Goal: Task Accomplishment & Management: Manage account settings

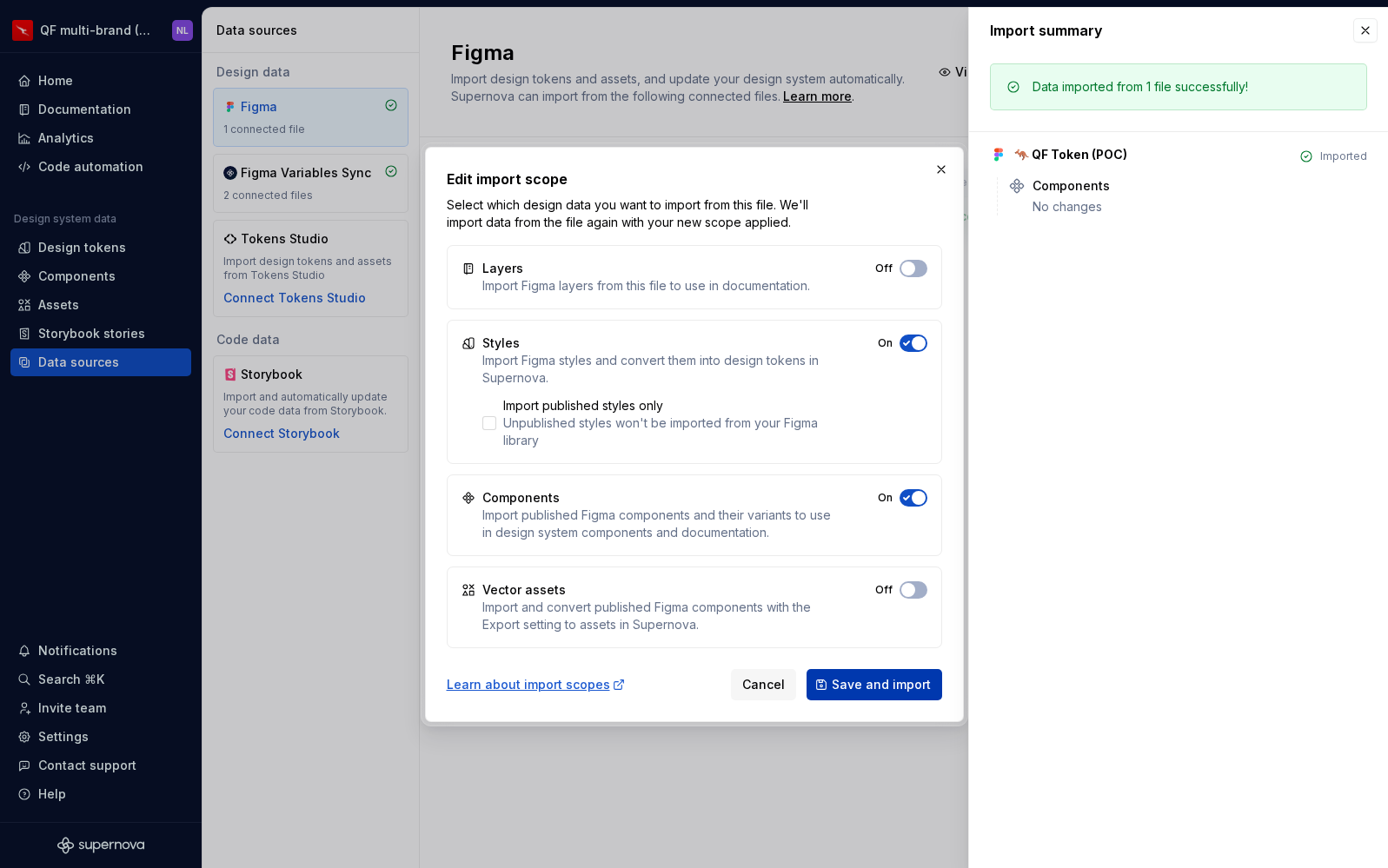
click at [897, 689] on span "Save and import" at bounding box center [881, 684] width 99 height 17
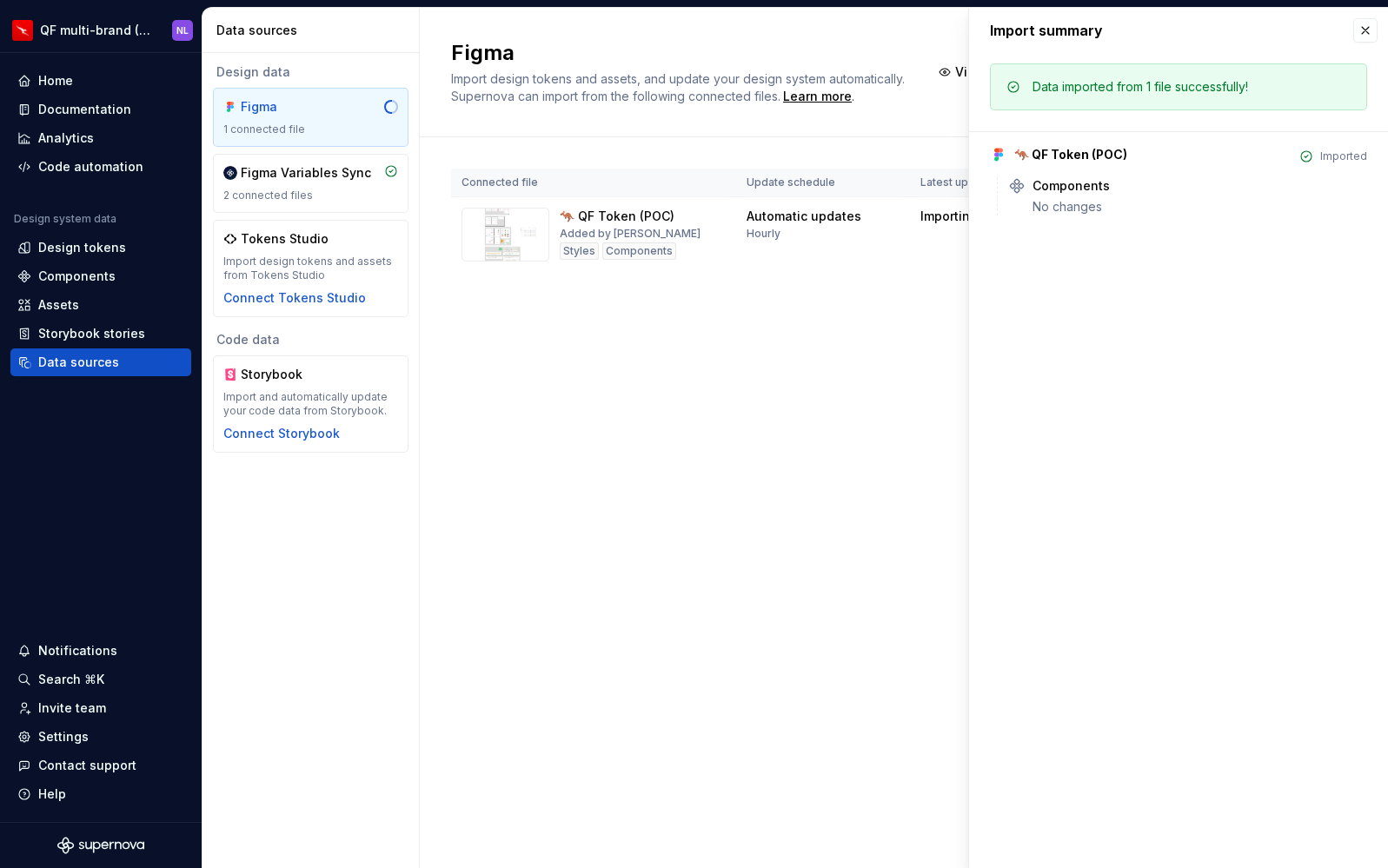
click at [559, 396] on div "Figma Import design tokens and assets, and update your design system automatica…" at bounding box center [903, 438] width 968 height 860
click at [120, 245] on div "Design tokens" at bounding box center [100, 248] width 167 height 17
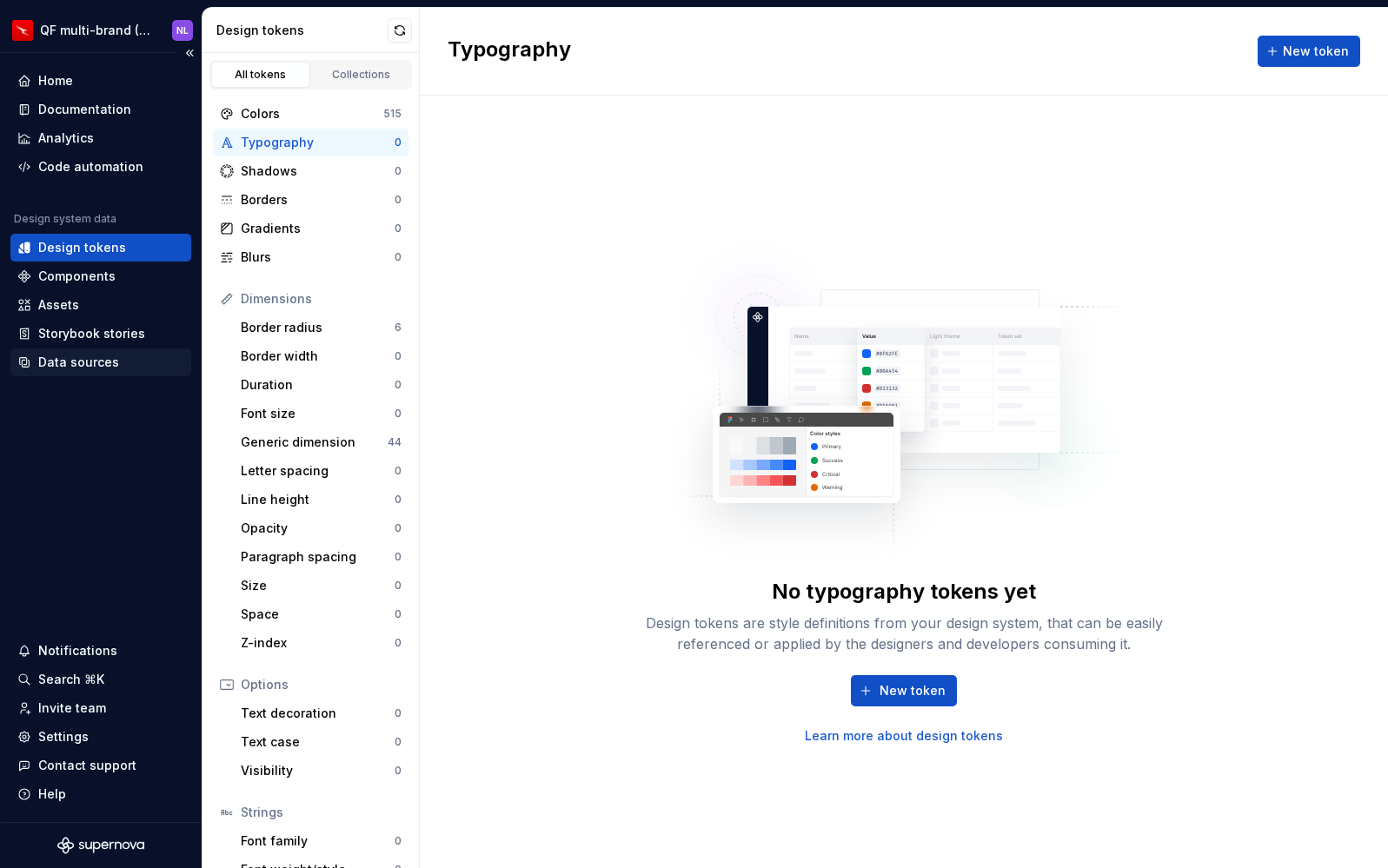
click at [103, 366] on div "Data sources" at bounding box center [78, 362] width 81 height 17
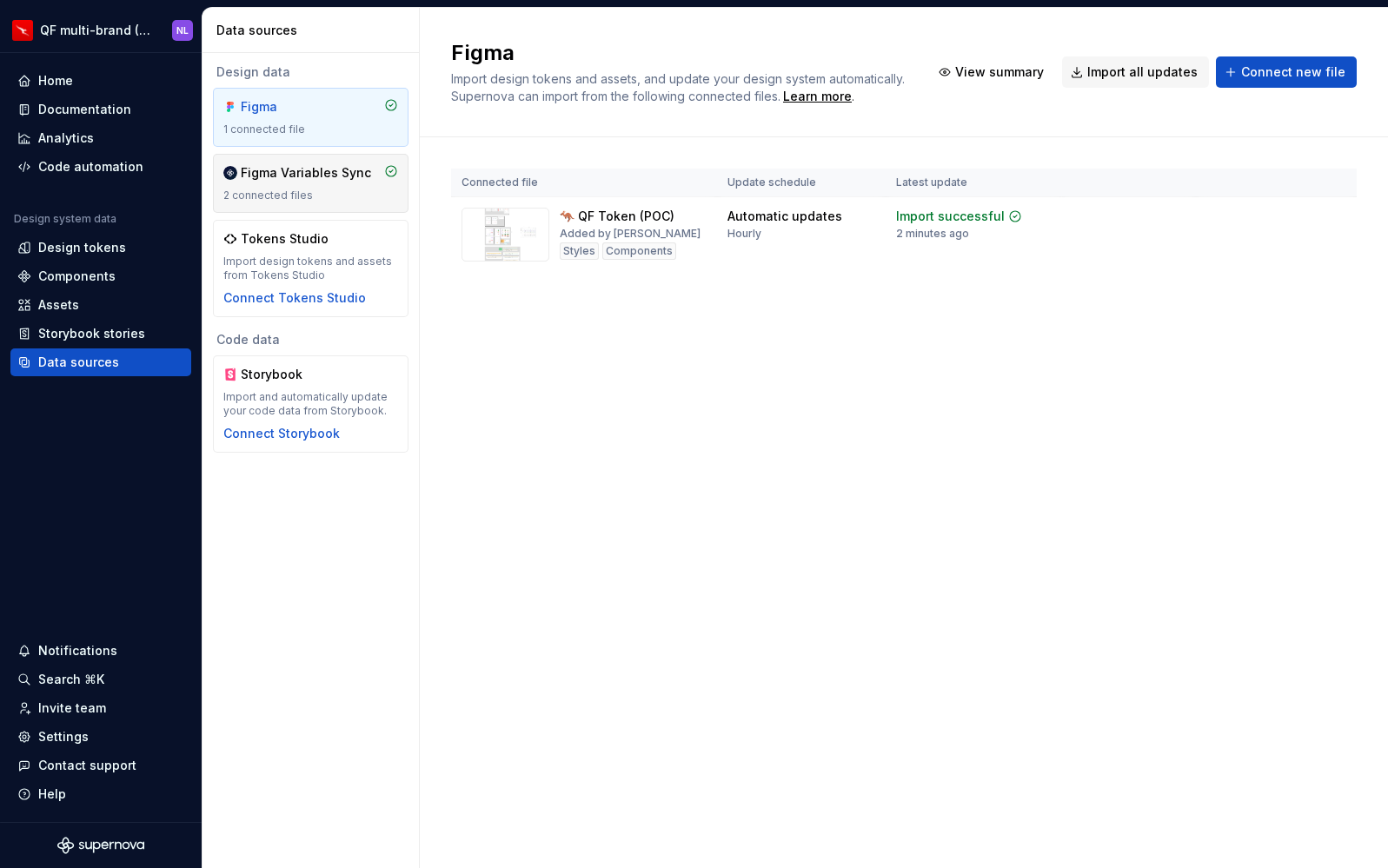
click at [320, 187] on div "Figma Variables Sync 2 connected files" at bounding box center [311, 184] width 175 height 38
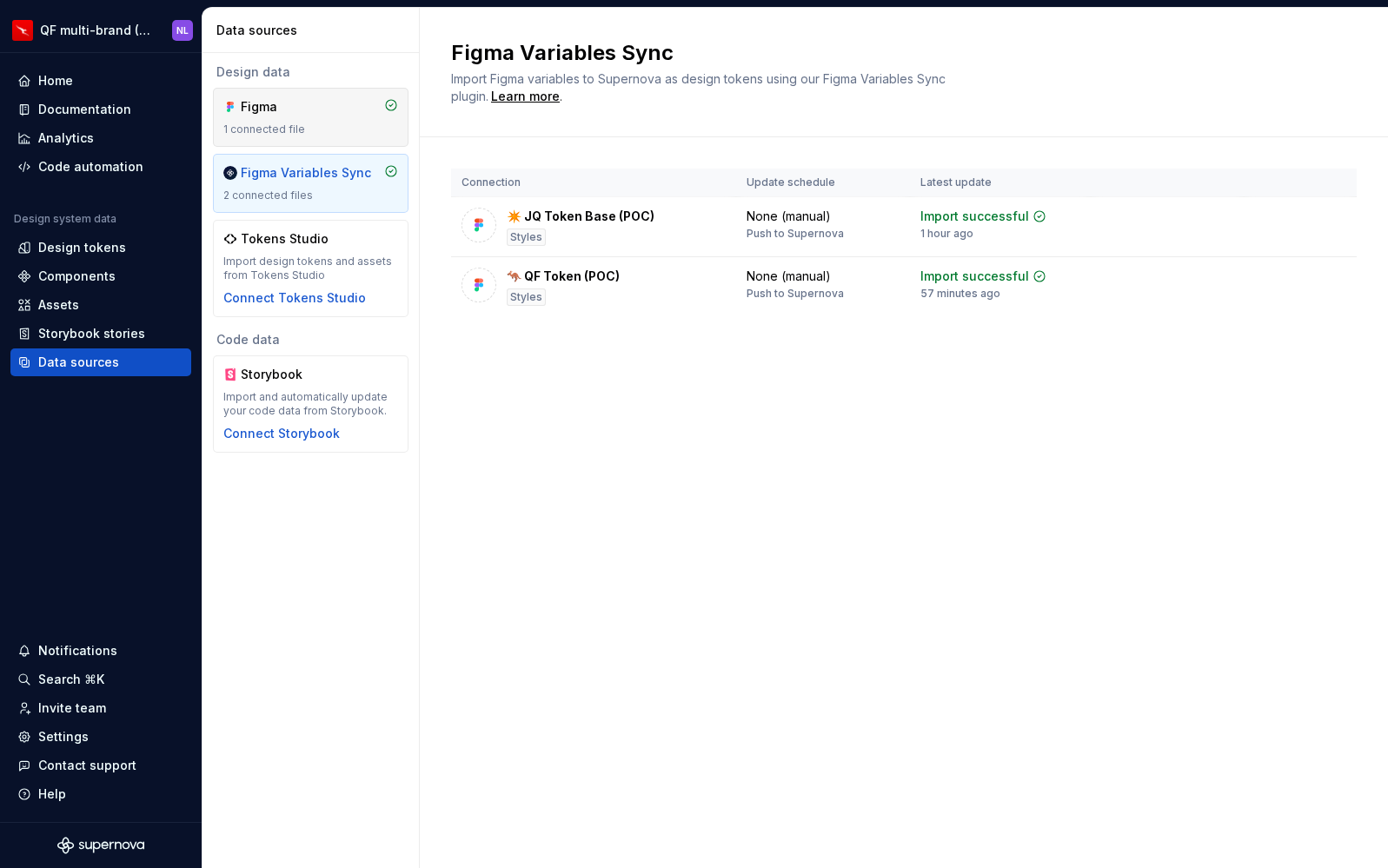
click at [312, 119] on div "Figma 1 connected file" at bounding box center [311, 118] width 175 height 38
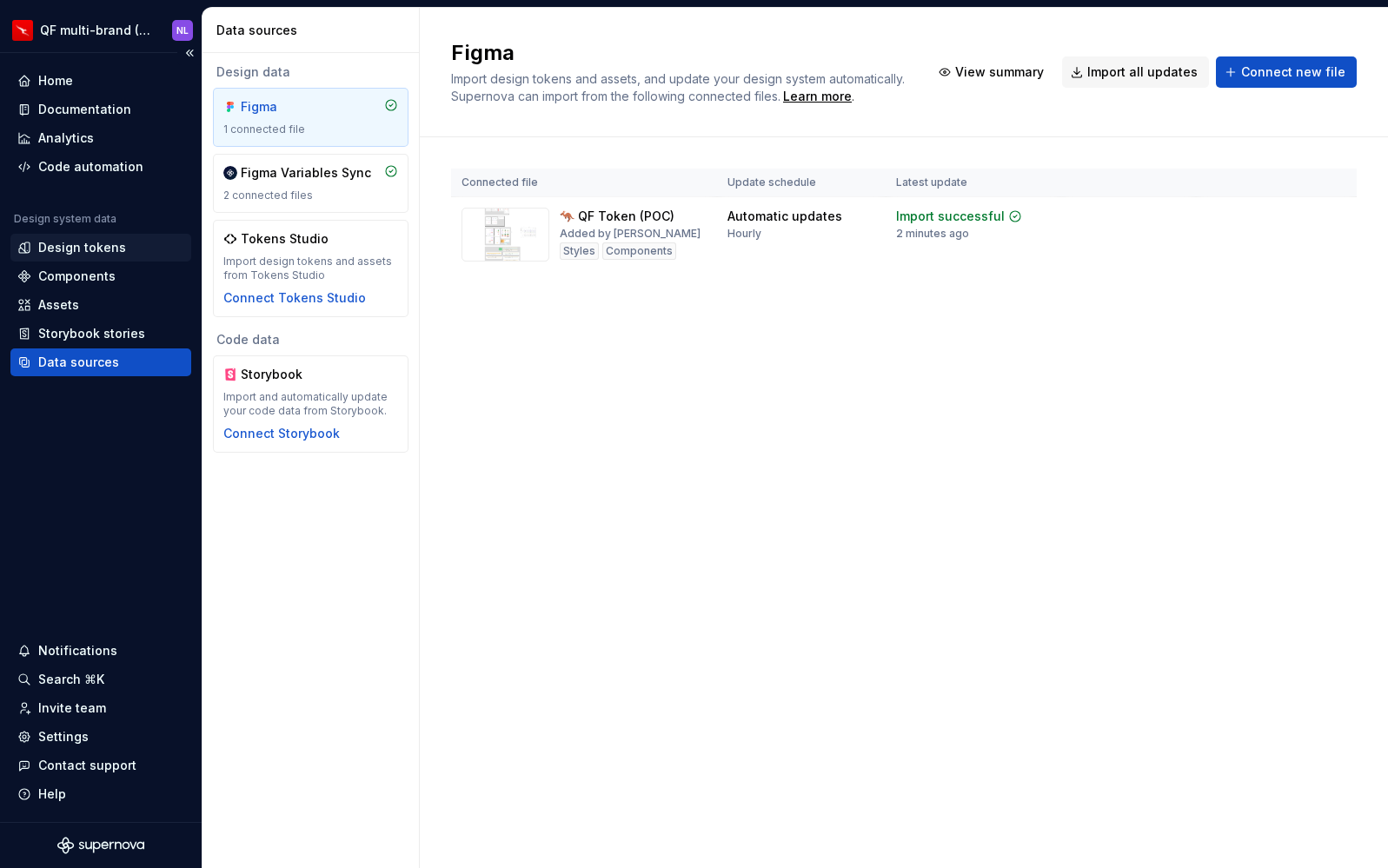
click at [63, 249] on div "Design tokens" at bounding box center [82, 248] width 88 height 17
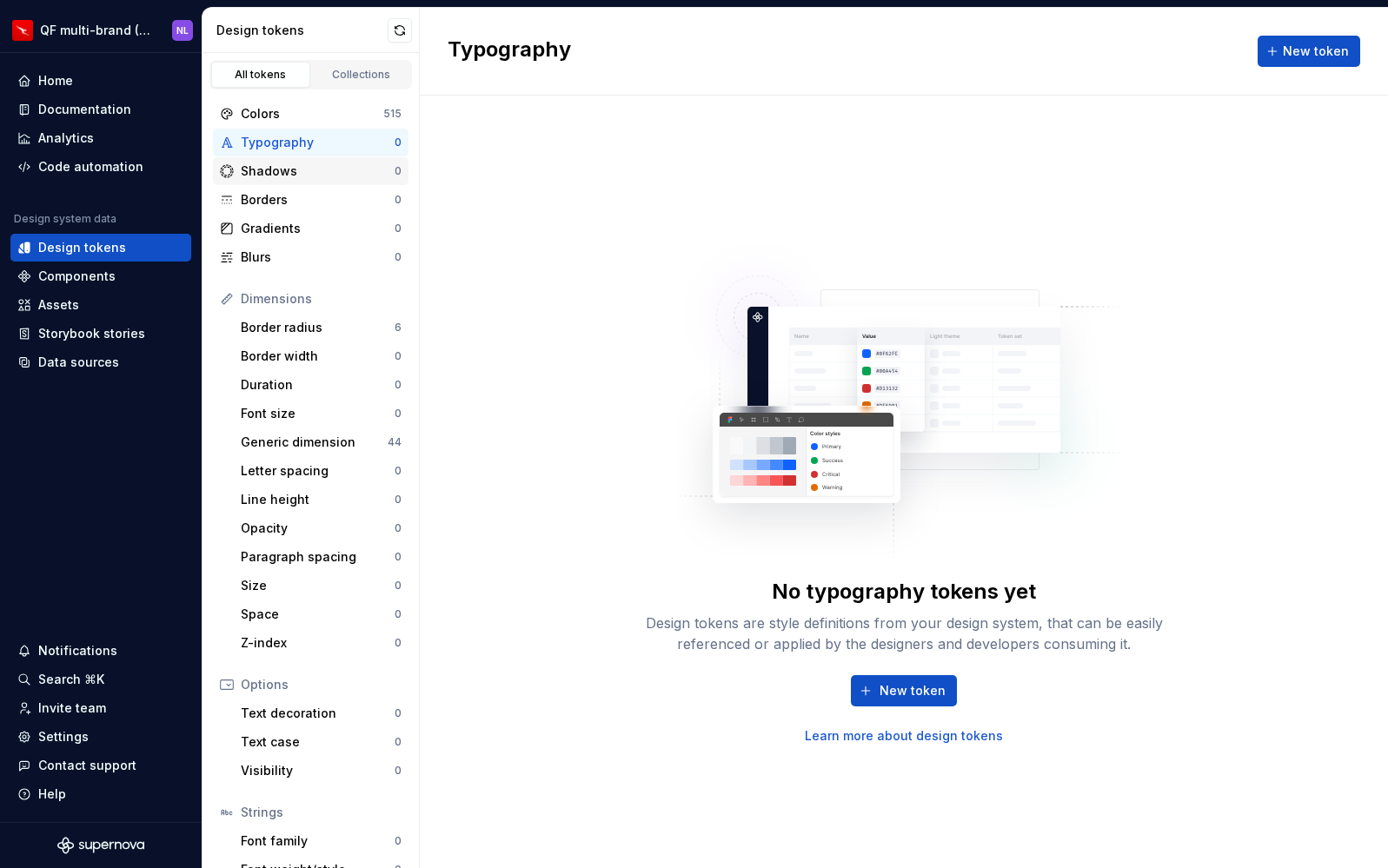
click at [277, 172] on div "Shadows" at bounding box center [317, 171] width 154 height 17
click at [295, 116] on div "Colors" at bounding box center [312, 114] width 142 height 17
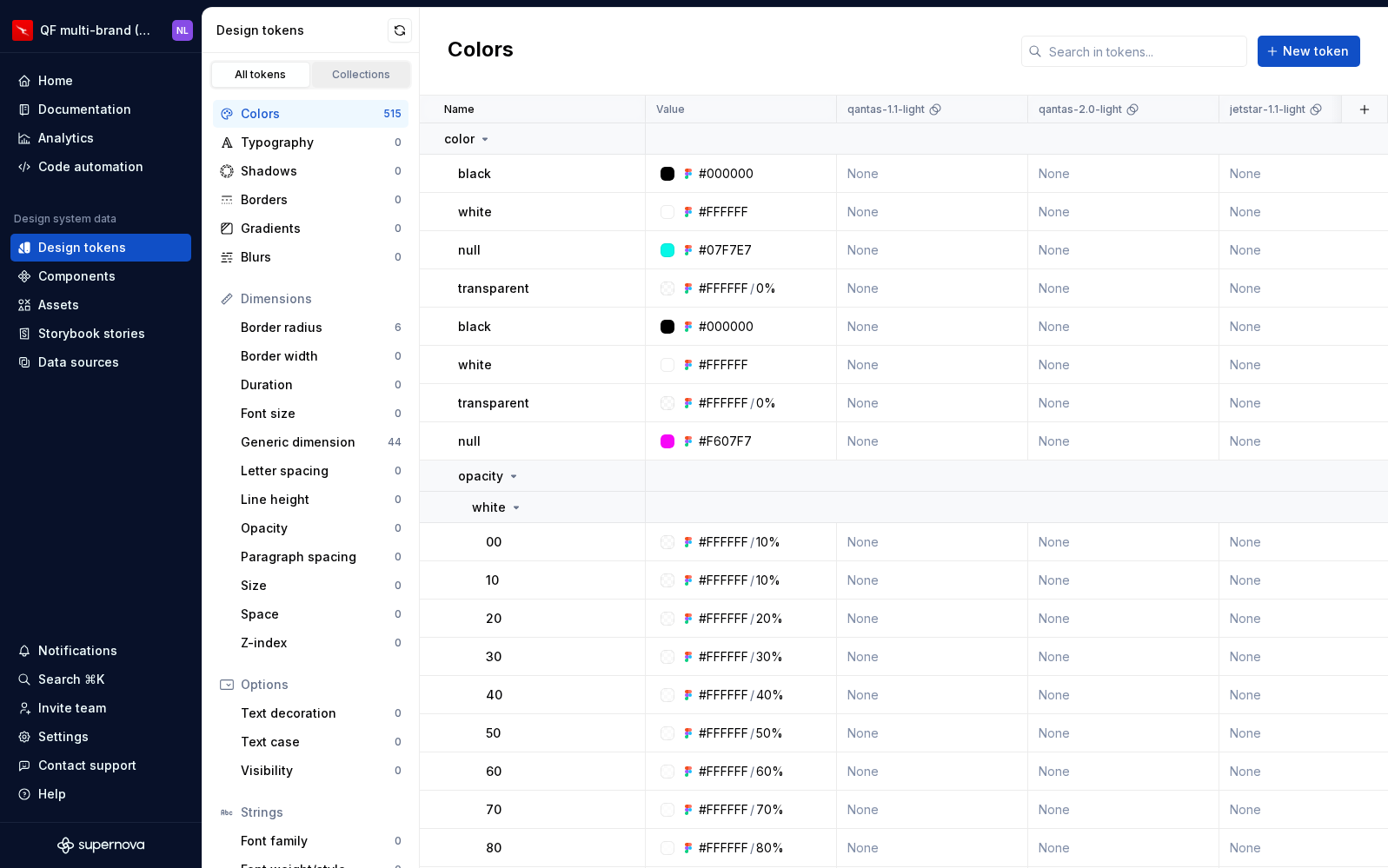
click at [338, 79] on div "Collections" at bounding box center [361, 75] width 87 height 14
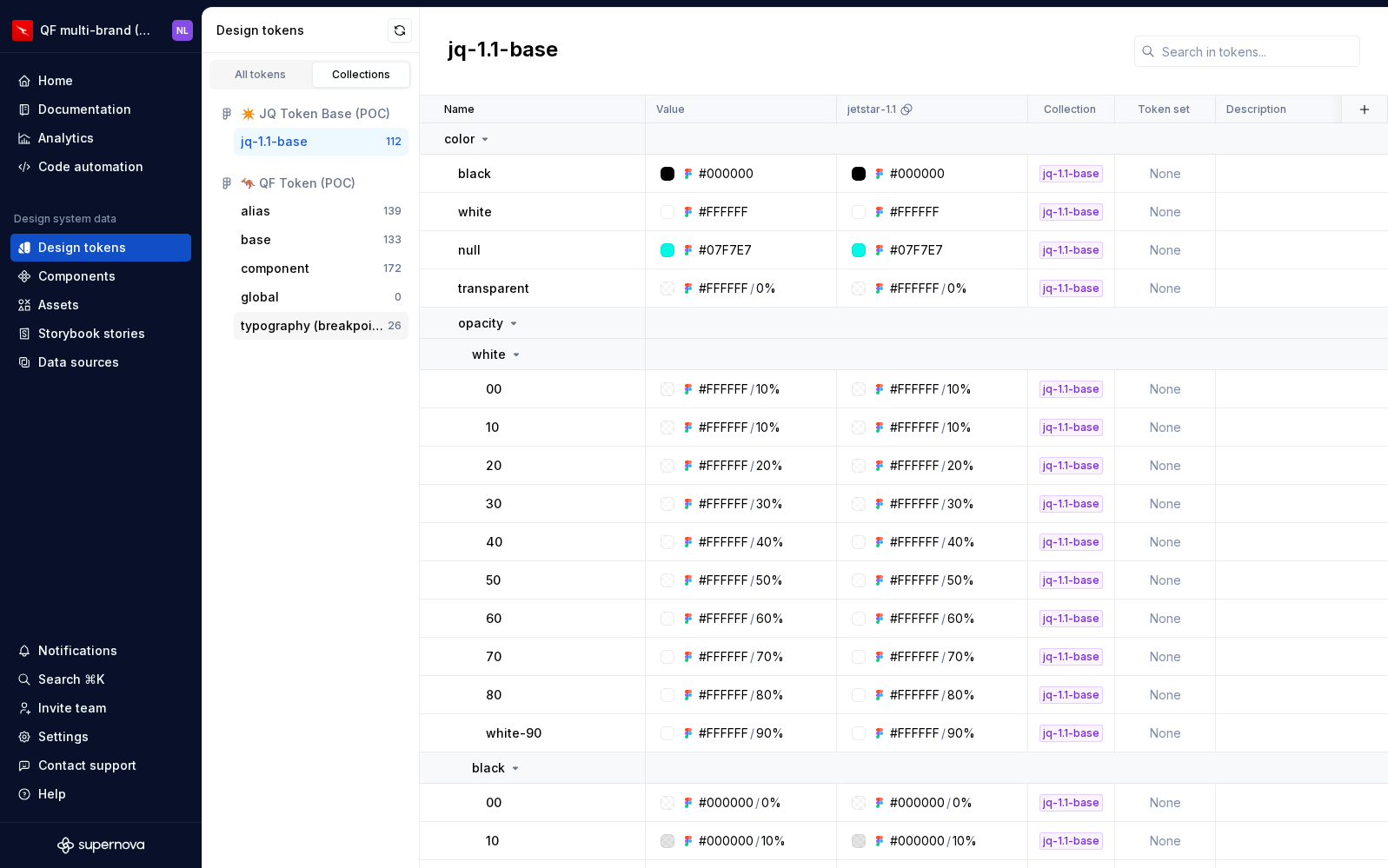
click at [350, 322] on div "typography (breakpoint)" at bounding box center [314, 326] width 147 height 17
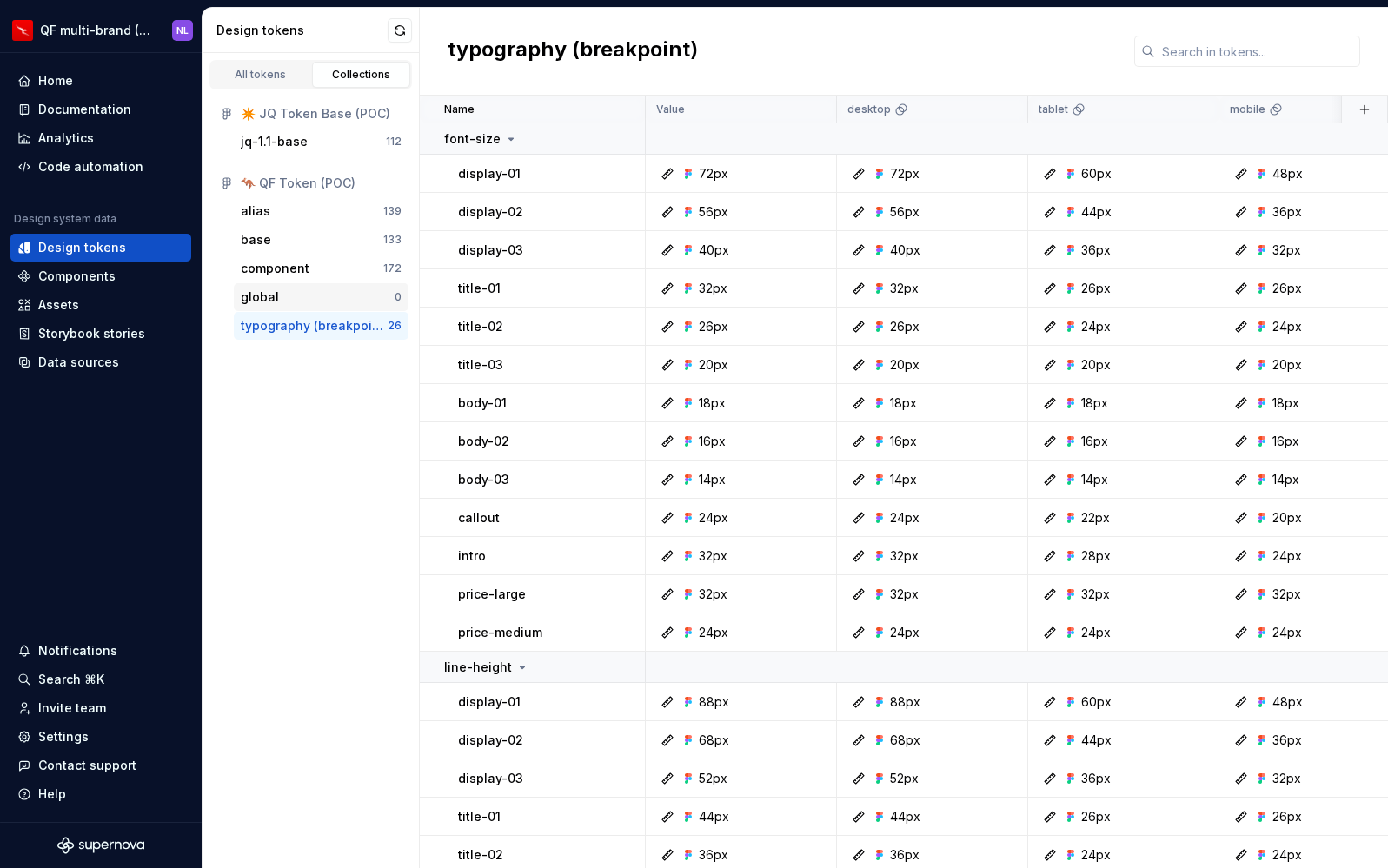
click at [291, 307] on div "global 0" at bounding box center [321, 296] width 175 height 28
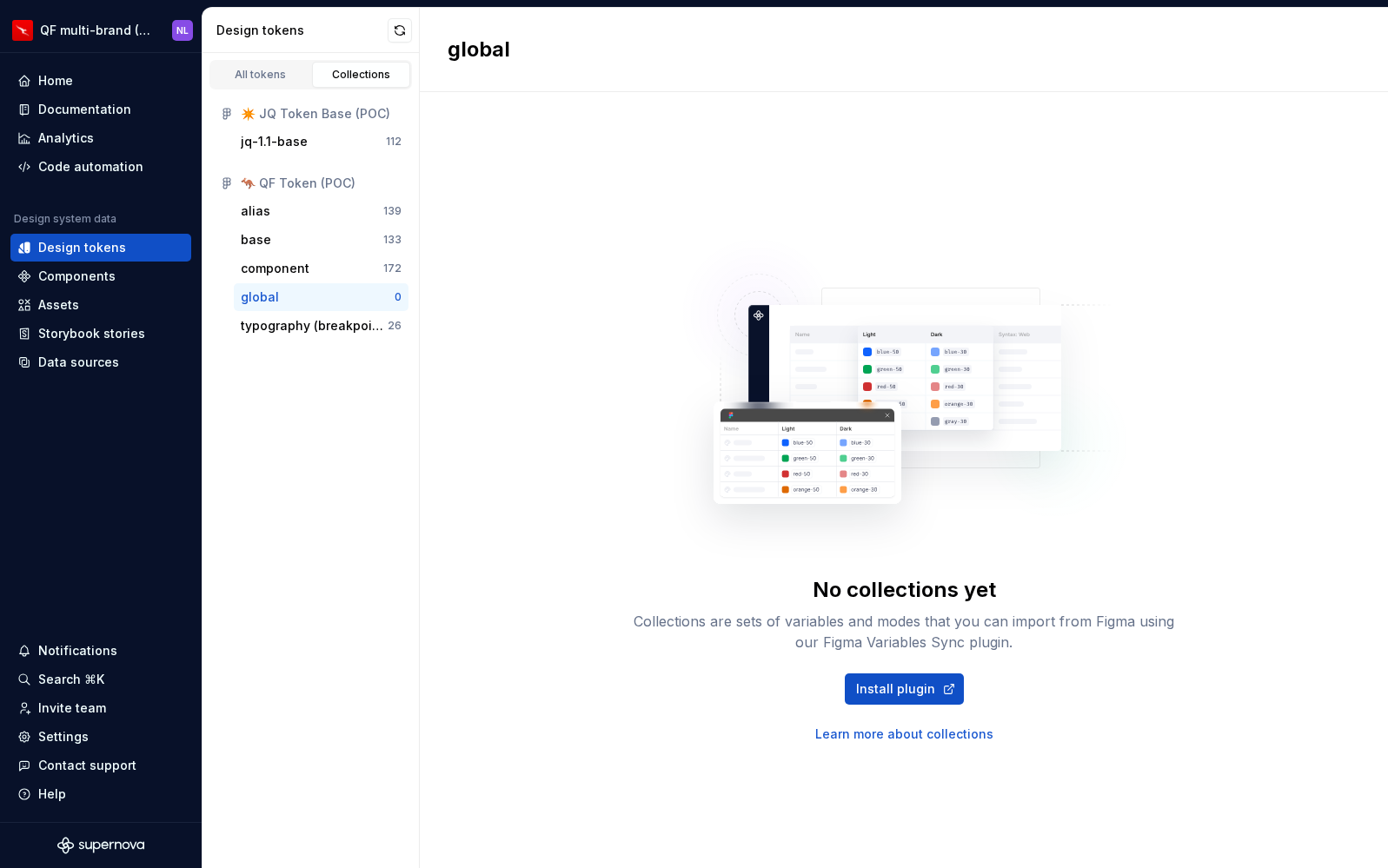
click at [477, 594] on div "No collections yet Collections are sets of variables and modes that you can imp…" at bounding box center [903, 480] width 968 height 776
click at [265, 80] on div "All tokens" at bounding box center [260, 75] width 87 height 14
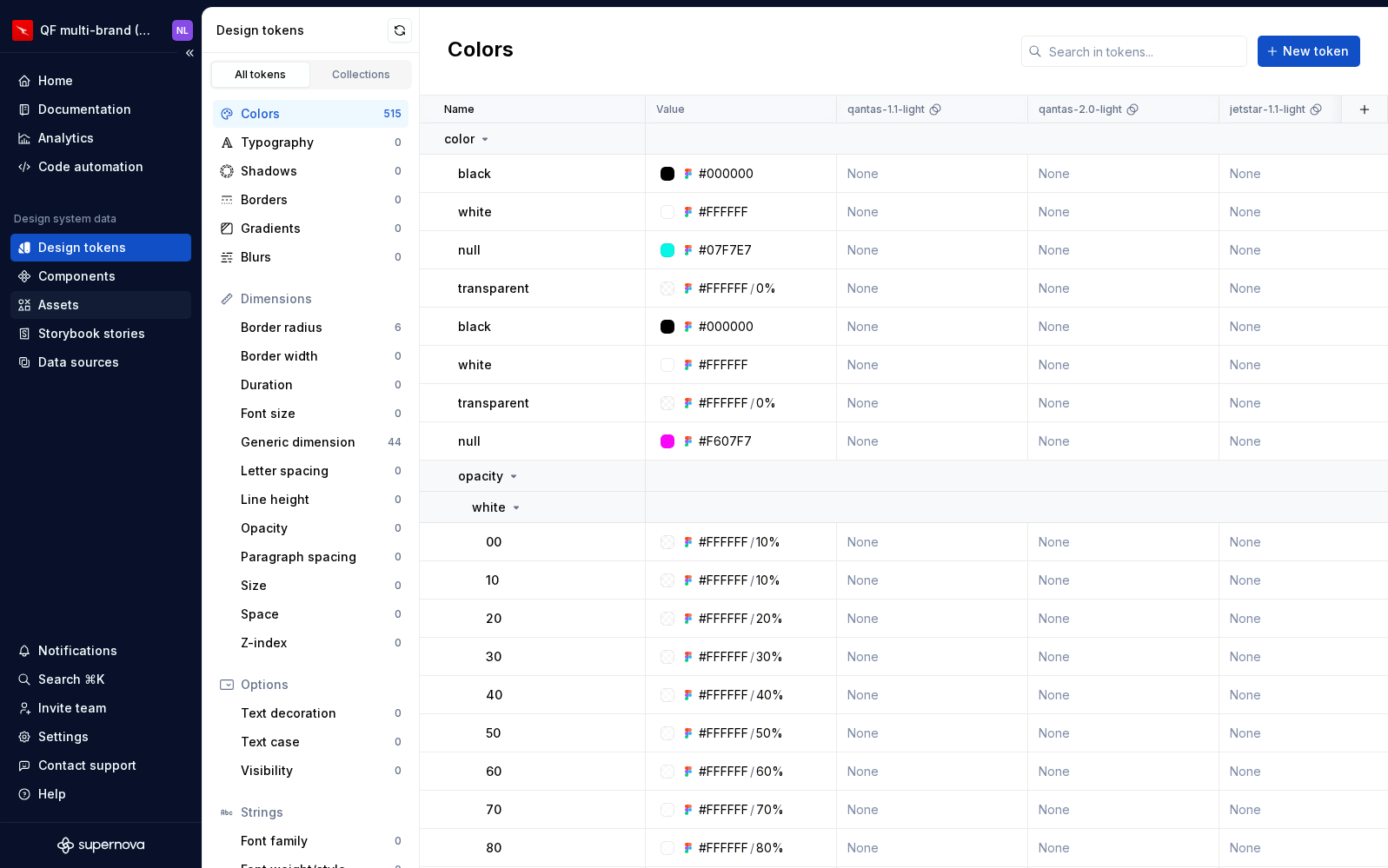
click at [104, 309] on div "Assets" at bounding box center [100, 305] width 167 height 17
click at [114, 336] on div "Storybook stories" at bounding box center [92, 334] width 107 height 17
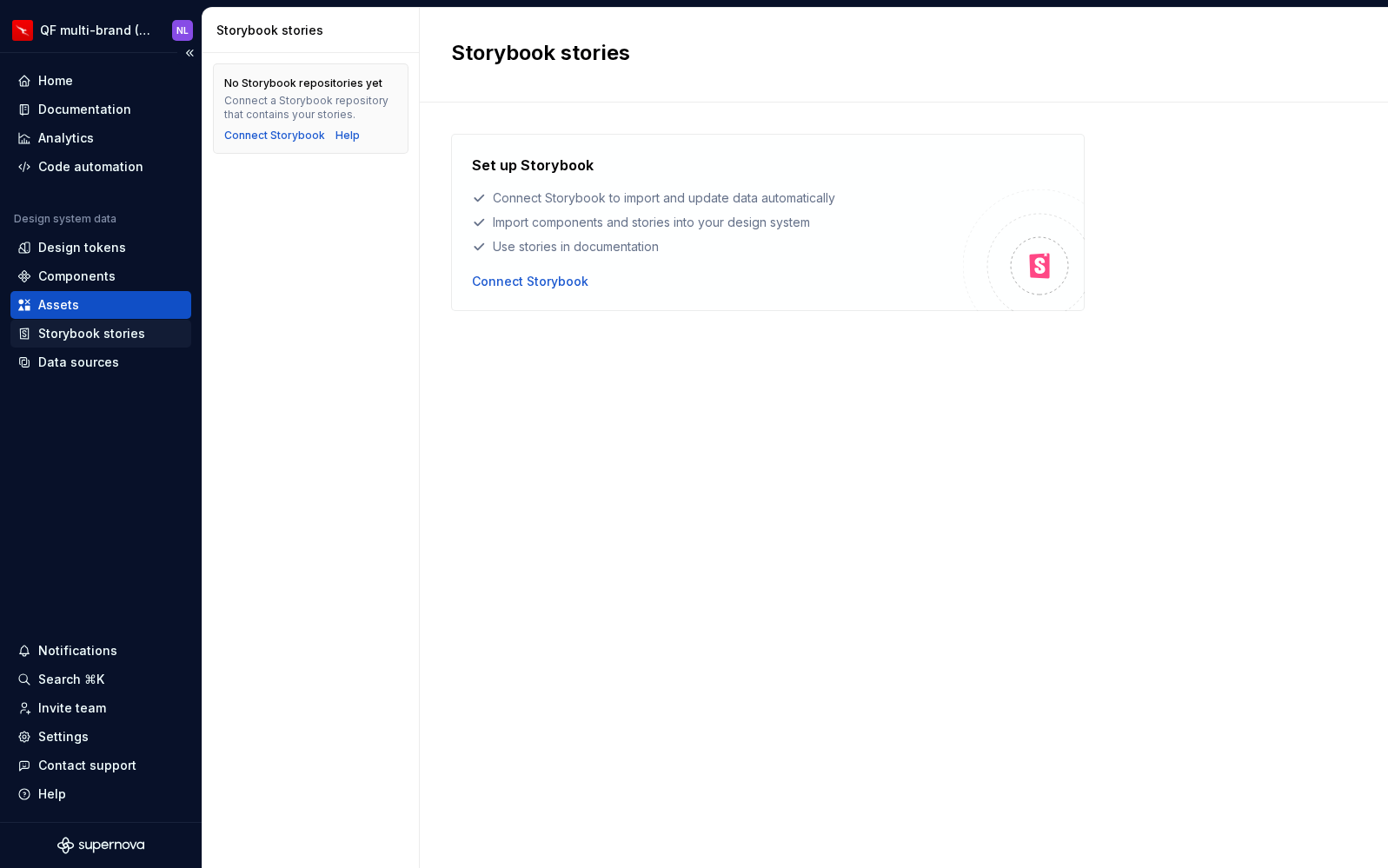
click at [100, 336] on div "Storybook stories" at bounding box center [92, 334] width 107 height 17
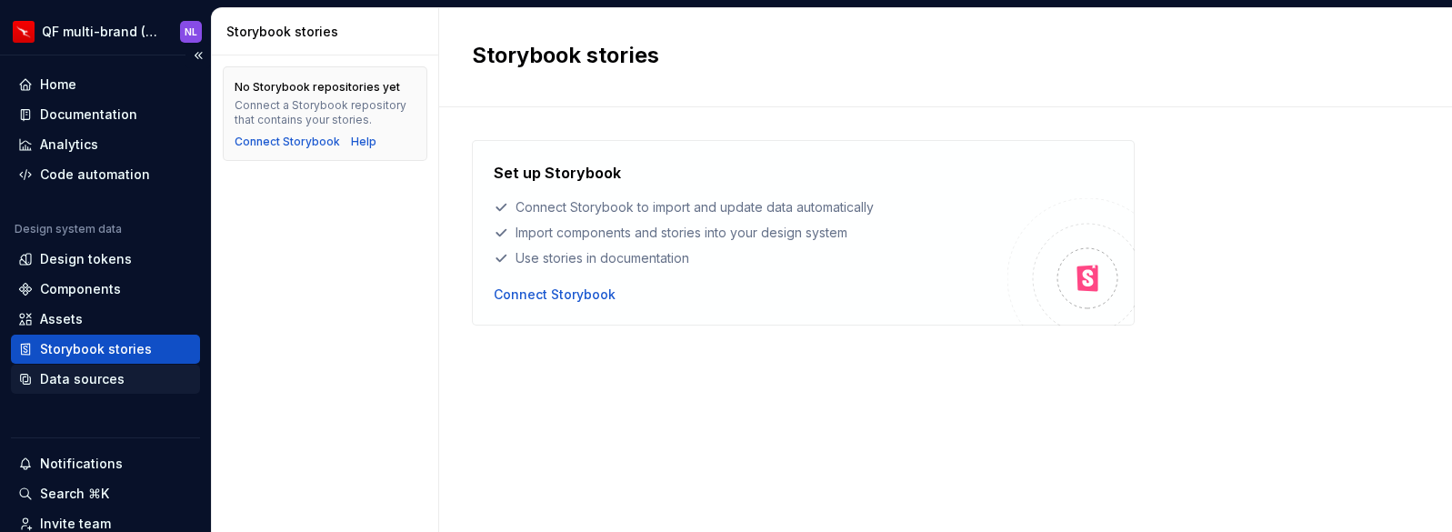
click at [130, 392] on div "Data sources" at bounding box center [105, 379] width 189 height 29
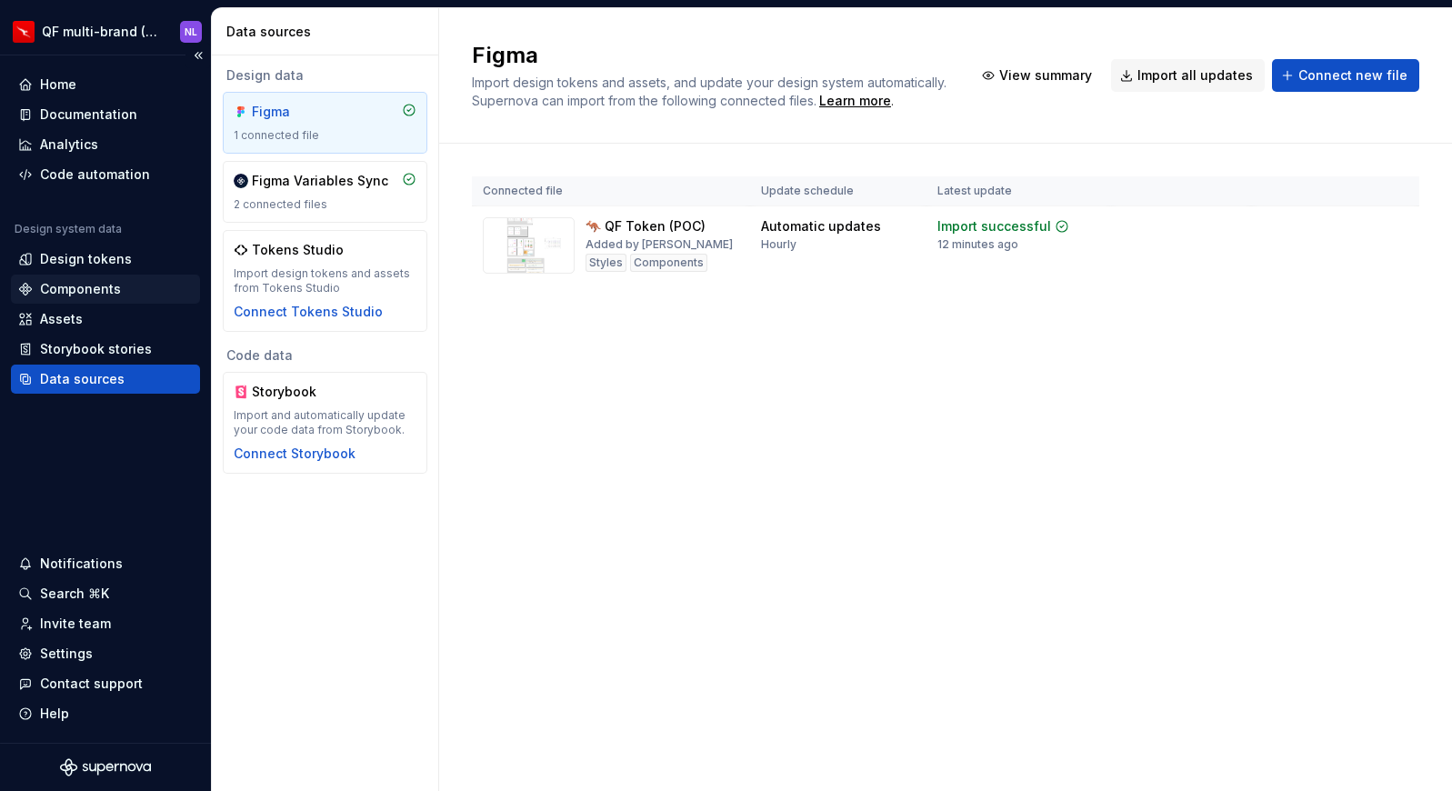
click at [92, 290] on div "Components" at bounding box center [80, 289] width 81 height 18
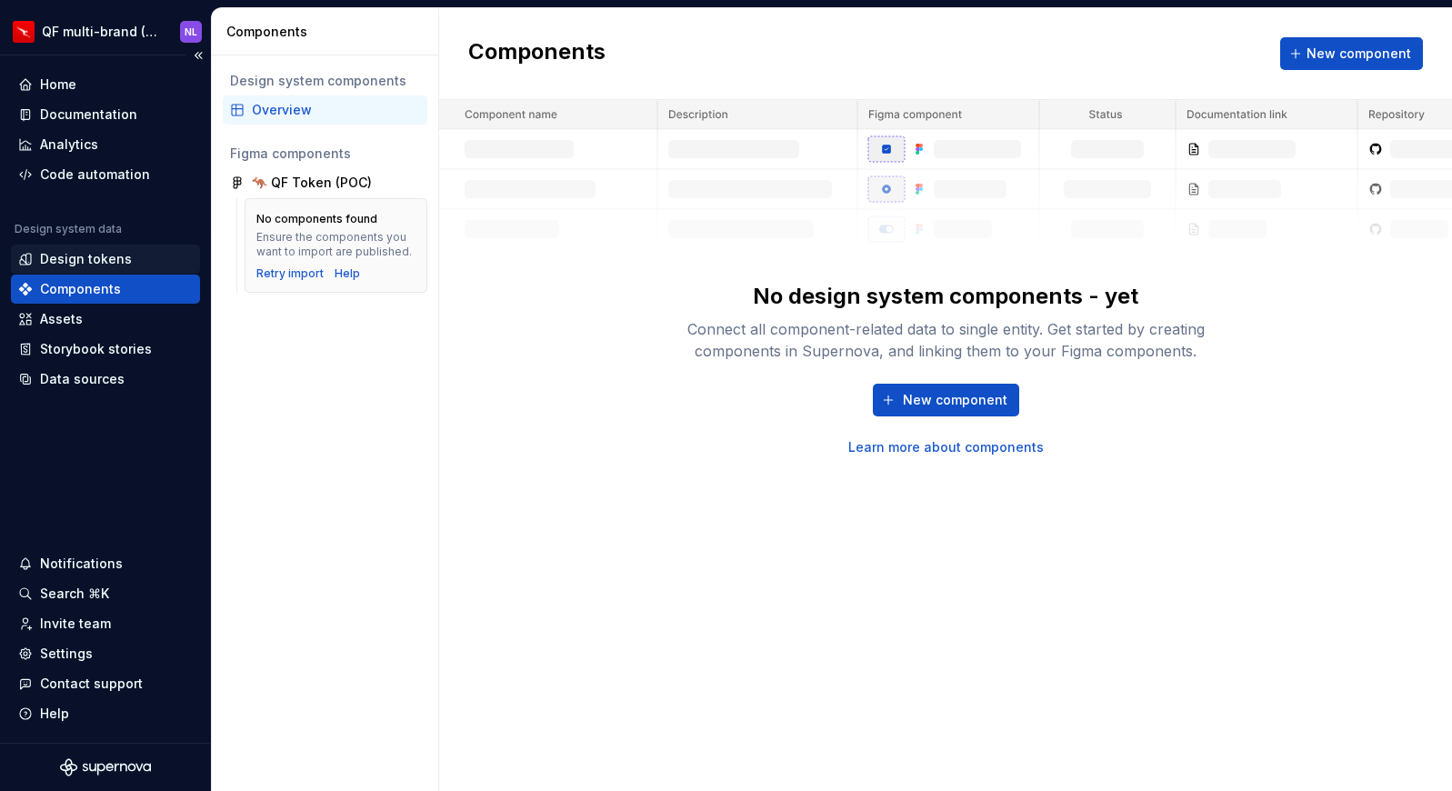
click at [86, 257] on div "Design tokens" at bounding box center [86, 259] width 92 height 18
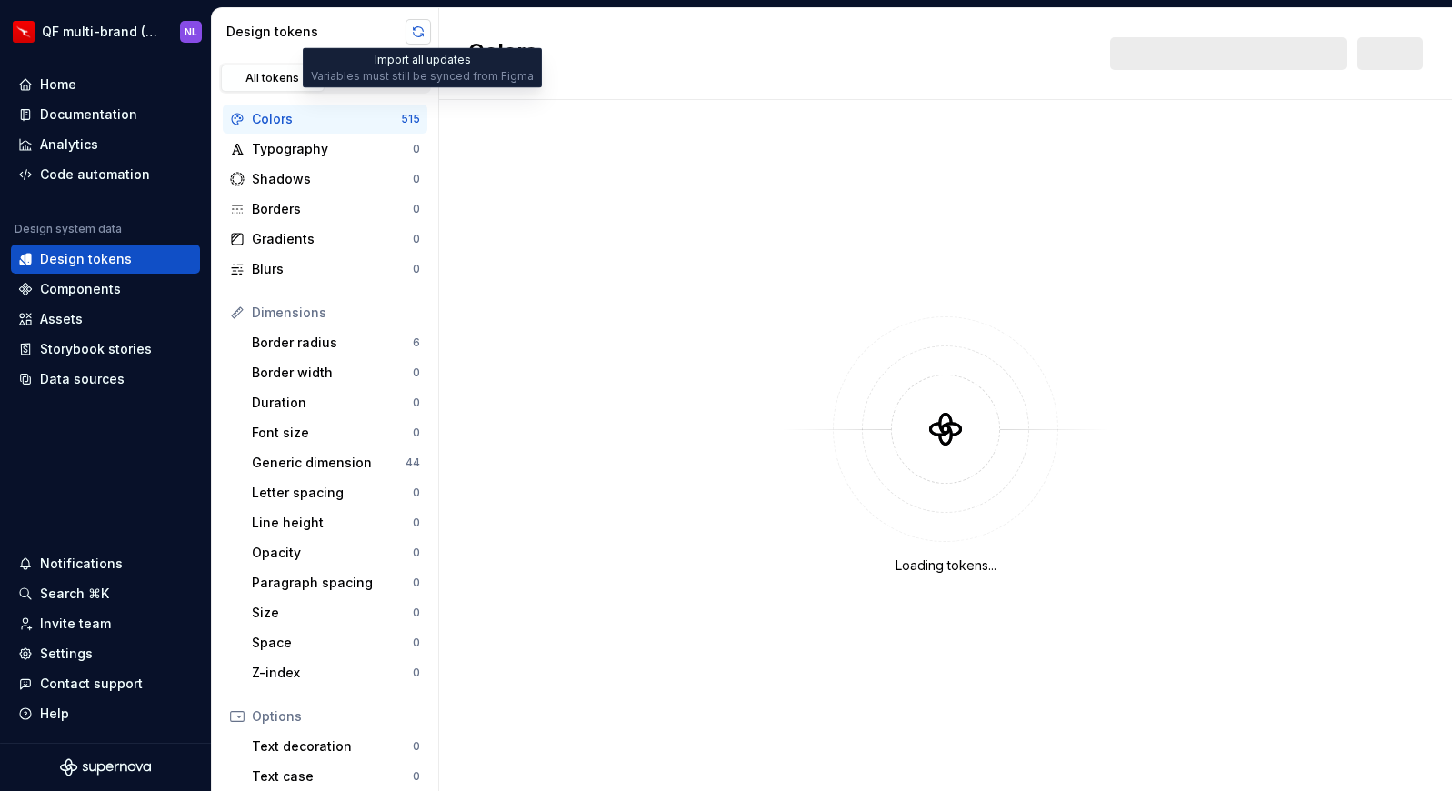
click at [421, 26] on button "button" at bounding box center [417, 31] width 25 height 25
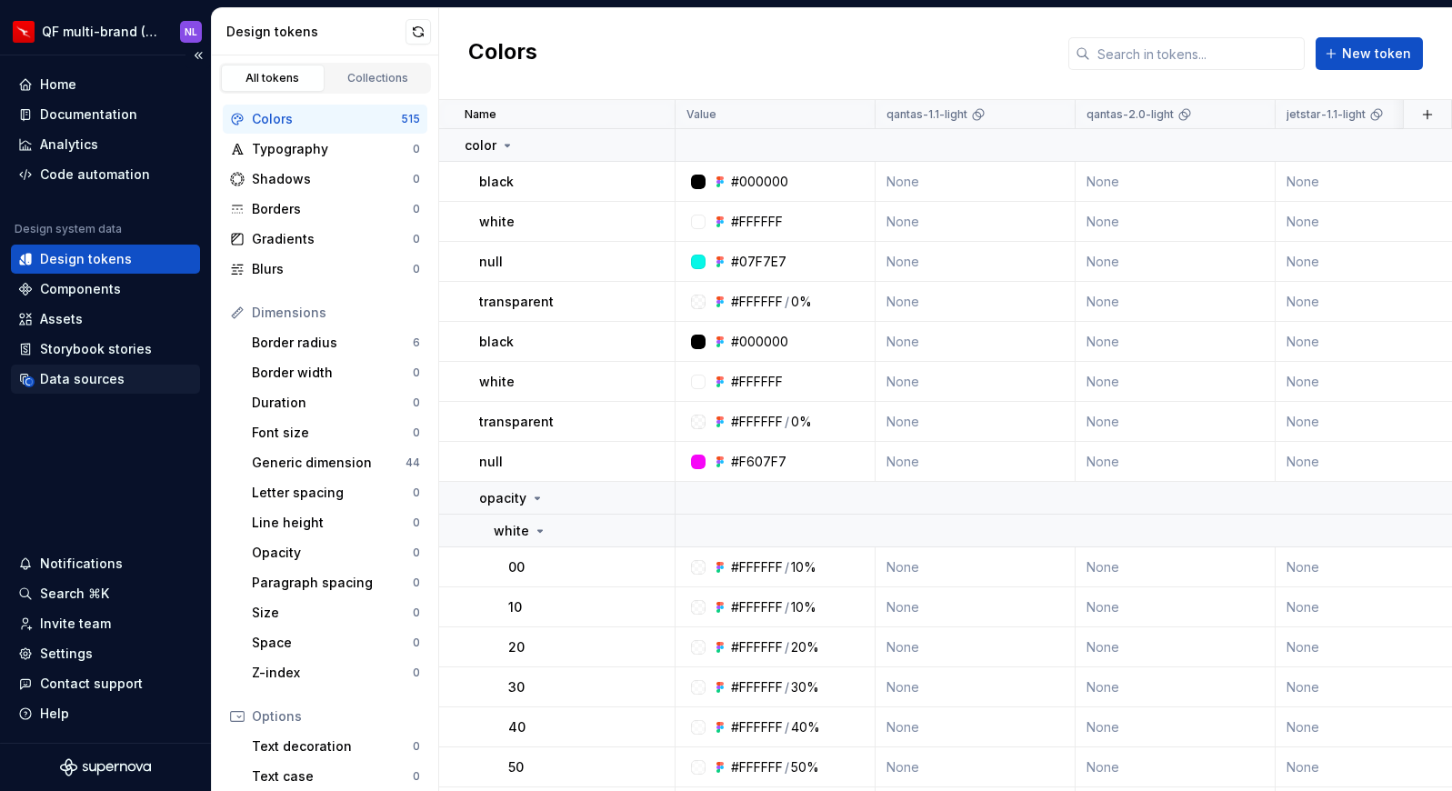
click at [99, 385] on div "Data sources" at bounding box center [82, 379] width 85 height 18
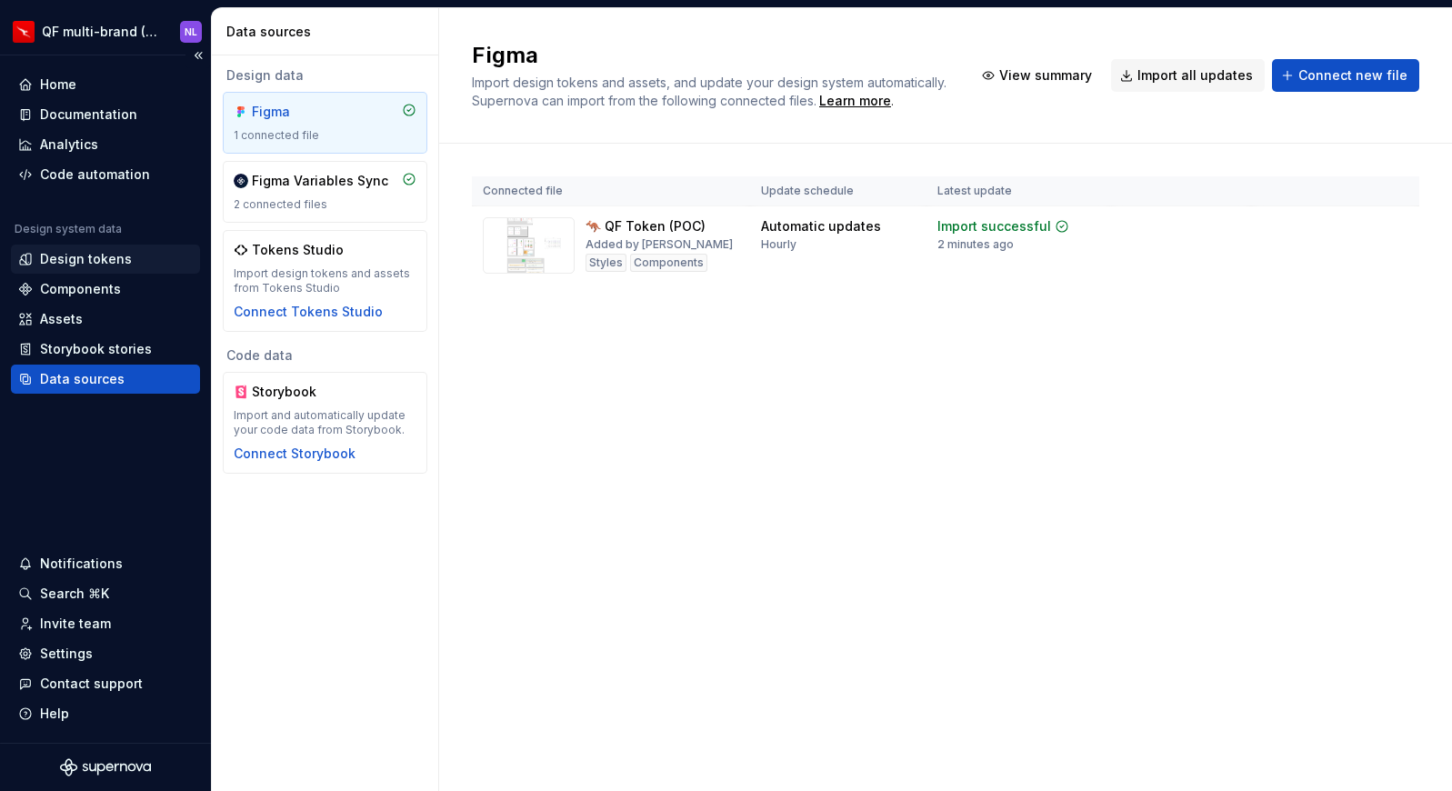
click at [131, 255] on div "Design tokens" at bounding box center [105, 259] width 175 height 18
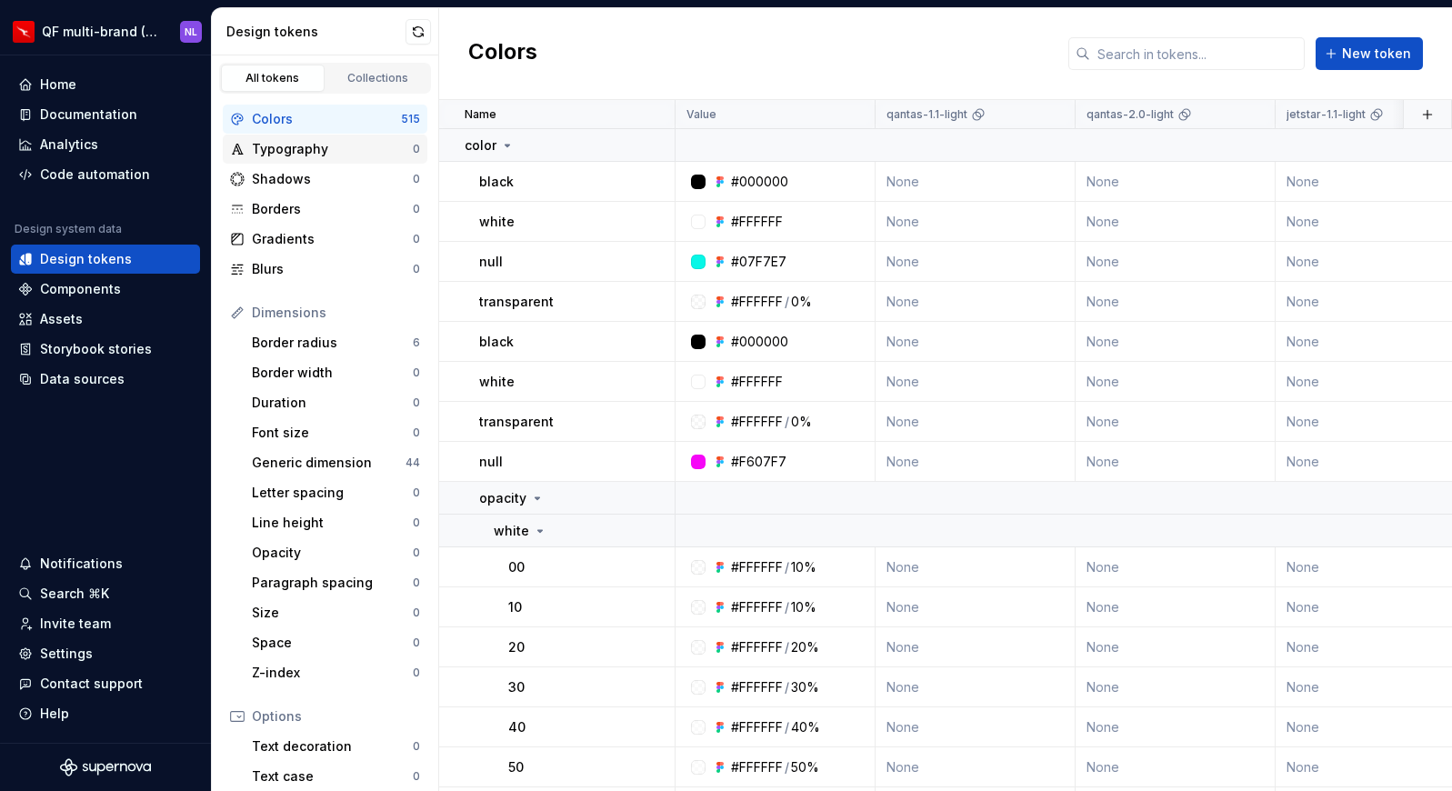
click at [318, 155] on div "Typography" at bounding box center [332, 149] width 161 height 18
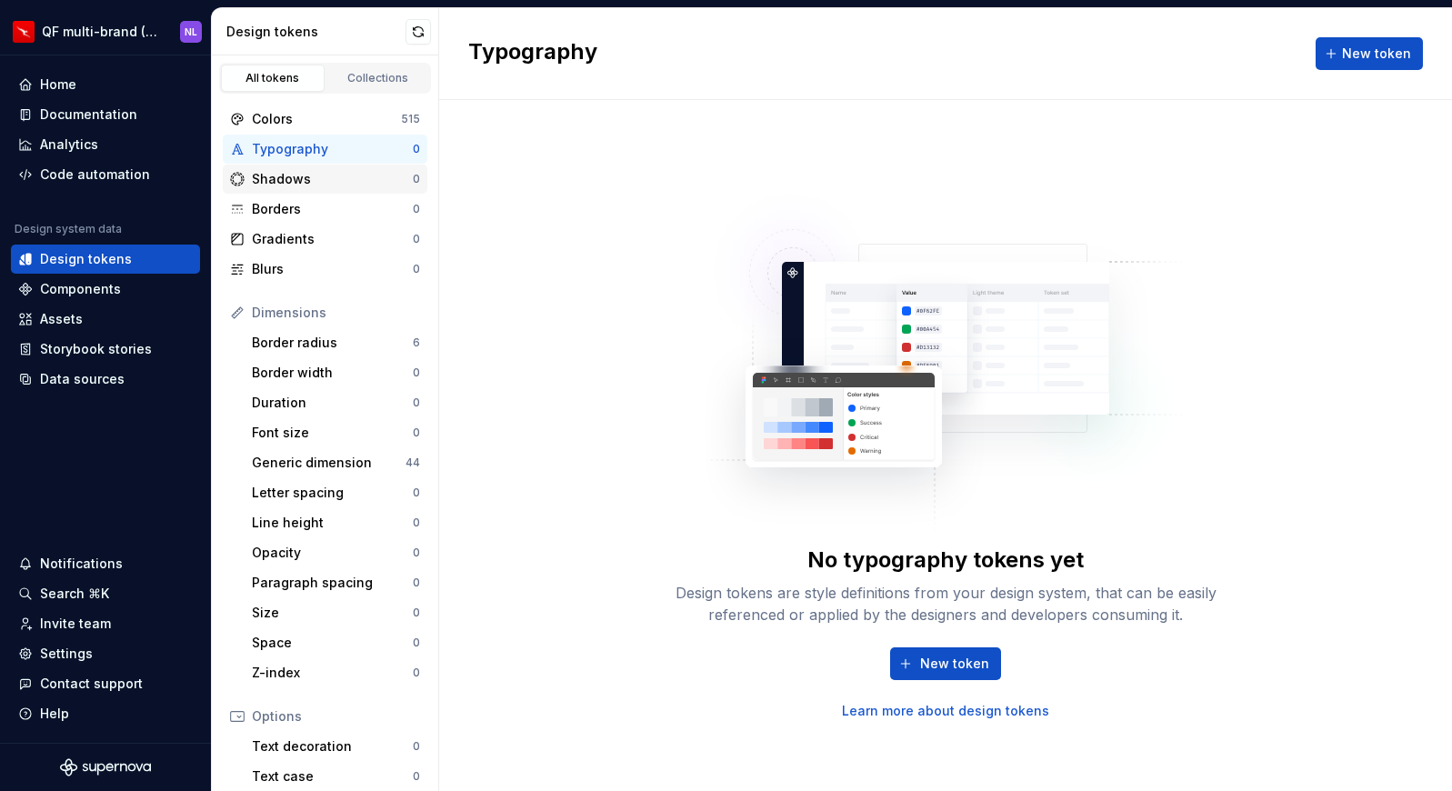
click at [307, 175] on div "Shadows" at bounding box center [332, 179] width 161 height 18
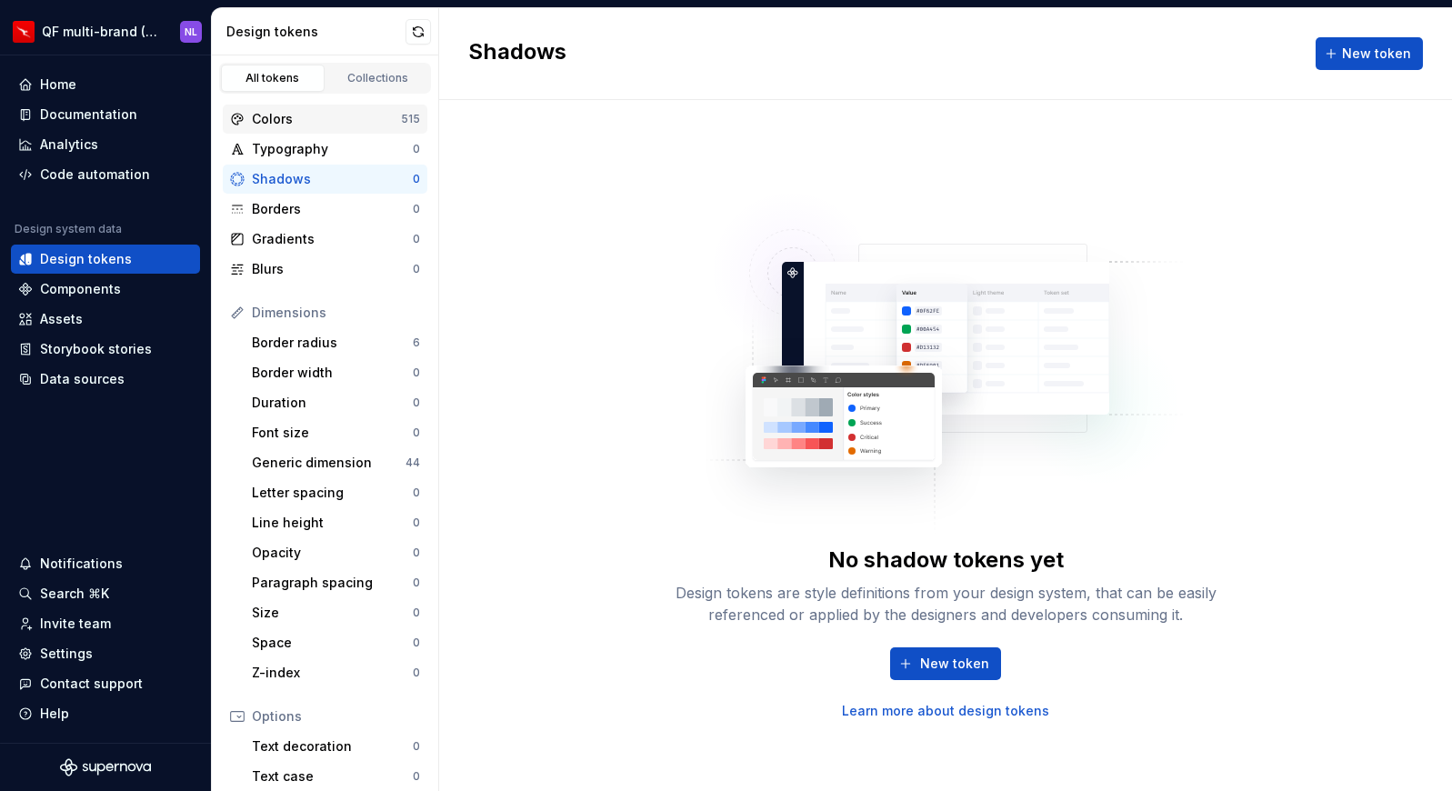
click at [301, 115] on div "Colors" at bounding box center [326, 119] width 149 height 18
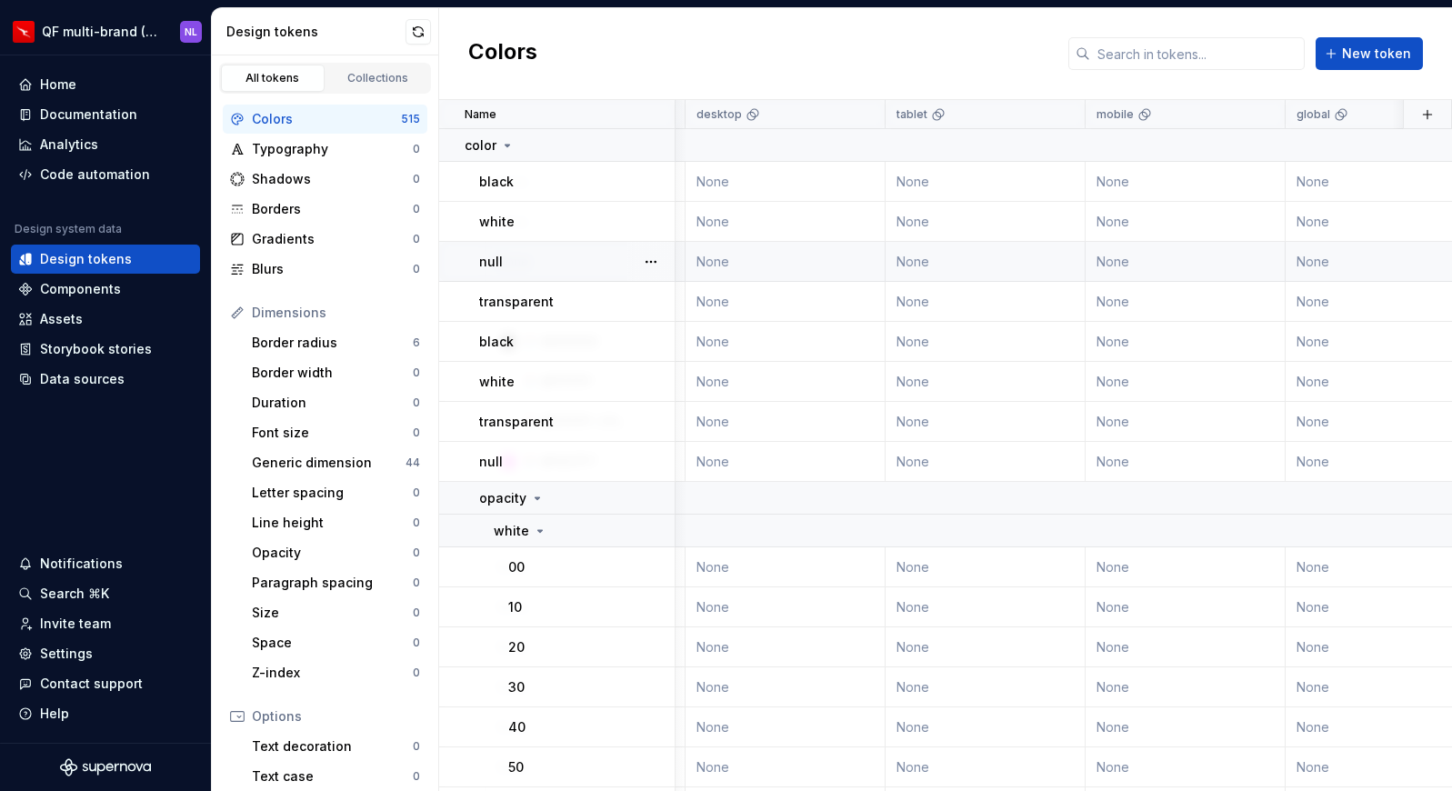
scroll to position [0, 1037]
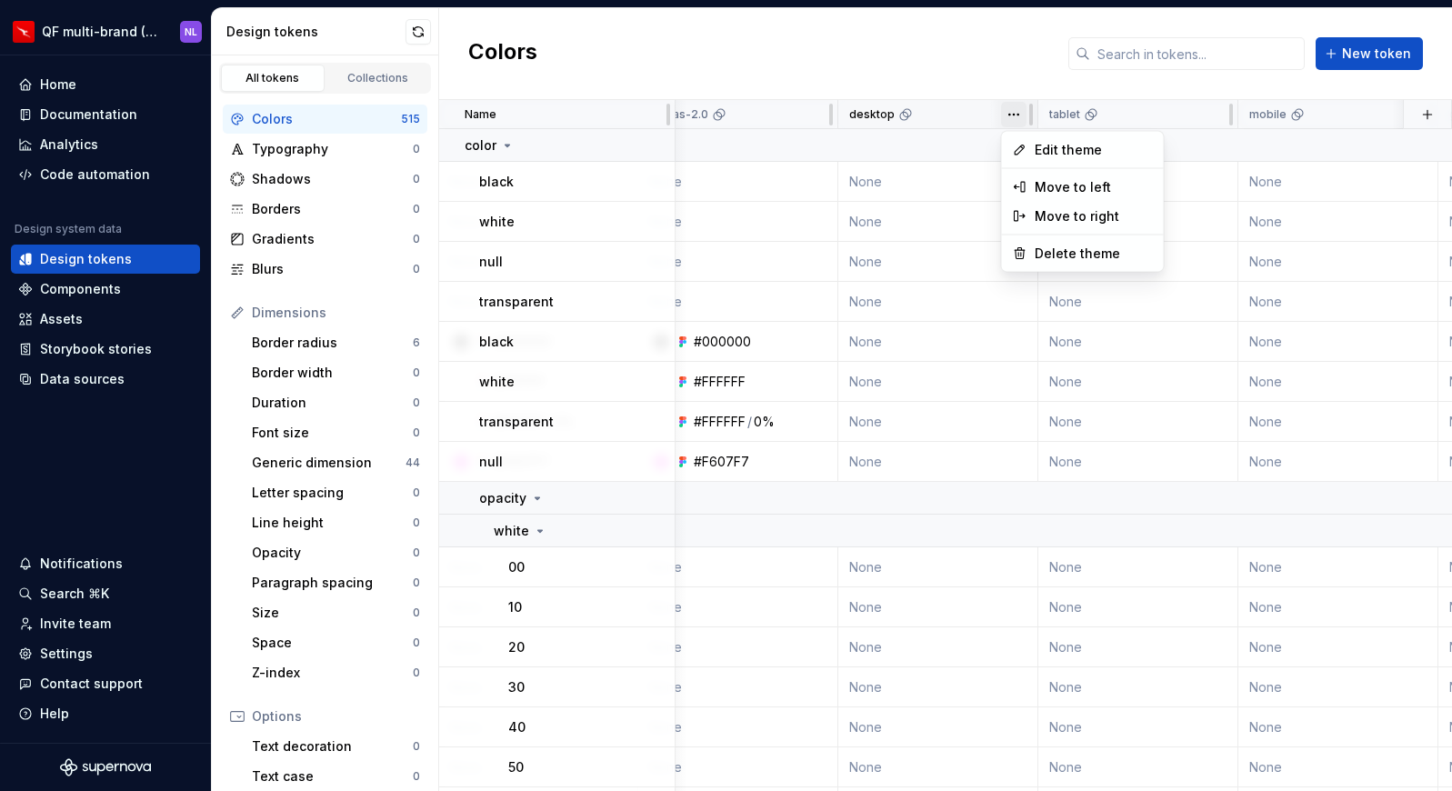
click at [1016, 120] on html "QF multi-brand (Test) NL Home Documentation Analytics Code automation Design sy…" at bounding box center [726, 395] width 1452 height 791
click at [1050, 145] on span "Edit theme" at bounding box center [1093, 150] width 118 height 18
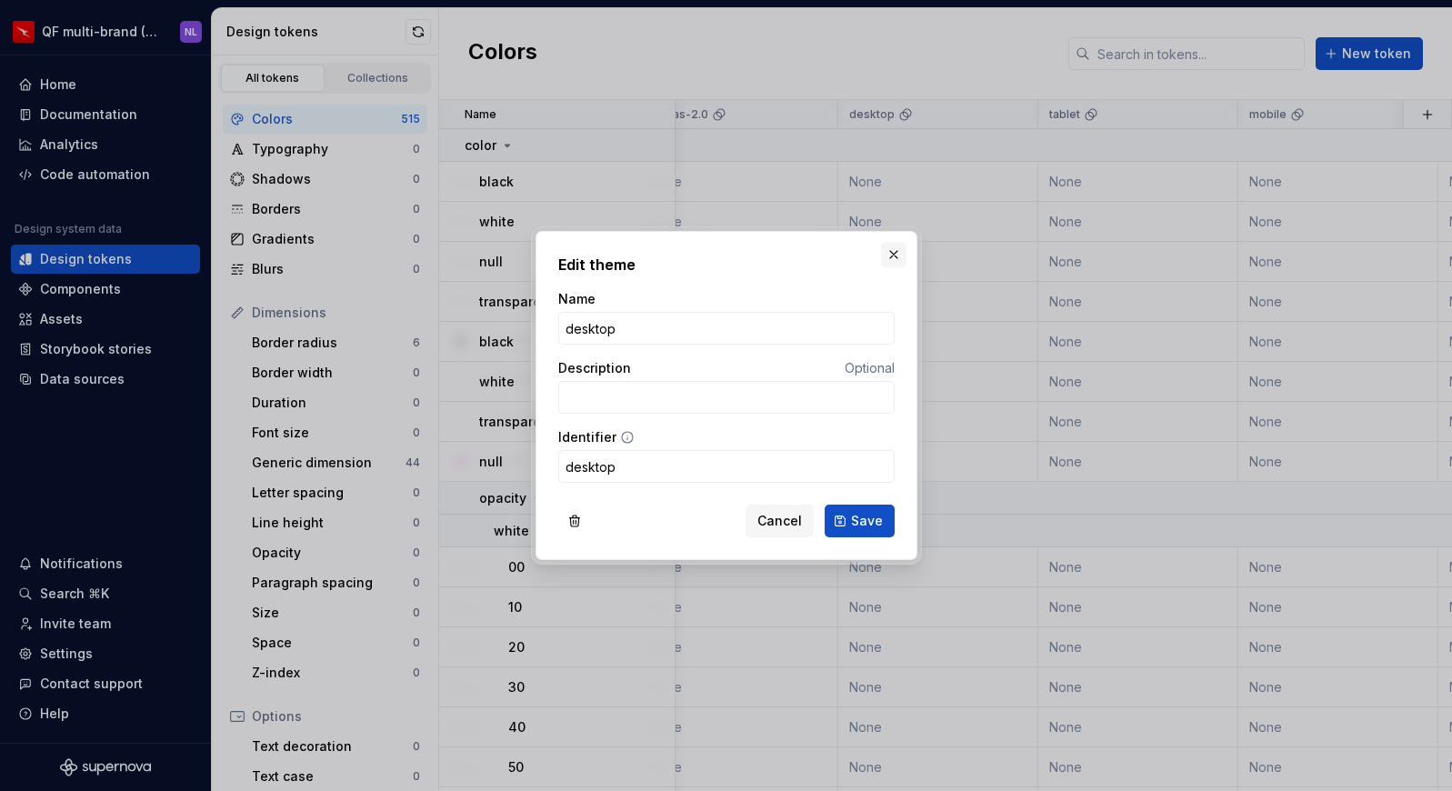
click at [881, 261] on button "button" at bounding box center [893, 254] width 25 height 25
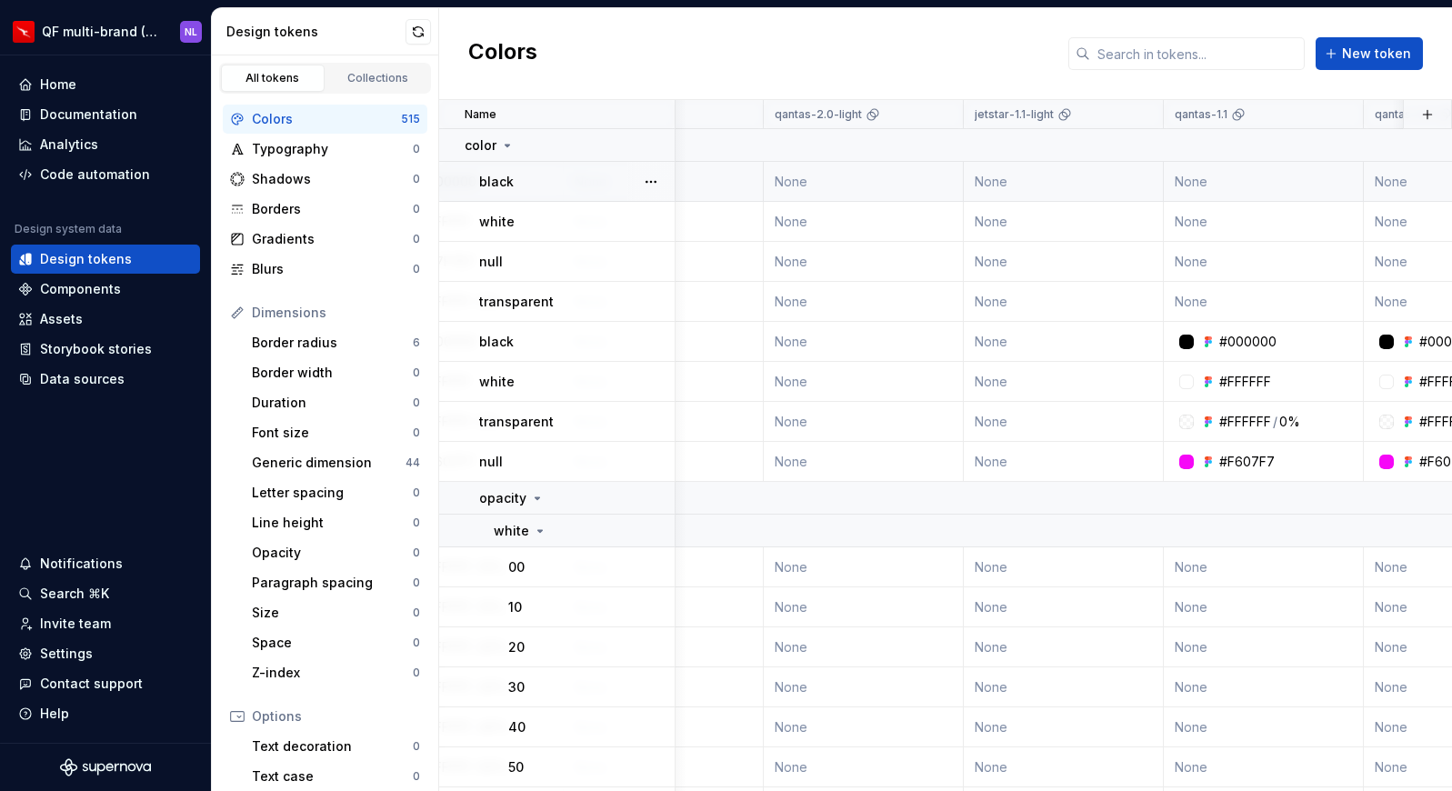
scroll to position [0, 0]
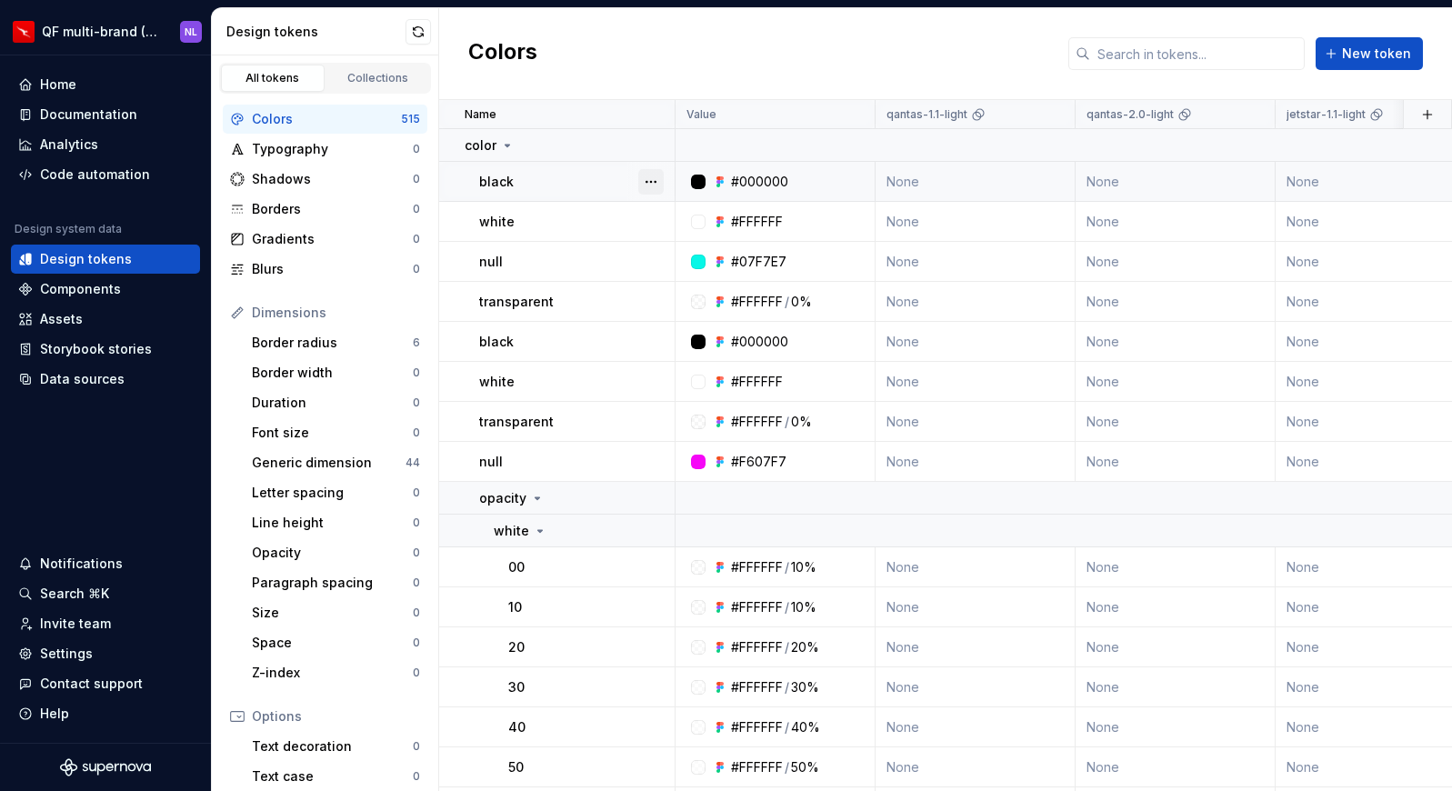
click at [652, 179] on button "button" at bounding box center [650, 181] width 25 height 25
click at [705, 218] on div "Open detail" at bounding box center [731, 217] width 118 height 18
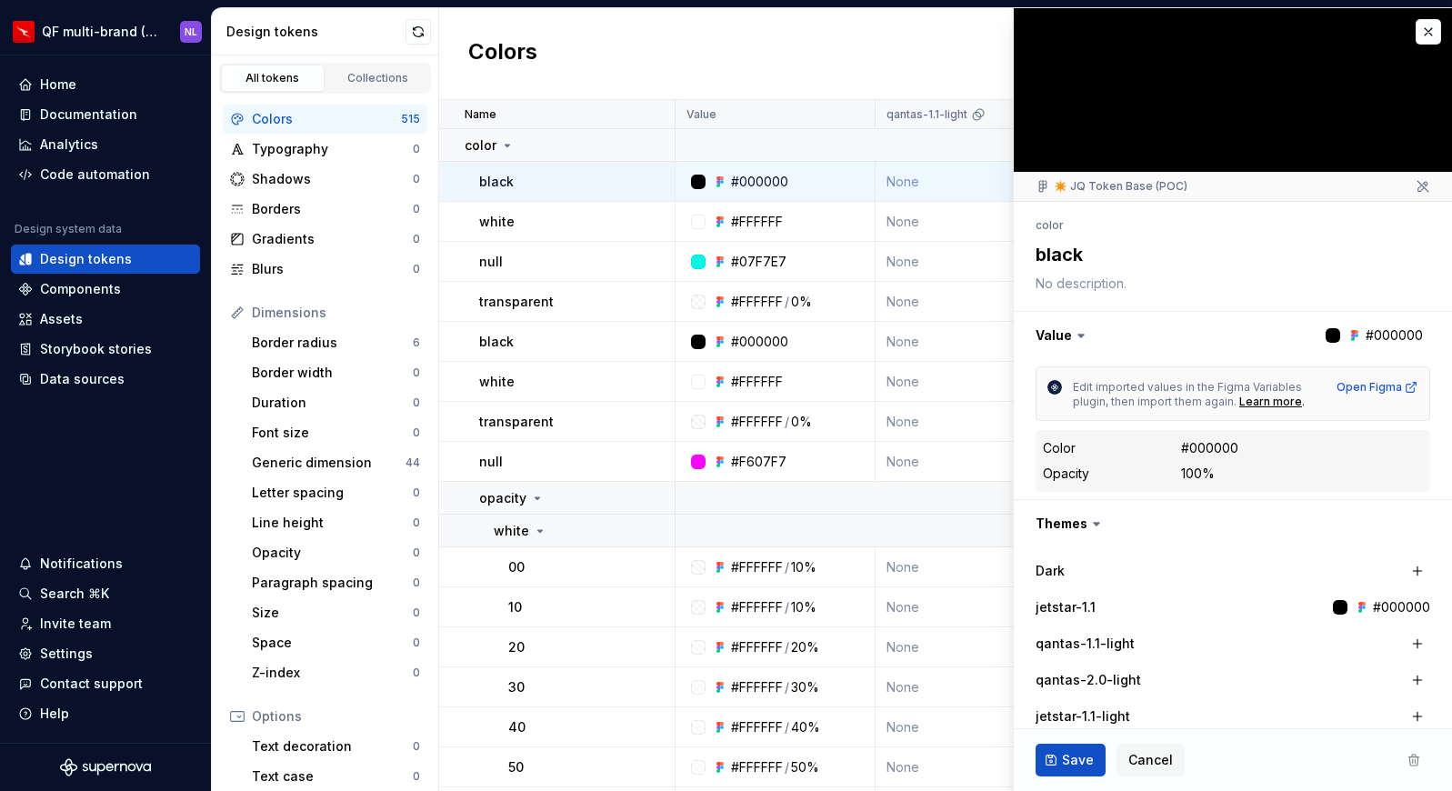
click at [681, 39] on div "Colors New token" at bounding box center [945, 54] width 1013 height 92
click at [942, 46] on div "Colors New token" at bounding box center [945, 54] width 1013 height 92
click at [1144, 769] on button "Cancel" at bounding box center [1150, 760] width 68 height 33
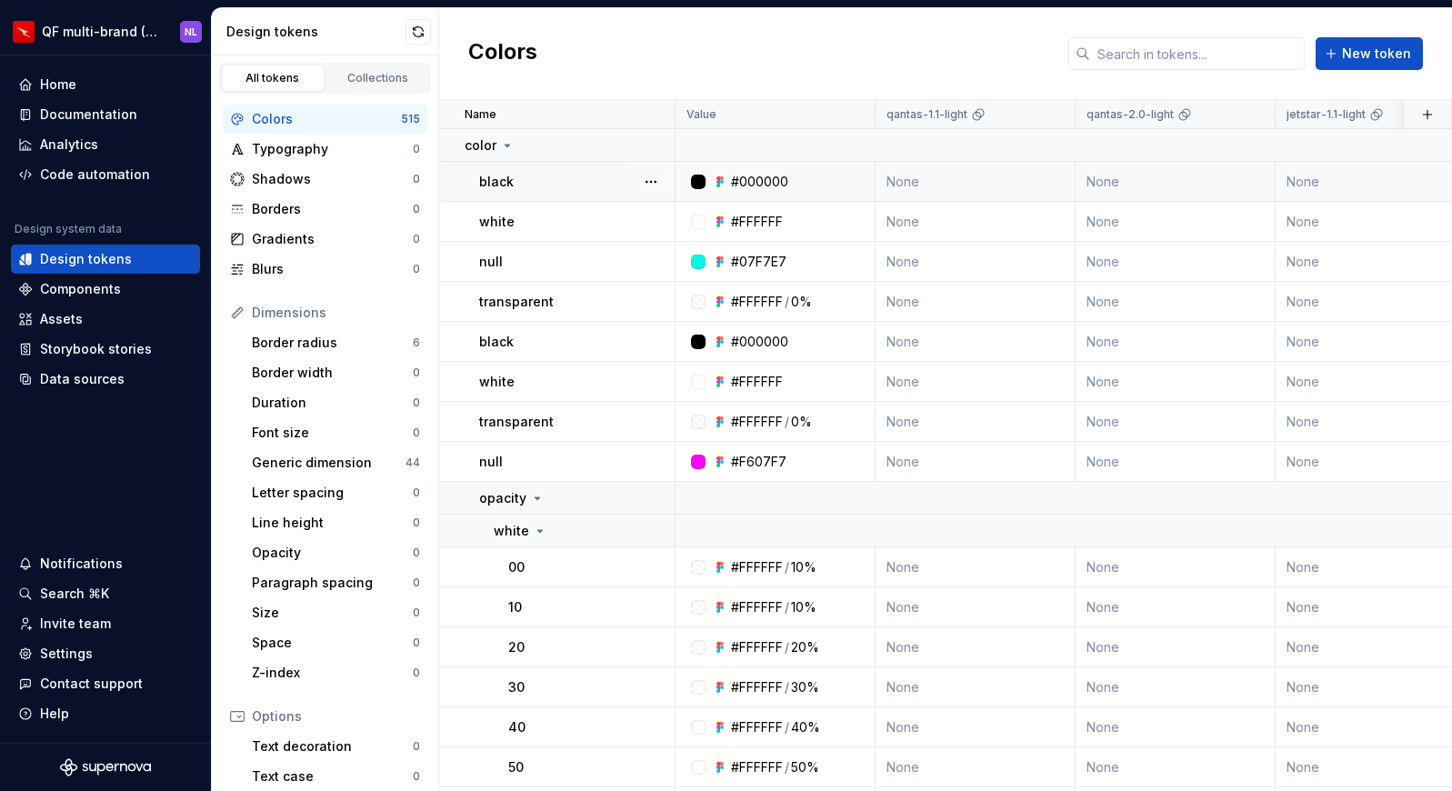
click at [908, 182] on td "None" at bounding box center [975, 182] width 200 height 40
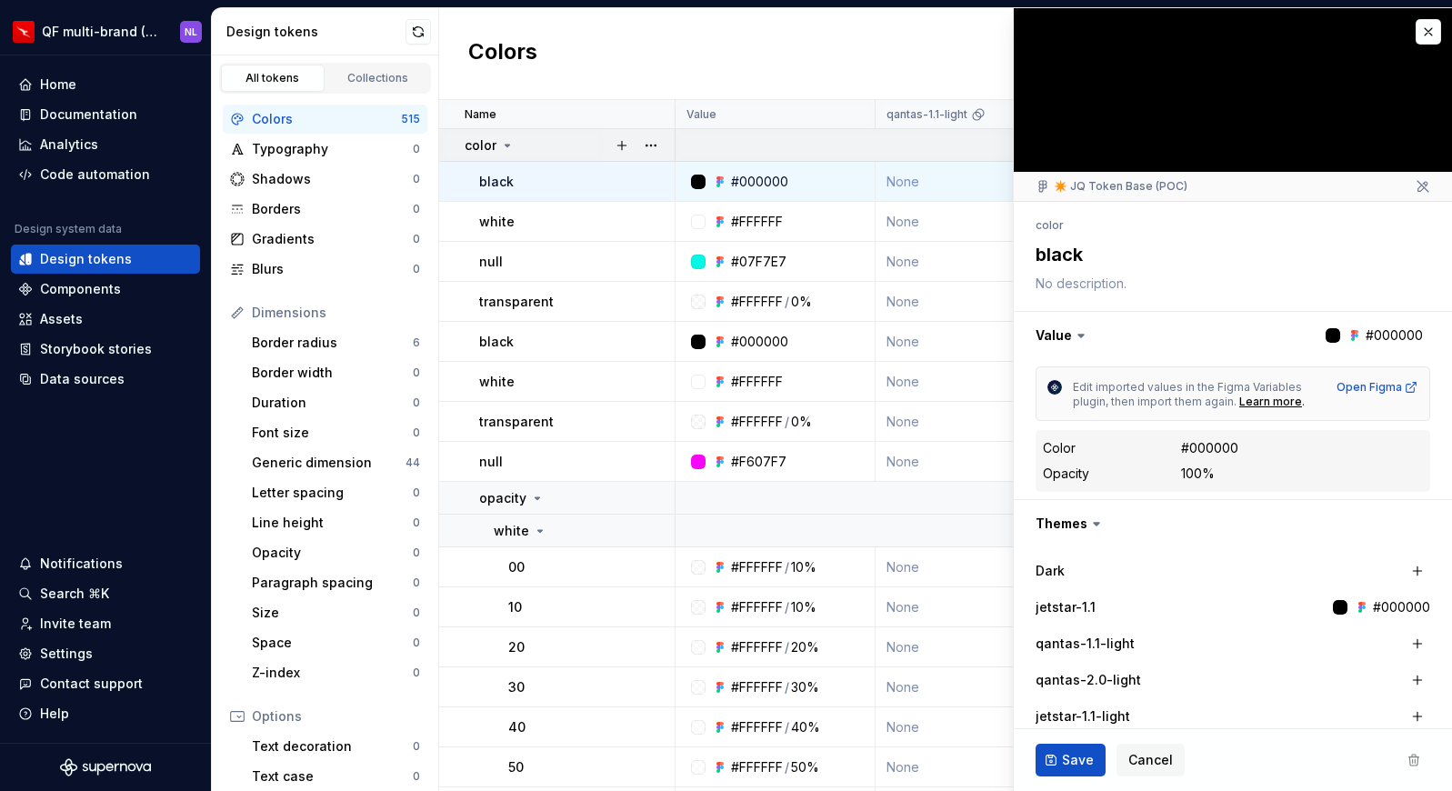
type textarea "*"
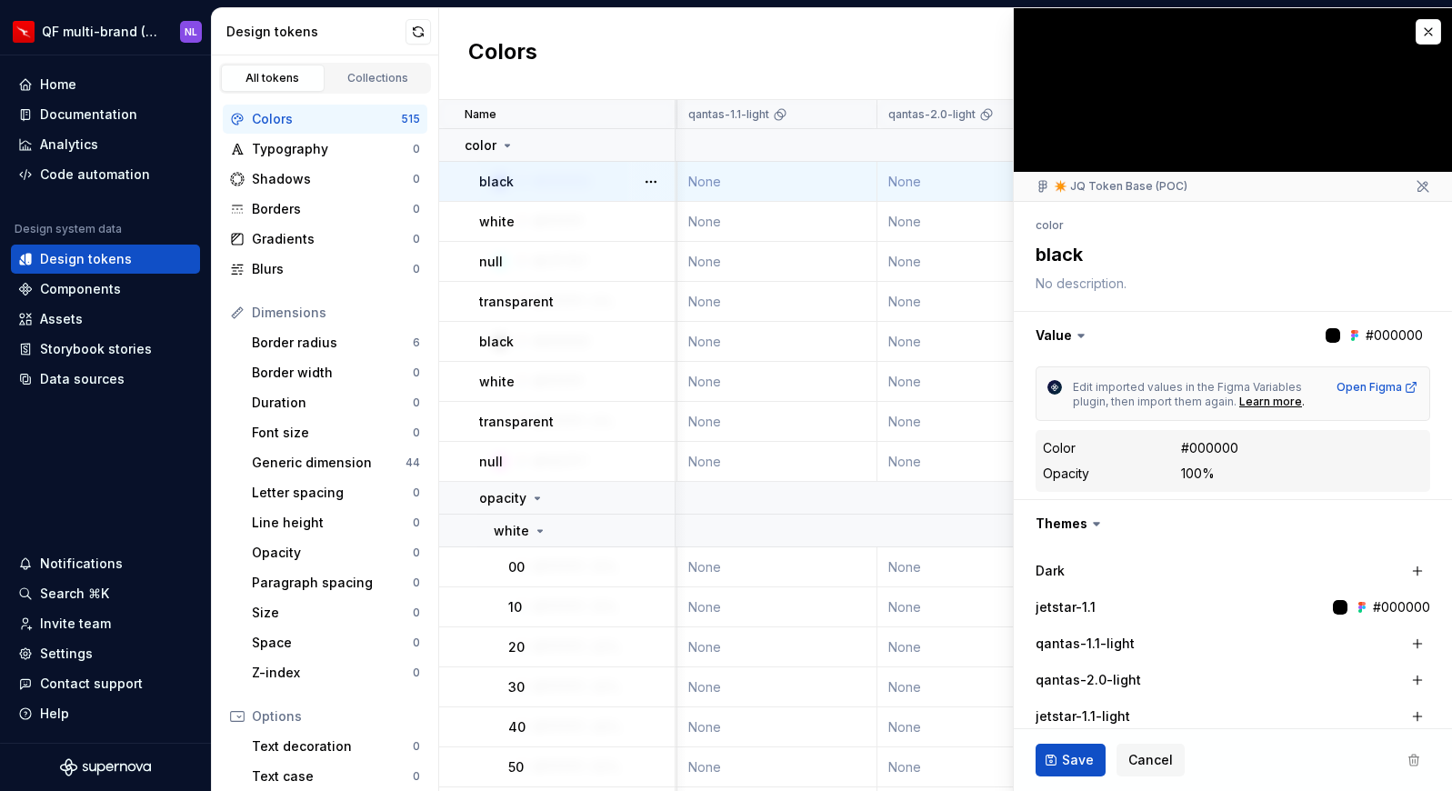
scroll to position [0, 245]
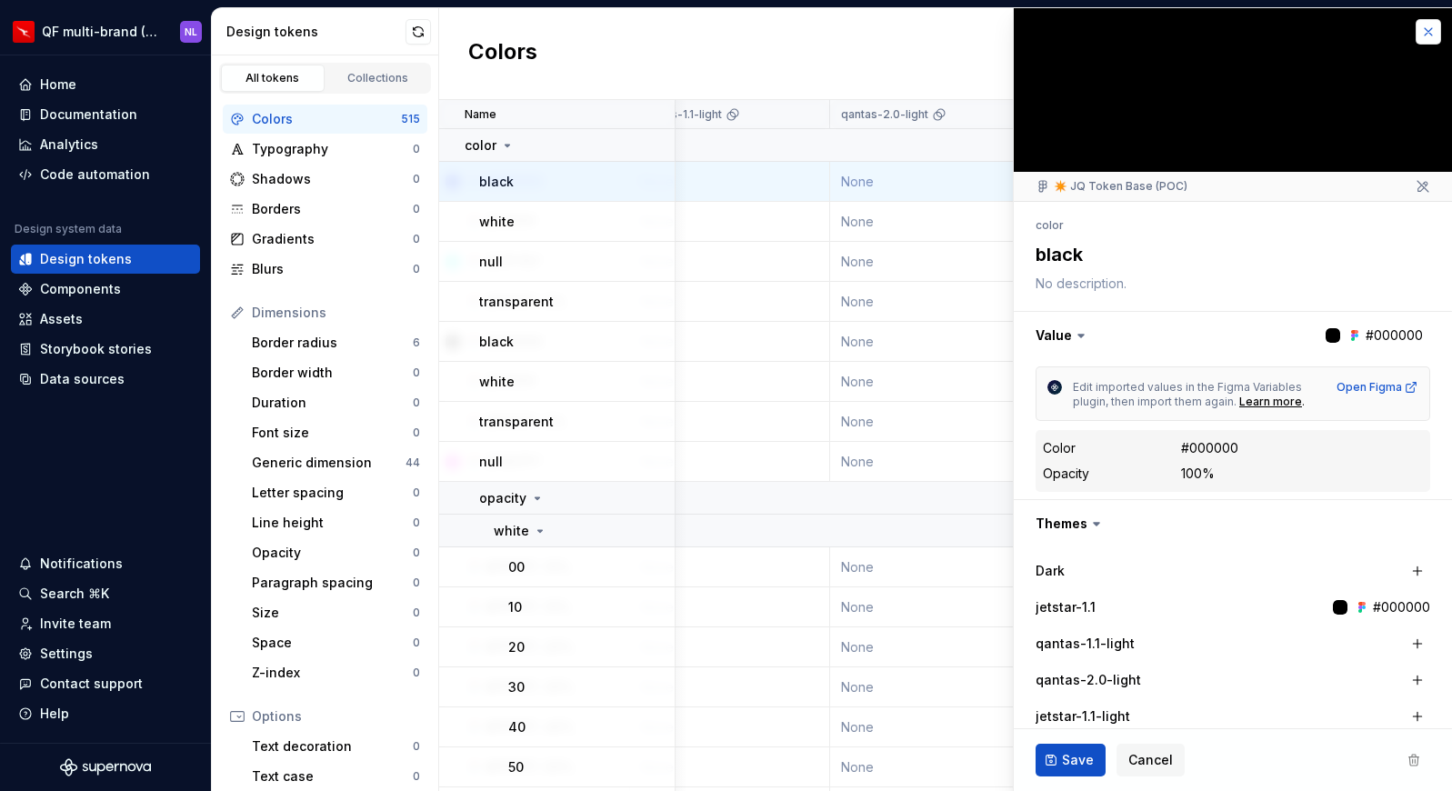
click at [1421, 34] on button "button" at bounding box center [1427, 31] width 25 height 25
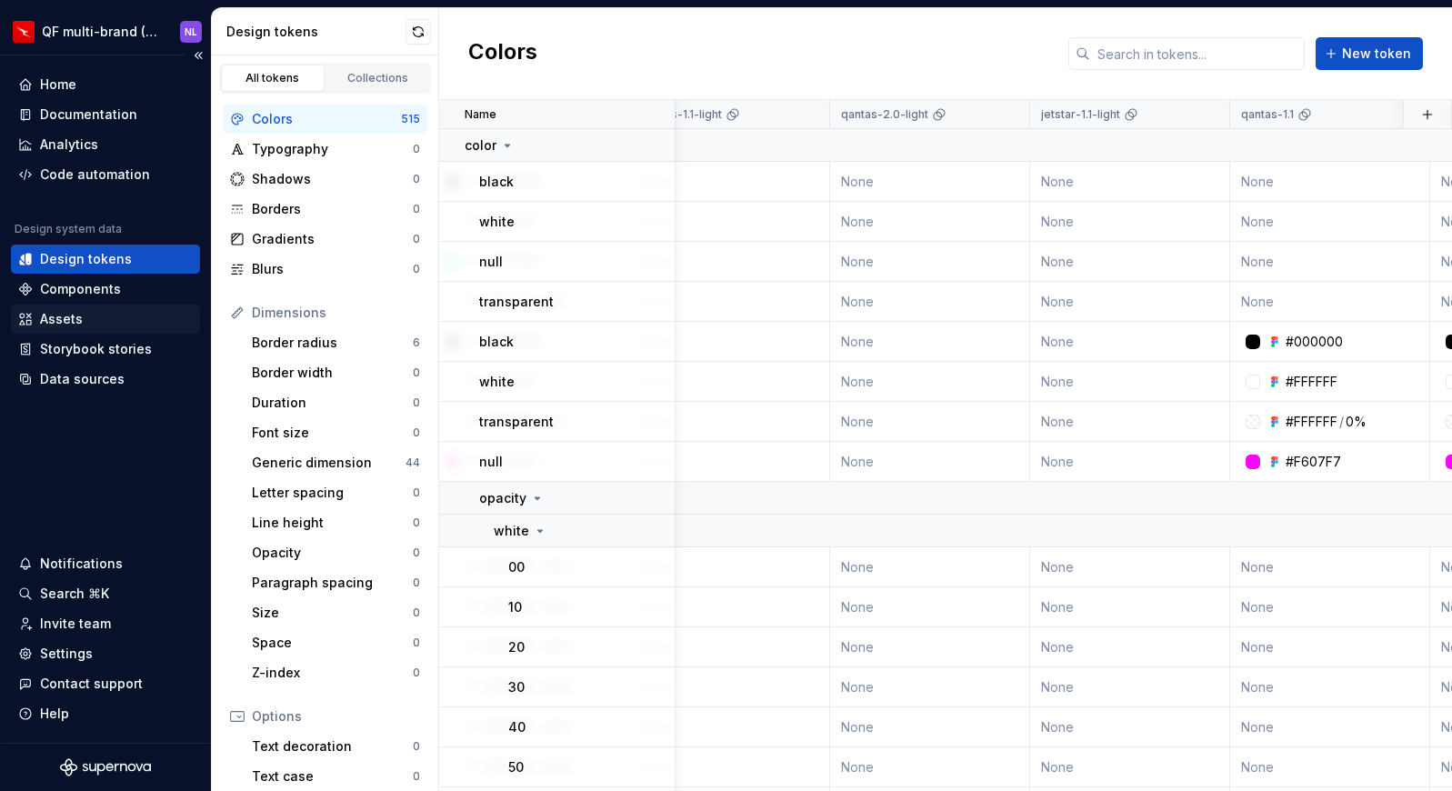
click at [89, 318] on div "Assets" at bounding box center [105, 319] width 175 height 18
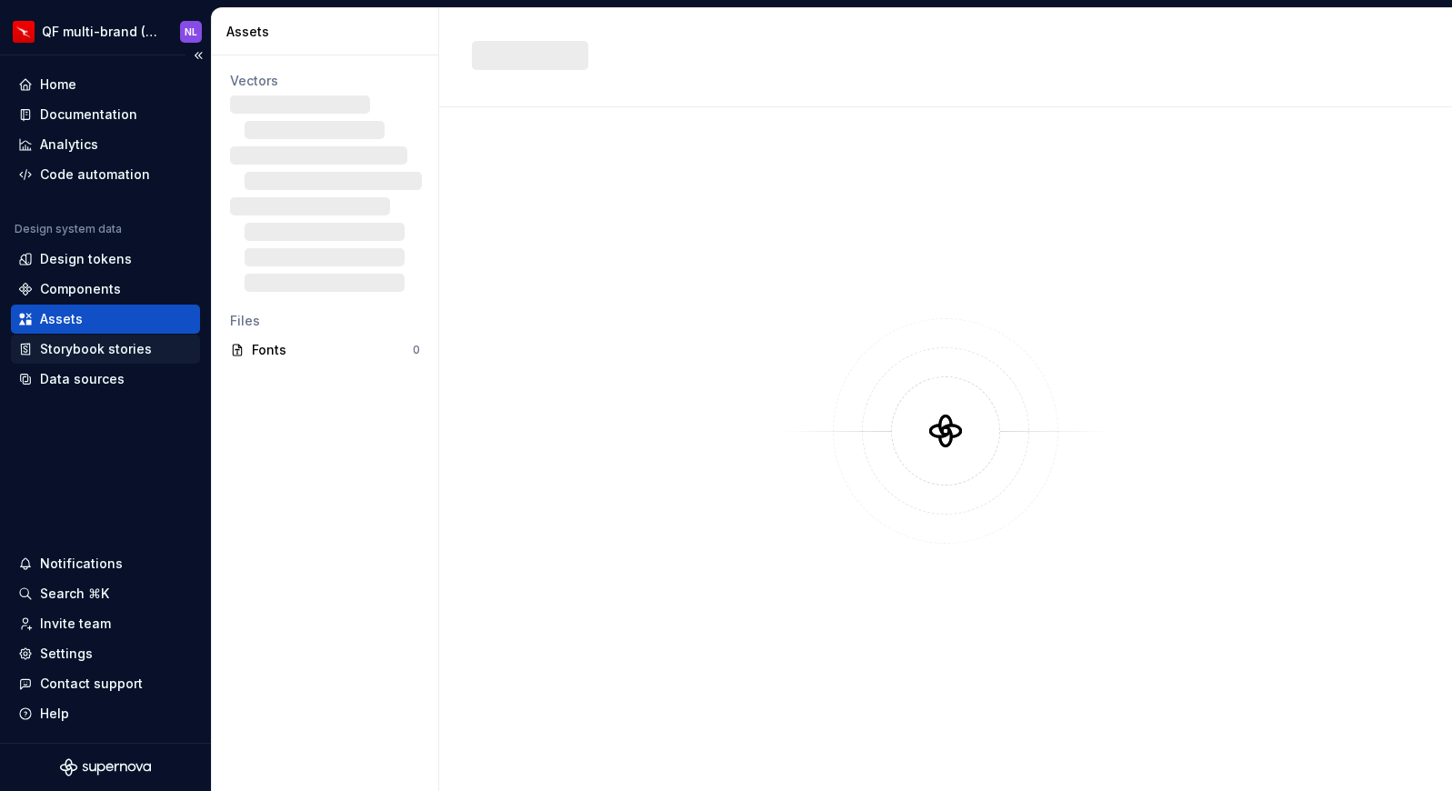
click at [113, 354] on div "Storybook stories" at bounding box center [96, 349] width 112 height 18
click at [108, 375] on div "Data sources" at bounding box center [82, 379] width 85 height 18
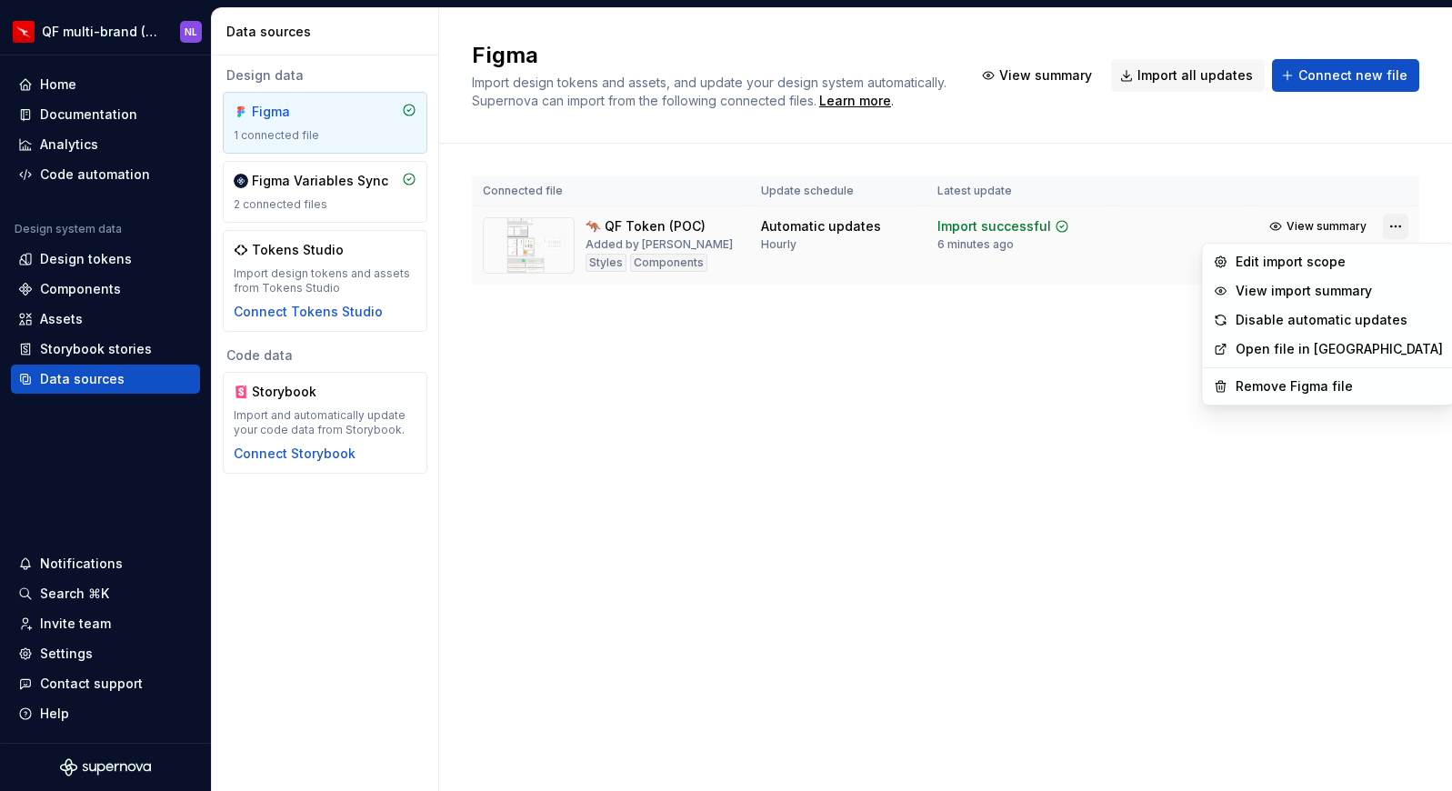
click at [1385, 226] on html "QF multi-brand (Test) NL Home Documentation Analytics Code automation Design sy…" at bounding box center [726, 395] width 1452 height 791
click at [1299, 256] on div "Edit import scope" at bounding box center [1338, 262] width 207 height 18
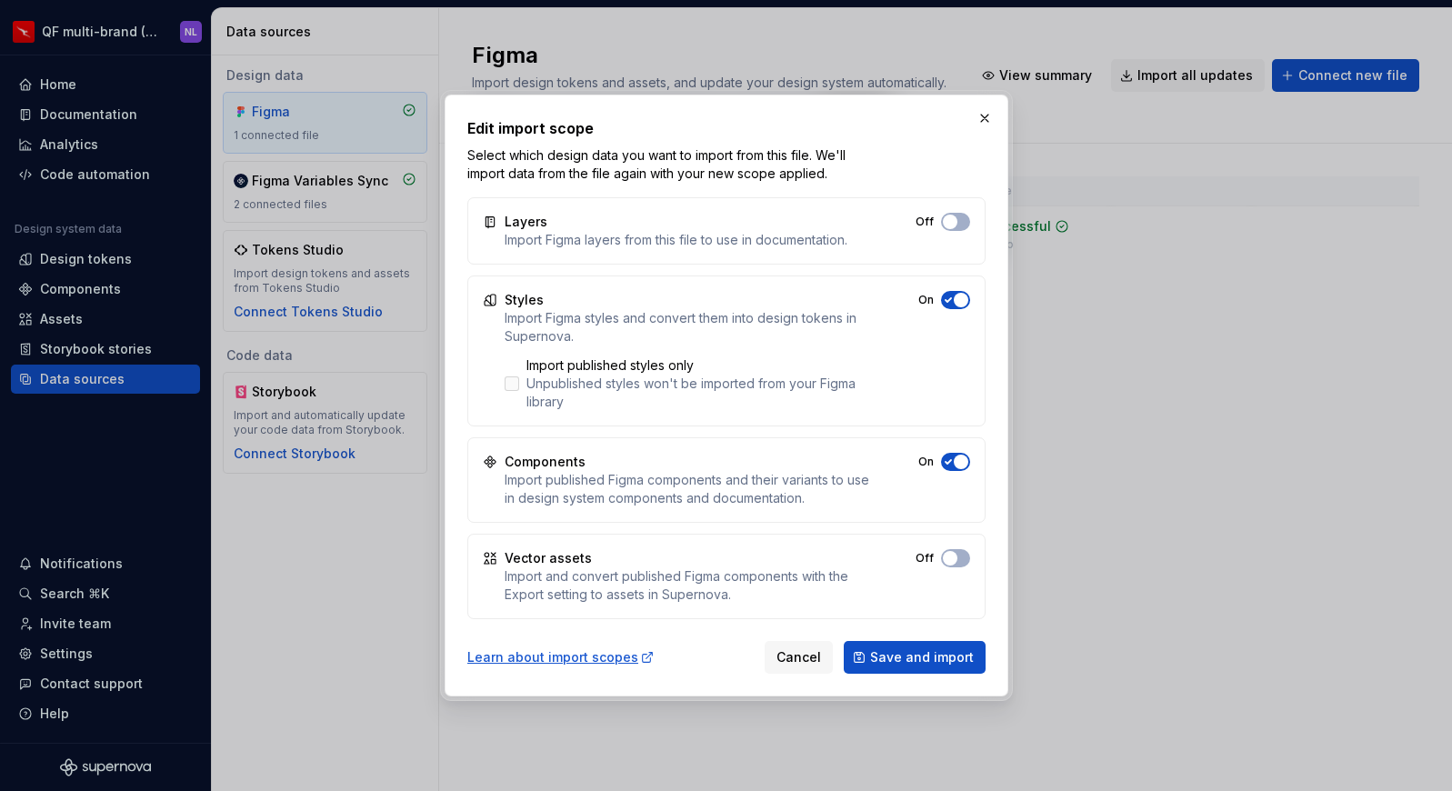
click at [512, 384] on icon at bounding box center [512, 384] width 0 height 0
click at [908, 664] on span "Save and import" at bounding box center [922, 657] width 104 height 18
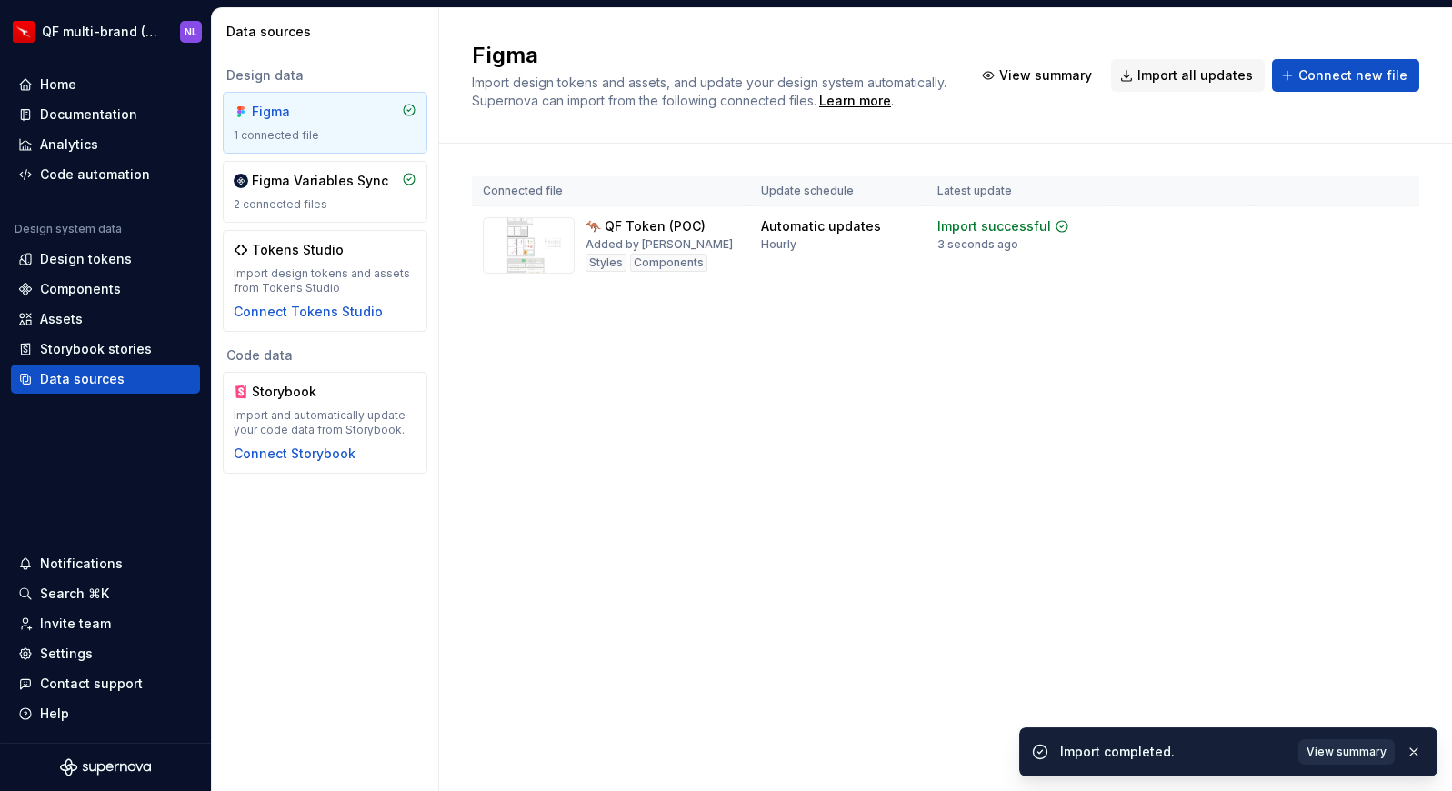
click at [1364, 745] on span "View summary" at bounding box center [1346, 751] width 80 height 15
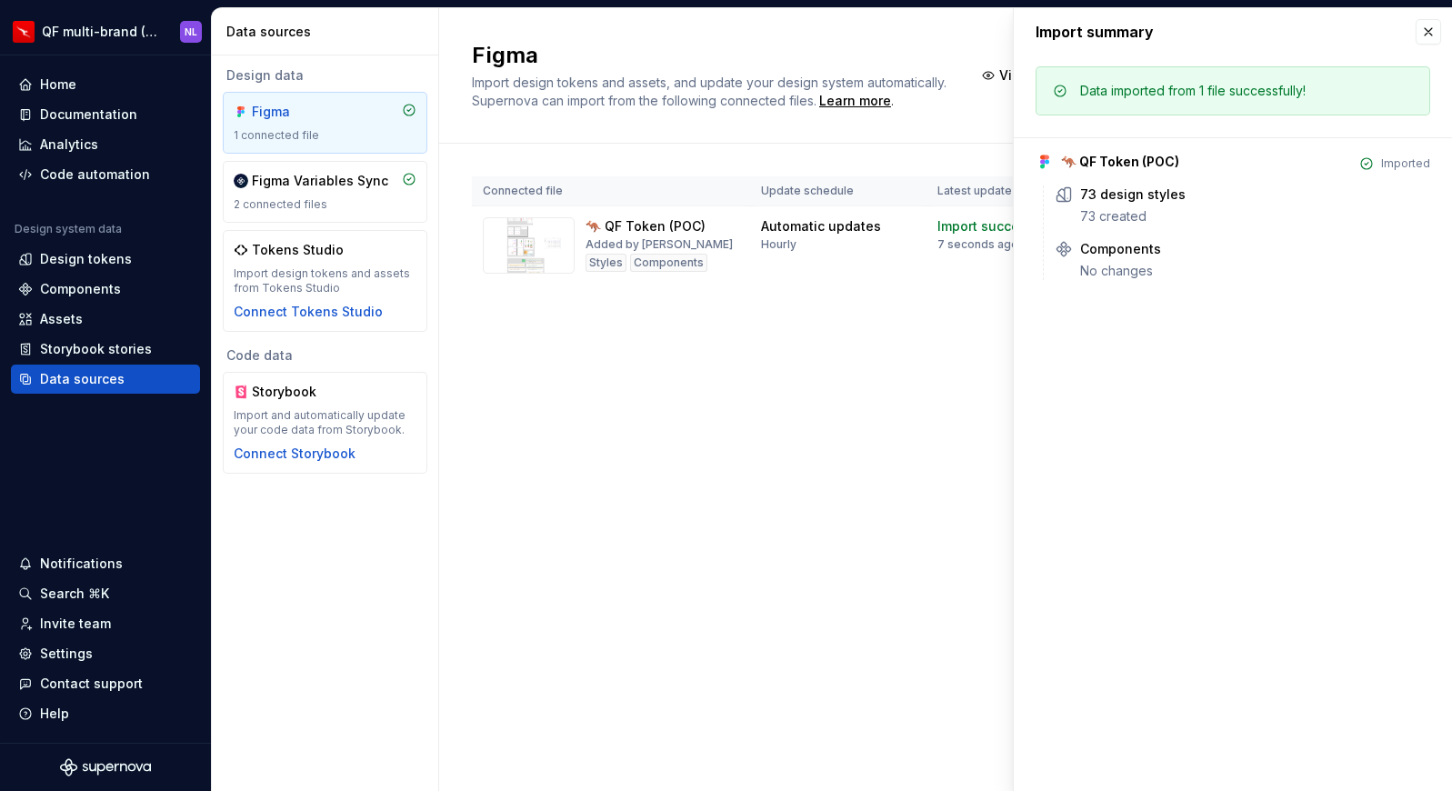
click at [783, 521] on div "Figma Import design tokens and assets, and update your design system automatica…" at bounding box center [945, 399] width 1013 height 783
click at [69, 266] on div "Design tokens" at bounding box center [86, 259] width 92 height 18
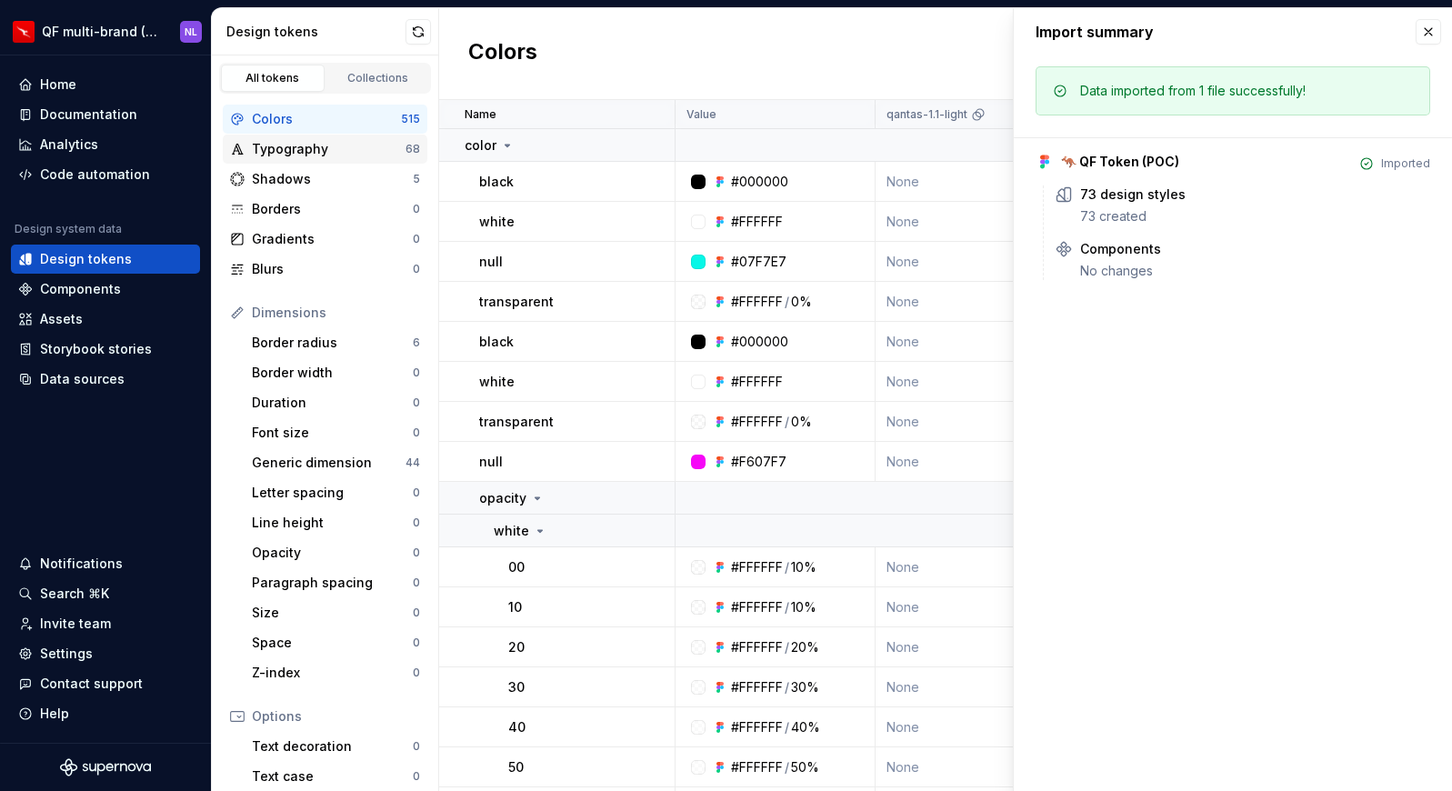
click at [324, 150] on div "Typography" at bounding box center [329, 149] width 154 height 18
click at [1428, 28] on button "button" at bounding box center [1427, 31] width 25 height 25
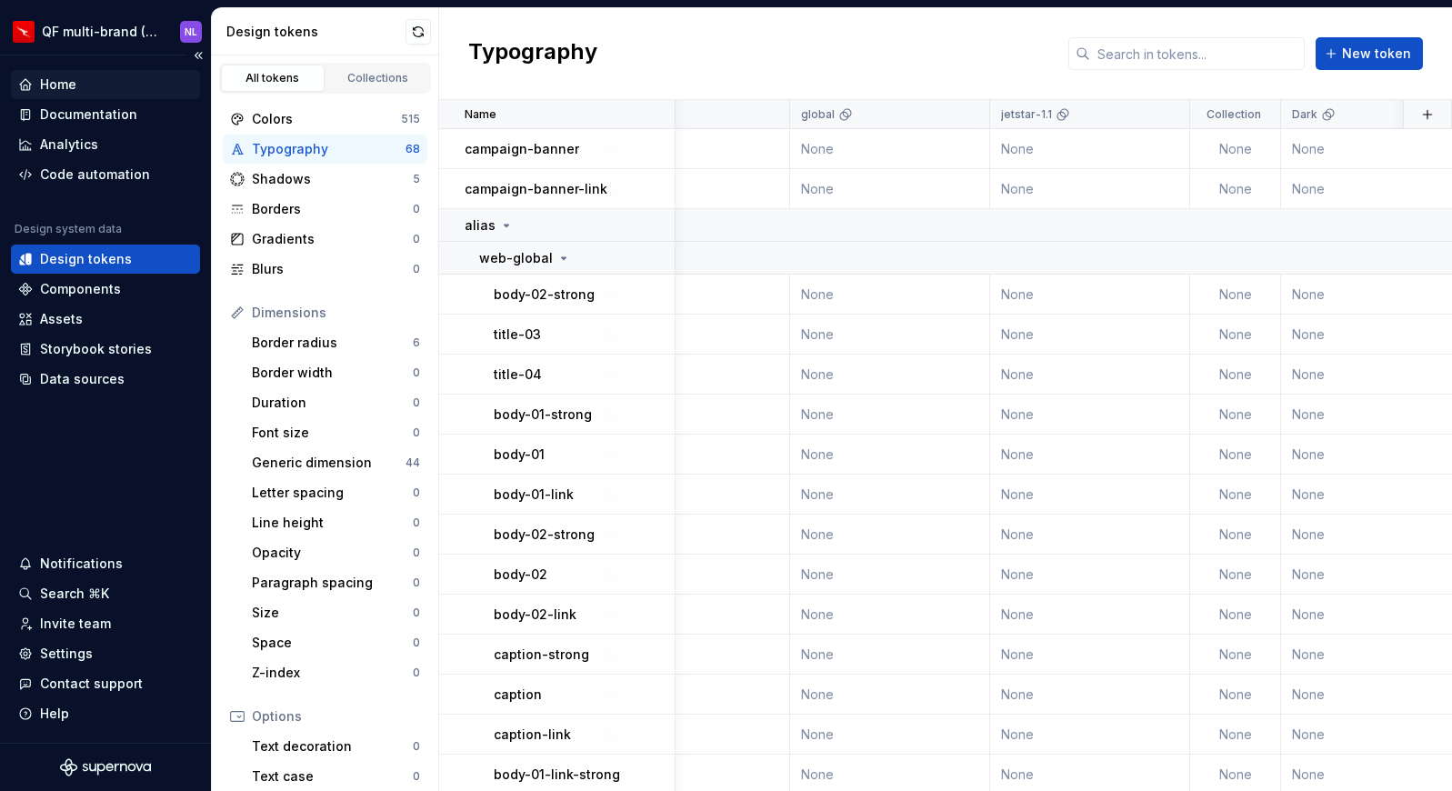
scroll to position [0, 1729]
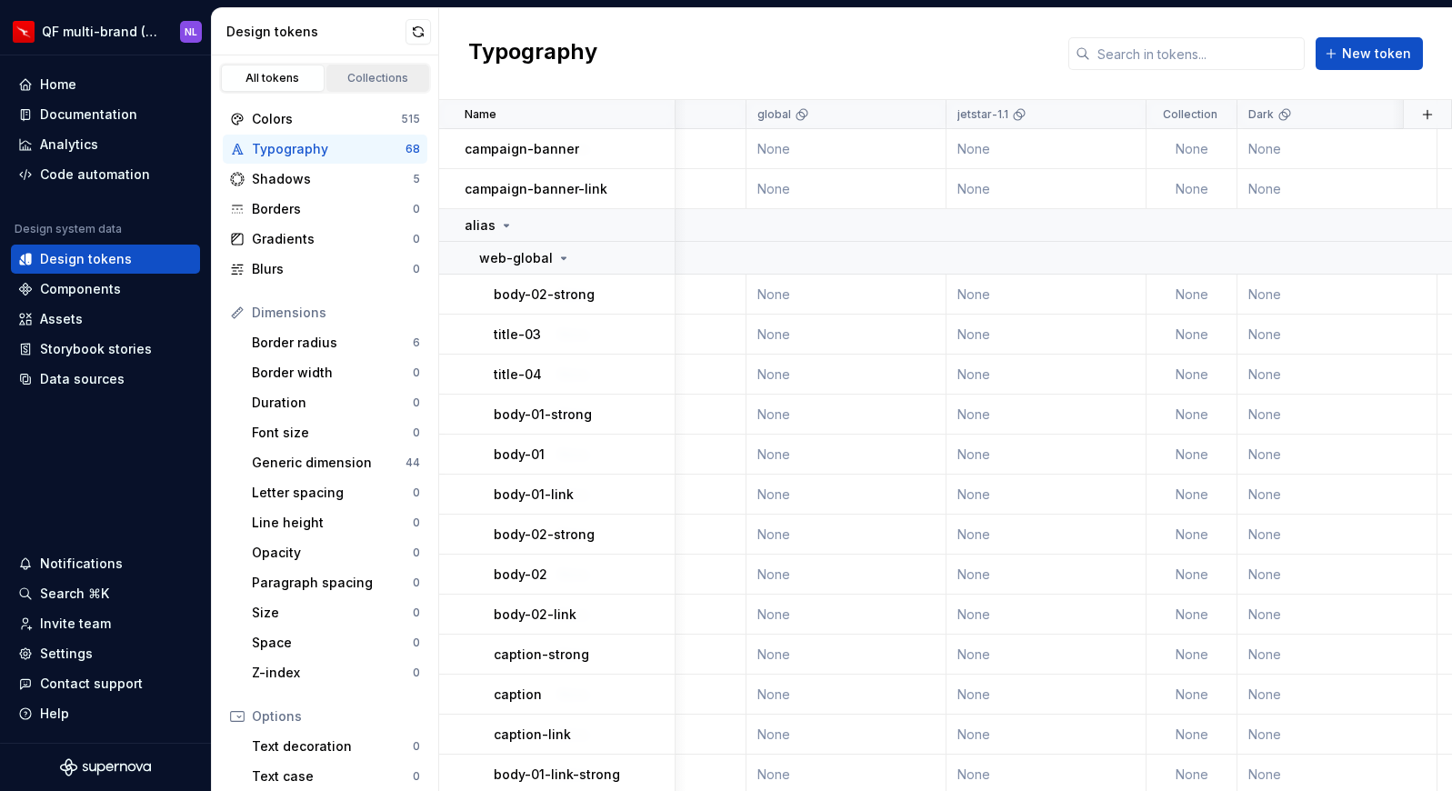
click at [348, 75] on div "Collections" at bounding box center [378, 78] width 91 height 15
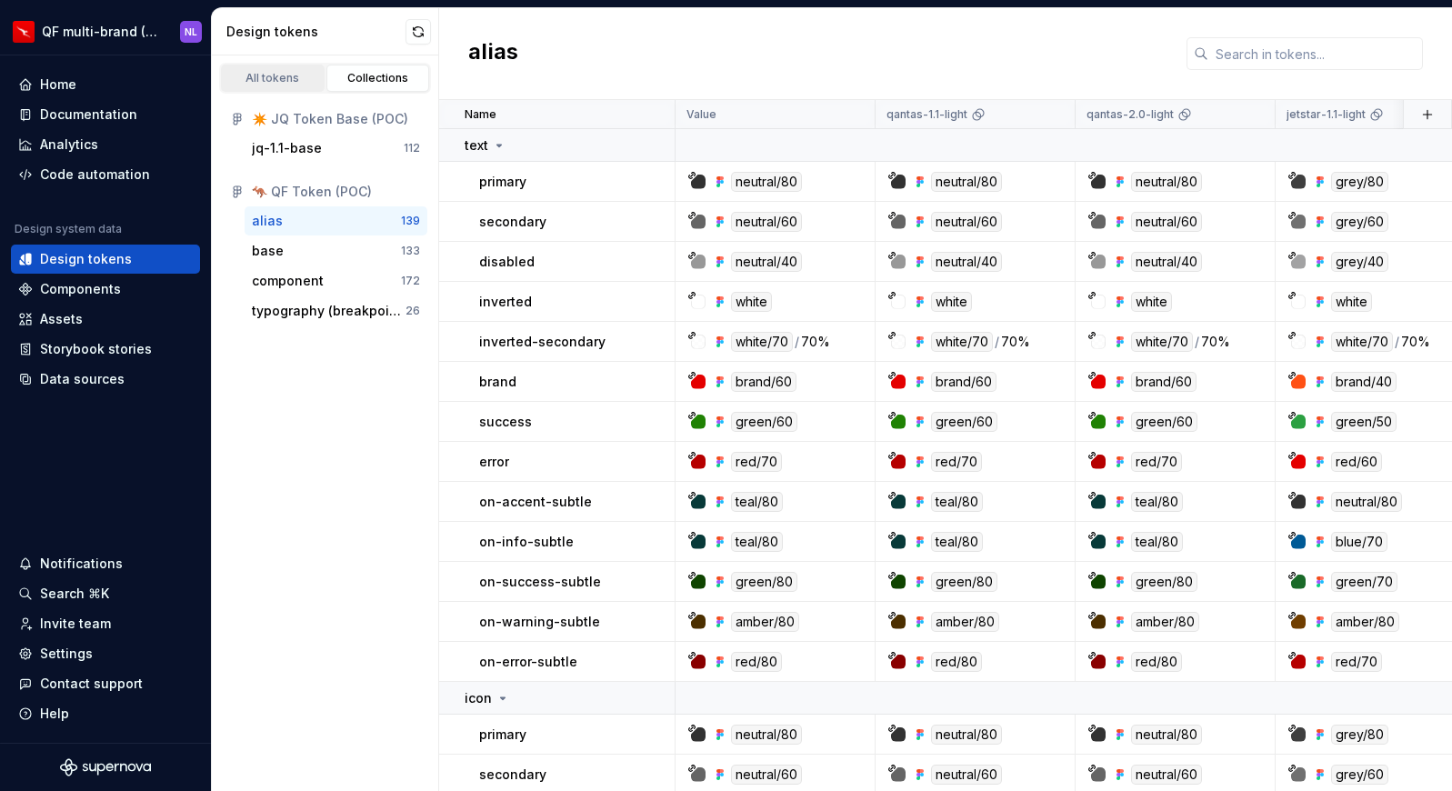
click at [264, 75] on div "All tokens" at bounding box center [272, 78] width 91 height 15
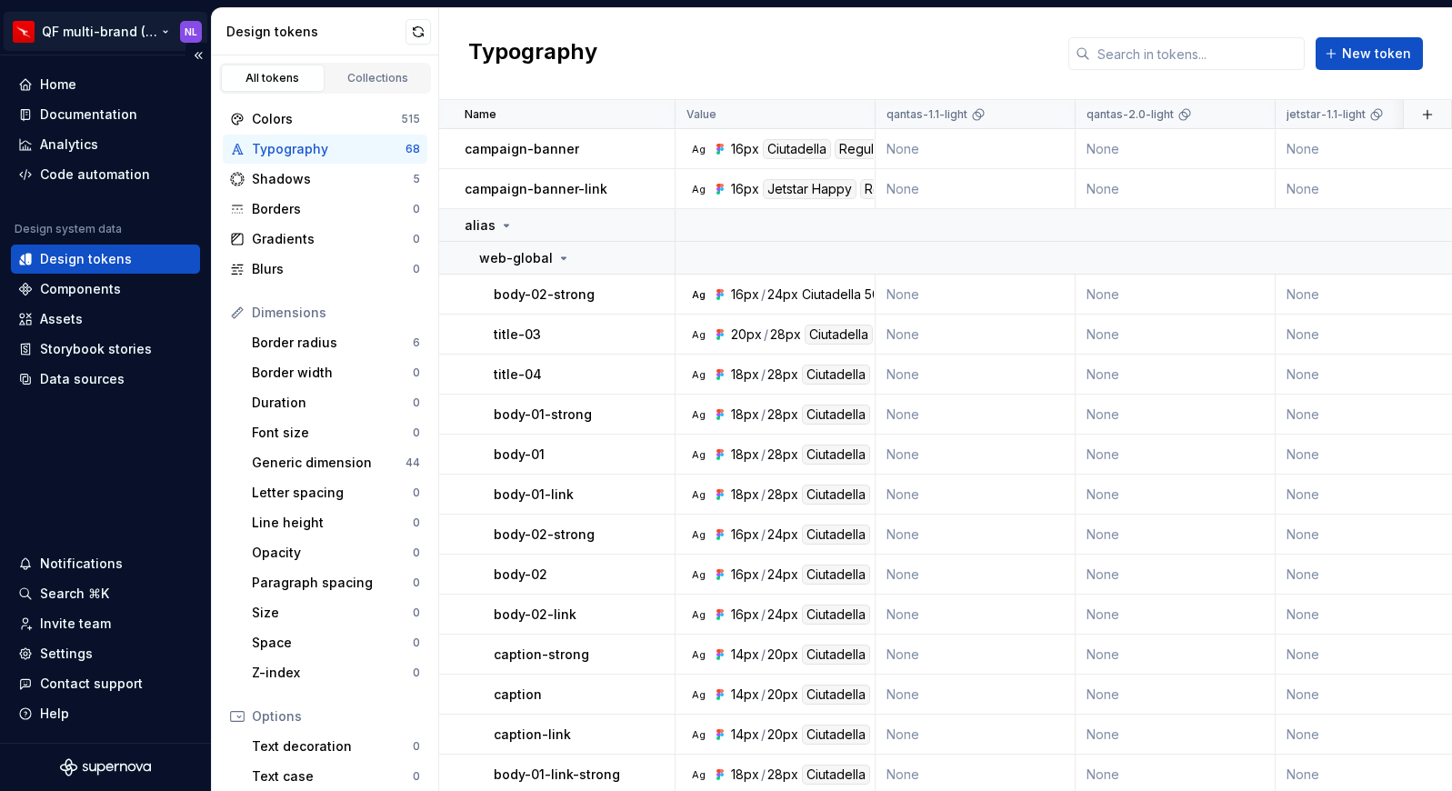
click at [145, 26] on html "QF multi-brand (Test) NL Home Documentation Analytics Code automation Design sy…" at bounding box center [726, 395] width 1452 height 791
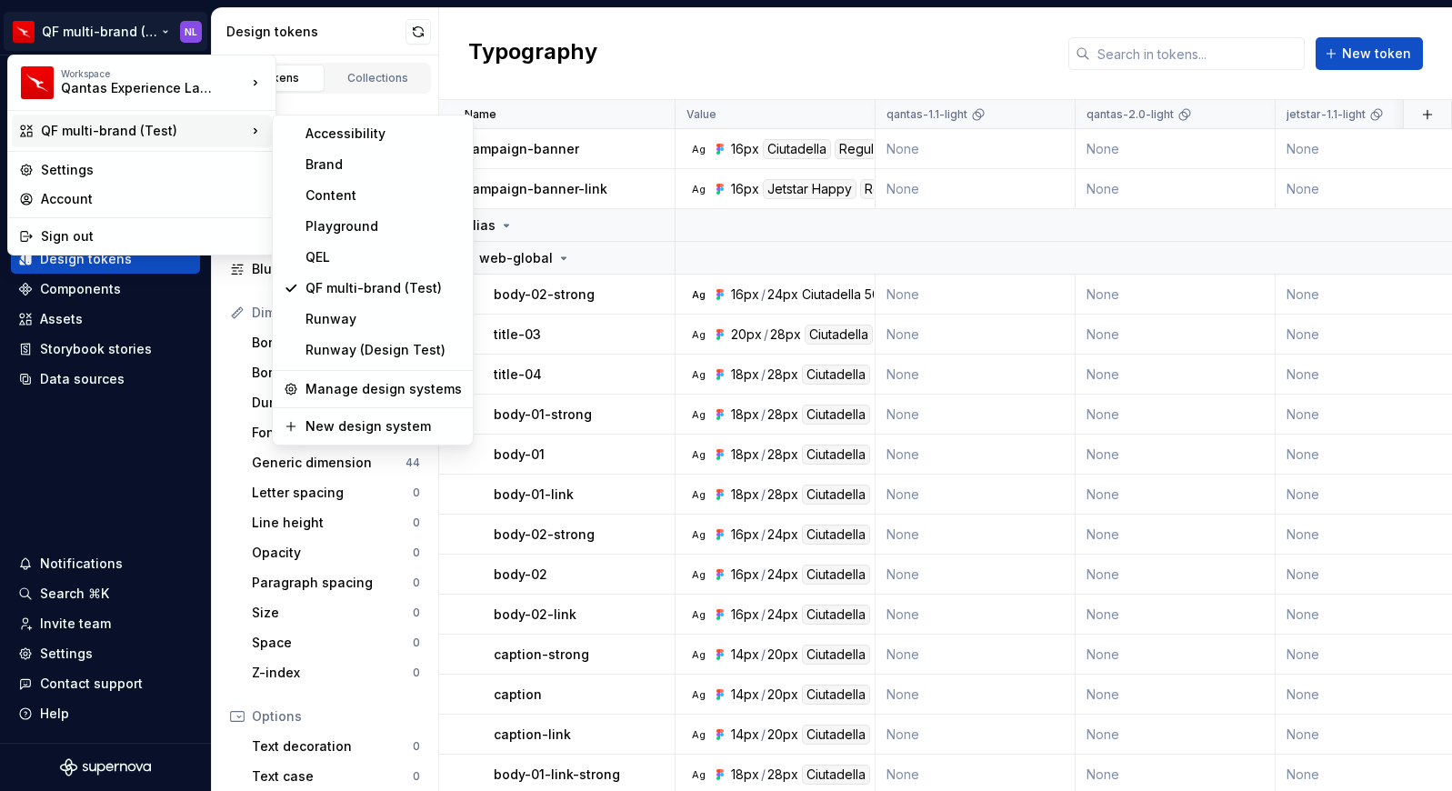
click at [665, 65] on html "QF multi-brand (Test) NL Home Documentation Analytics Code automation Design sy…" at bounding box center [726, 395] width 1452 height 791
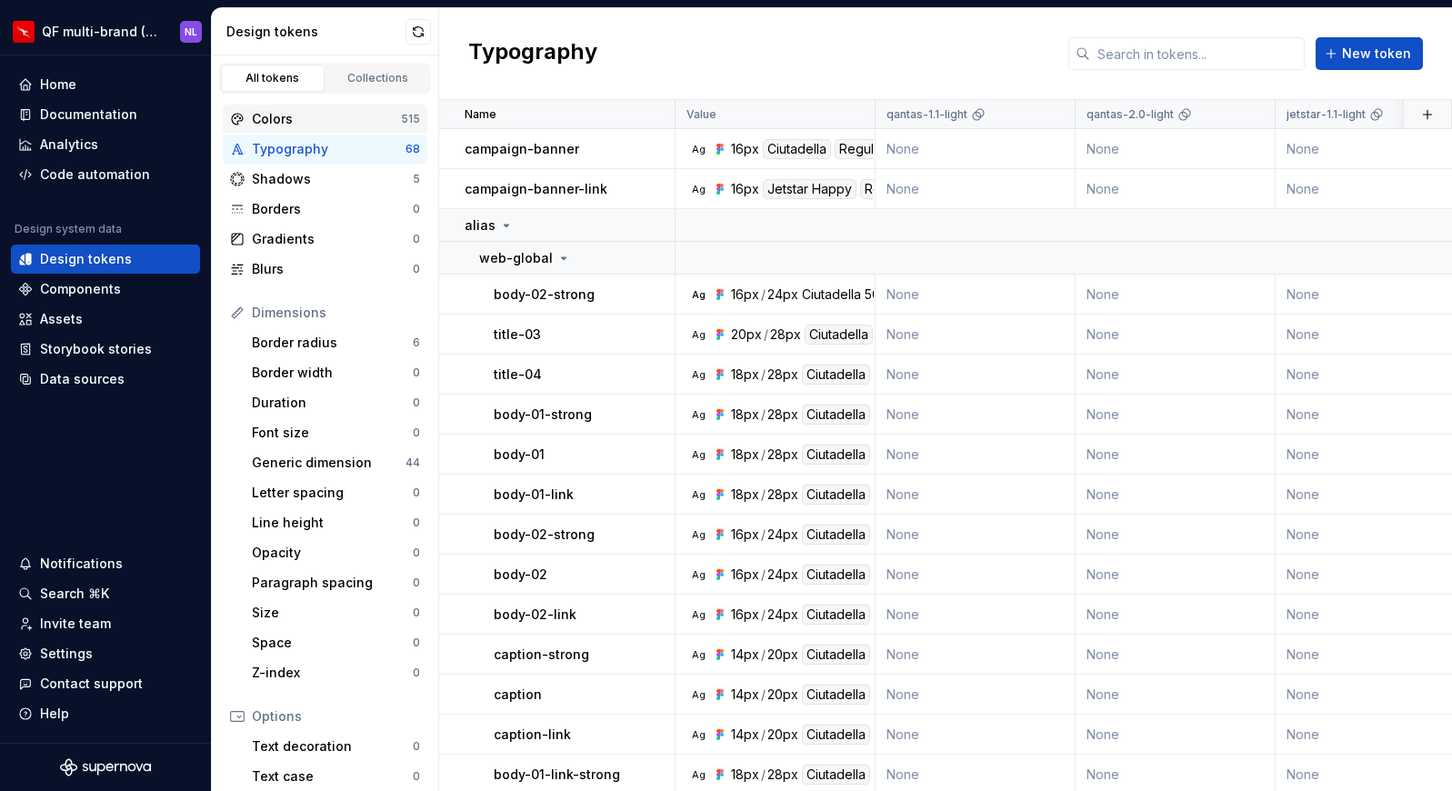
click at [337, 113] on div "Colors" at bounding box center [326, 119] width 149 height 18
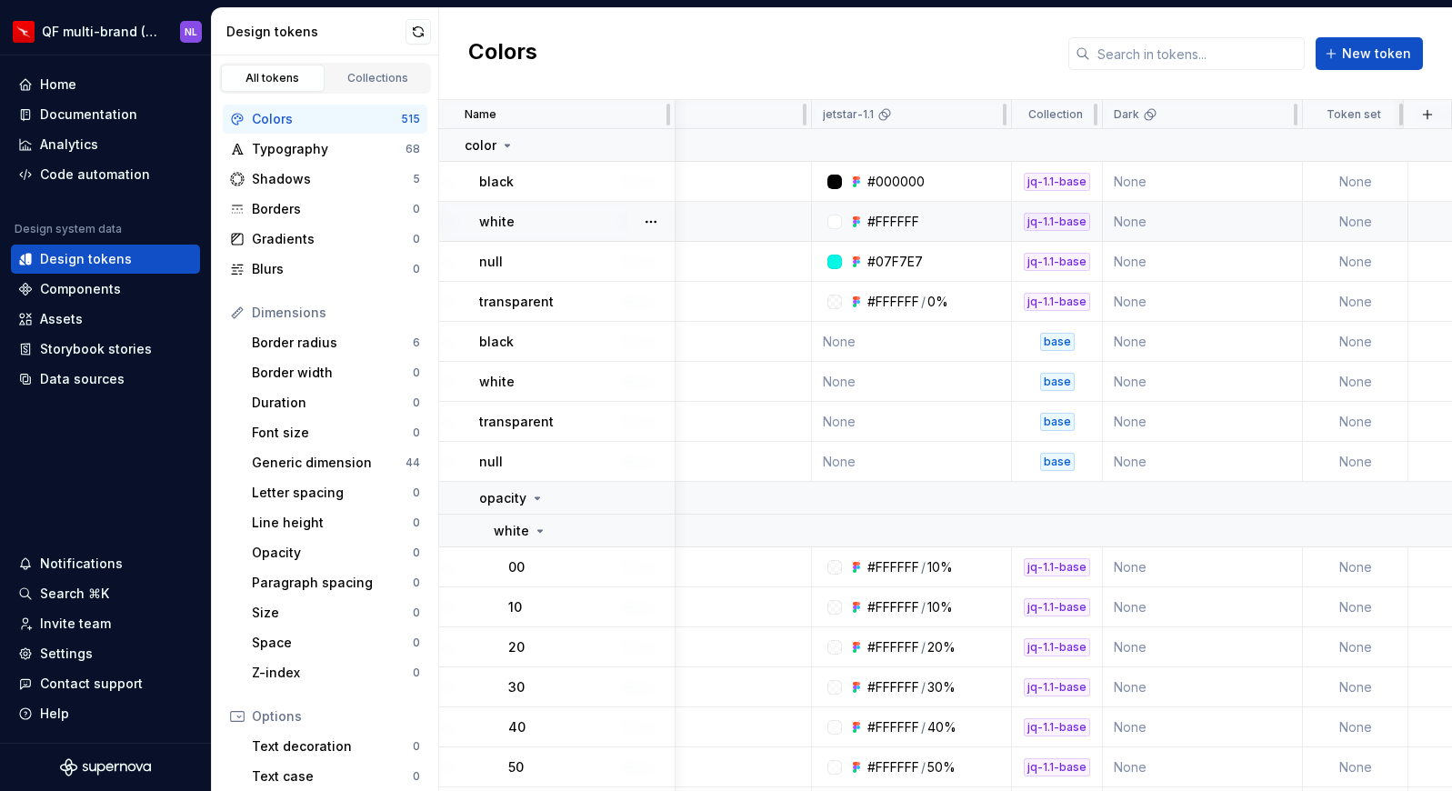
scroll to position [0, 1874]
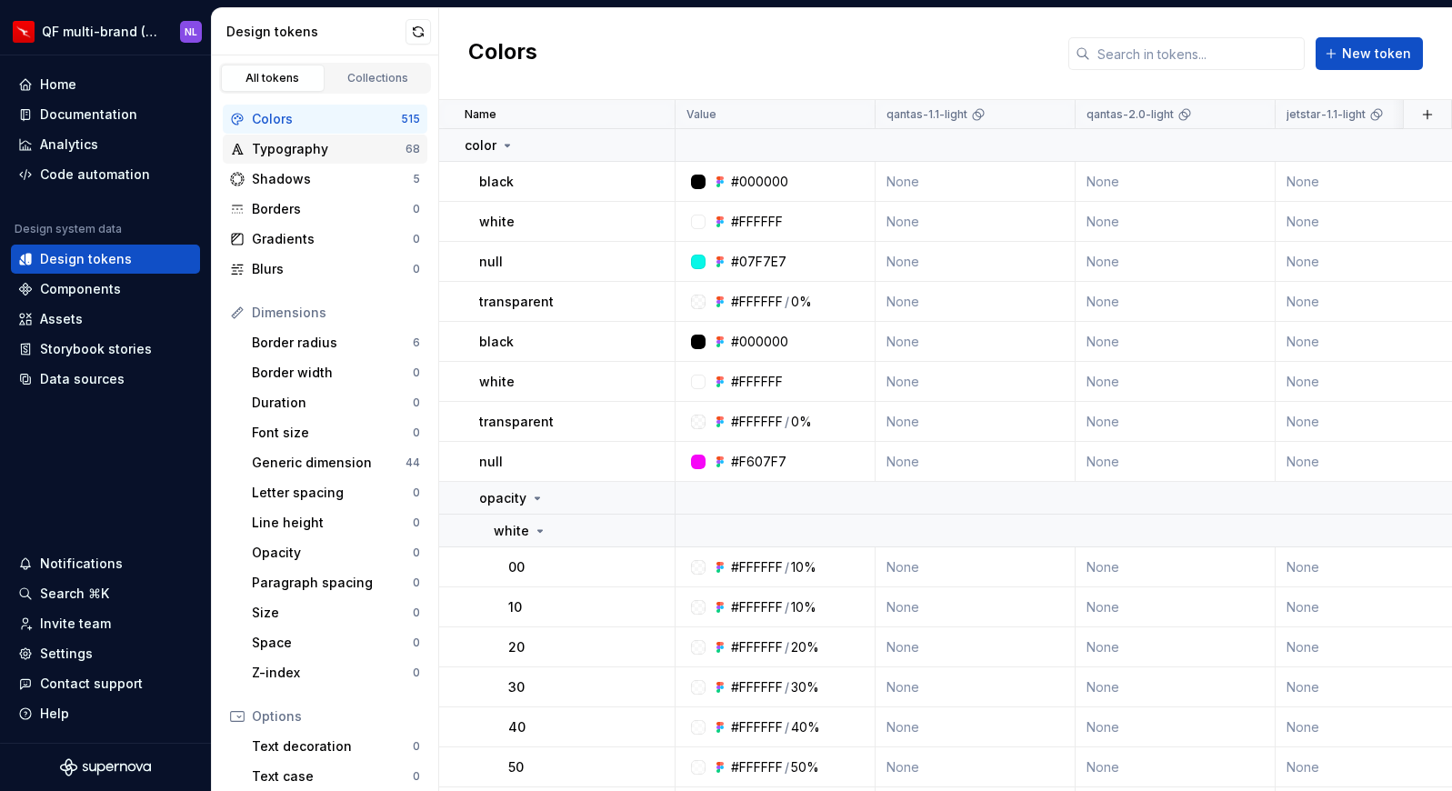
click at [342, 145] on div "Typography" at bounding box center [329, 149] width 154 height 18
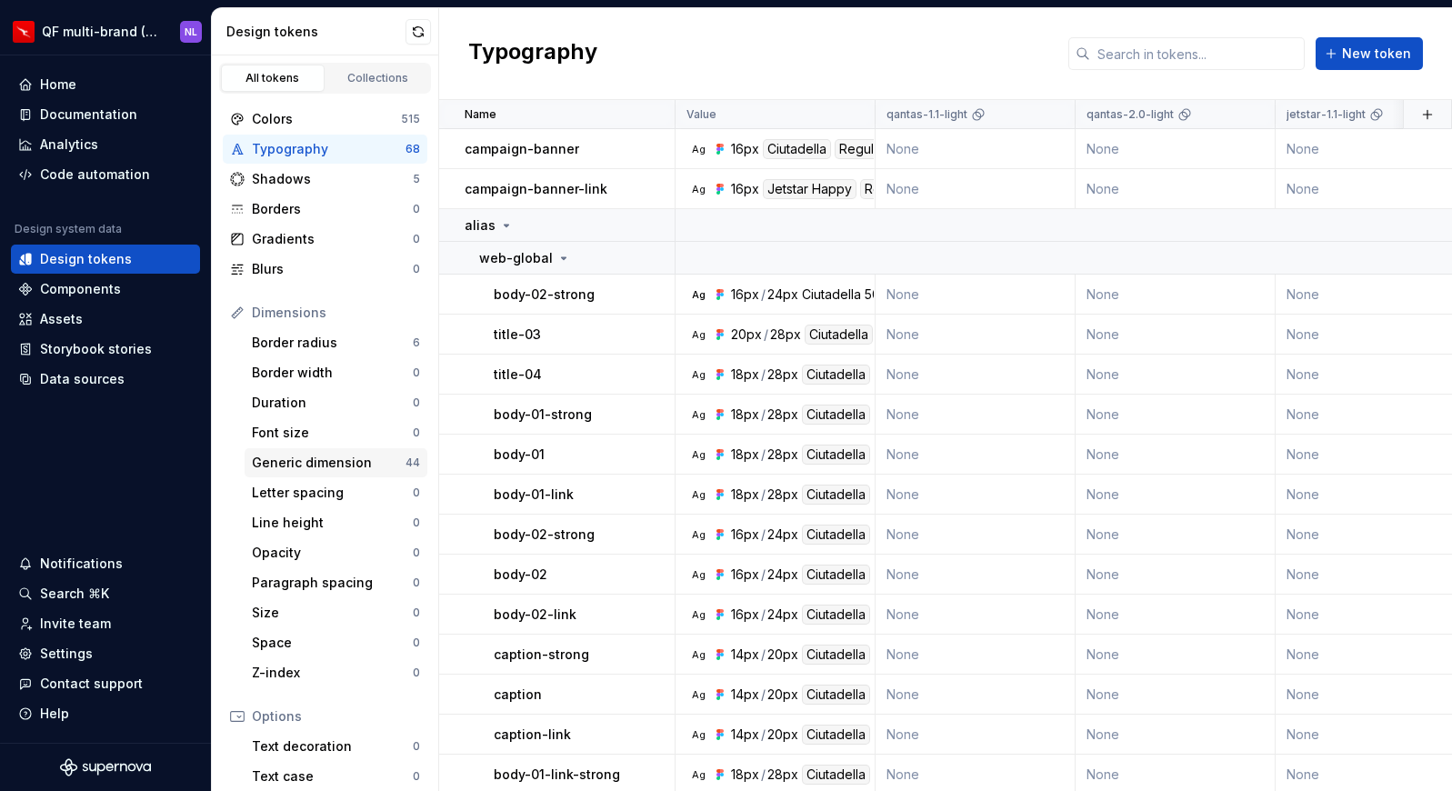
click at [318, 467] on div "Generic dimension" at bounding box center [329, 463] width 154 height 18
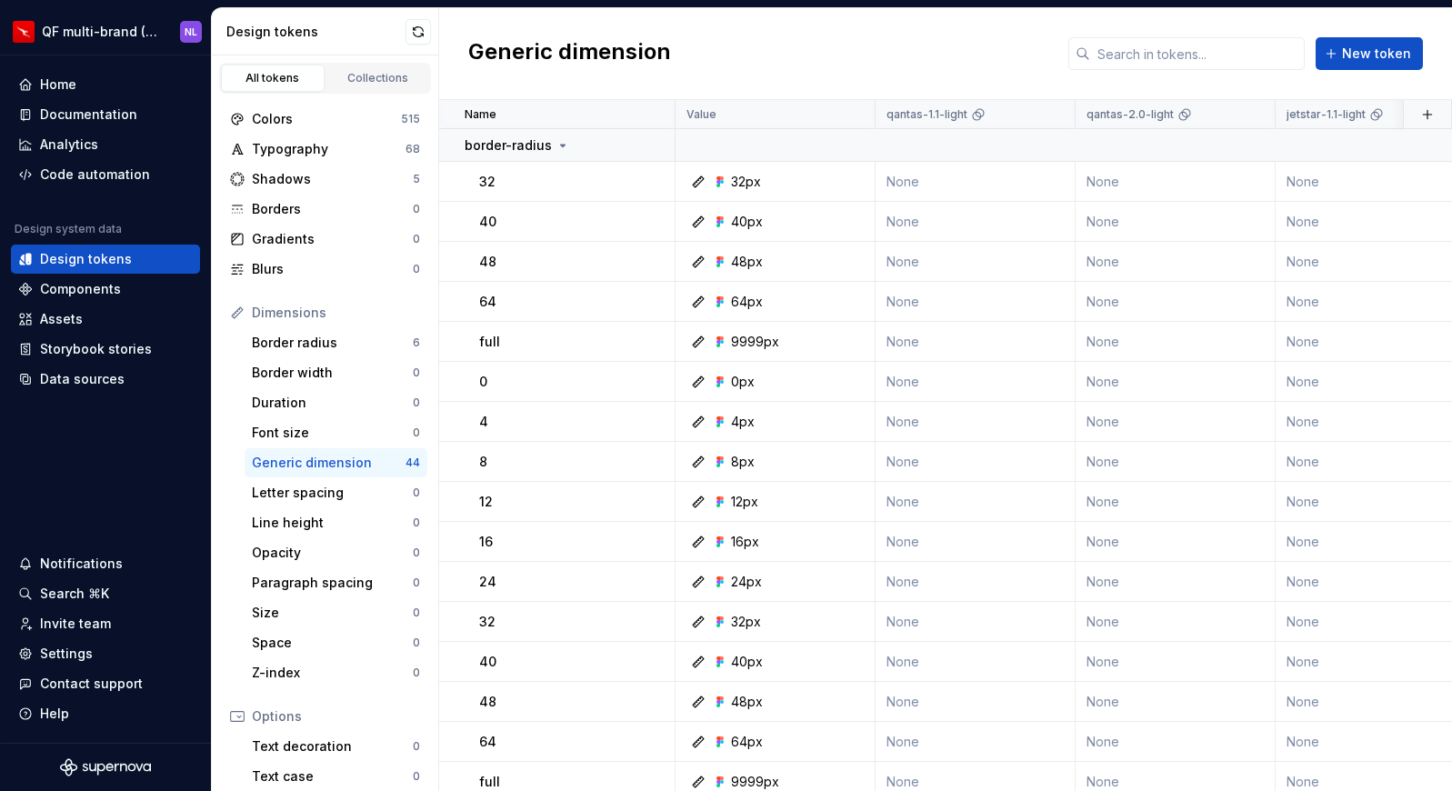
scroll to position [1262, 0]
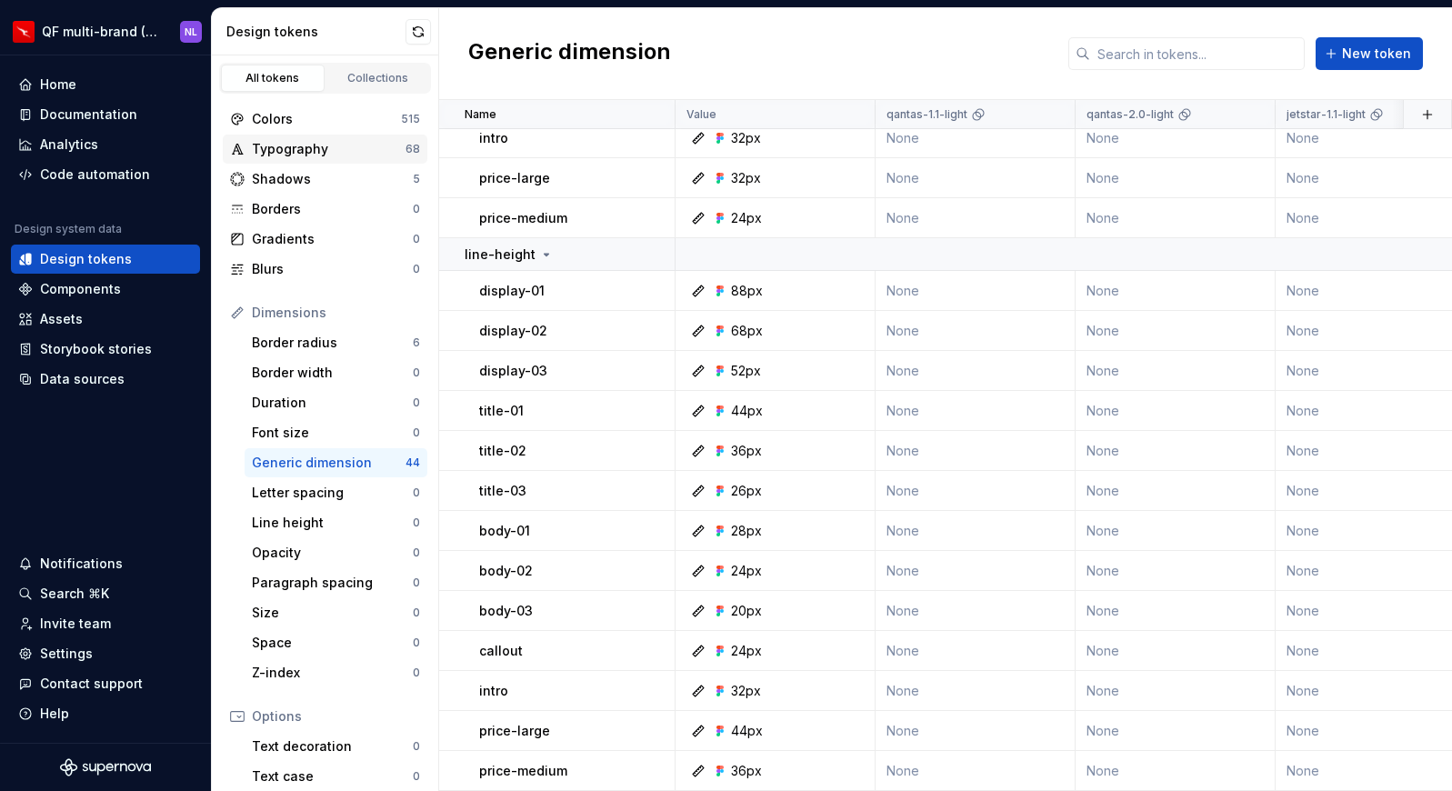
click at [321, 149] on div "Typography" at bounding box center [329, 149] width 154 height 18
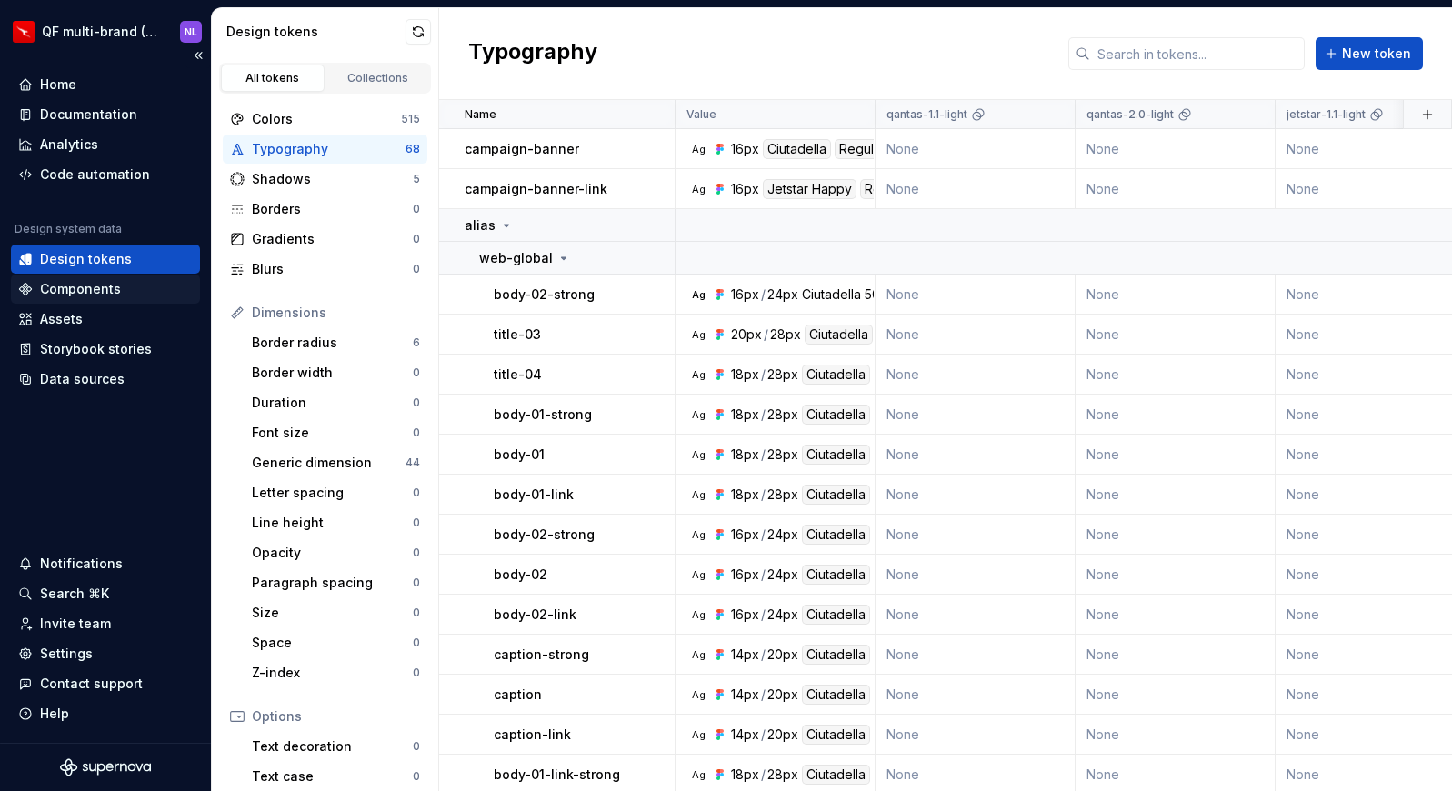
click at [85, 285] on div "Components" at bounding box center [80, 289] width 81 height 18
click at [95, 340] on div "Storybook stories" at bounding box center [96, 349] width 112 height 18
click at [90, 385] on div "Data sources" at bounding box center [82, 379] width 85 height 18
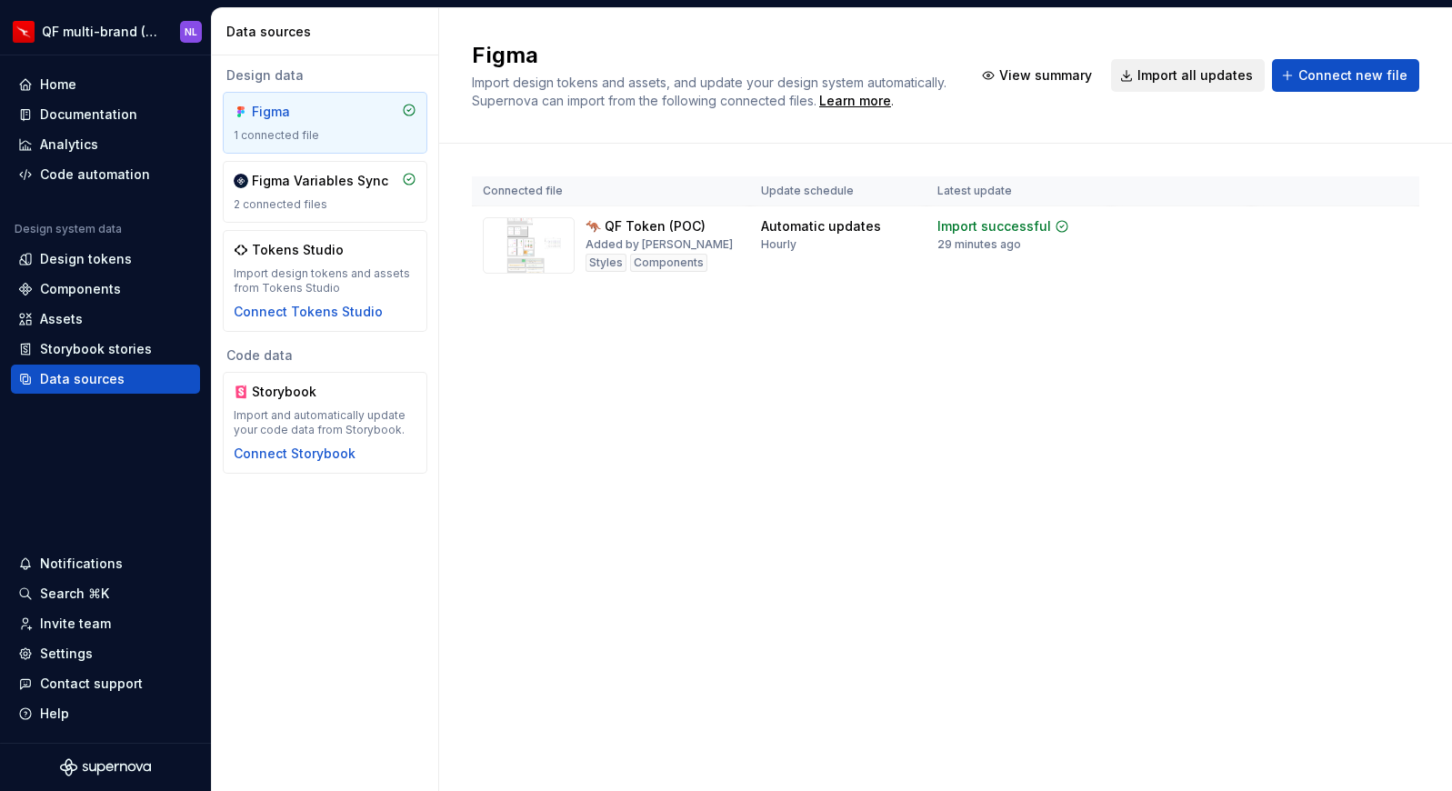
click at [1191, 76] on span "Import all updates" at bounding box center [1194, 75] width 115 height 18
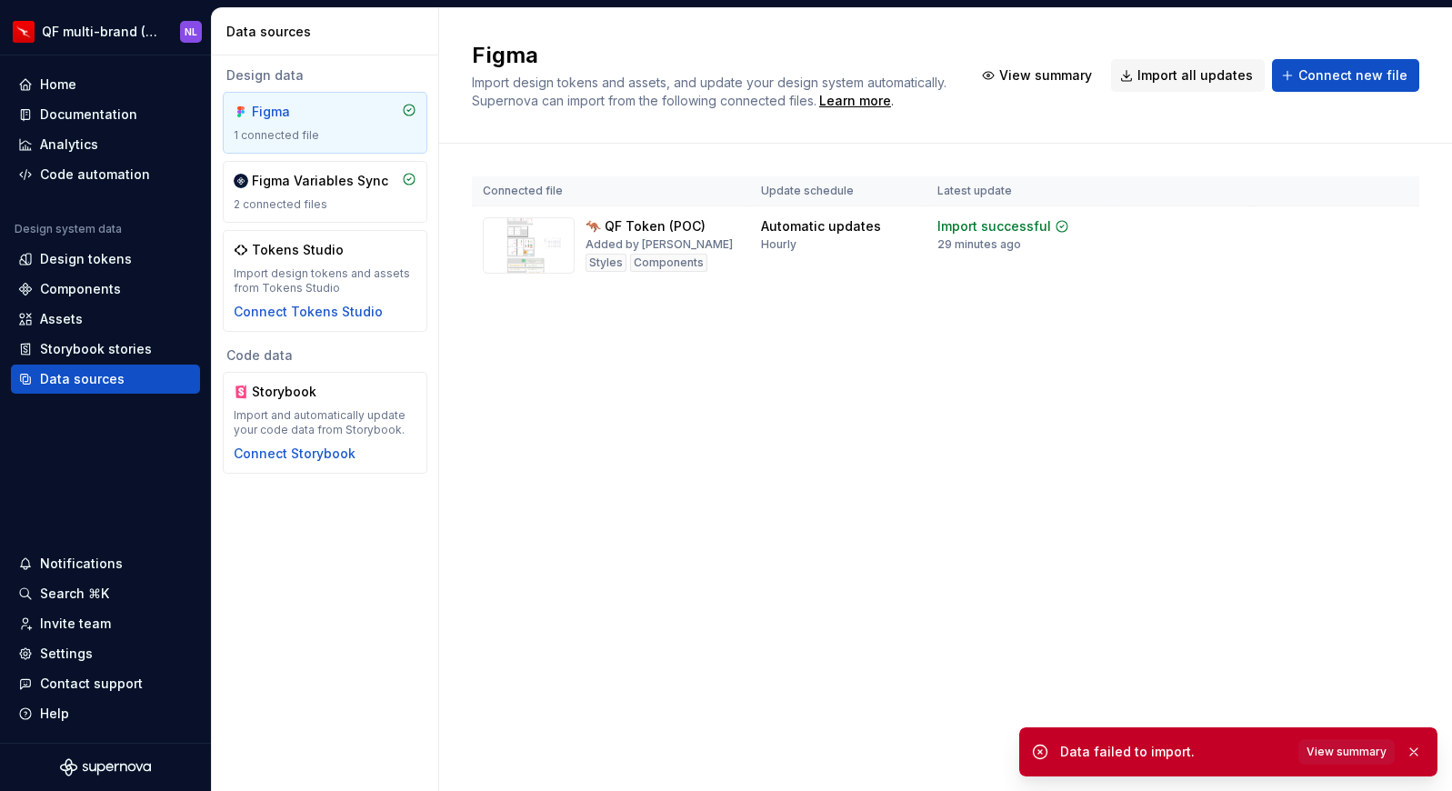
click at [1354, 736] on div "Data failed to import. View summary" at bounding box center [1228, 751] width 418 height 49
click at [1344, 755] on span "View summary" at bounding box center [1346, 751] width 80 height 15
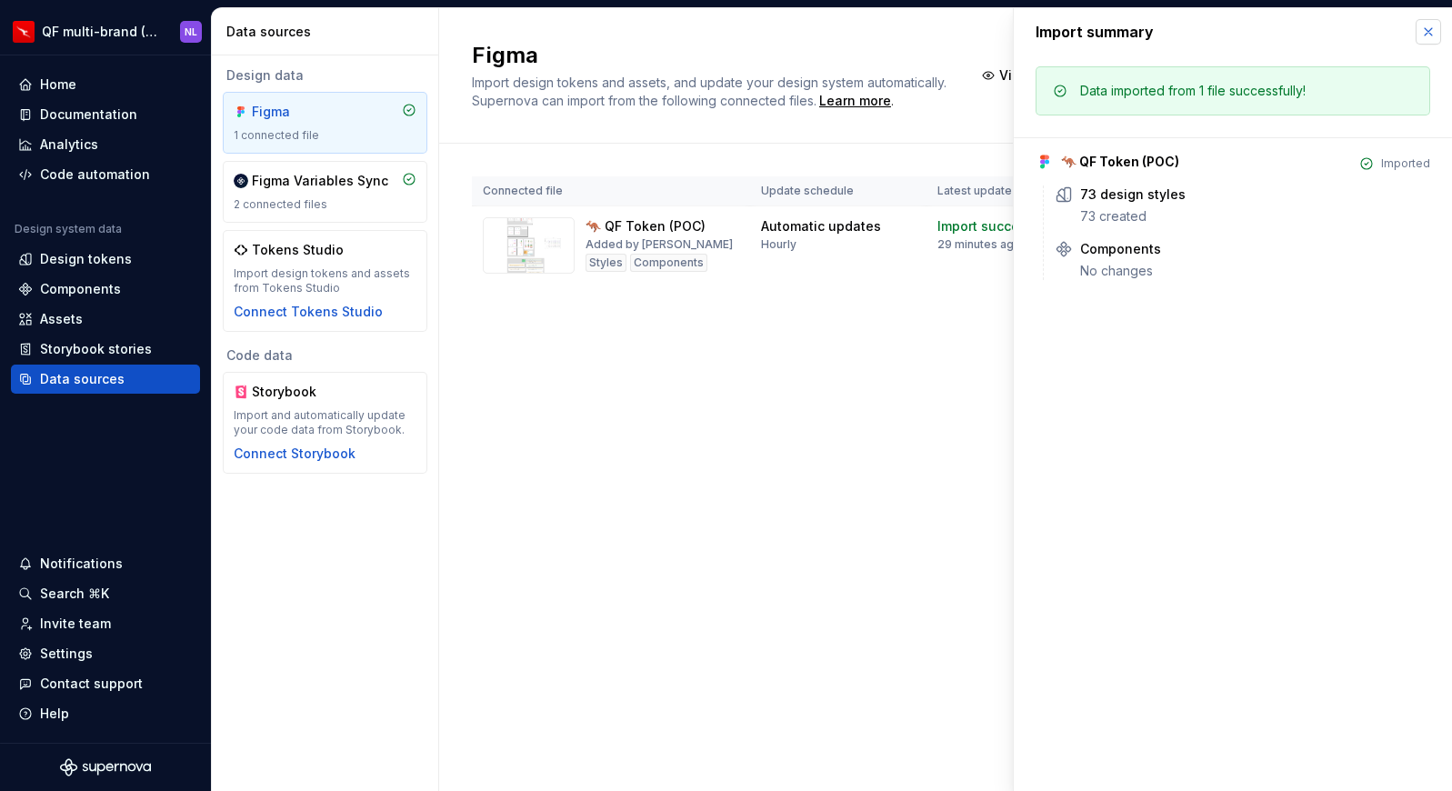
click at [1422, 37] on button "button" at bounding box center [1427, 31] width 25 height 25
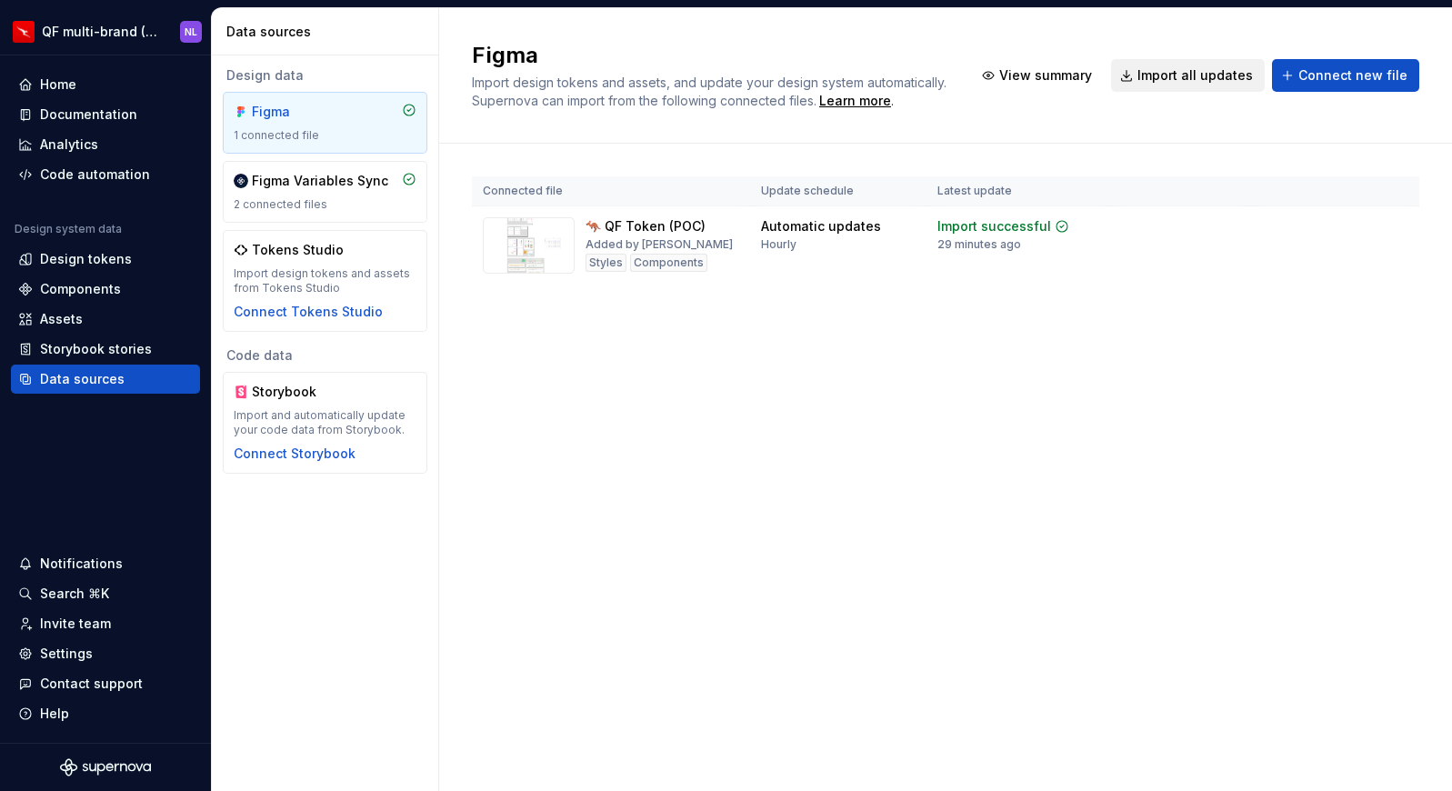
click at [1142, 70] on button "Import all updates" at bounding box center [1188, 75] width 154 height 33
click at [1339, 258] on div "Import updates" at bounding box center [1325, 255] width 83 height 15
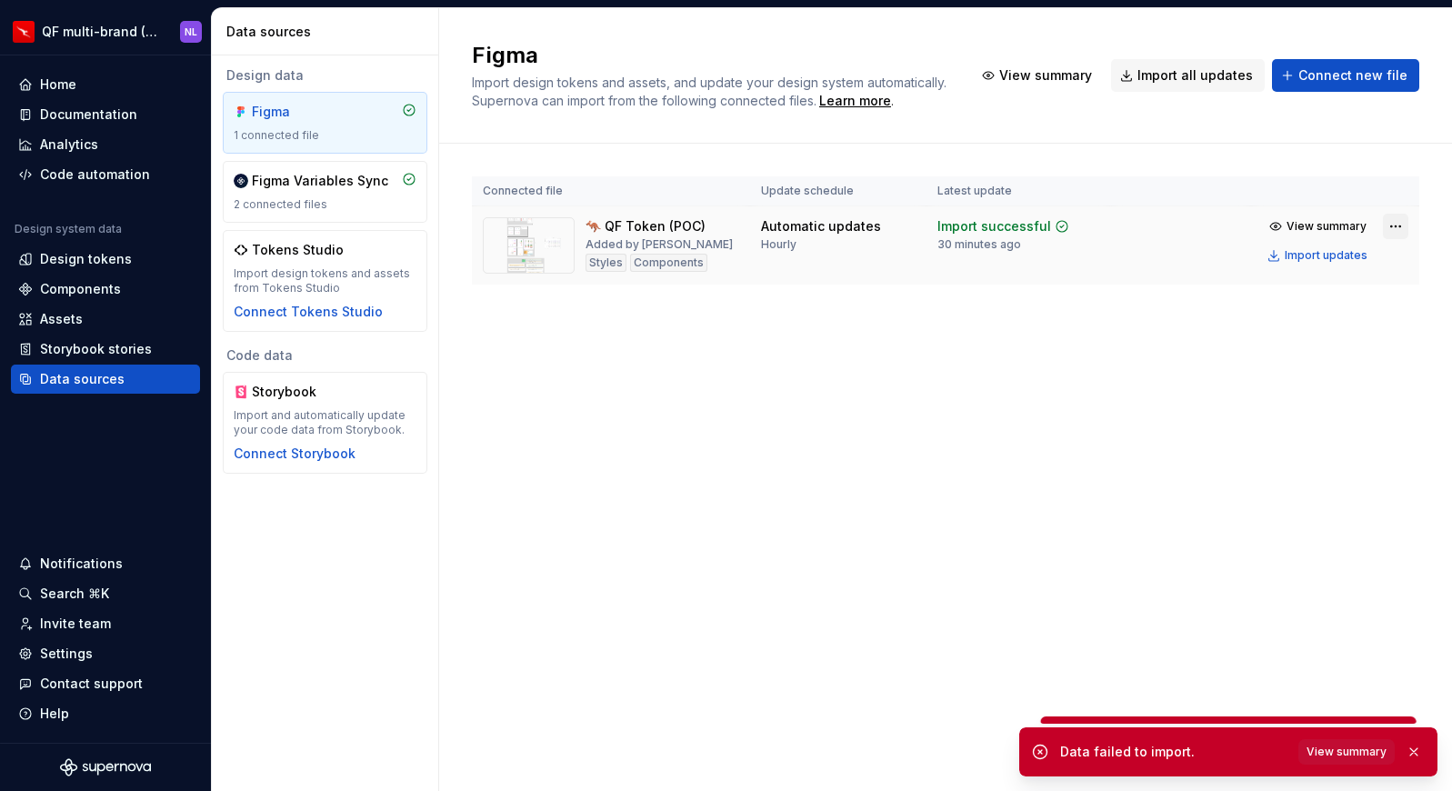
click at [1391, 224] on html "QF multi-brand (Test) NL Home Documentation Analytics Code automation Design sy…" at bounding box center [726, 395] width 1452 height 791
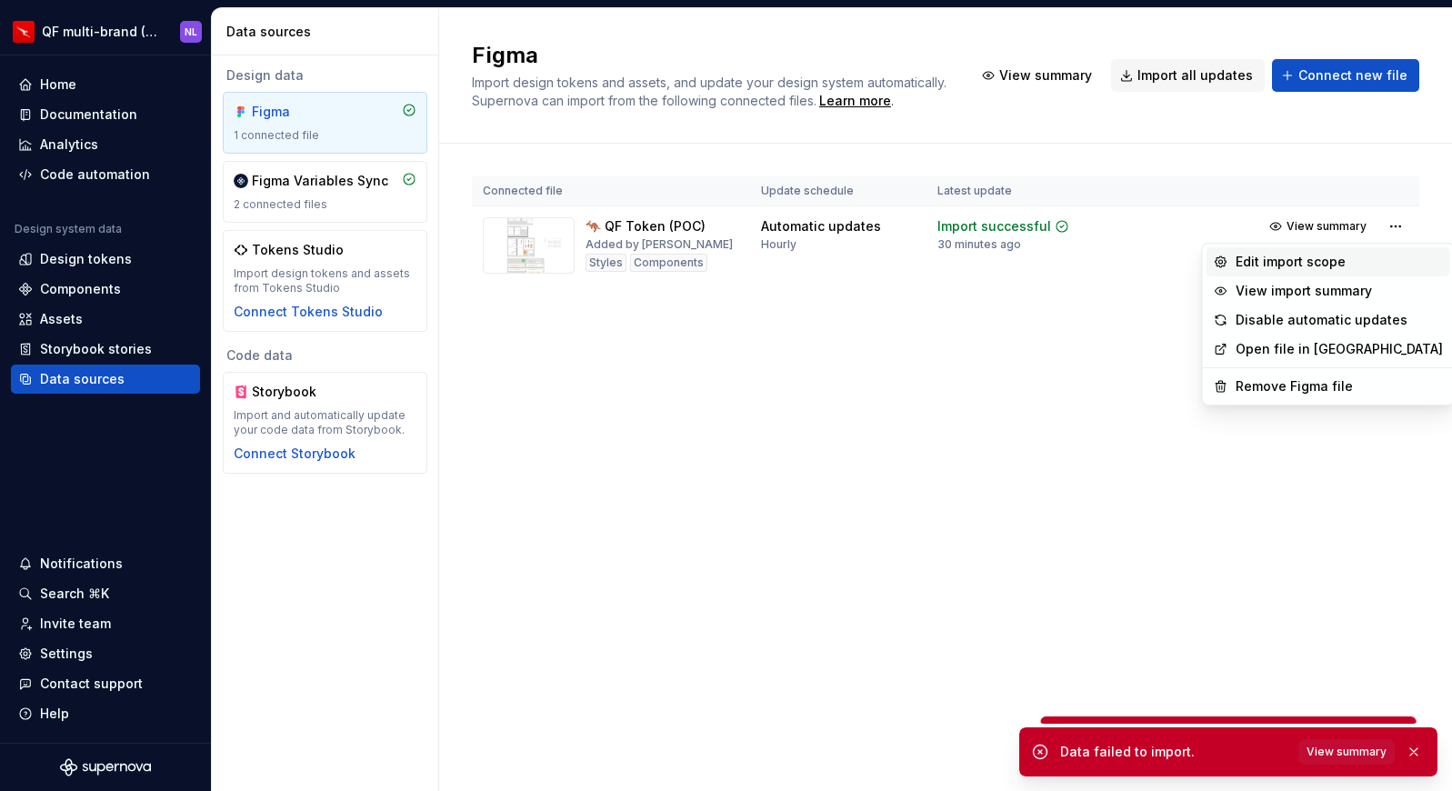
click at [1308, 264] on div "Edit import scope" at bounding box center [1338, 262] width 207 height 18
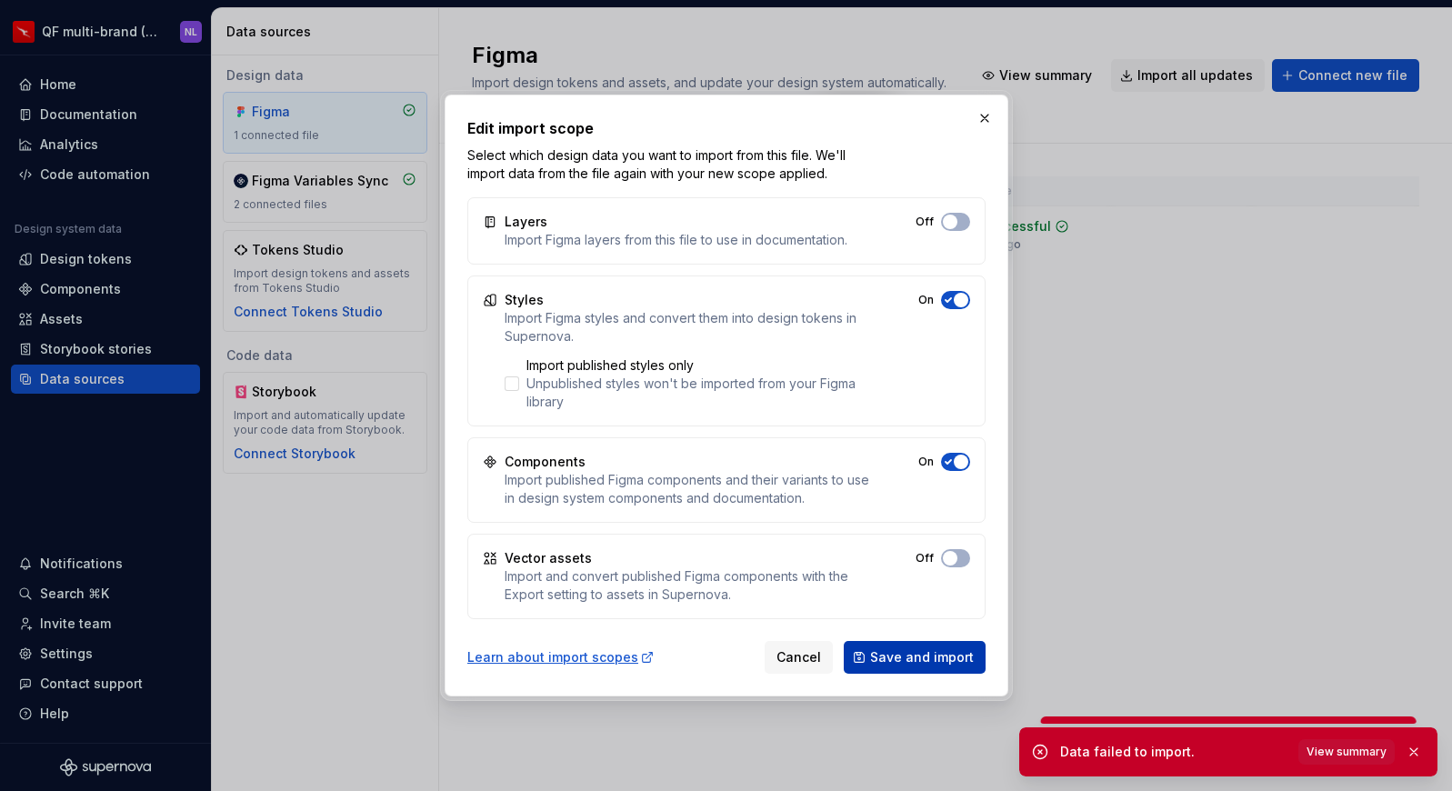
click at [924, 663] on span "Save and import" at bounding box center [922, 657] width 104 height 18
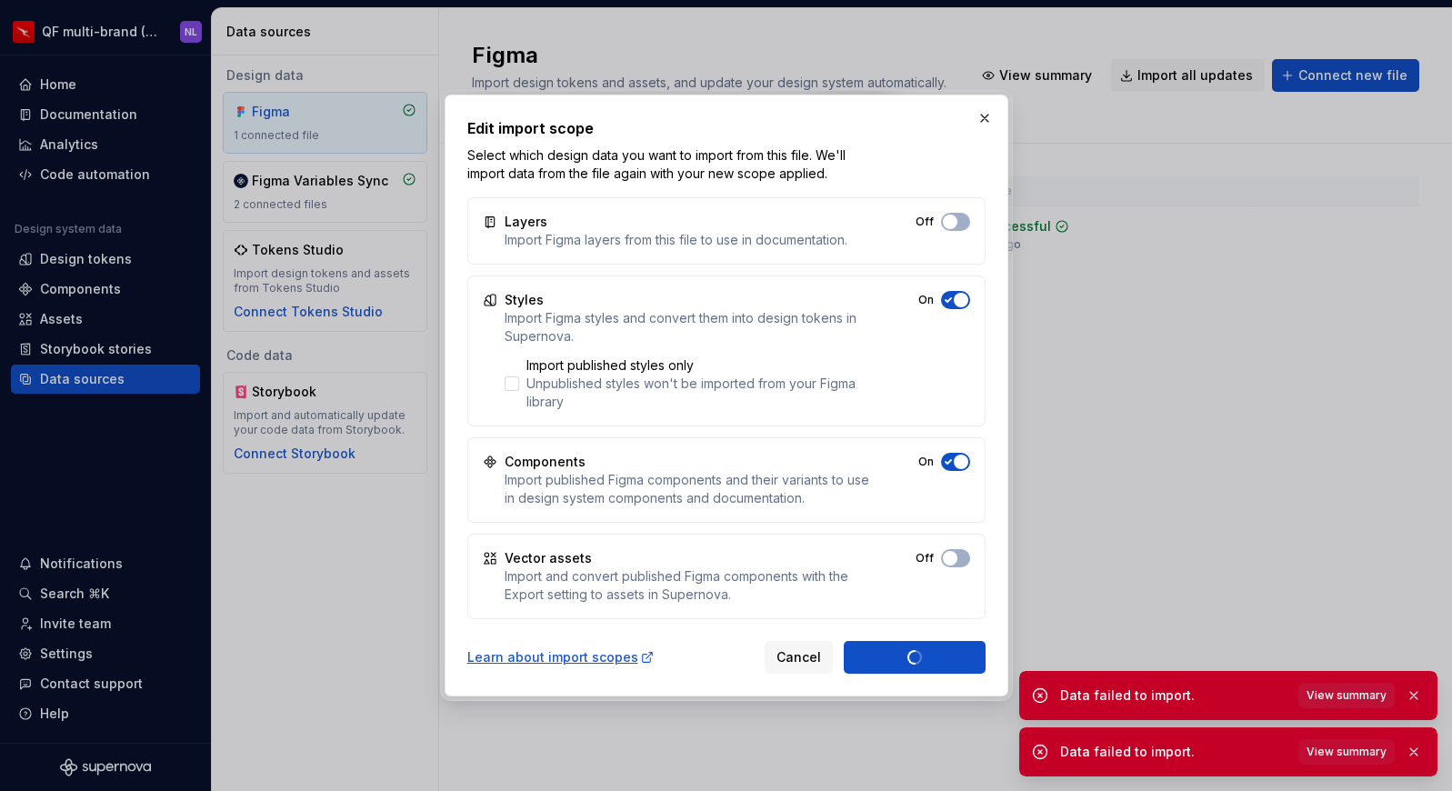
click at [1343, 701] on span "View summary" at bounding box center [1346, 695] width 80 height 15
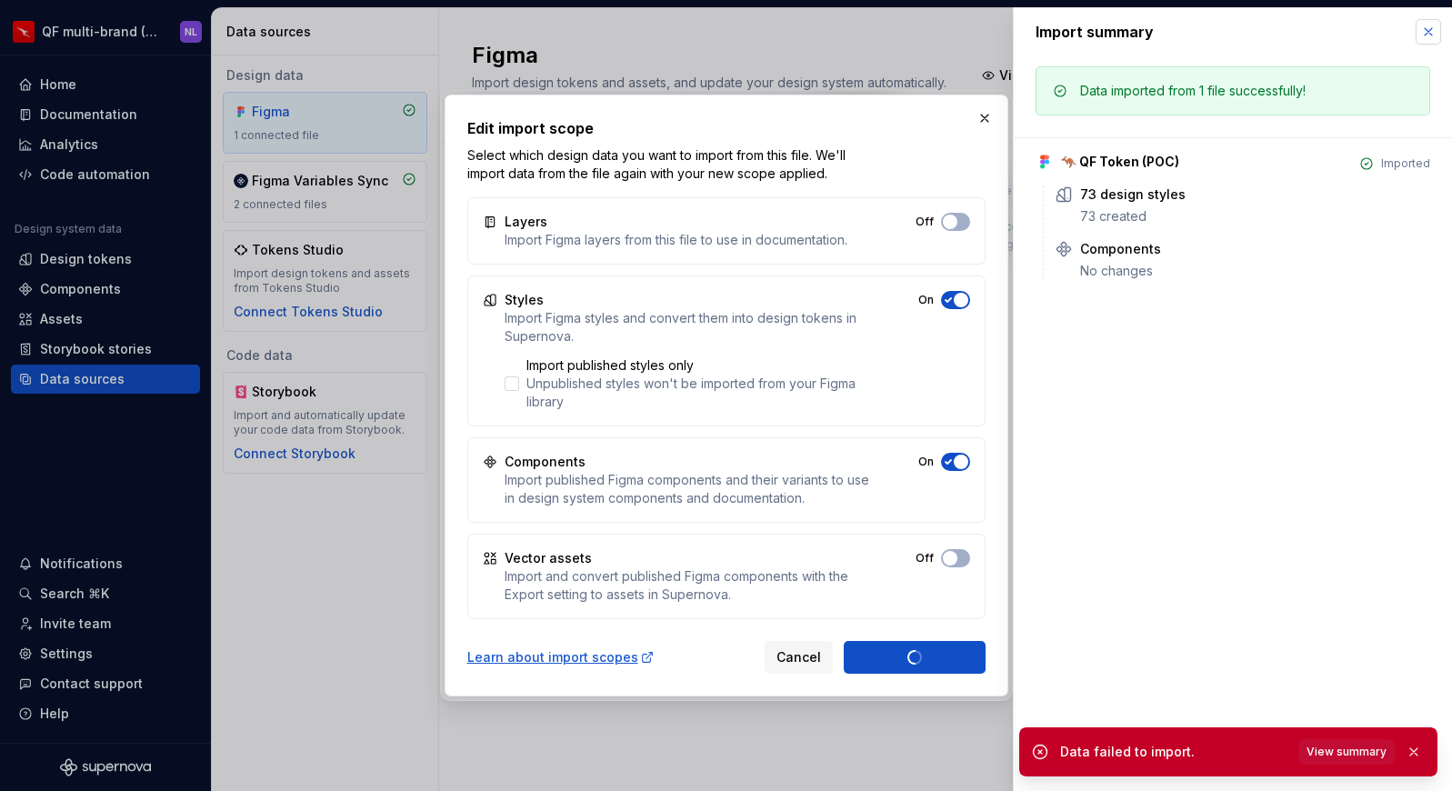
click at [1431, 25] on button "button" at bounding box center [1427, 31] width 25 height 25
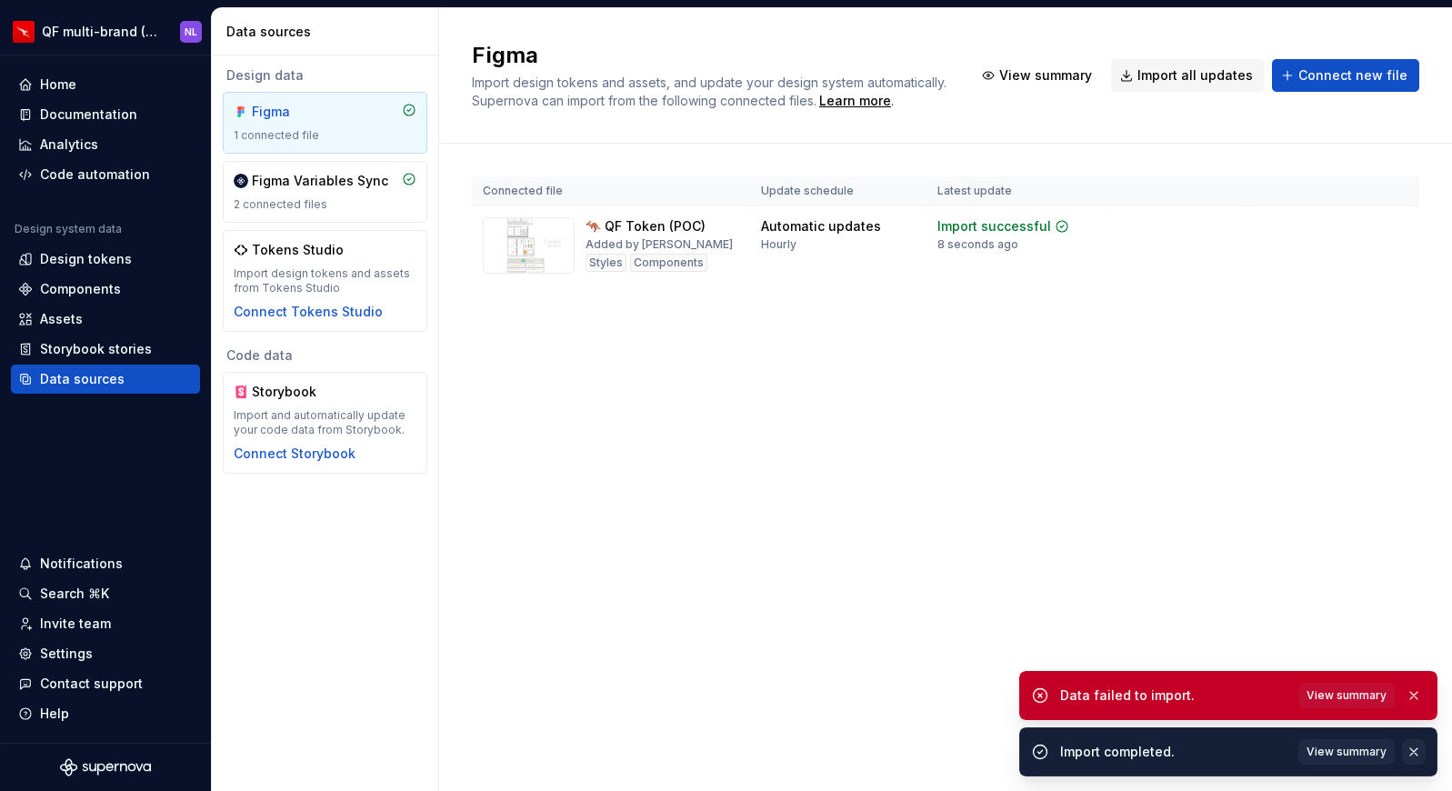
click at [1414, 753] on button "button" at bounding box center [1414, 751] width 24 height 25
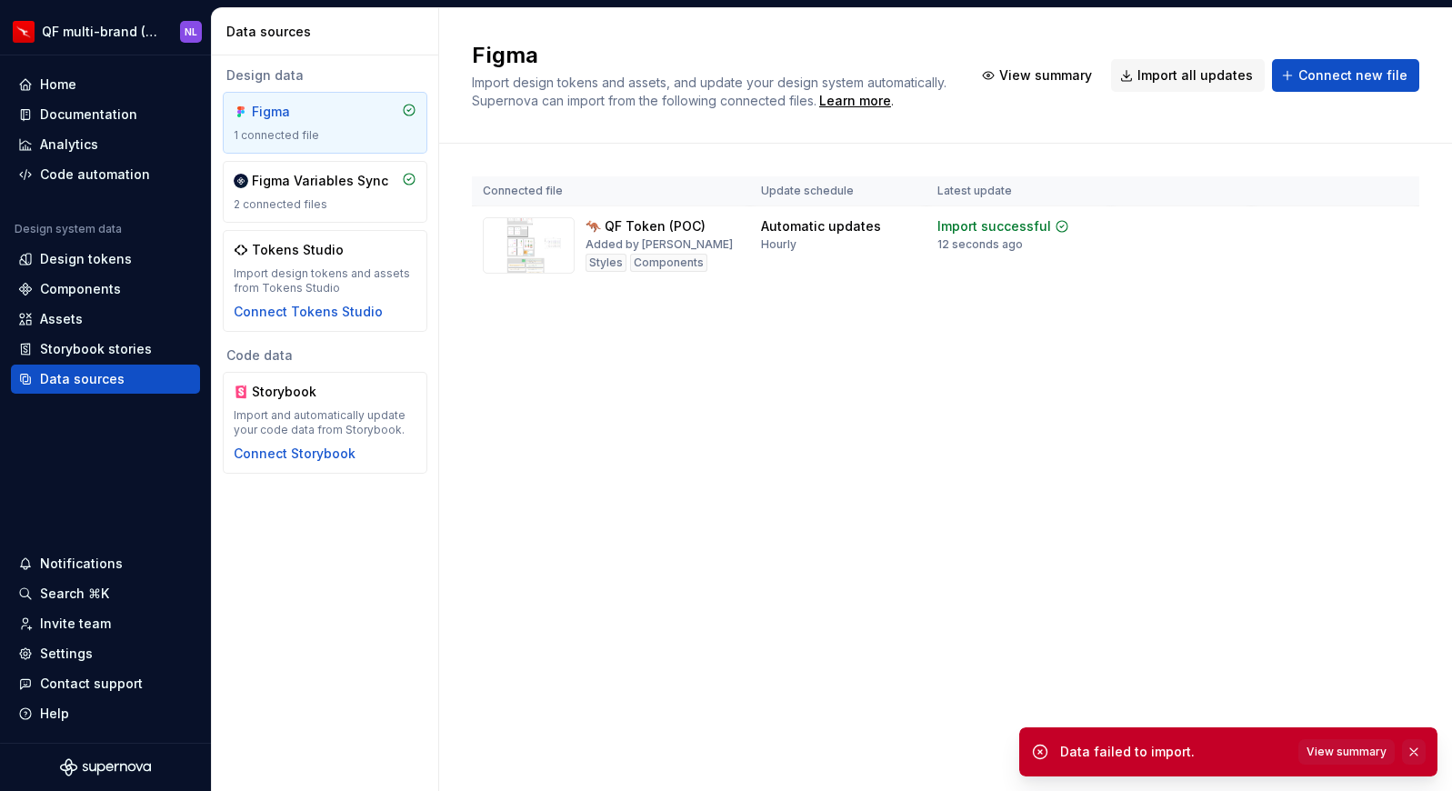
click at [1413, 745] on button "button" at bounding box center [1414, 751] width 24 height 25
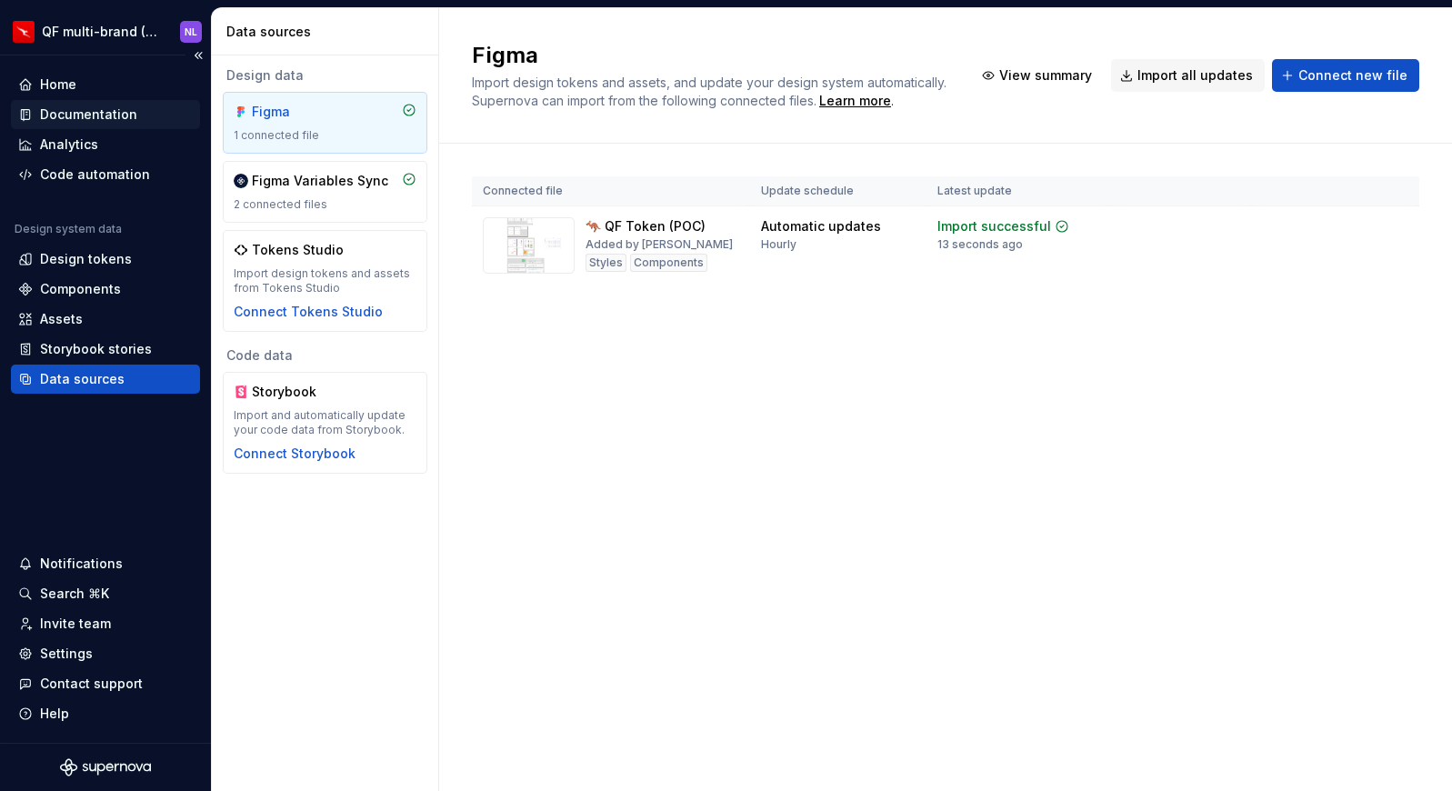
click at [69, 115] on div "Documentation" at bounding box center [88, 114] width 97 height 18
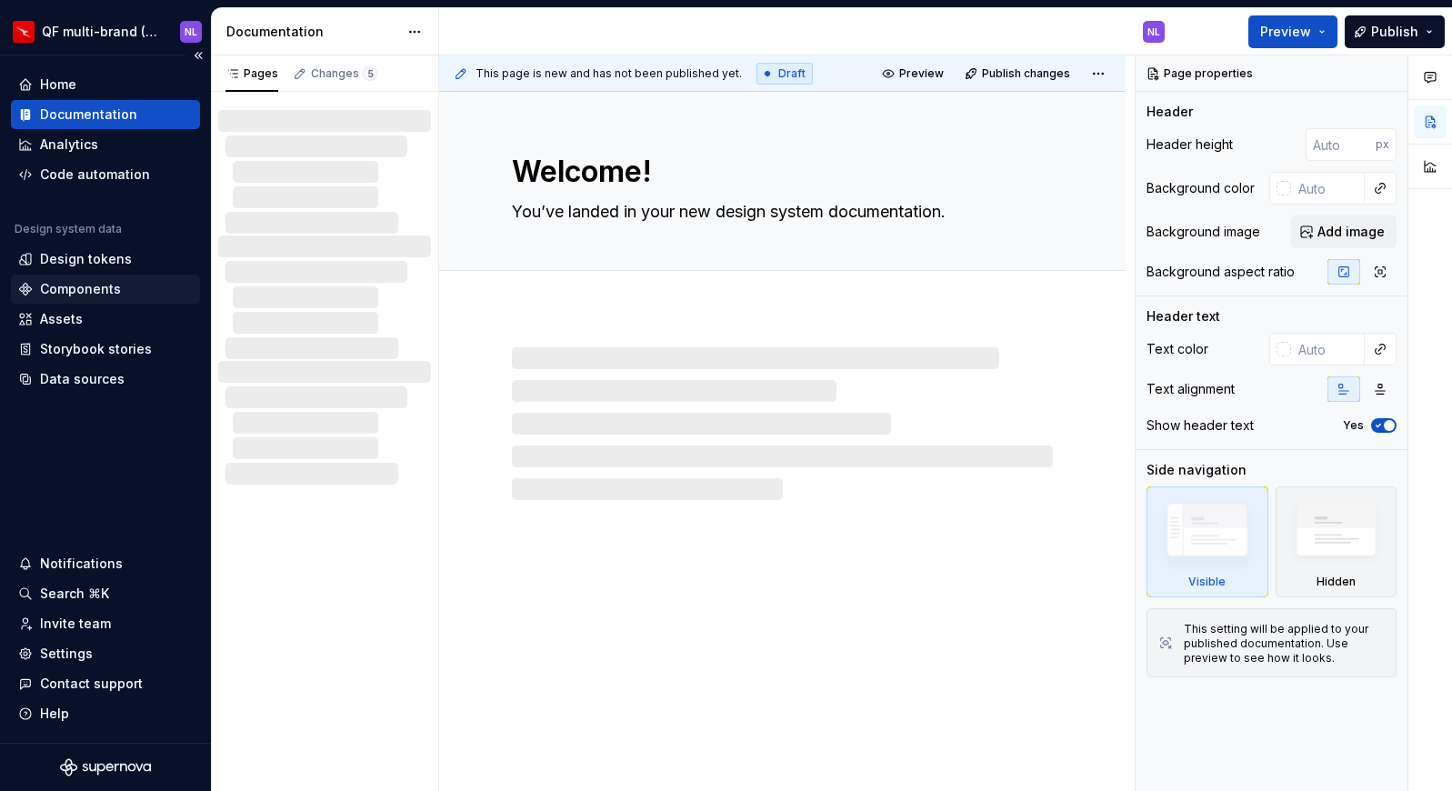
type textarea "*"
click at [95, 287] on div "Components" at bounding box center [80, 289] width 81 height 18
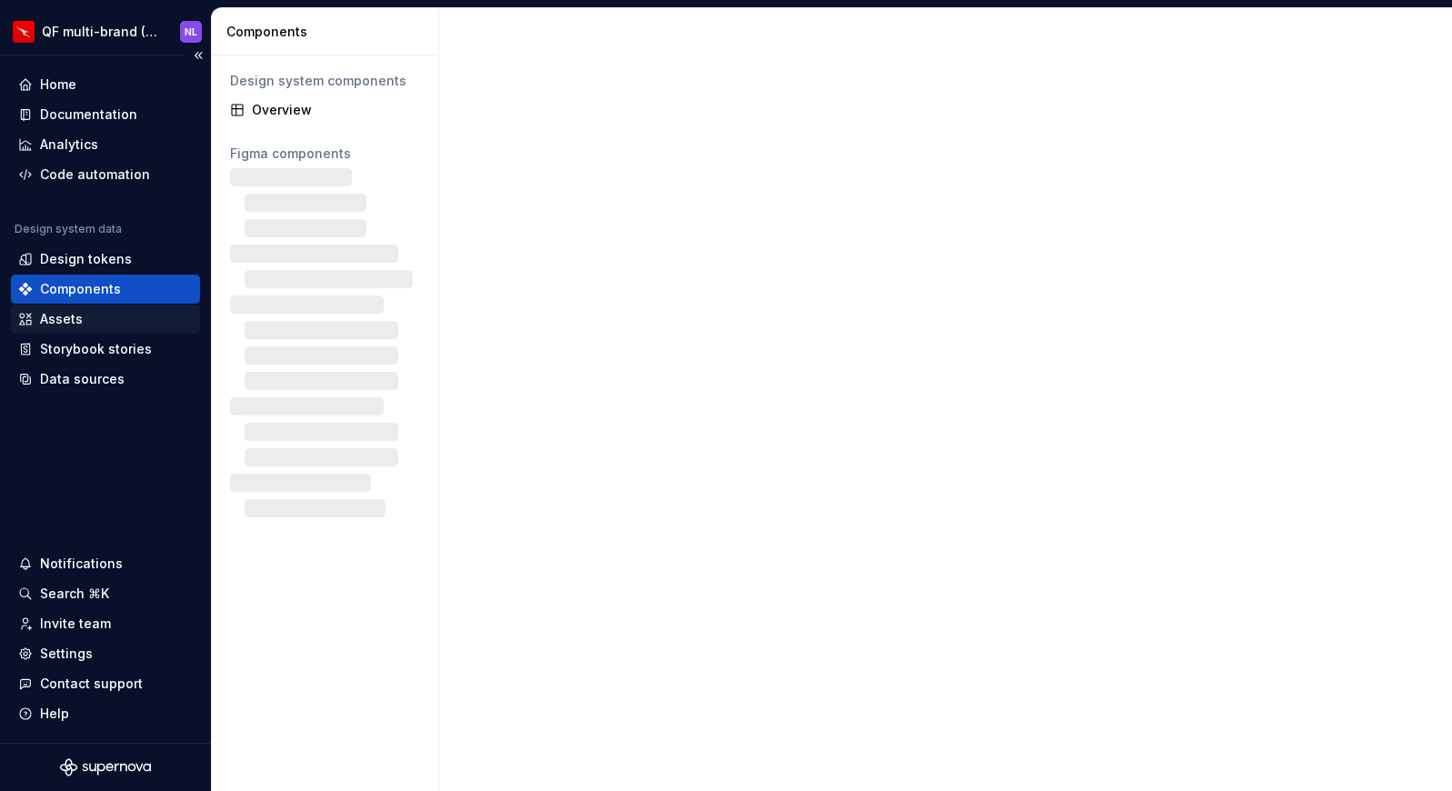
click at [84, 322] on div "Assets" at bounding box center [105, 319] width 175 height 18
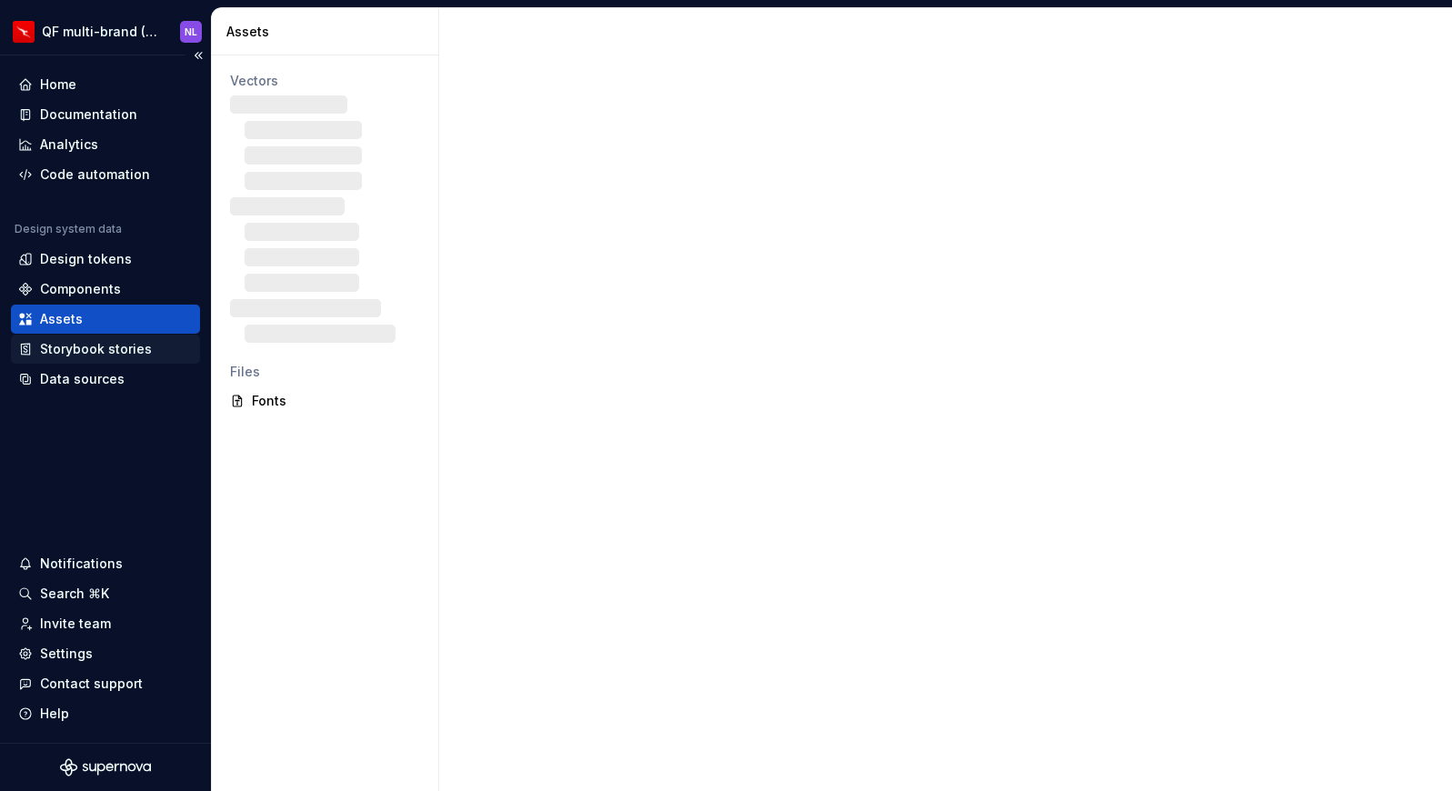
click at [113, 356] on div "Storybook stories" at bounding box center [96, 349] width 112 height 18
click at [109, 381] on div "Data sources" at bounding box center [82, 379] width 85 height 18
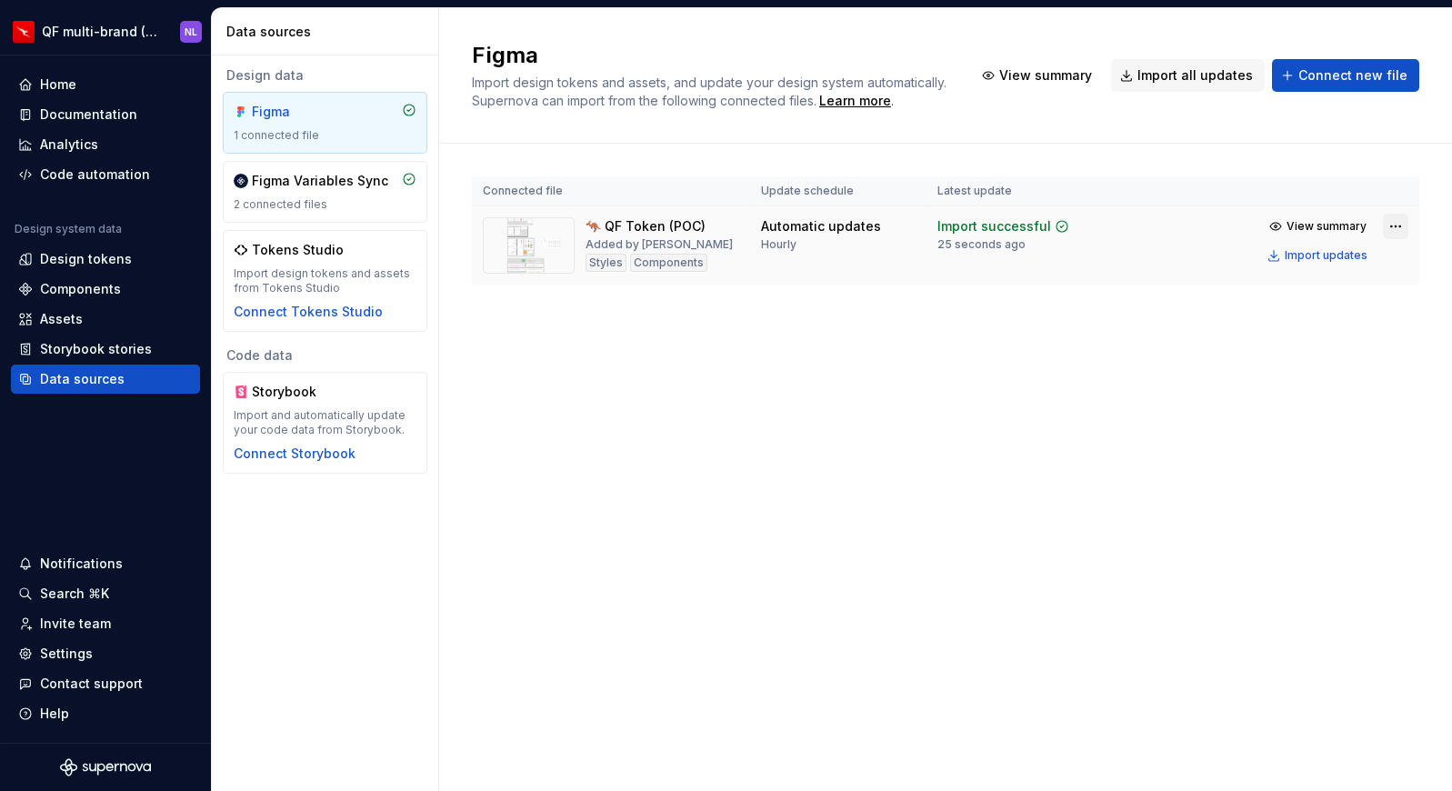
click at [1396, 225] on html "QF multi-brand (Test) NL Home Documentation Analytics Code automation Design sy…" at bounding box center [726, 395] width 1452 height 791
click at [630, 498] on html "QF multi-brand (Test) NL Home Documentation Analytics Code automation Design sy…" at bounding box center [726, 395] width 1452 height 791
click at [104, 278] on div "Components" at bounding box center [105, 289] width 189 height 29
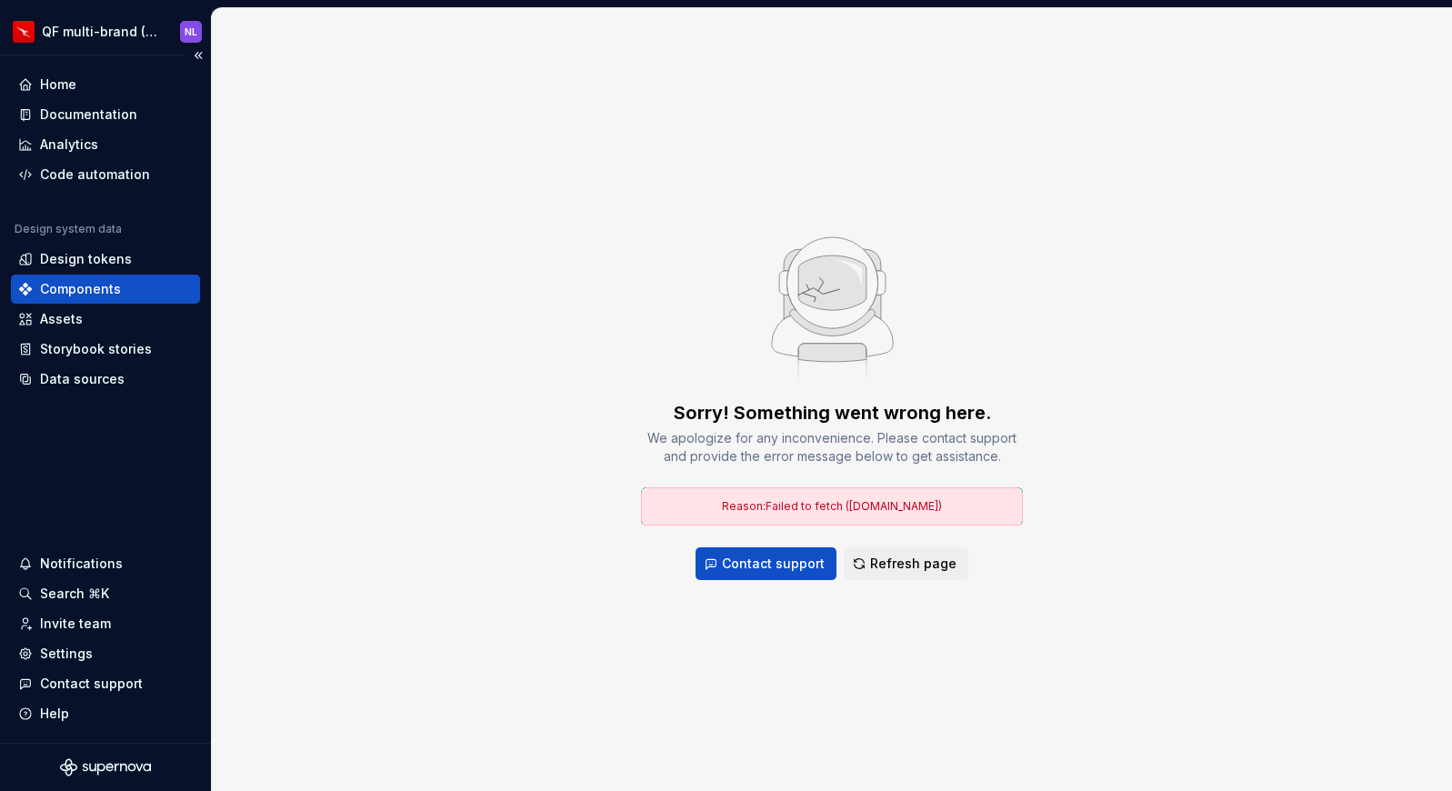
click at [95, 297] on div "Components" at bounding box center [80, 289] width 81 height 18
click at [77, 323] on div "Assets" at bounding box center [61, 319] width 43 height 18
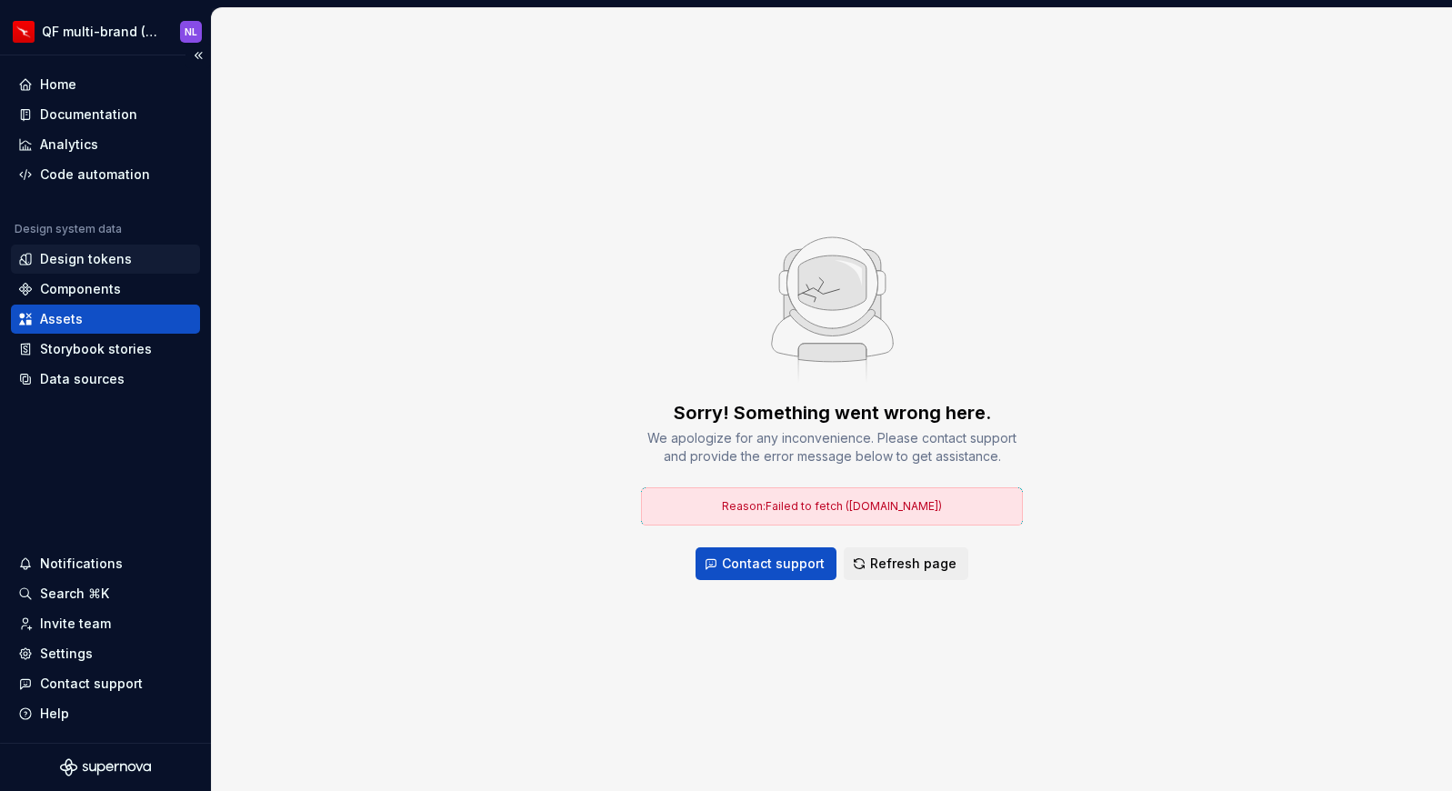
click at [113, 255] on div "Design tokens" at bounding box center [86, 259] width 92 height 18
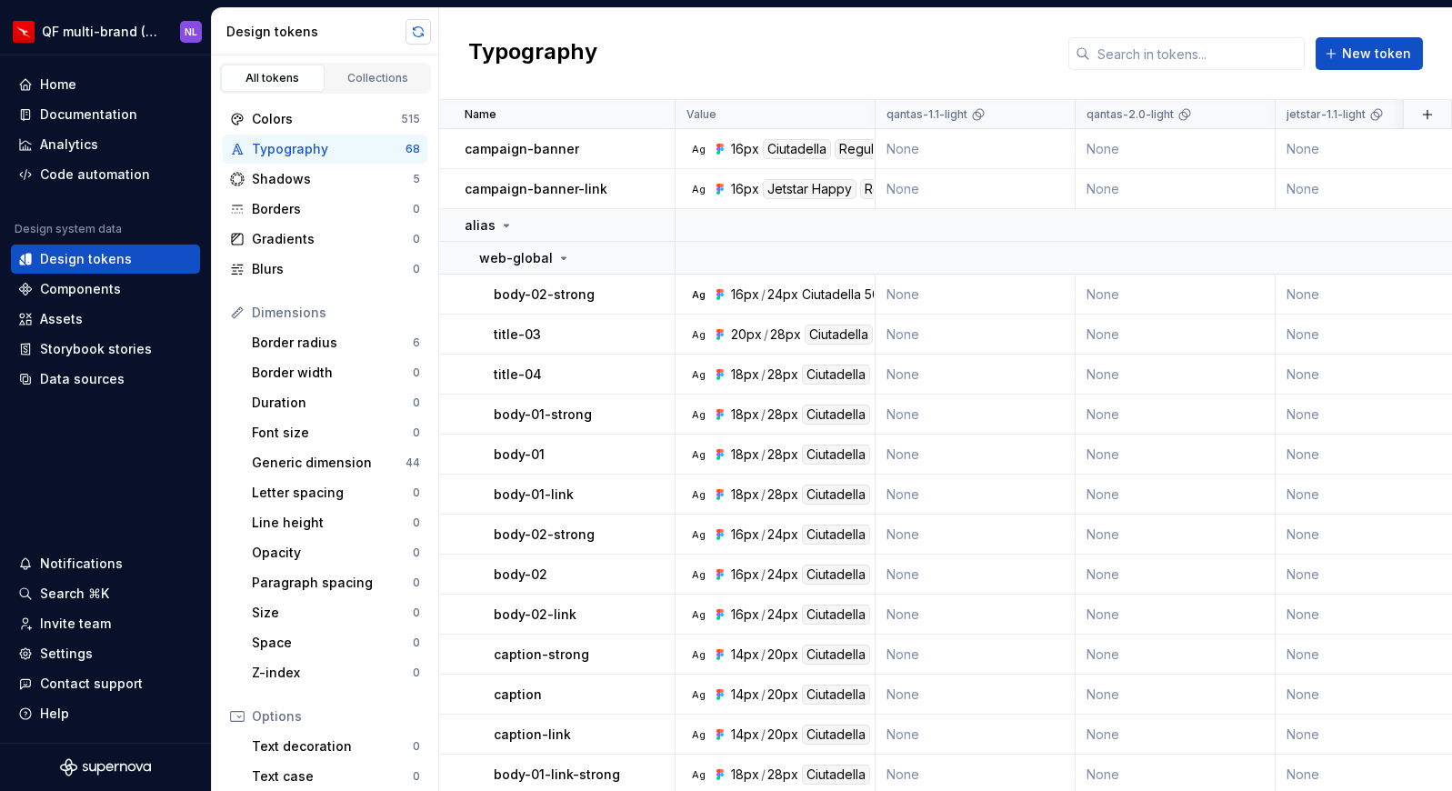
click at [414, 33] on button "button" at bounding box center [417, 31] width 25 height 25
click at [93, 387] on div "Data sources" at bounding box center [105, 379] width 189 height 29
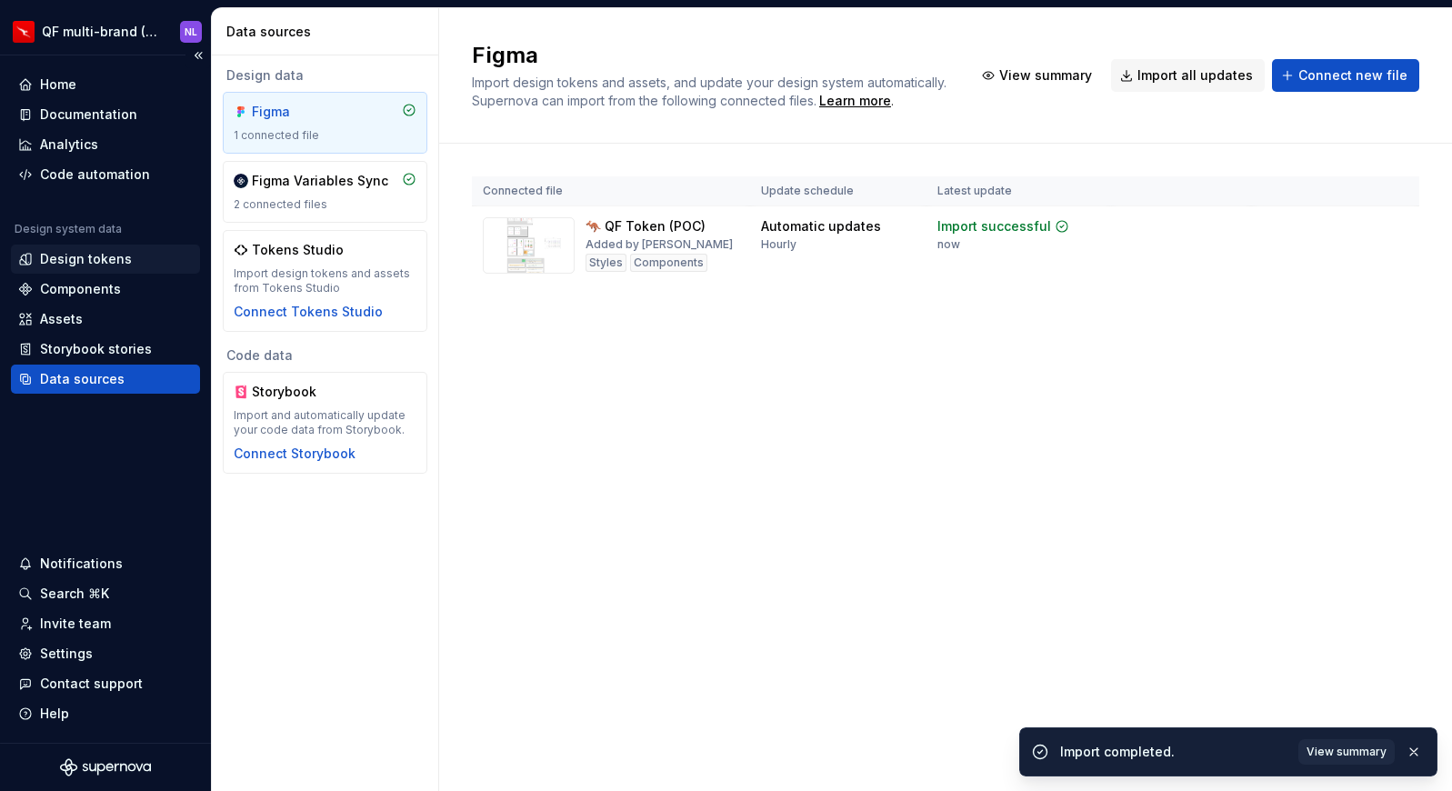
click at [113, 262] on div "Design tokens" at bounding box center [86, 259] width 92 height 18
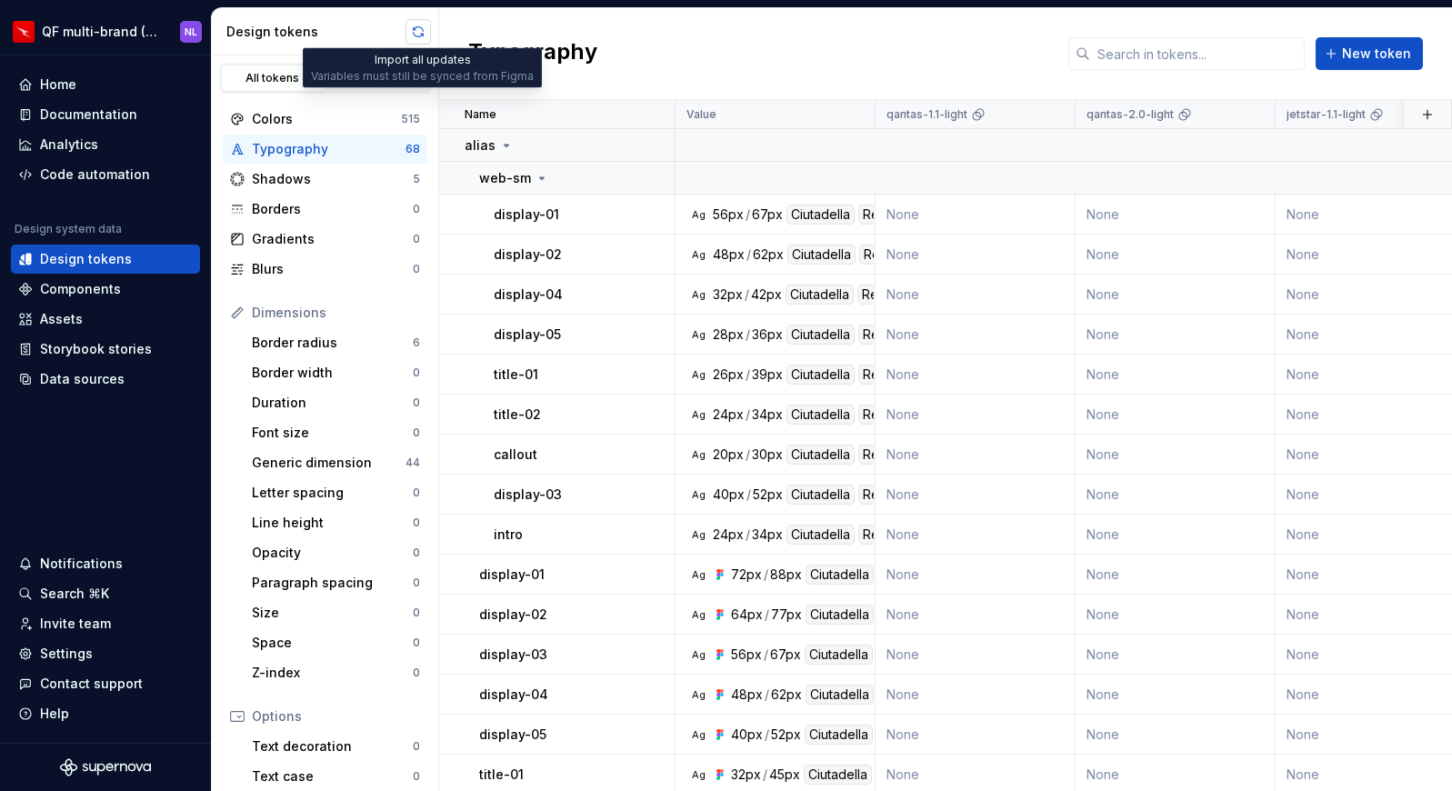
click at [419, 29] on button "button" at bounding box center [417, 31] width 25 height 25
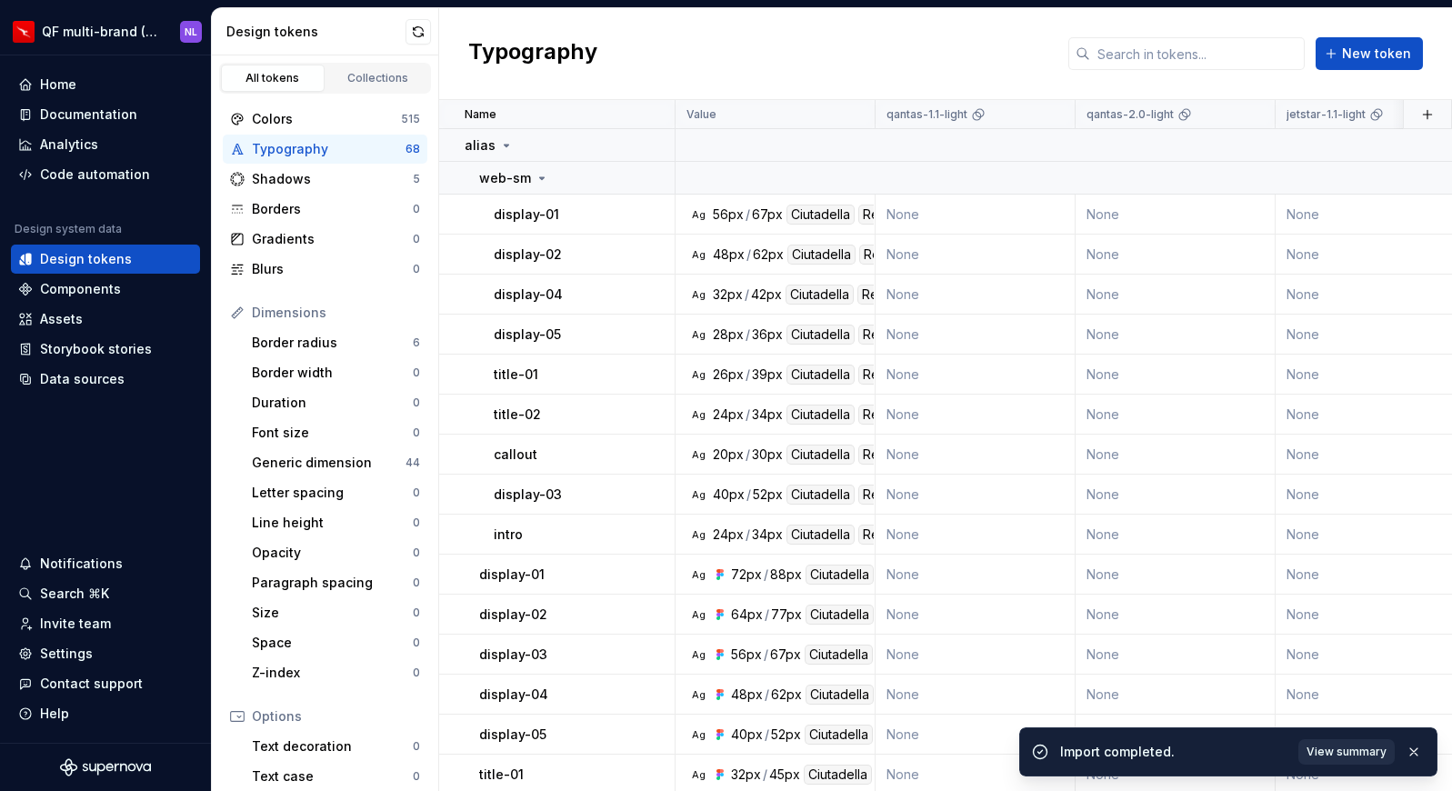
click at [1368, 753] on span "View summary" at bounding box center [1346, 751] width 80 height 15
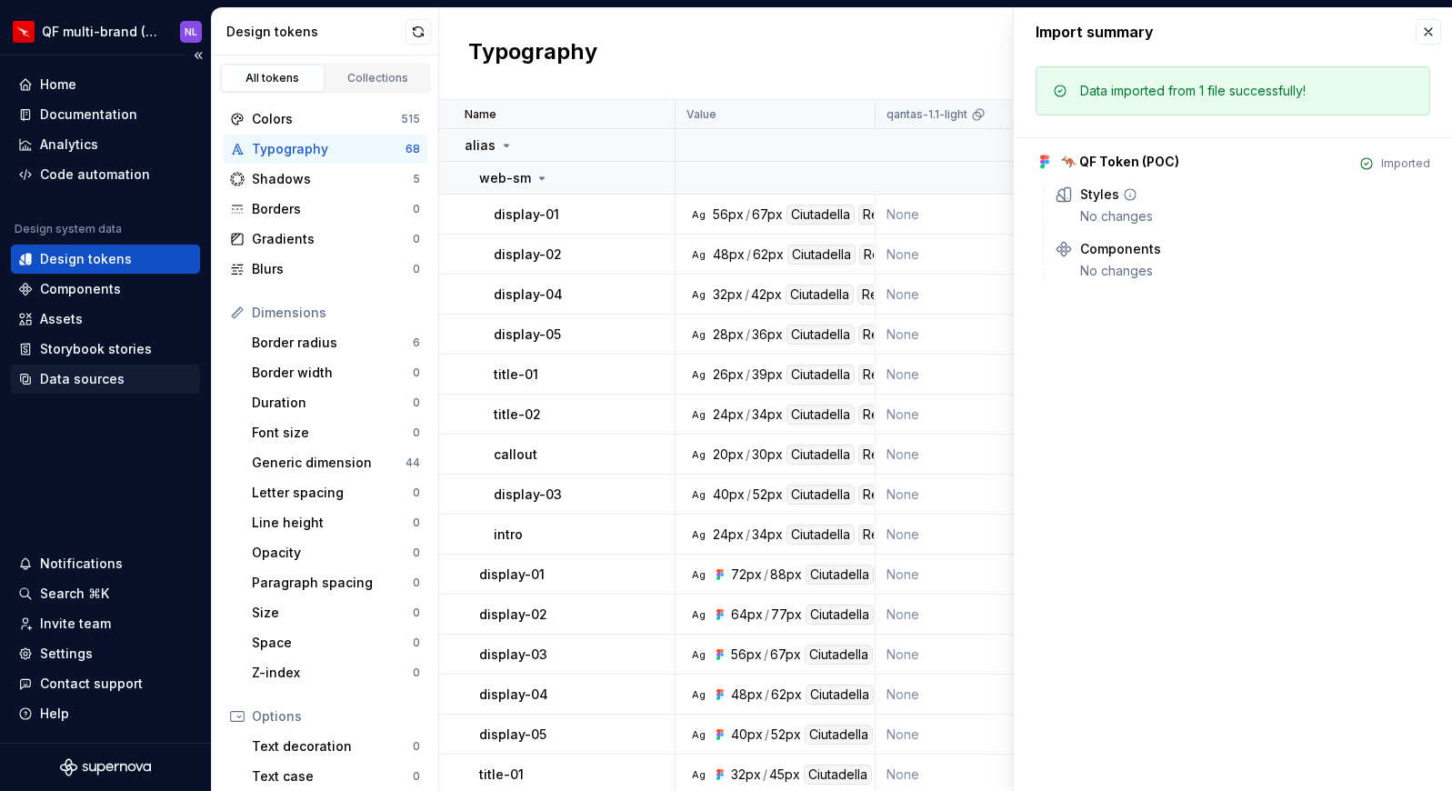
click at [102, 375] on div "Data sources" at bounding box center [82, 379] width 85 height 18
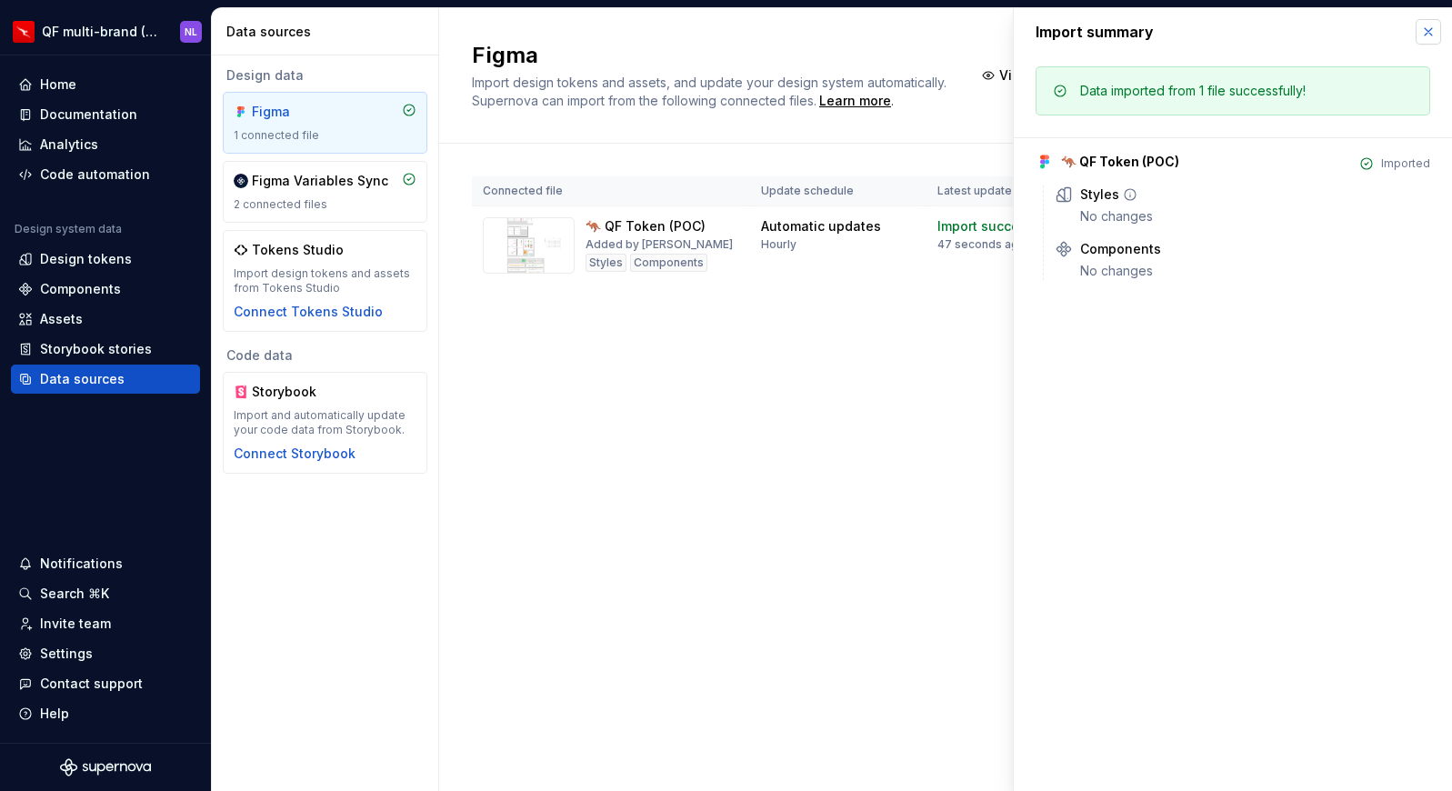
click at [1426, 39] on button "button" at bounding box center [1427, 31] width 25 height 25
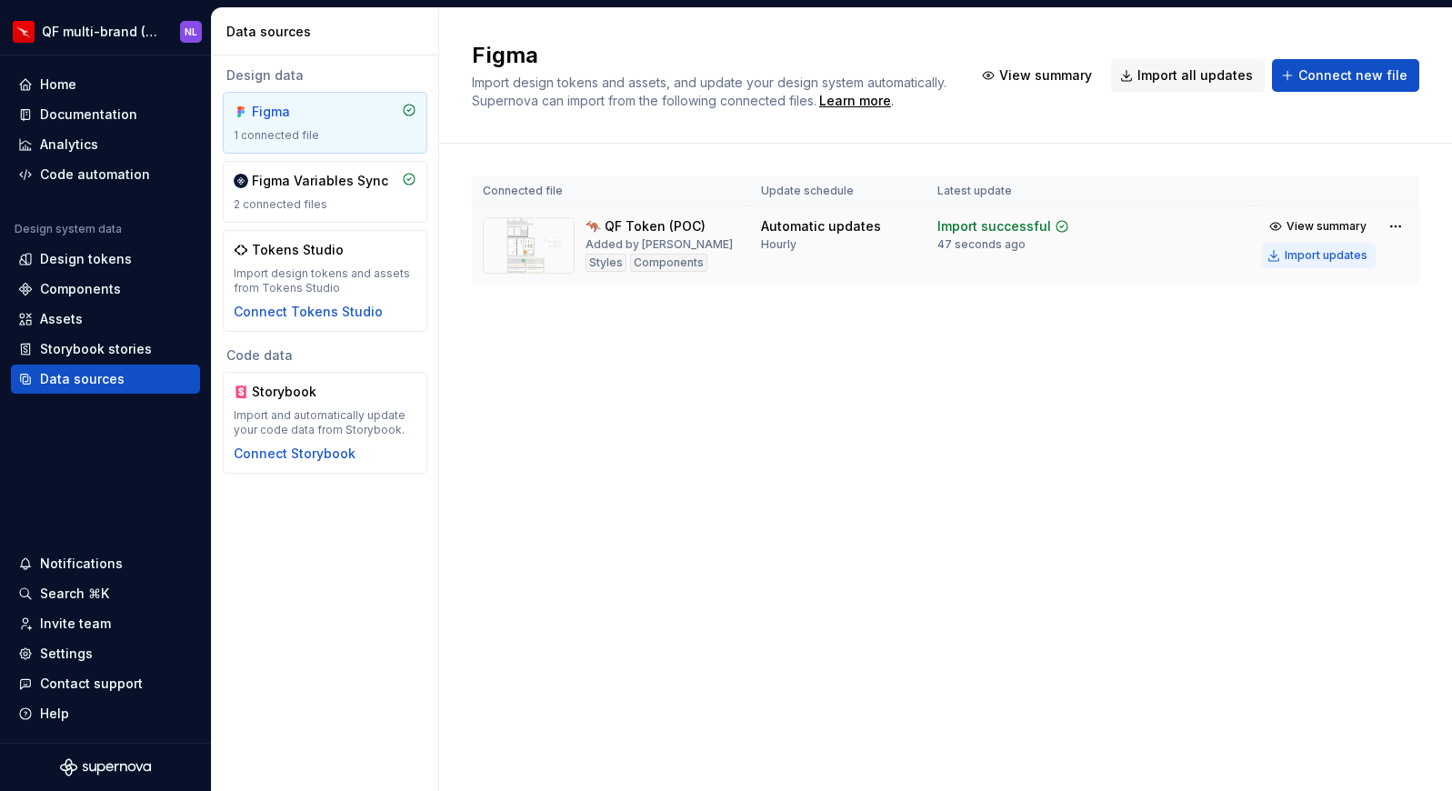
click at [1346, 252] on div "Import updates" at bounding box center [1325, 255] width 83 height 15
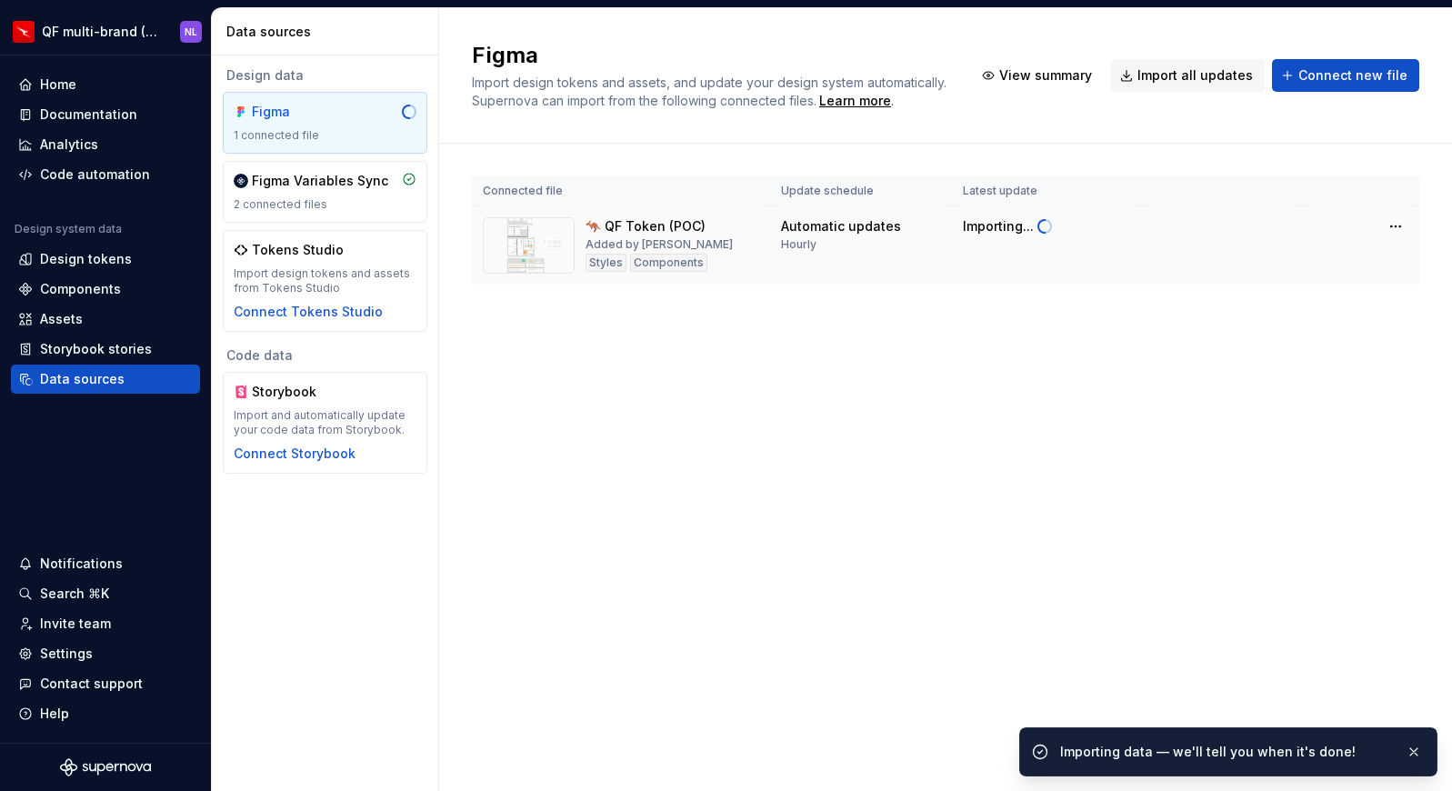
click at [1315, 255] on tr "🦘 QF Token (POC) Added by Nick Low Styles Components Automatic updates Hourly I…" at bounding box center [945, 245] width 947 height 79
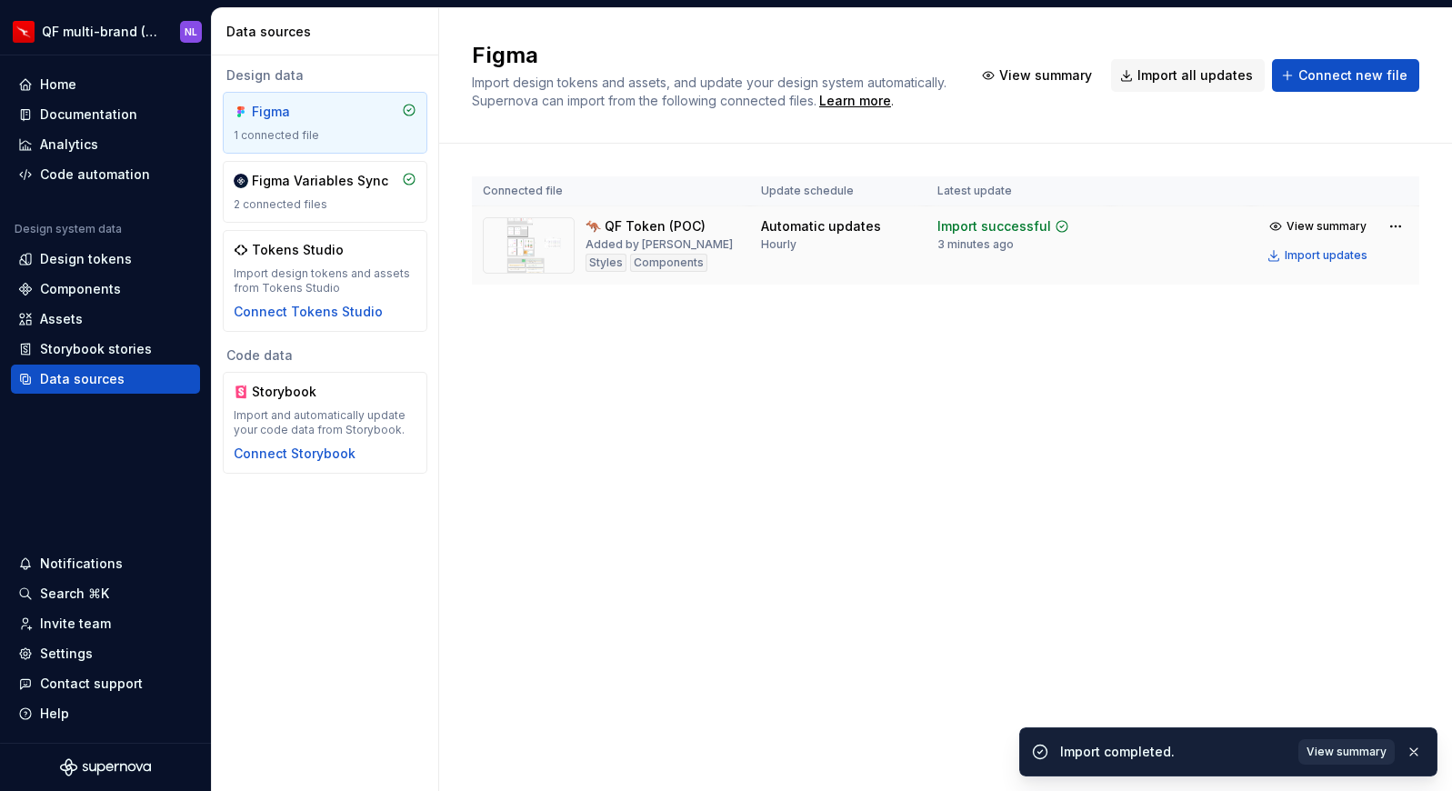
click at [1330, 752] on span "View summary" at bounding box center [1346, 751] width 80 height 15
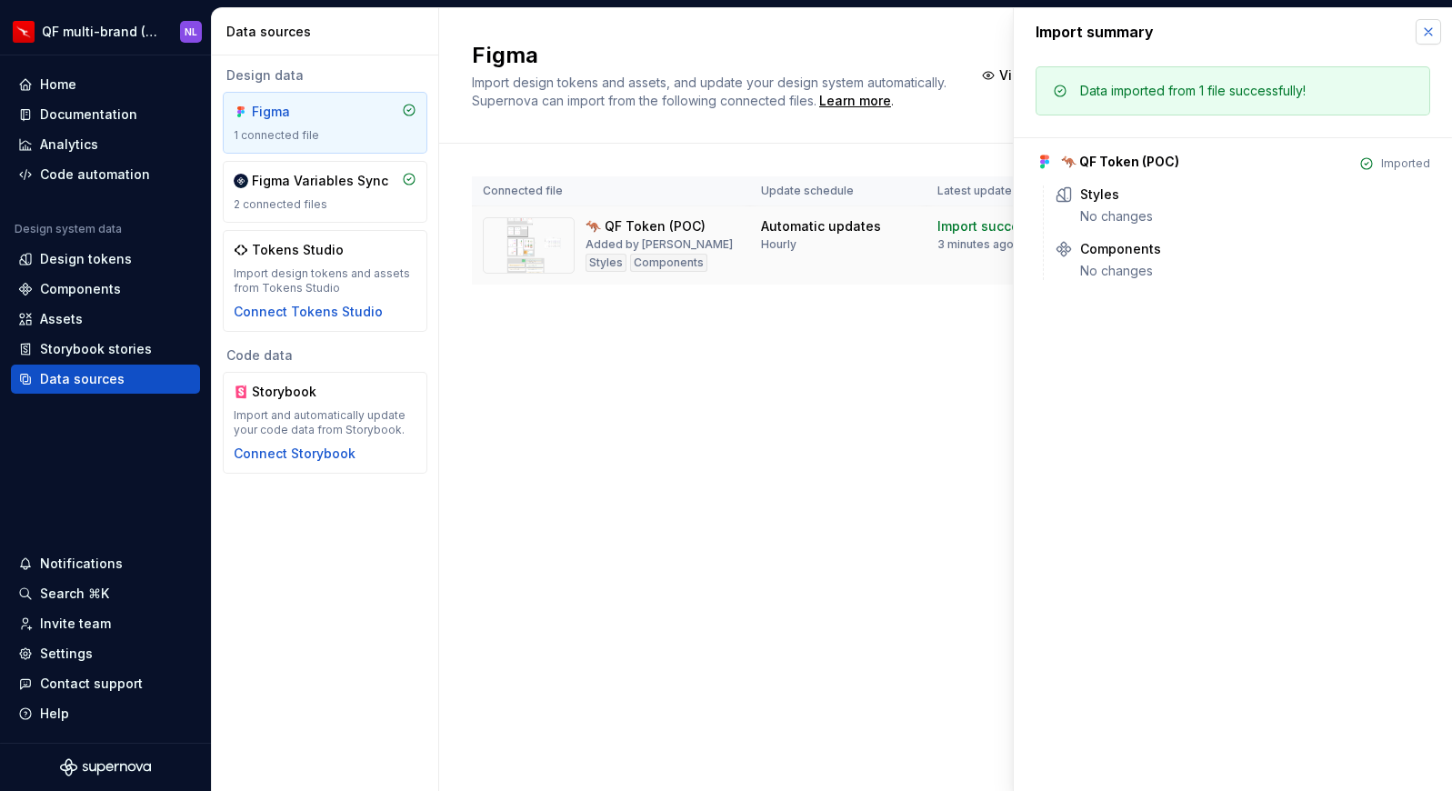
click at [1432, 31] on button "button" at bounding box center [1427, 31] width 25 height 25
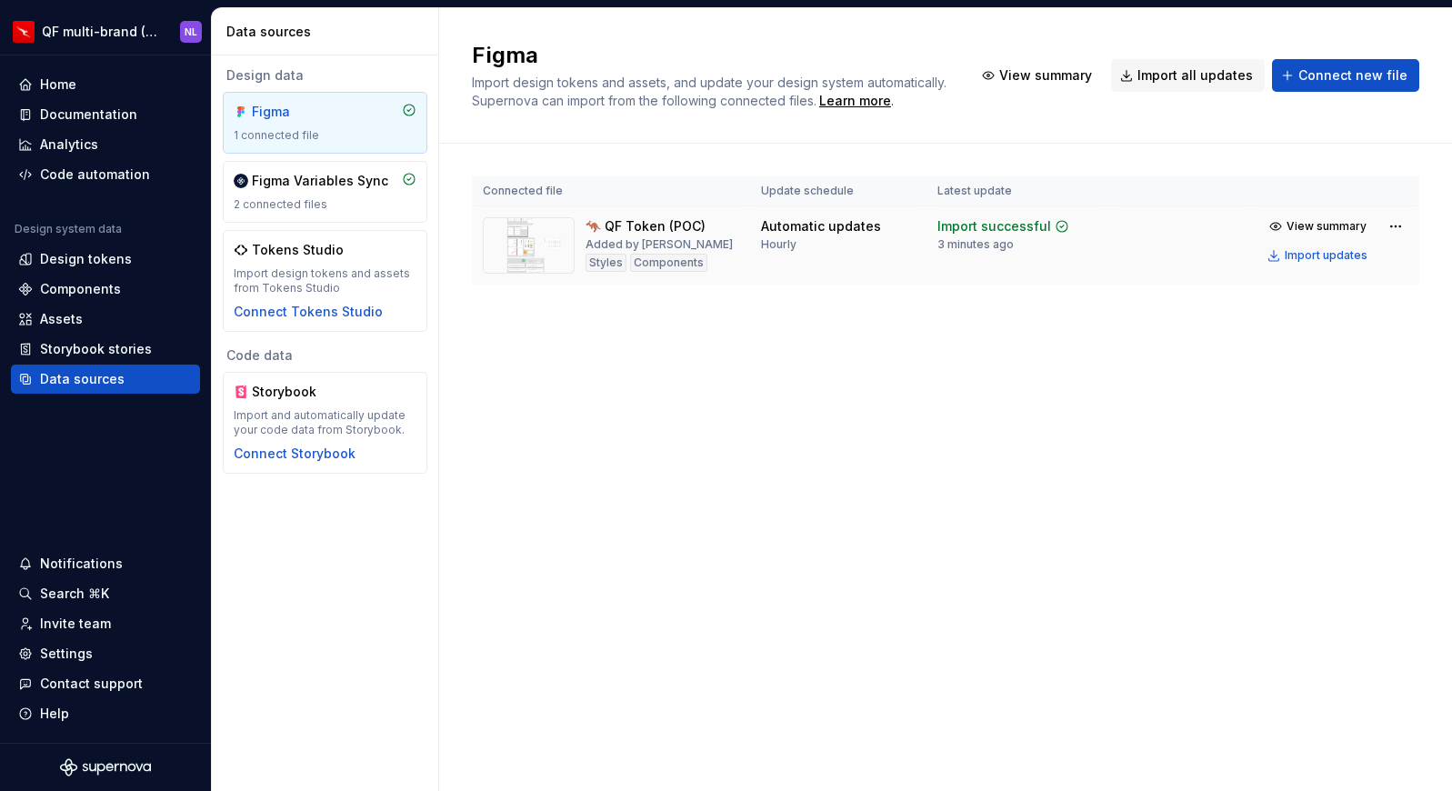
click at [806, 398] on div "Figma Import design tokens and assets, and update your design system automatica…" at bounding box center [945, 399] width 1013 height 783
click at [63, 116] on div "Documentation" at bounding box center [88, 114] width 97 height 18
click at [89, 263] on div "Design tokens" at bounding box center [86, 259] width 92 height 18
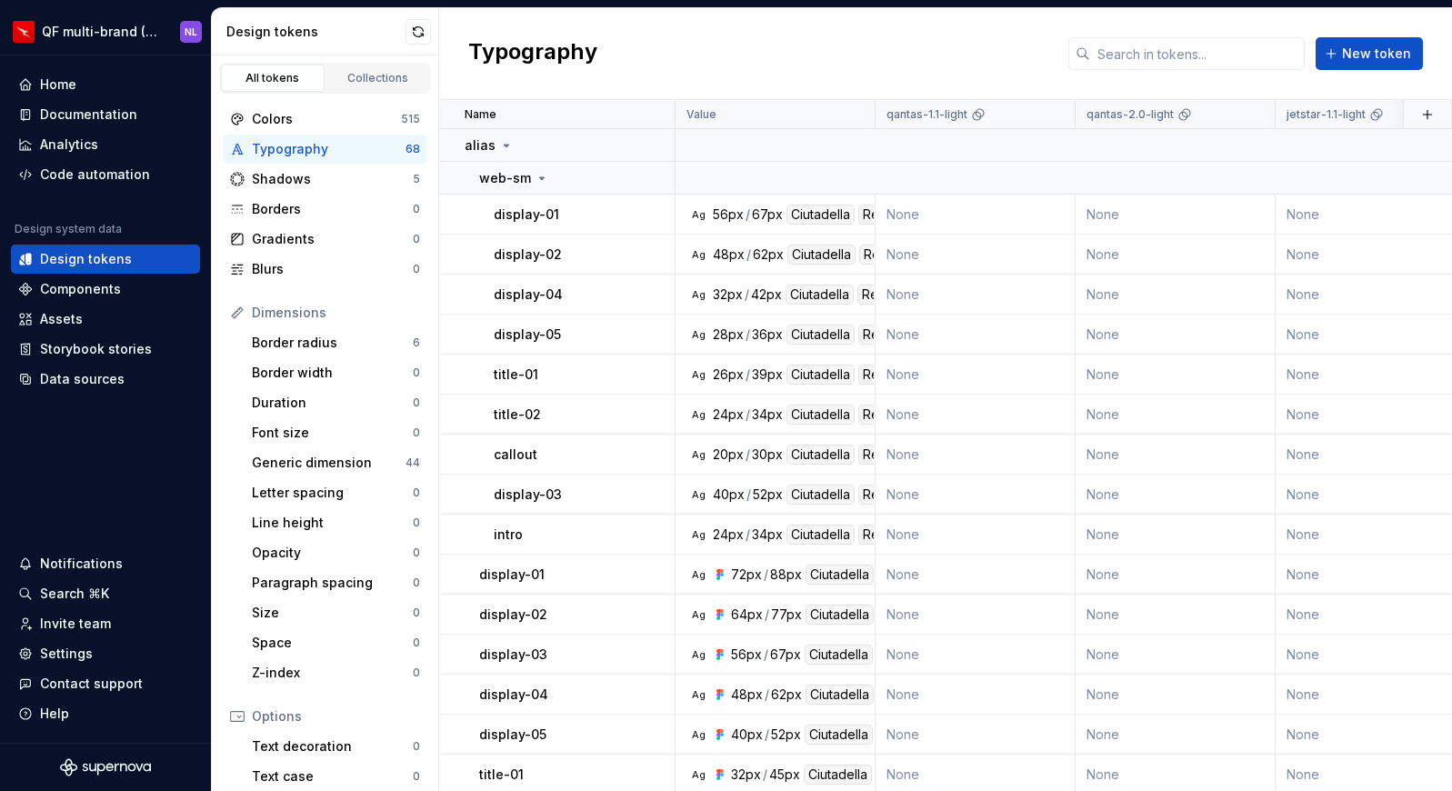
click at [400, 27] on div "Design tokens" at bounding box center [315, 32] width 179 height 18
click at [412, 27] on button "button" at bounding box center [417, 31] width 25 height 25
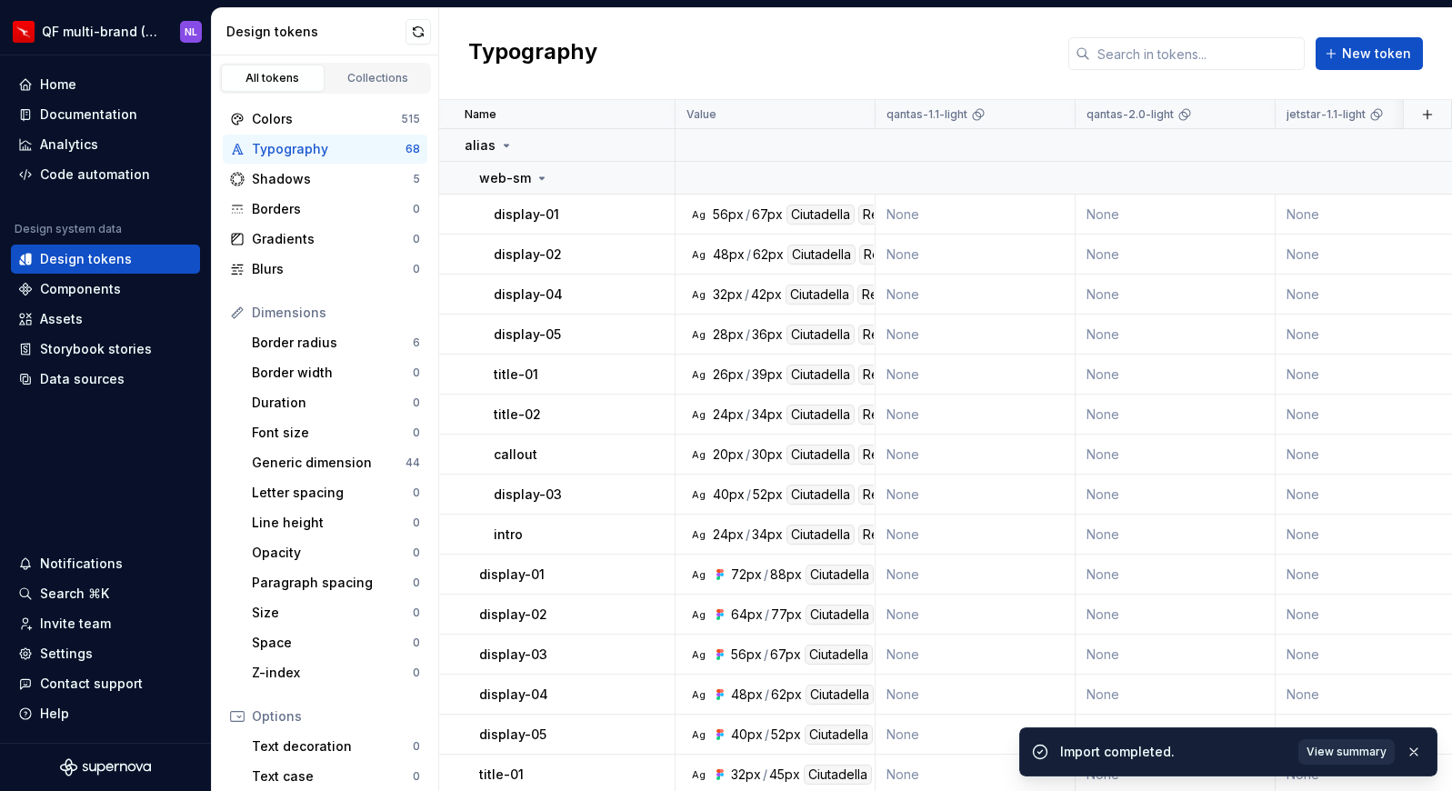
click at [1345, 752] on span "View summary" at bounding box center [1346, 751] width 80 height 15
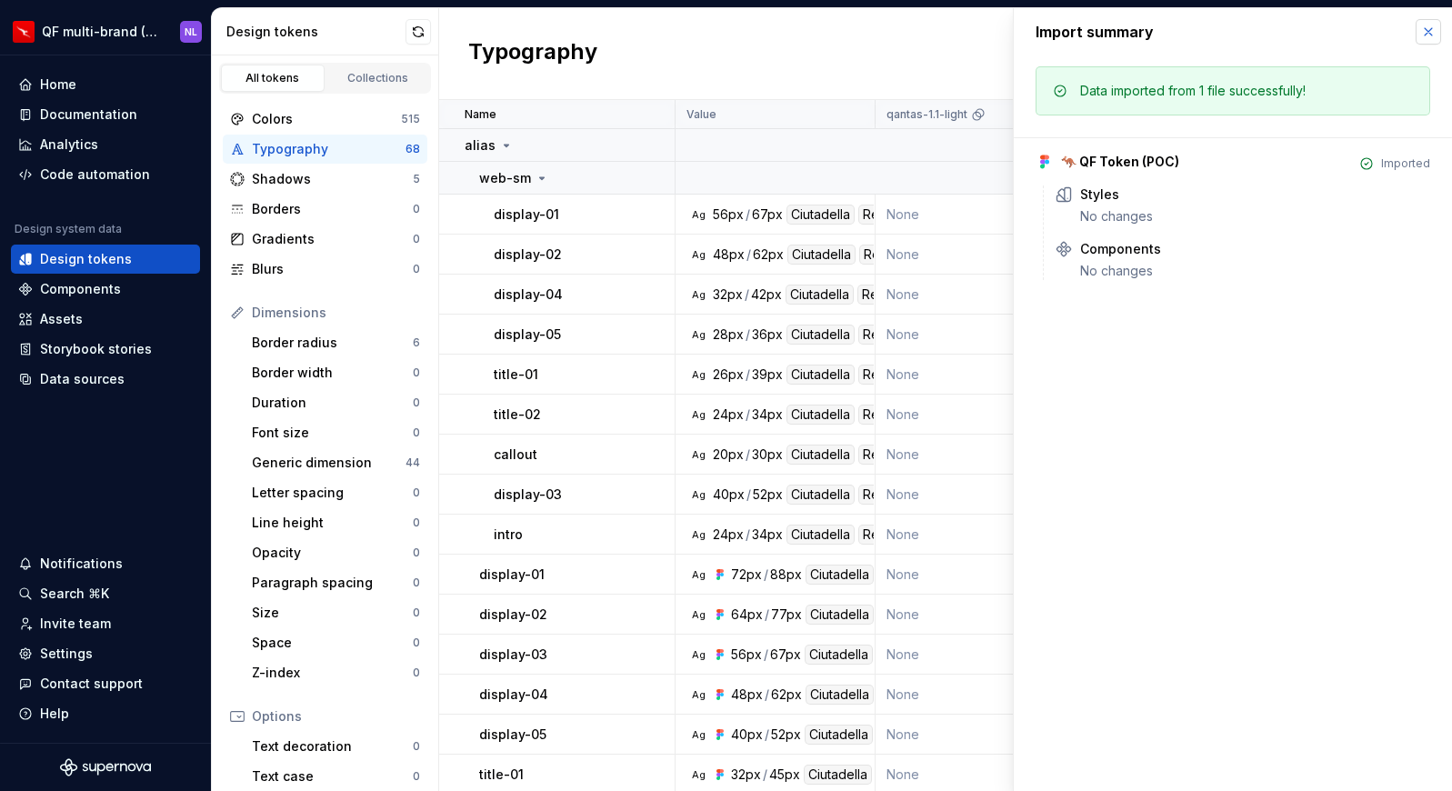
click at [1424, 33] on button "button" at bounding box center [1427, 31] width 25 height 25
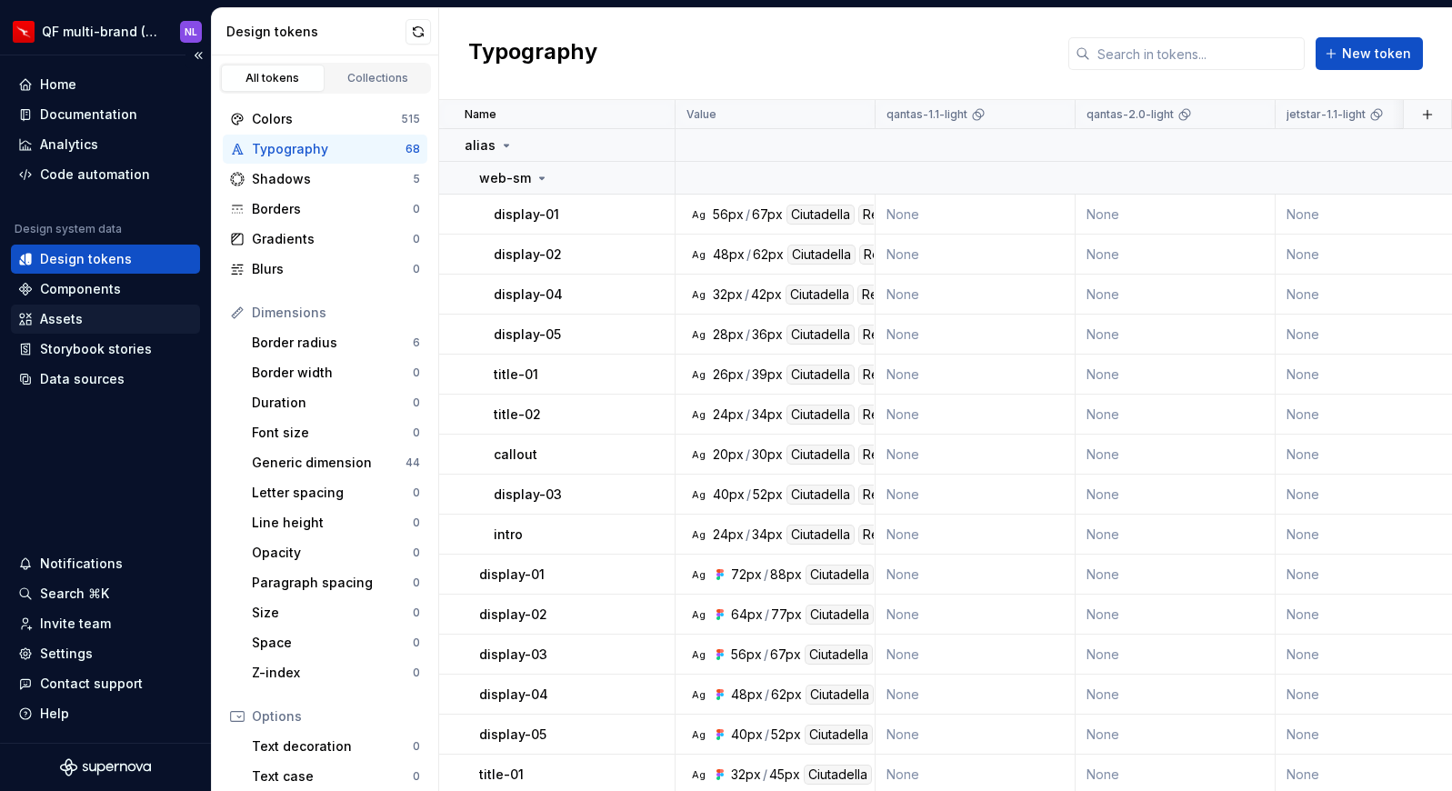
click at [80, 321] on div "Assets" at bounding box center [61, 319] width 43 height 18
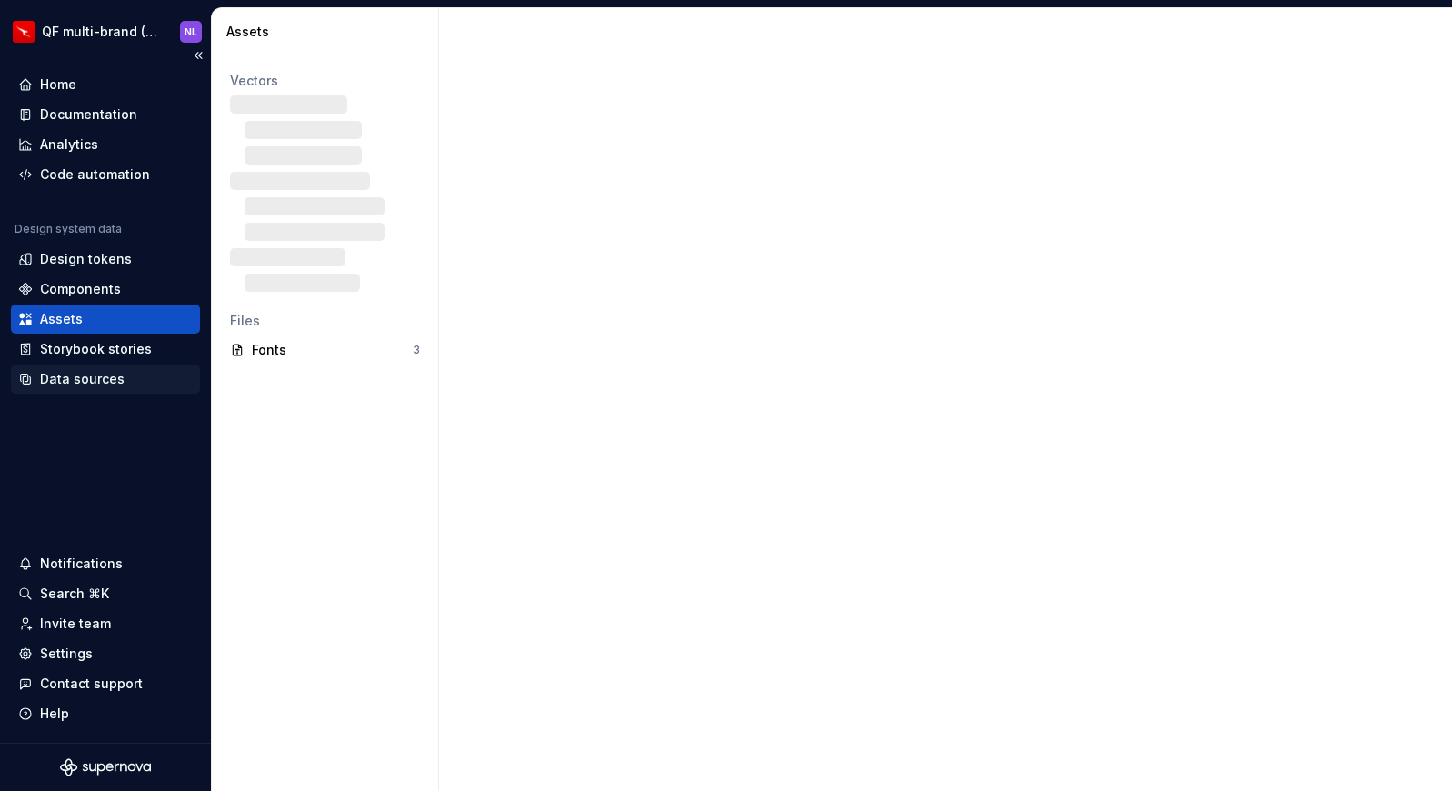
click at [109, 378] on div "Data sources" at bounding box center [82, 379] width 85 height 18
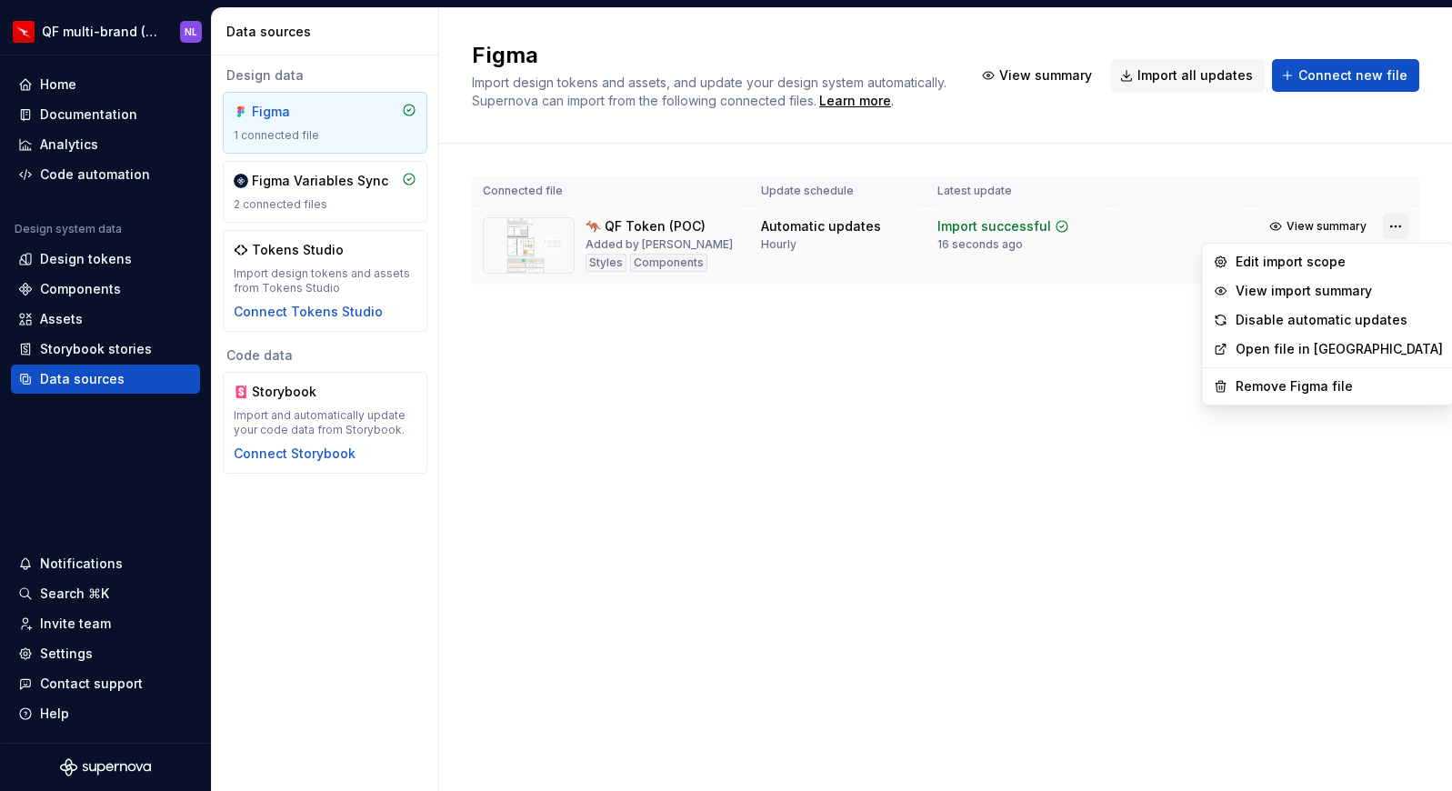
click at [1396, 225] on html "QF multi-brand (Test) NL Home Documentation Analytics Code automation Design sy…" at bounding box center [726, 395] width 1452 height 791
click at [1311, 391] on div "Remove Figma file" at bounding box center [1338, 386] width 207 height 18
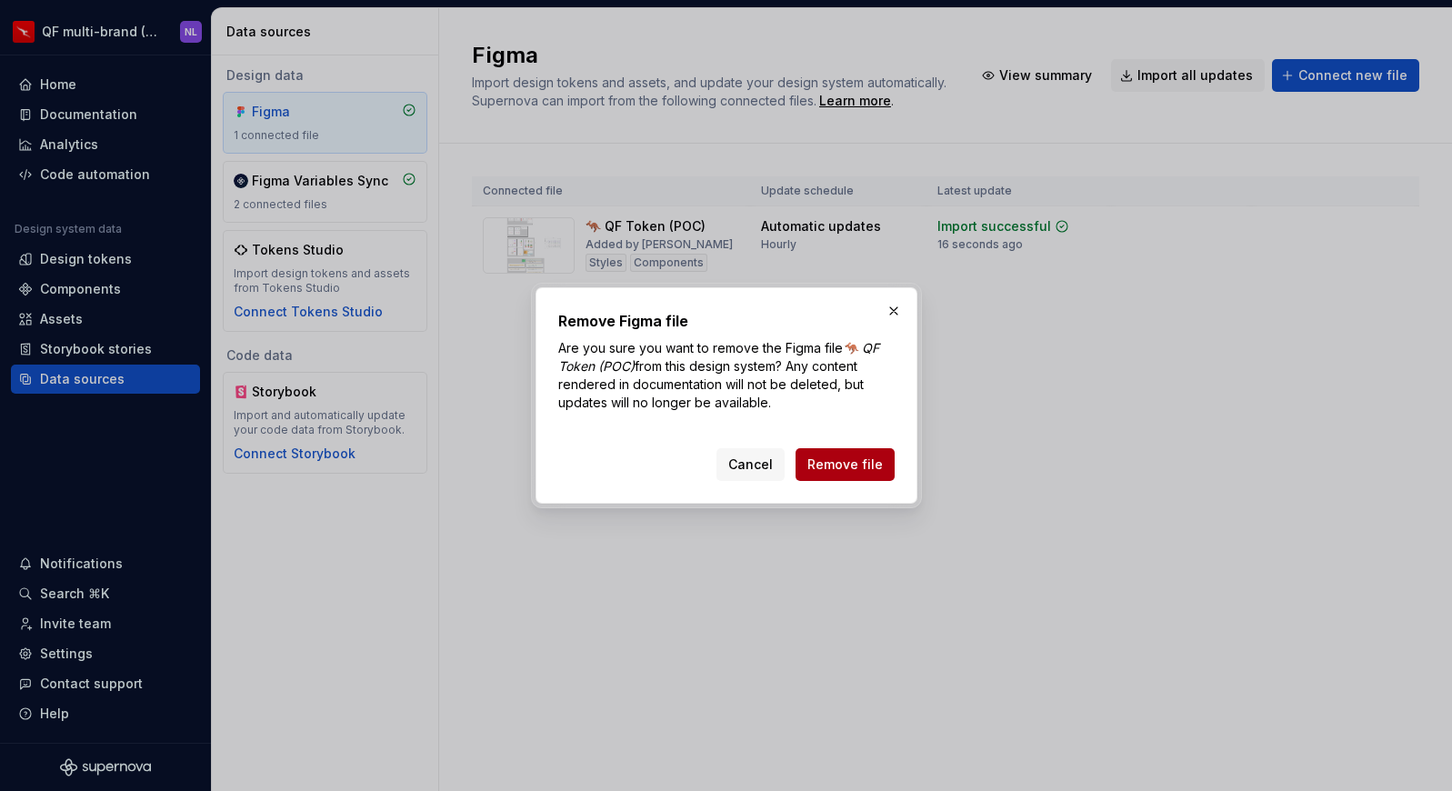
click at [870, 474] on button "Remove file" at bounding box center [844, 464] width 99 height 33
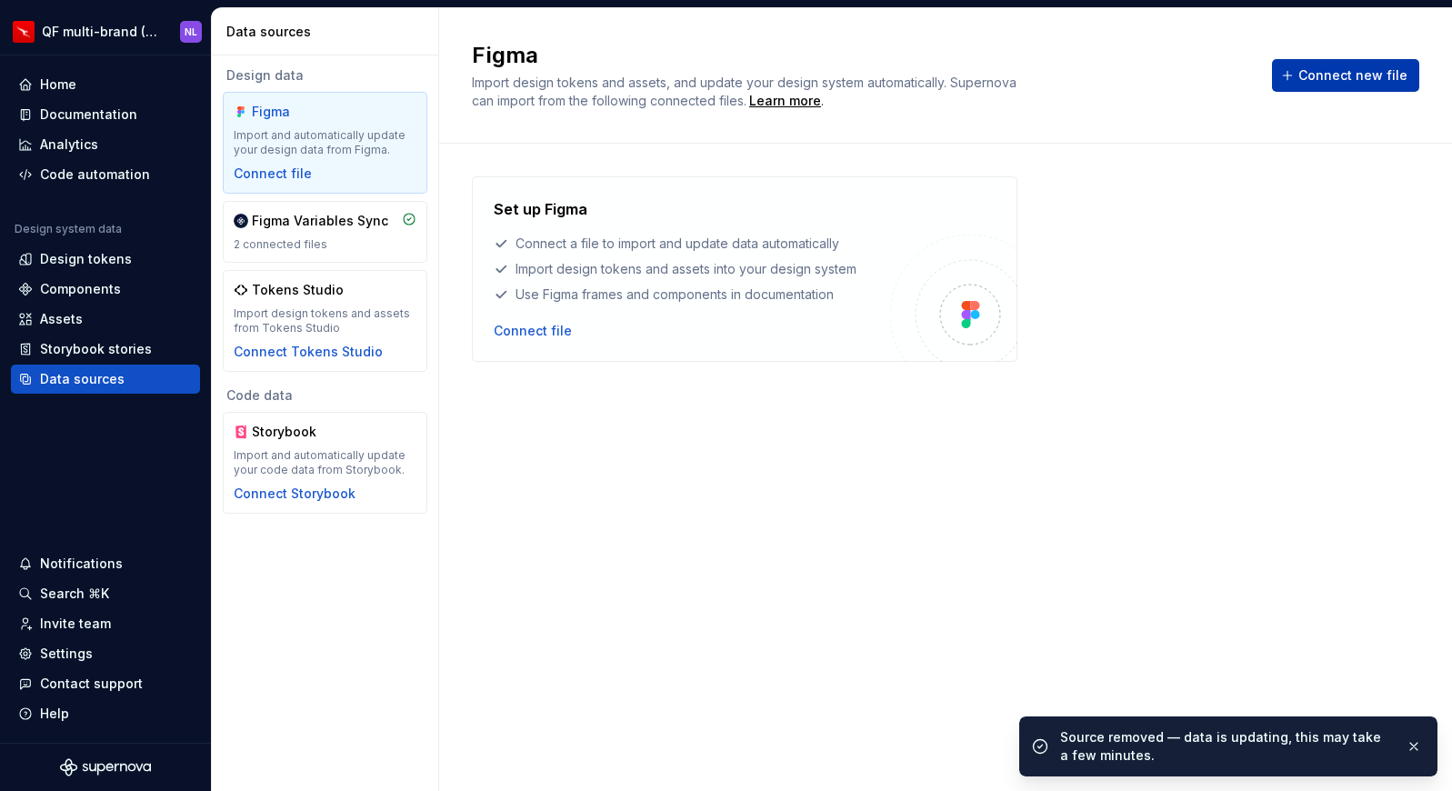
click at [1333, 79] on span "Connect new file" at bounding box center [1352, 75] width 109 height 18
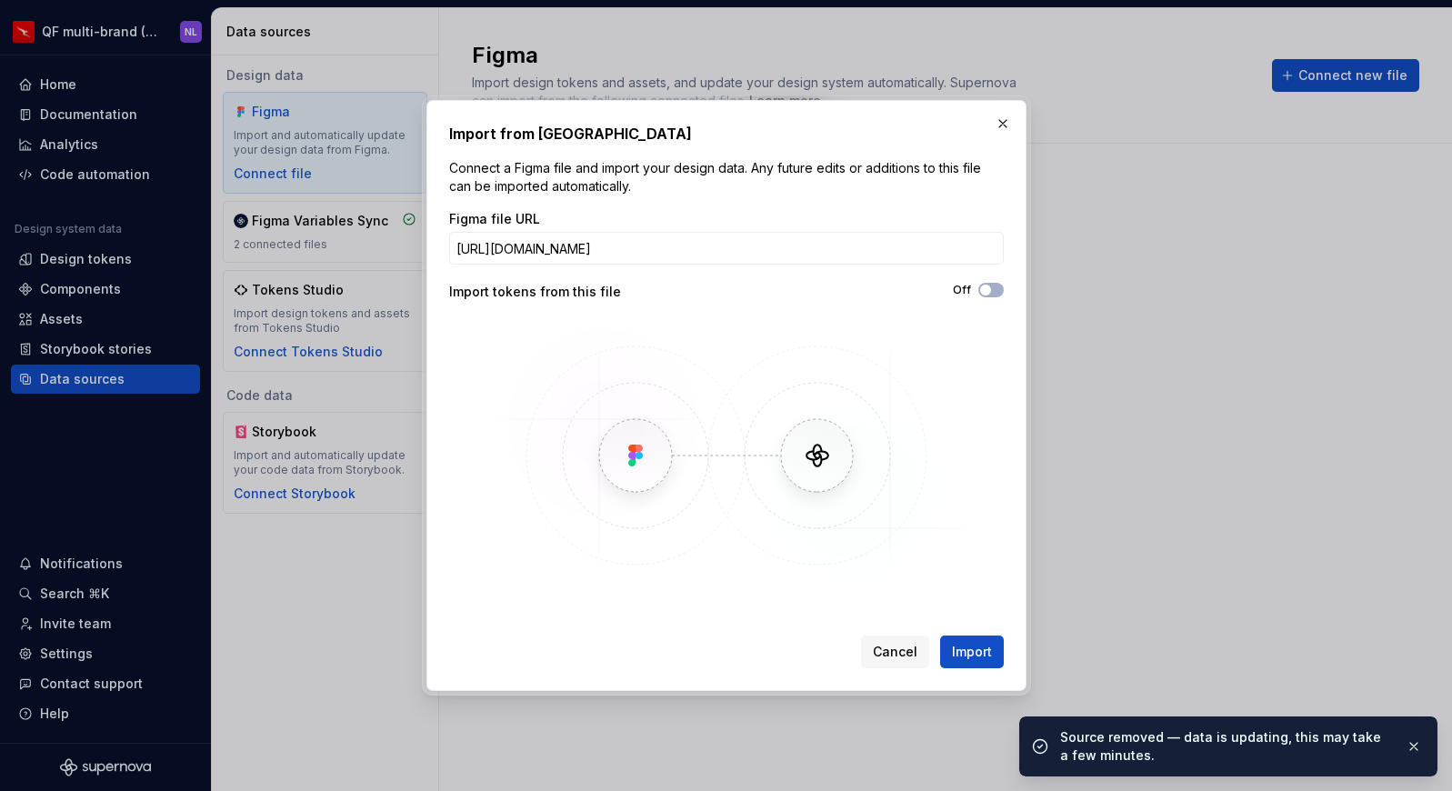
scroll to position [0, 334]
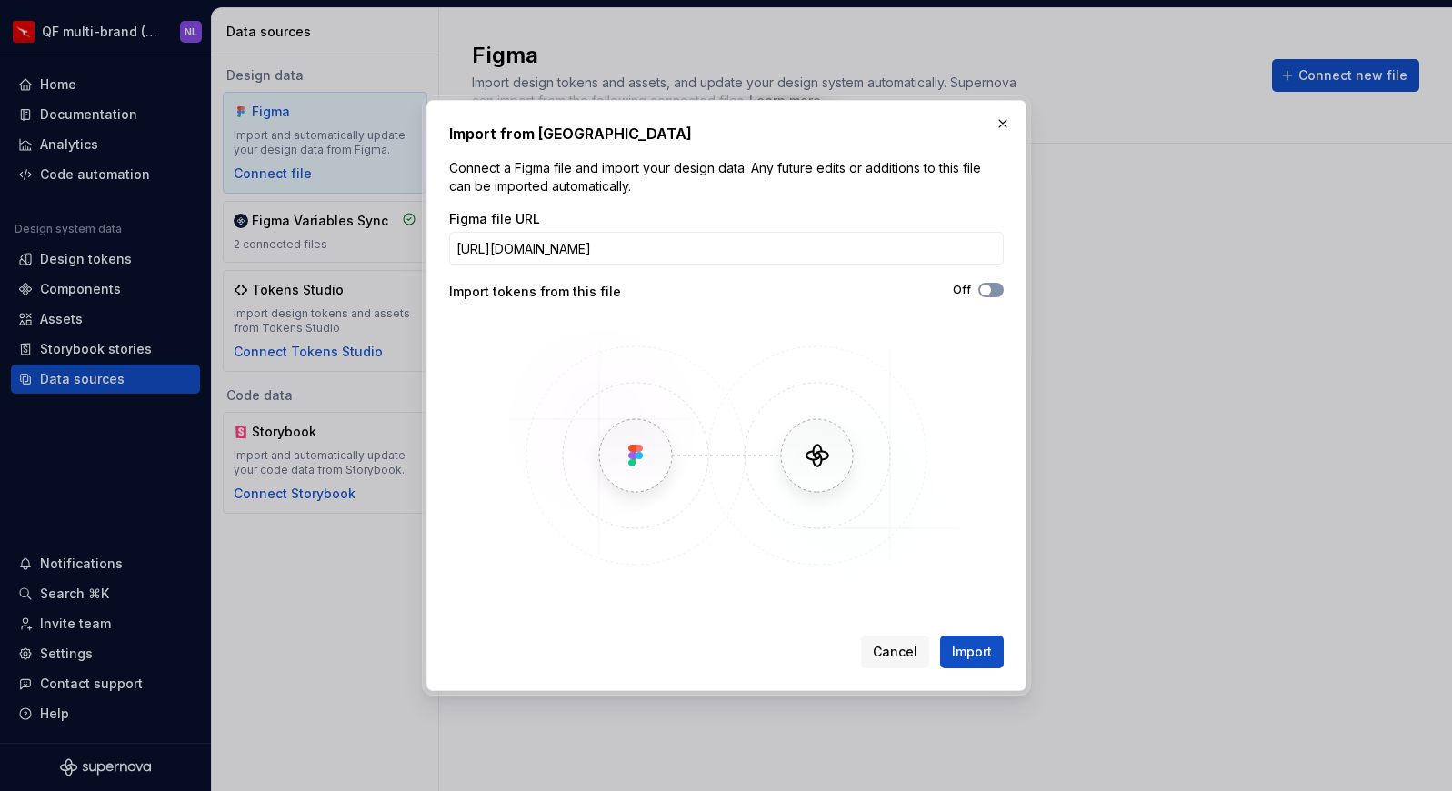
type input "https://www.figma.com/design/sjfYpvsIgbvCybyKYZqNIo/%F0%9F%A6%98-QF-Token--POC-…"
click at [983, 290] on span "button" at bounding box center [985, 290] width 11 height 11
click at [982, 649] on span "Import" at bounding box center [972, 652] width 40 height 18
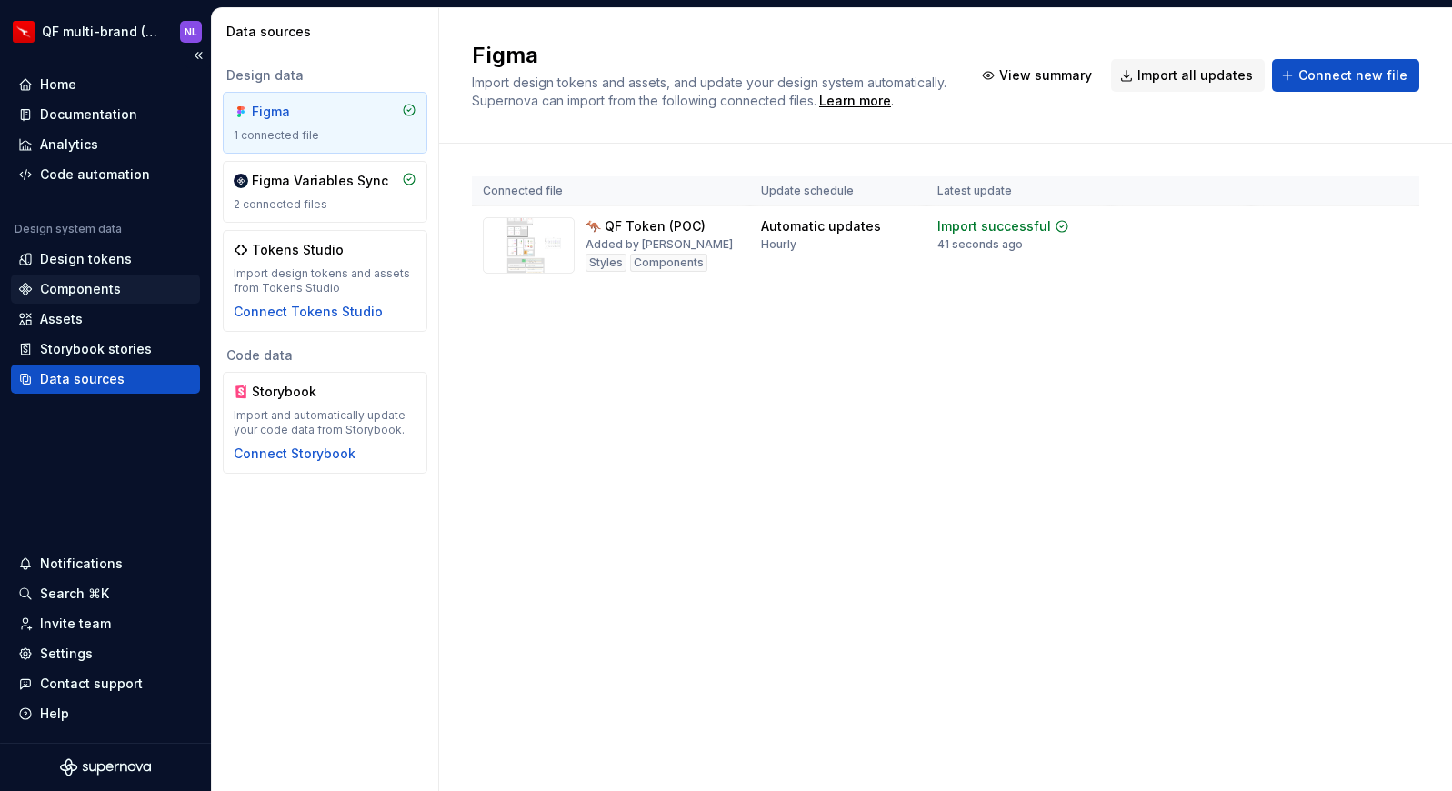
click at [91, 288] on div "Components" at bounding box center [80, 289] width 81 height 18
click at [86, 315] on div "Assets" at bounding box center [105, 319] width 175 height 18
click at [98, 245] on div "Design tokens" at bounding box center [105, 259] width 189 height 29
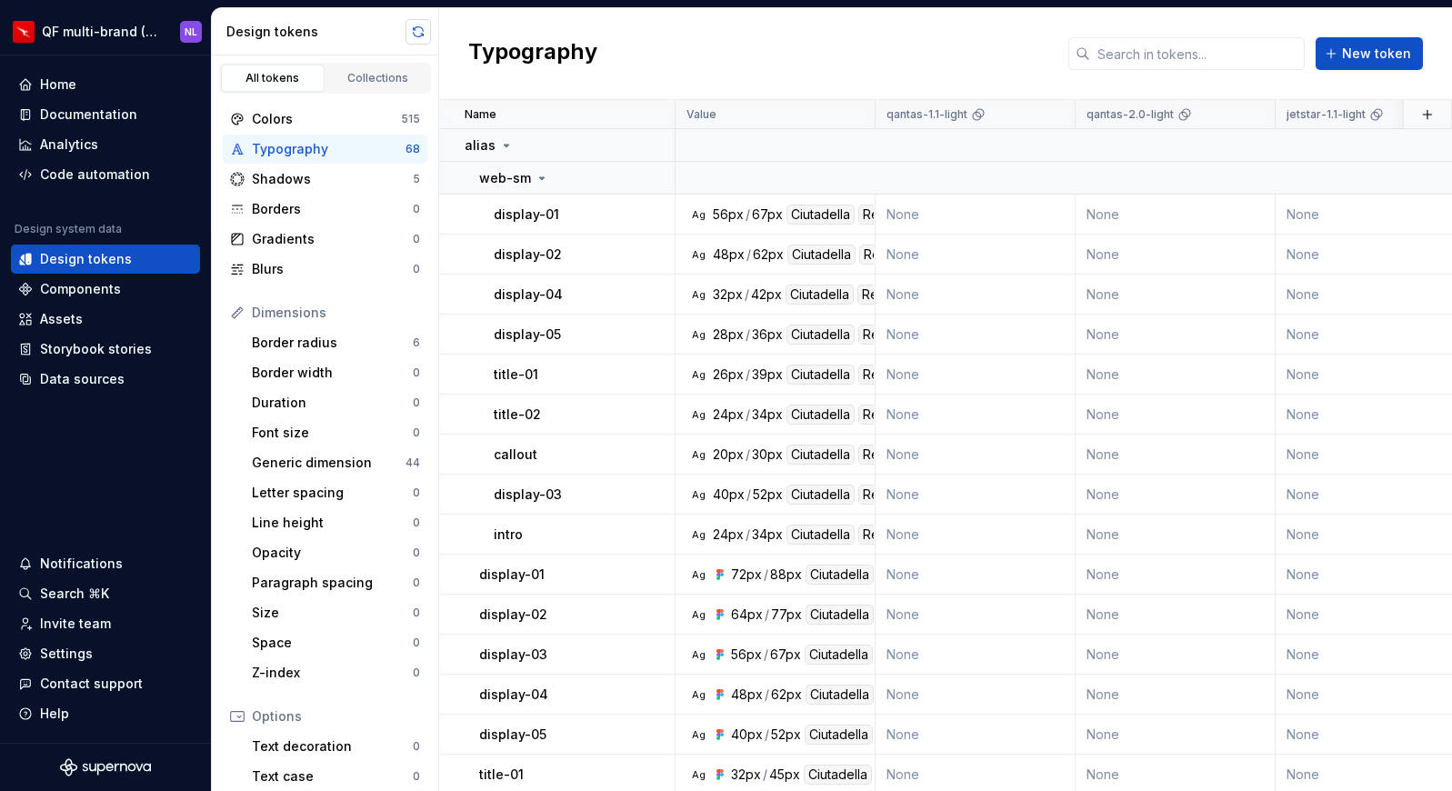
click at [425, 31] on button "button" at bounding box center [417, 31] width 25 height 25
click at [84, 375] on div "Data sources" at bounding box center [82, 379] width 85 height 18
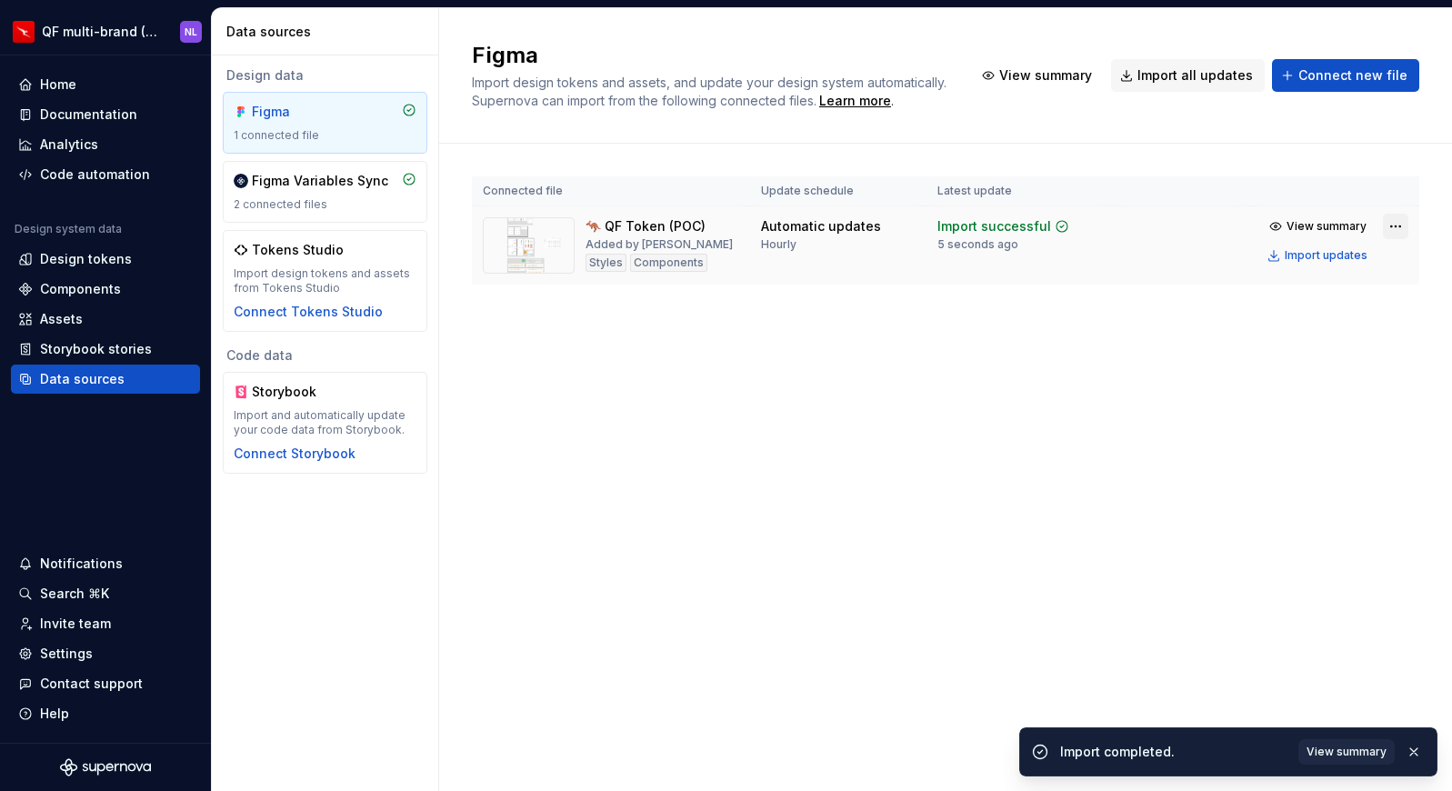
click at [1396, 228] on html "QF multi-brand (Test) NL Home Documentation Analytics Code automation Design sy…" at bounding box center [726, 395] width 1452 height 791
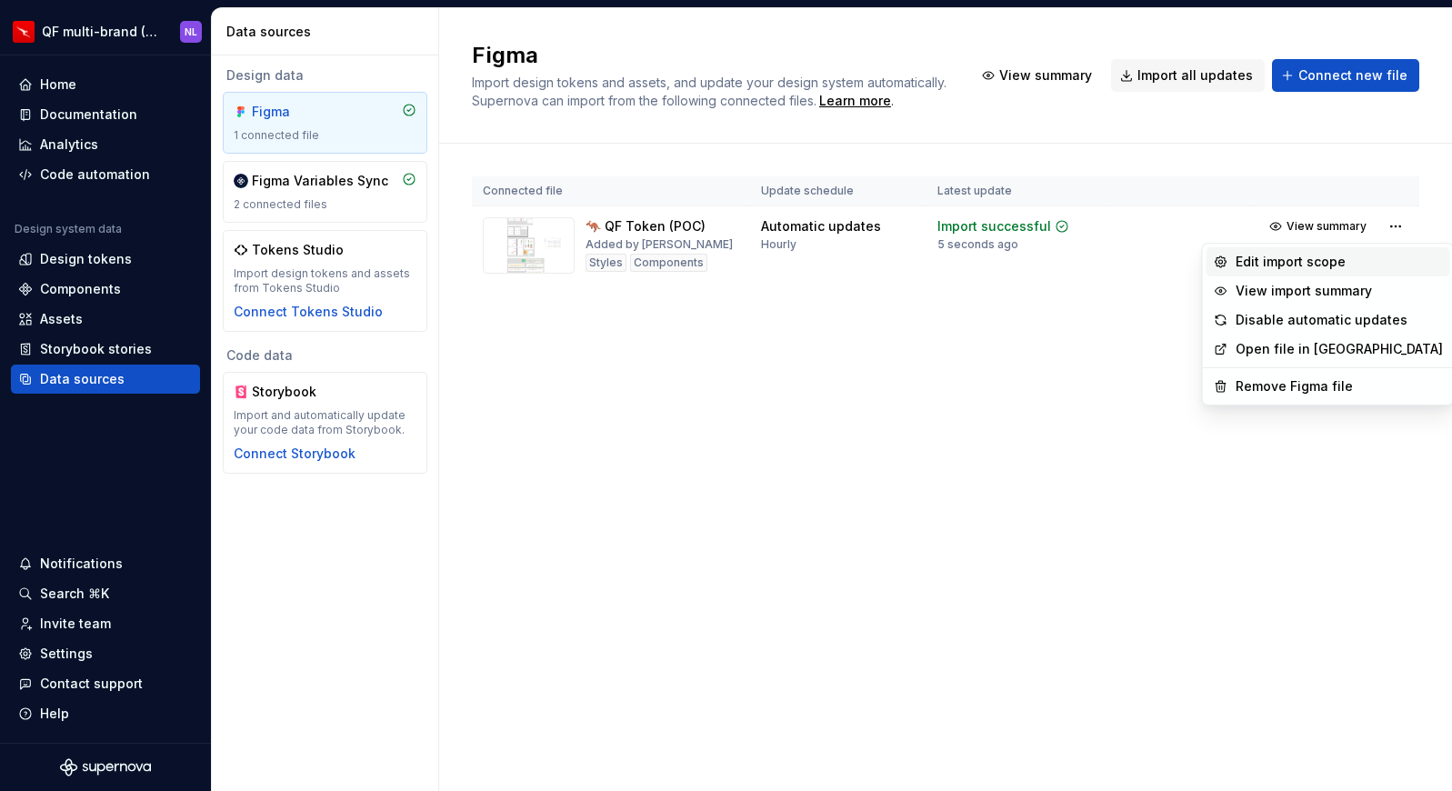
click at [1333, 259] on div "Edit import scope" at bounding box center [1338, 262] width 207 height 18
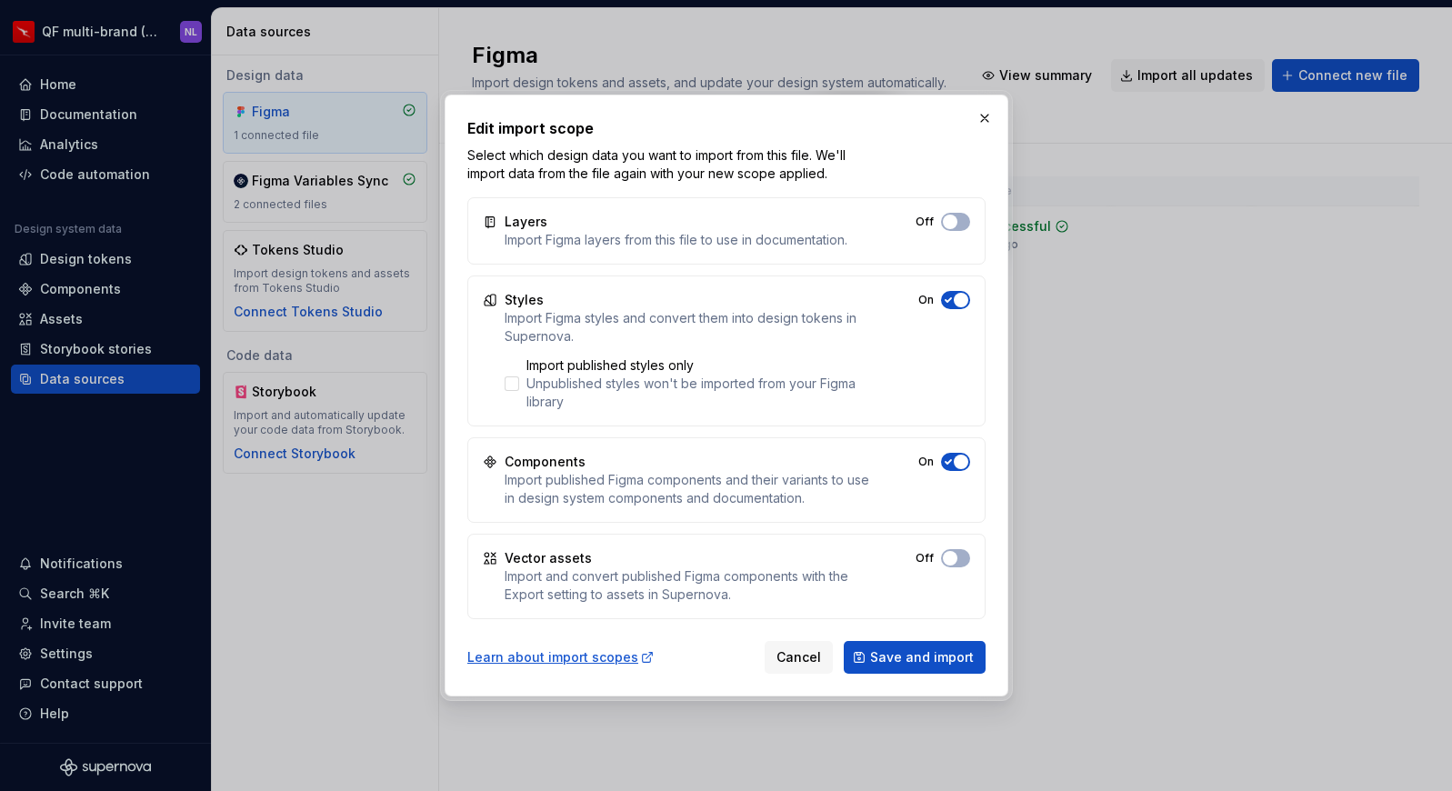
click at [956, 305] on span "button" at bounding box center [961, 300] width 15 height 15
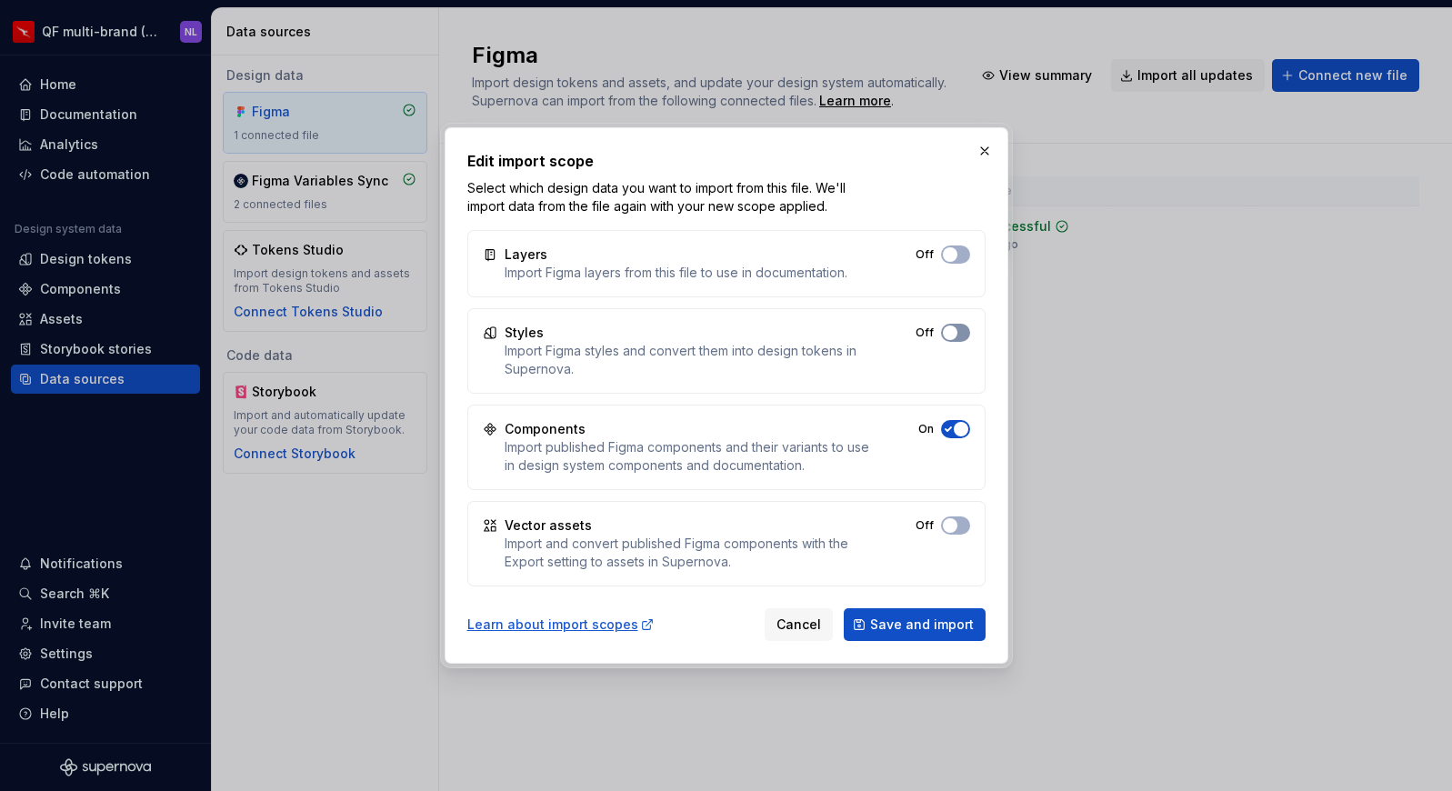
click at [954, 338] on button "Off" at bounding box center [955, 333] width 29 height 18
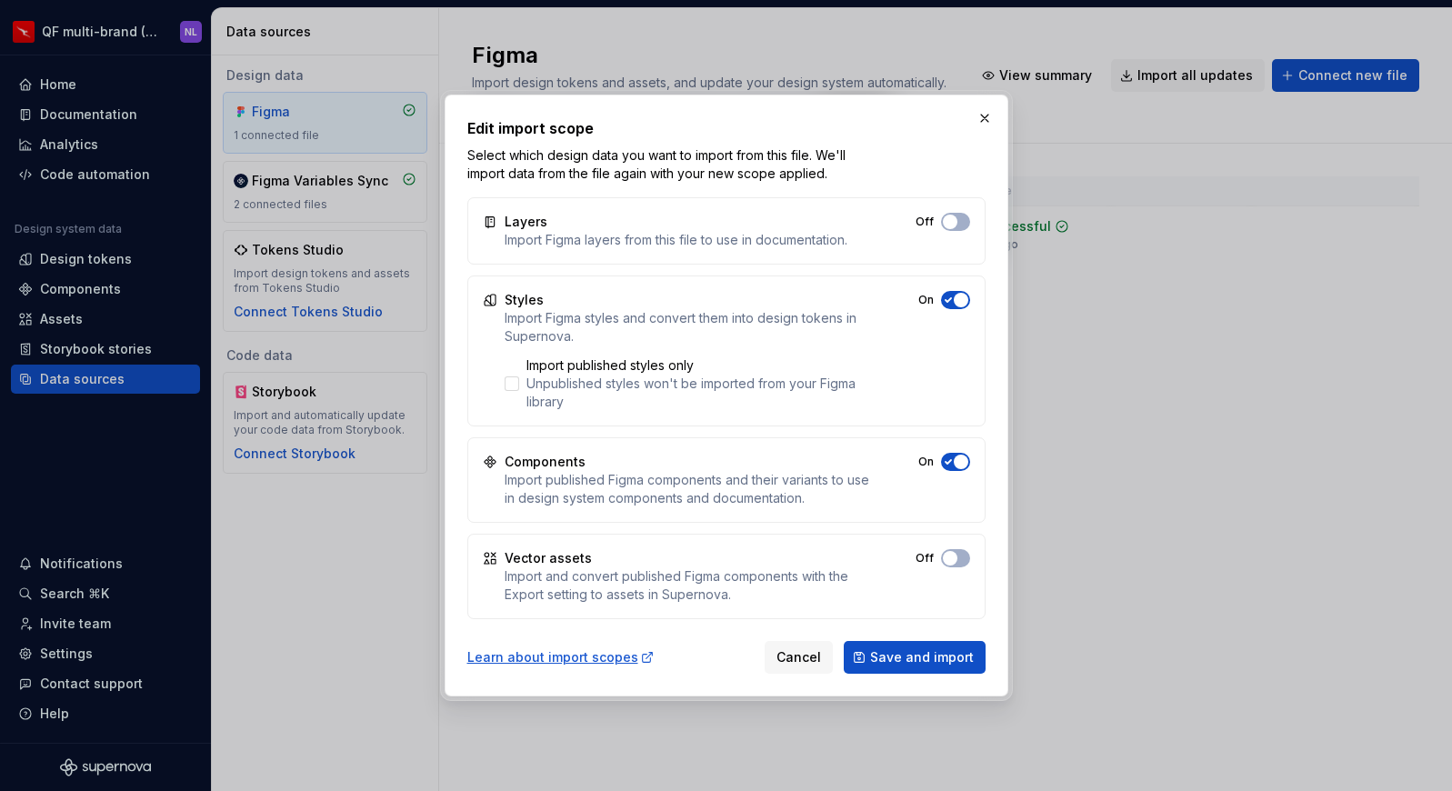
click at [954, 229] on span "button" at bounding box center [950, 222] width 15 height 15
click at [913, 657] on span "Save and import" at bounding box center [922, 657] width 104 height 18
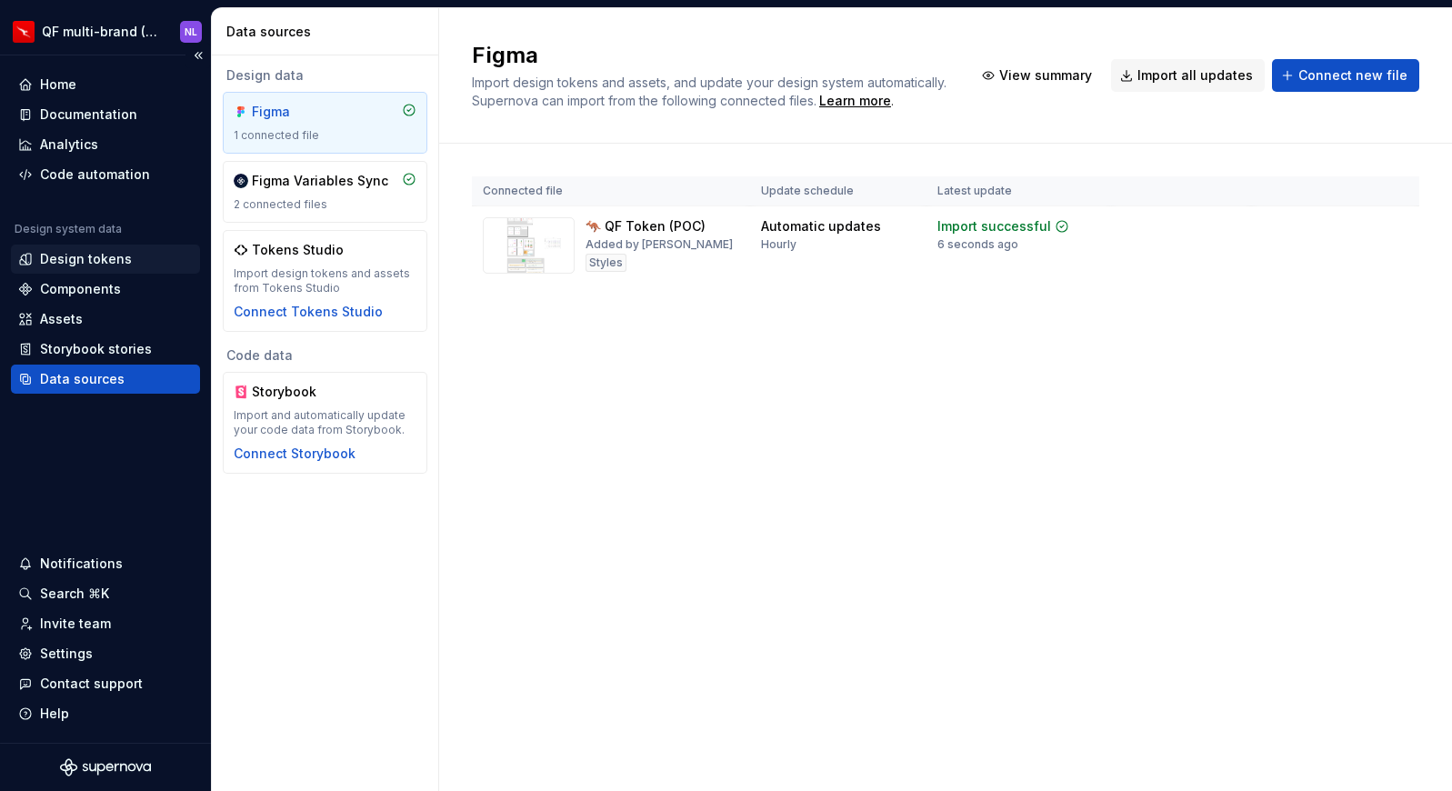
click at [119, 253] on div "Design tokens" at bounding box center [86, 259] width 92 height 18
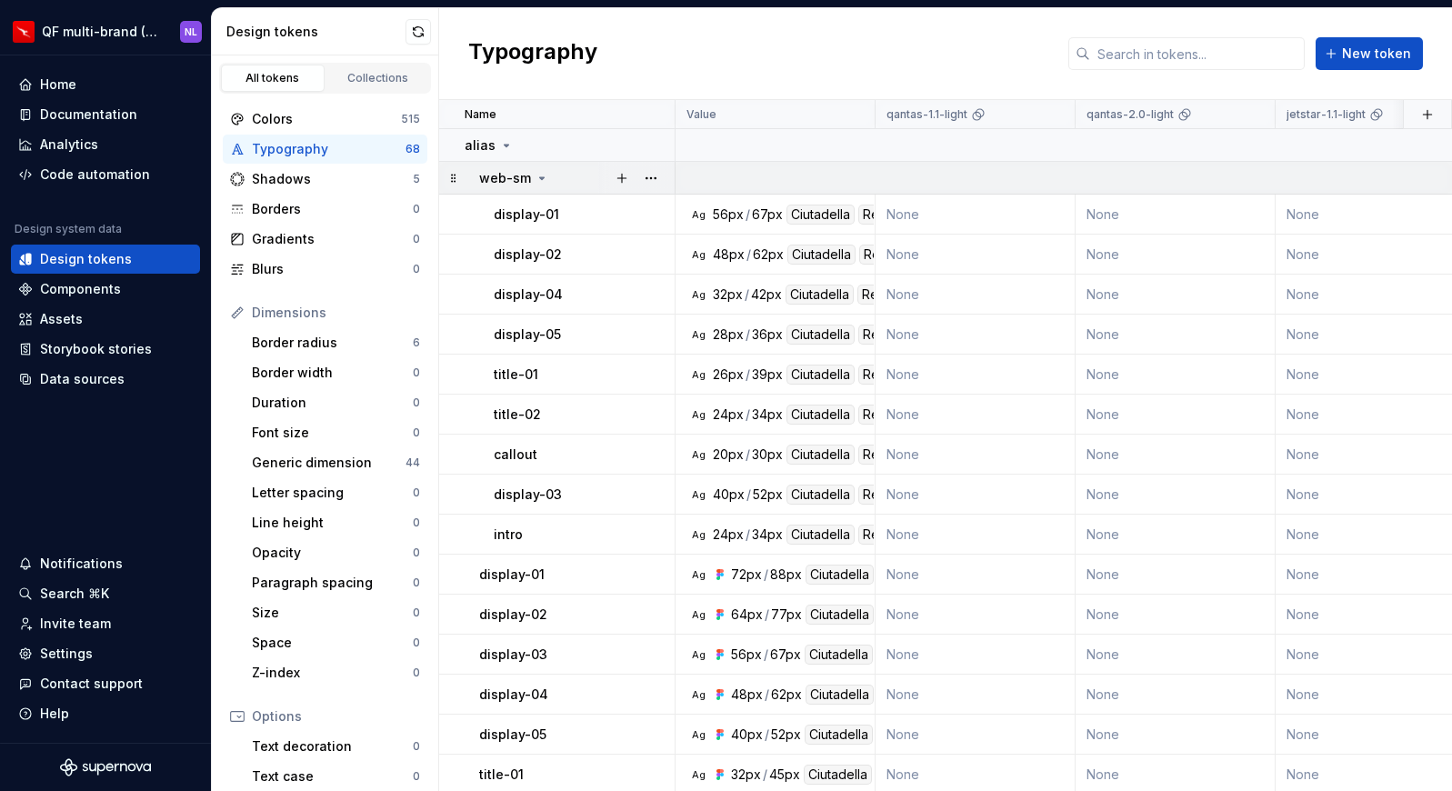
click at [541, 177] on icon at bounding box center [542, 178] width 5 height 2
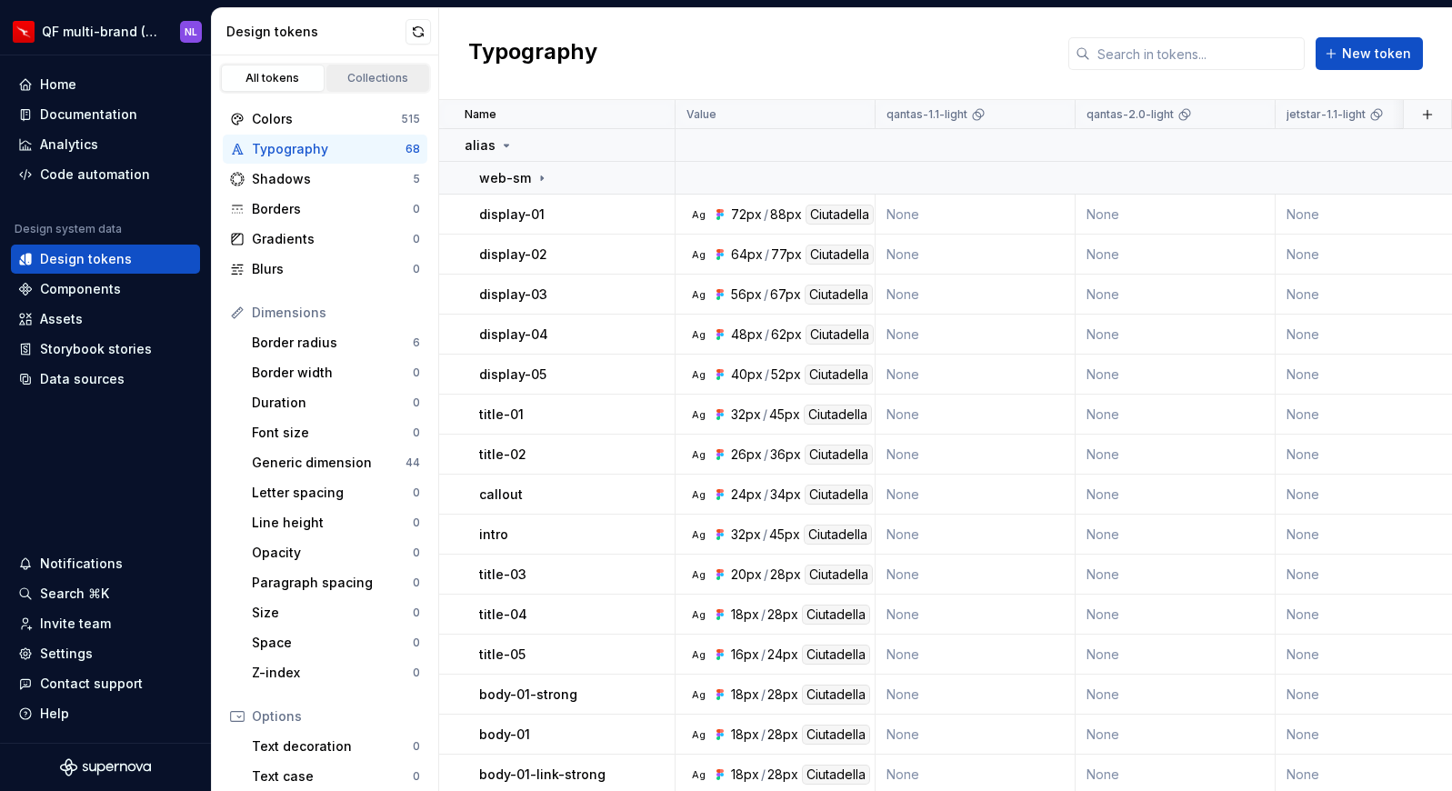
click at [395, 78] on div "Collections" at bounding box center [378, 78] width 91 height 15
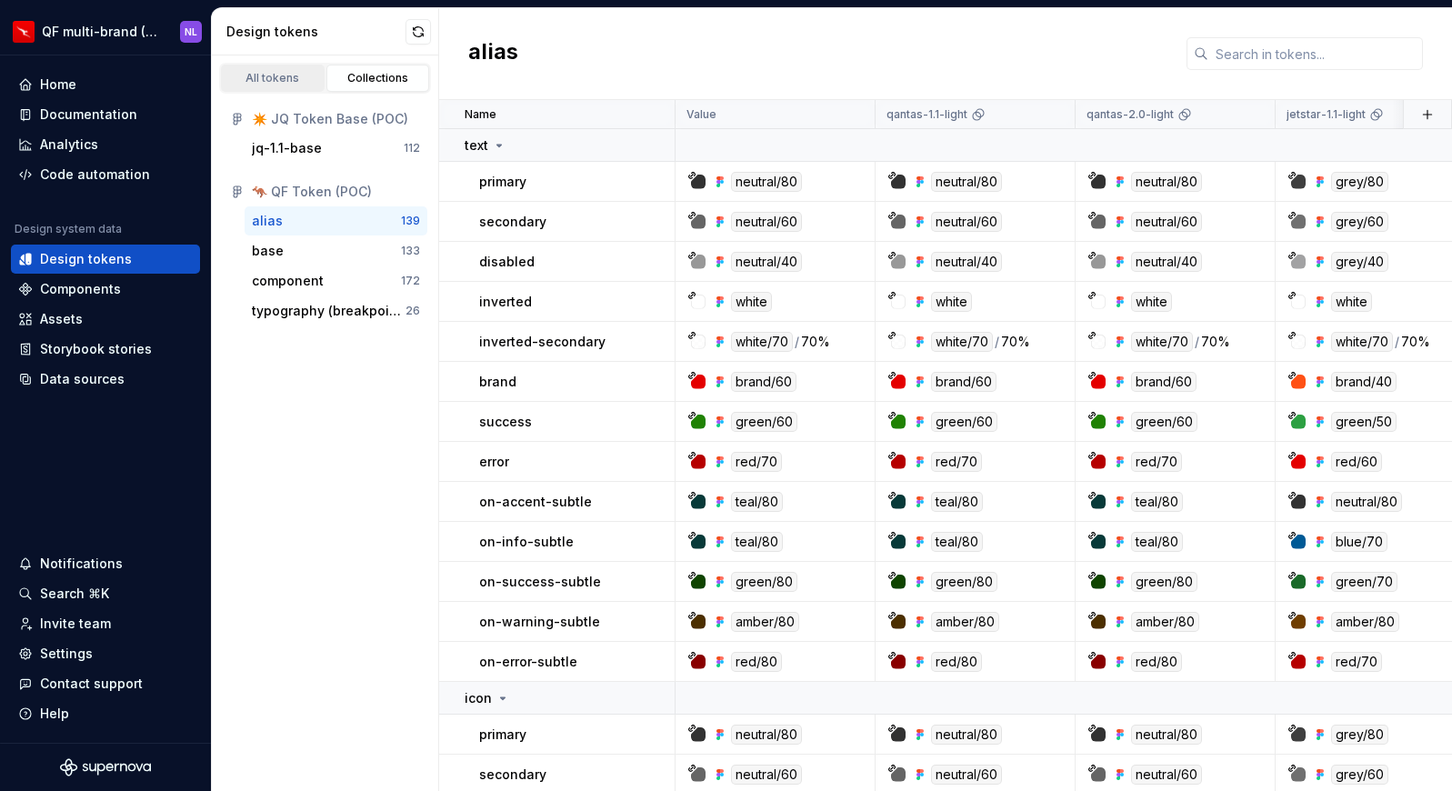
click at [285, 78] on div "All tokens" at bounding box center [272, 78] width 91 height 15
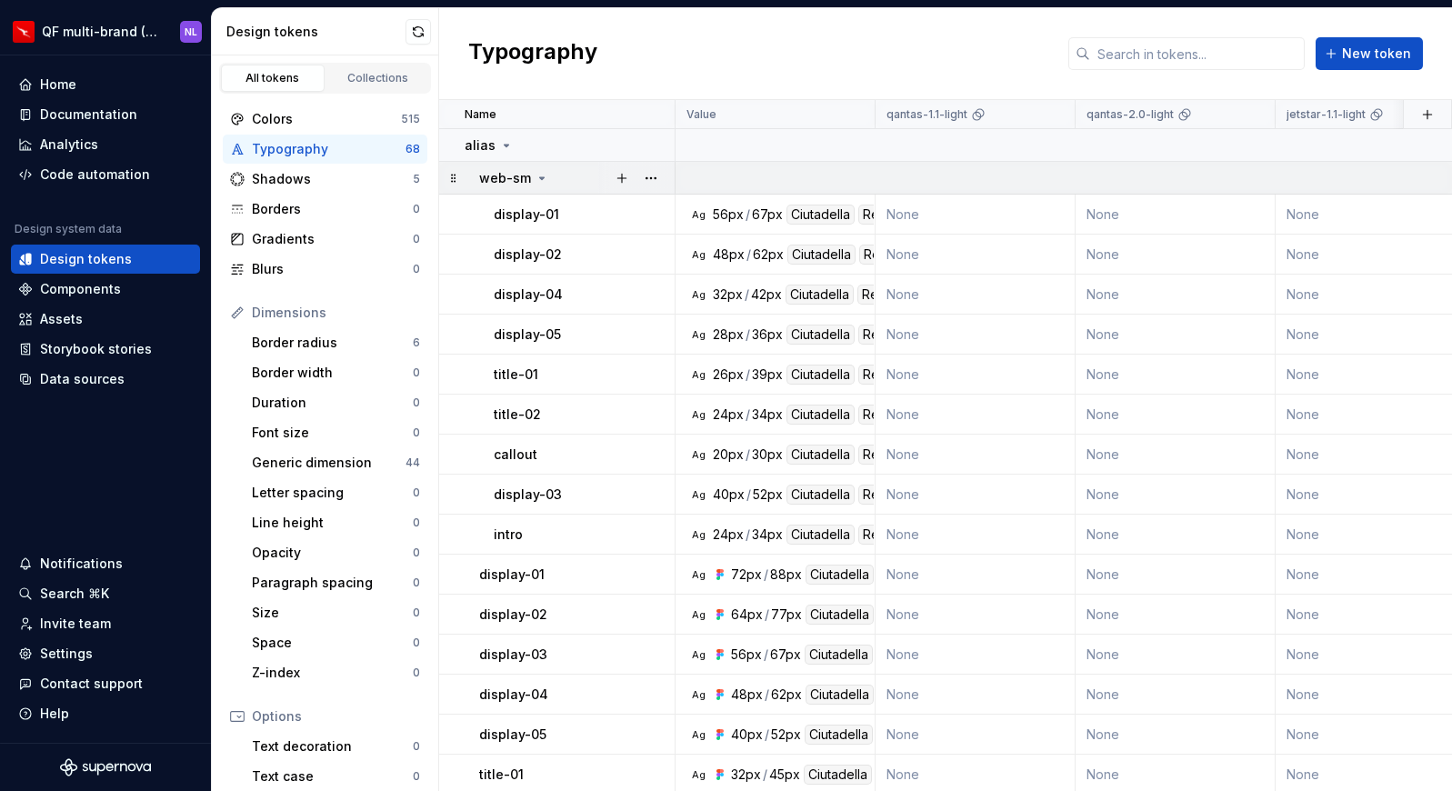
click at [540, 177] on icon at bounding box center [542, 178] width 5 height 2
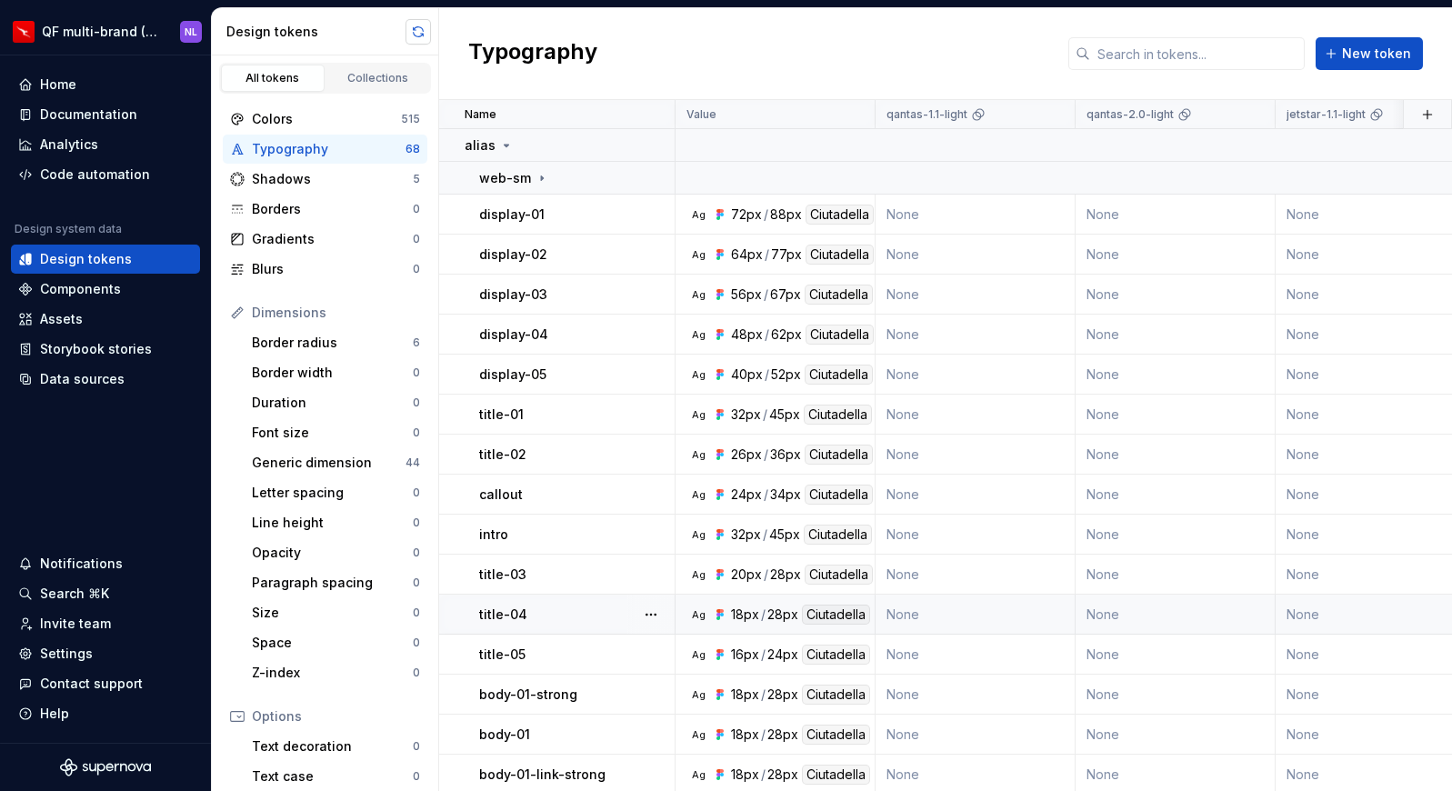
click at [411, 28] on button "button" at bounding box center [417, 31] width 25 height 25
click at [85, 381] on div "Data sources" at bounding box center [82, 379] width 85 height 18
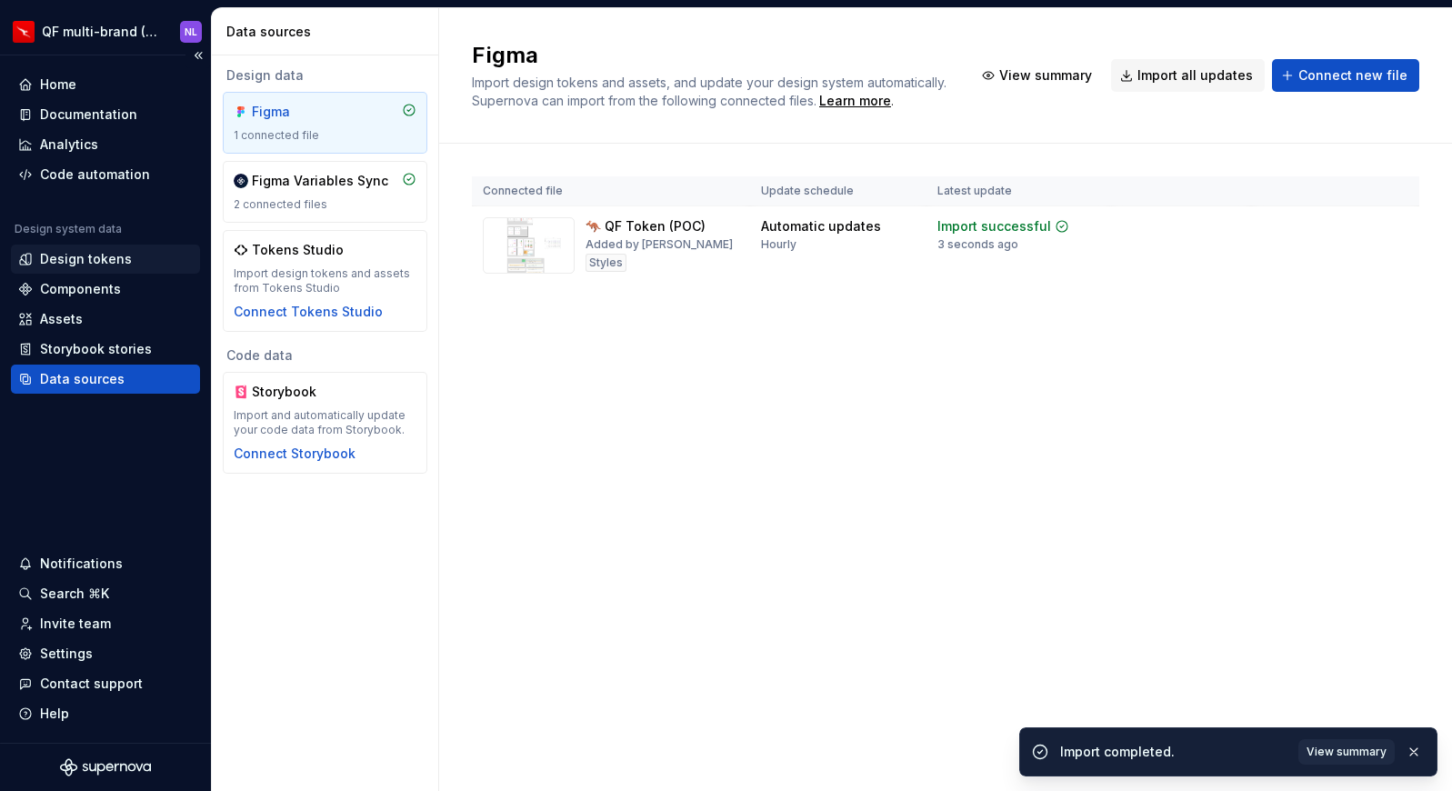
click at [102, 261] on div "Design tokens" at bounding box center [86, 259] width 92 height 18
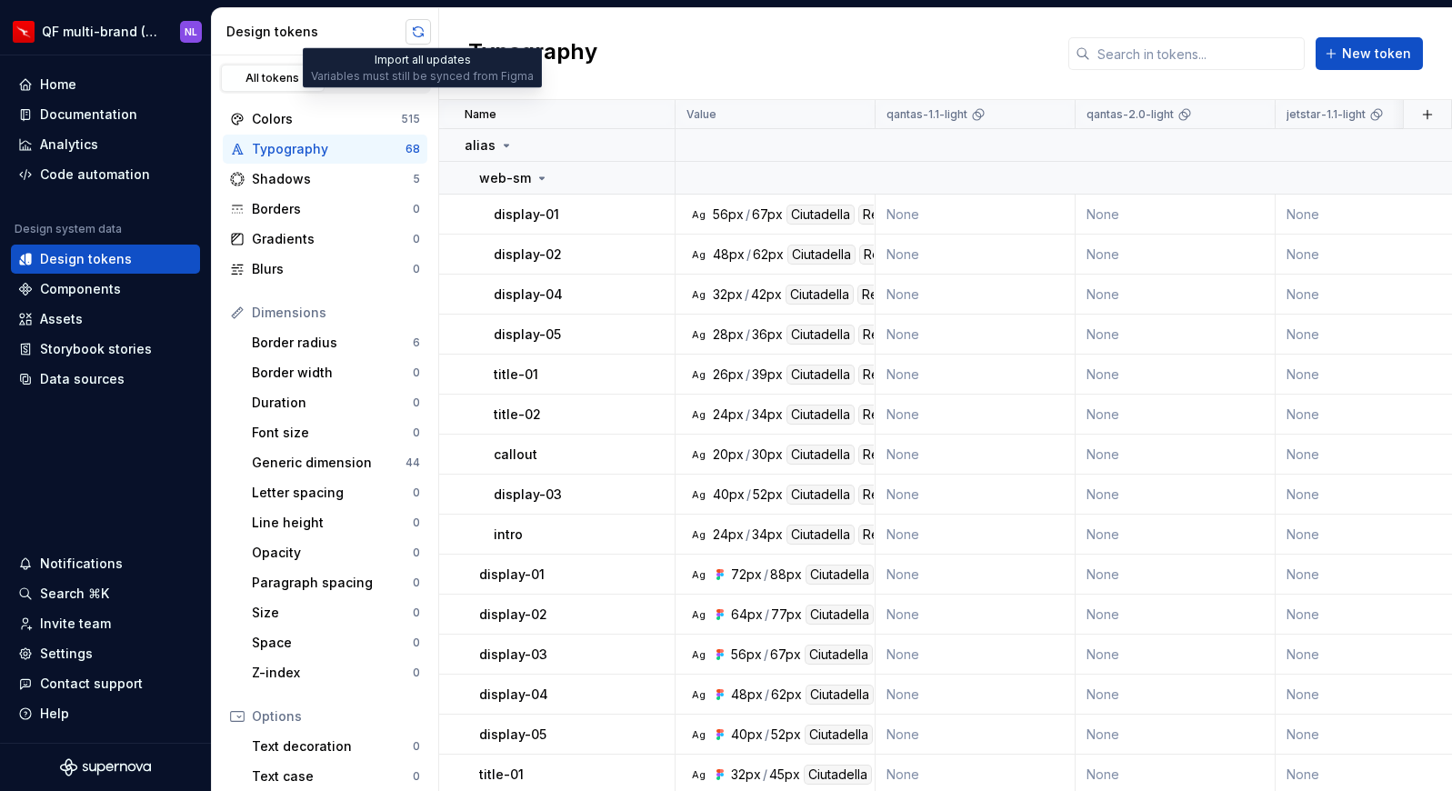
click at [415, 40] on button "button" at bounding box center [417, 31] width 25 height 25
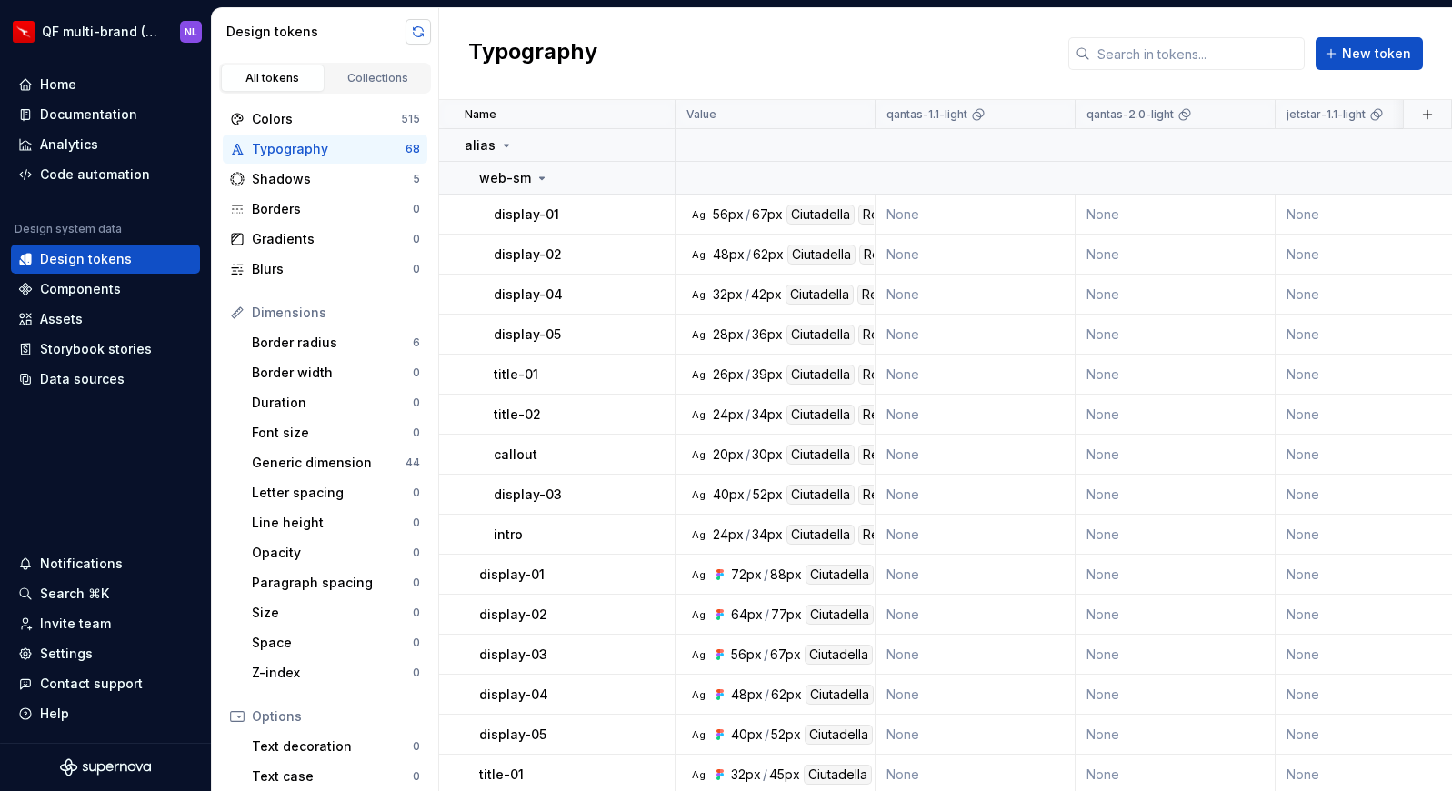
click at [423, 29] on button "button" at bounding box center [417, 31] width 25 height 25
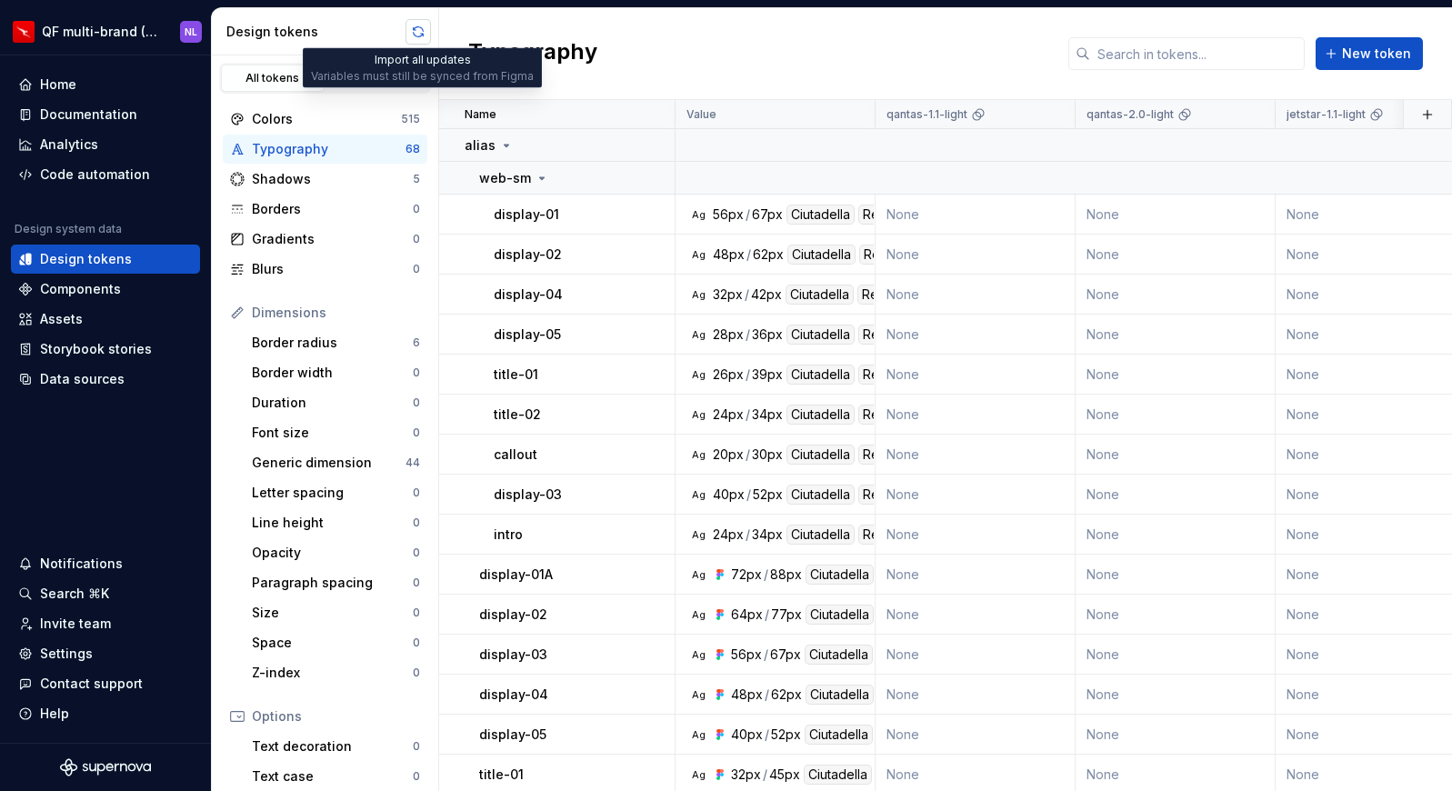
click at [425, 36] on button "button" at bounding box center [417, 31] width 25 height 25
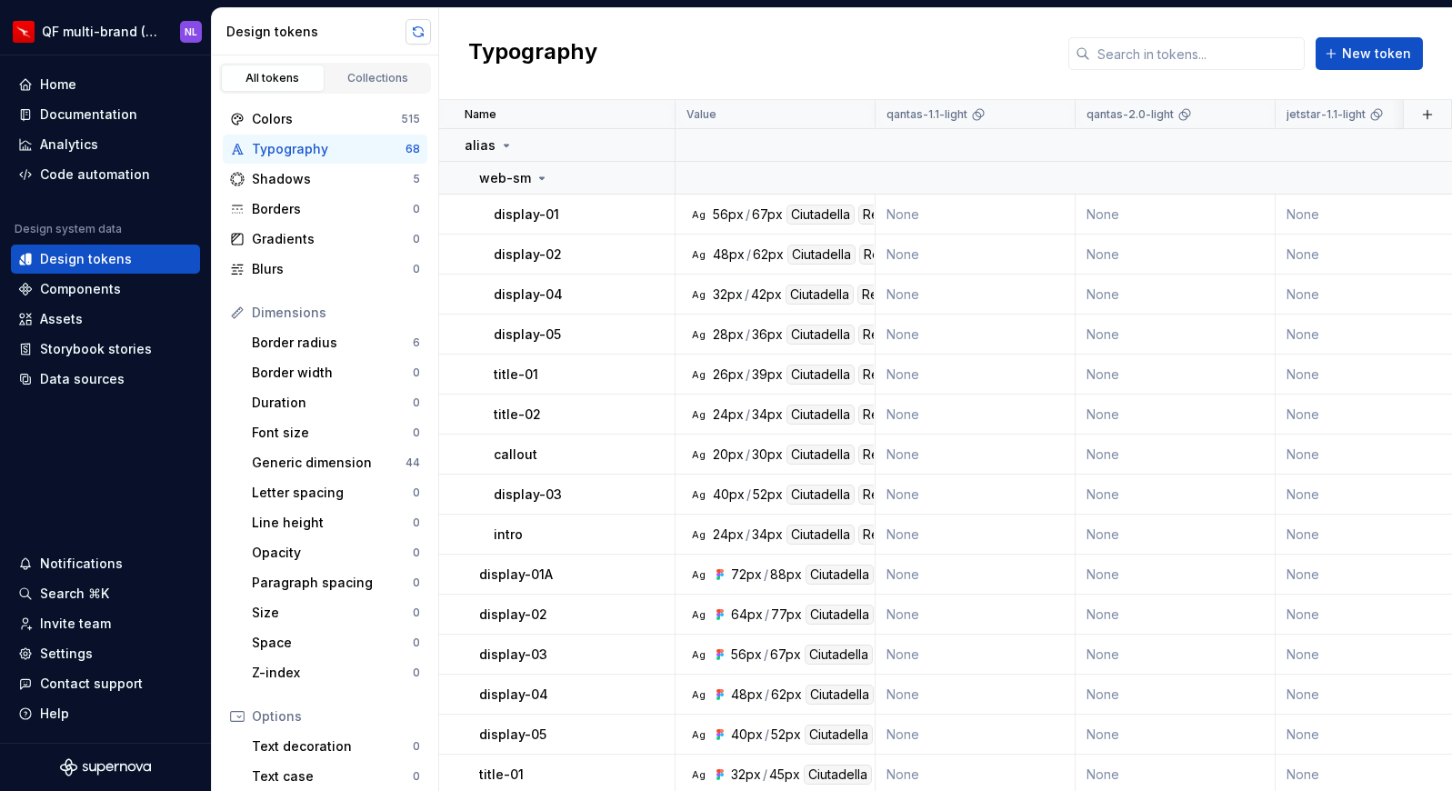
click at [416, 39] on button "button" at bounding box center [417, 31] width 25 height 25
click at [752, 609] on div "88px" at bounding box center [768, 615] width 32 height 20
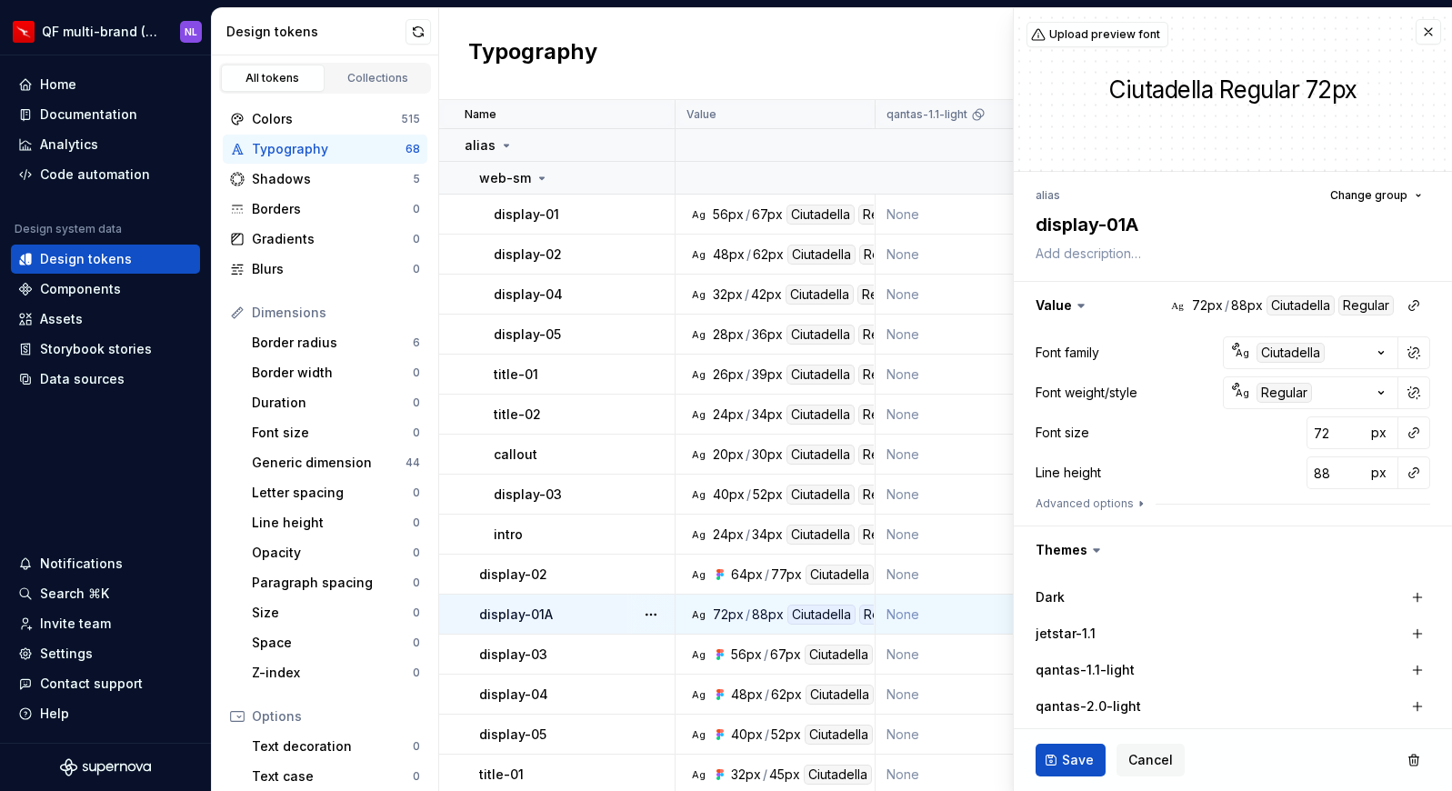
click at [746, 574] on div "64px" at bounding box center [747, 575] width 32 height 20
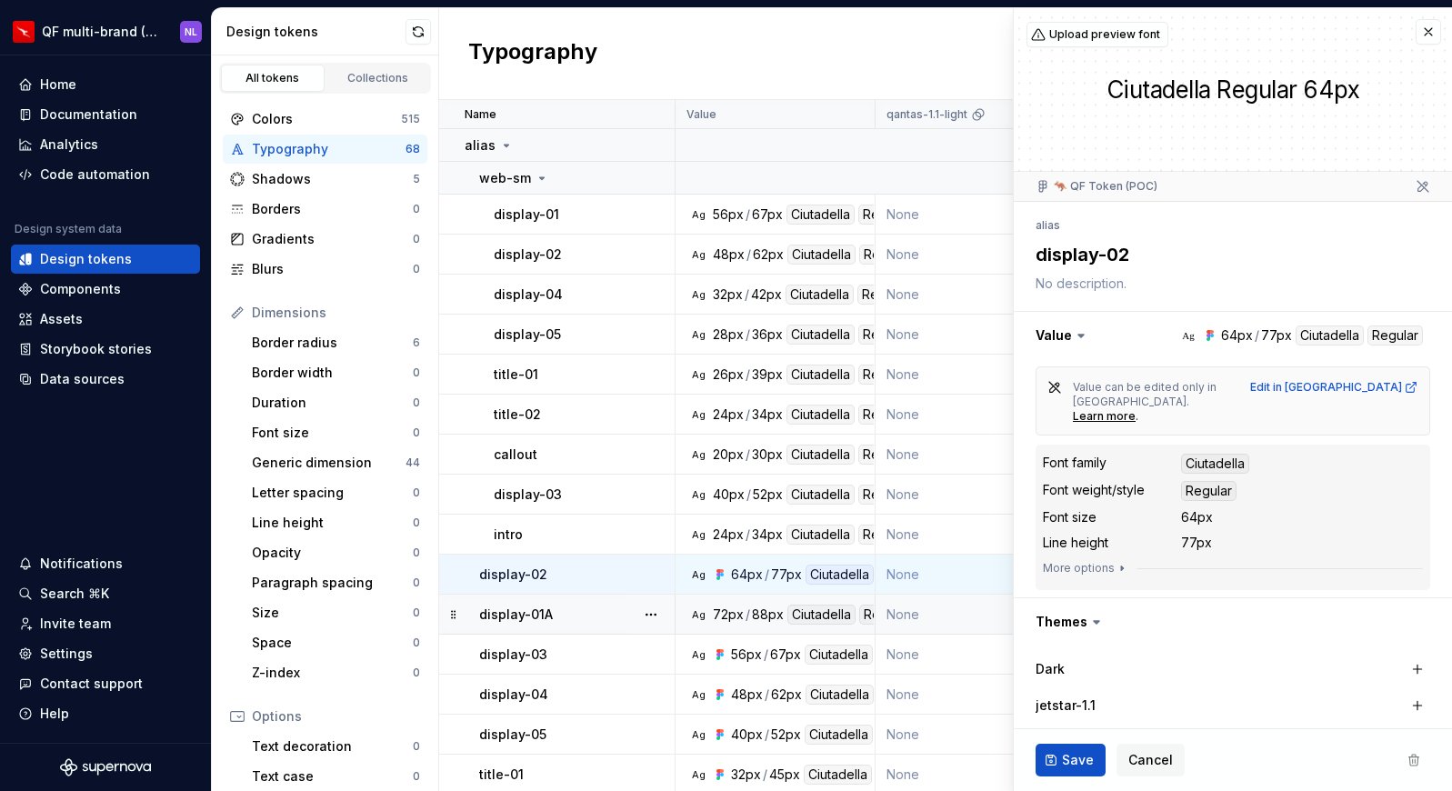
click at [759, 616] on div "88px" at bounding box center [768, 615] width 32 height 20
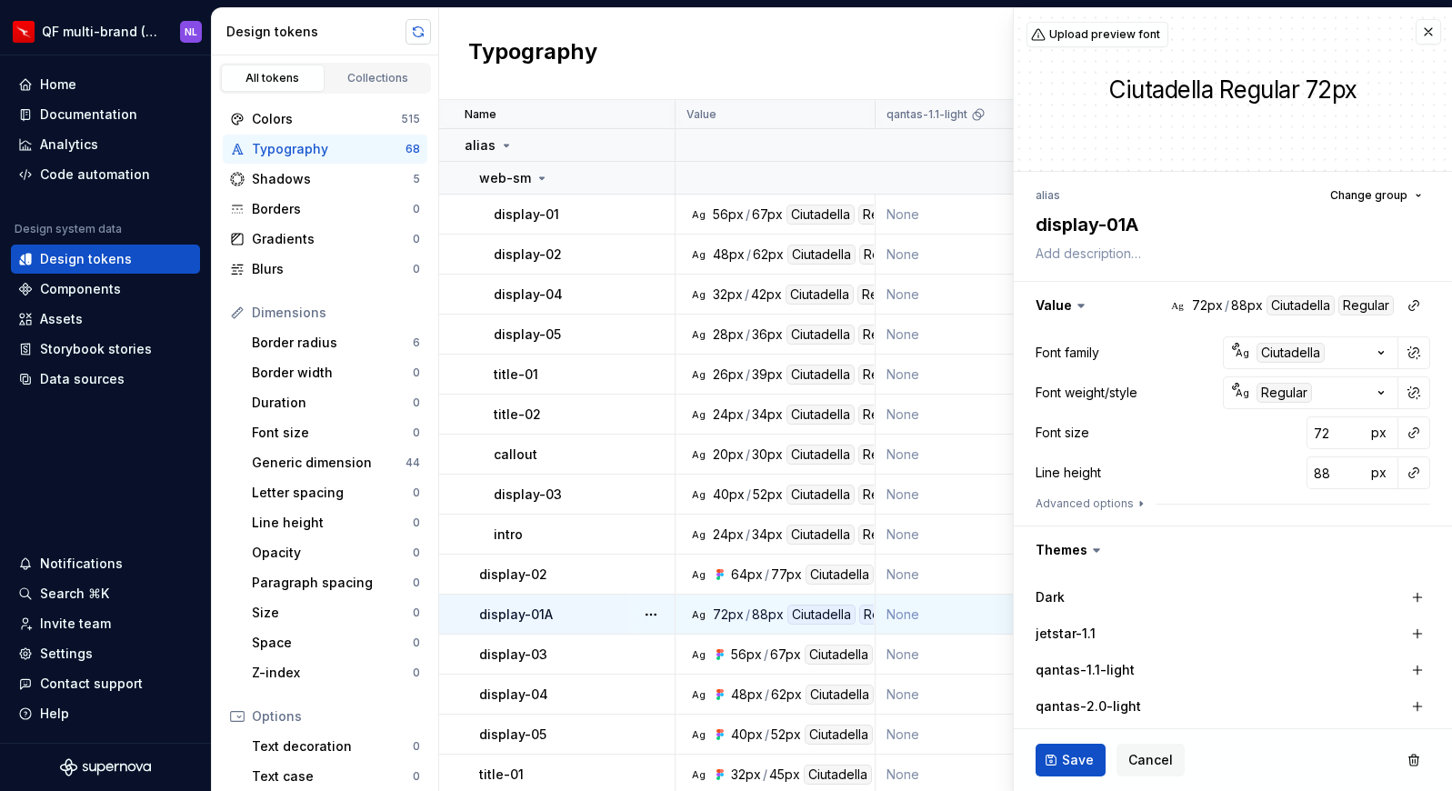
click at [409, 24] on button "button" at bounding box center [417, 31] width 25 height 25
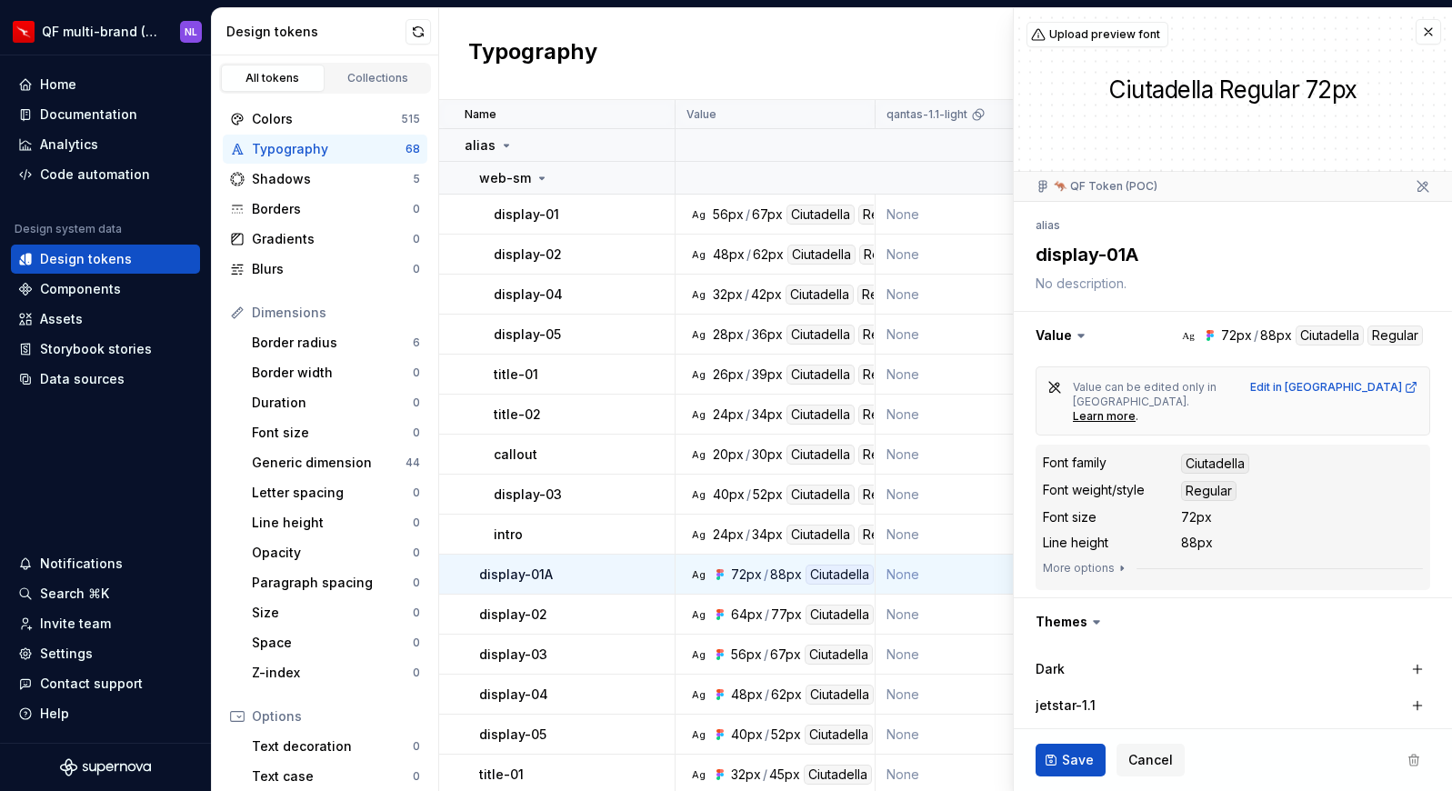
scroll to position [455, 0]
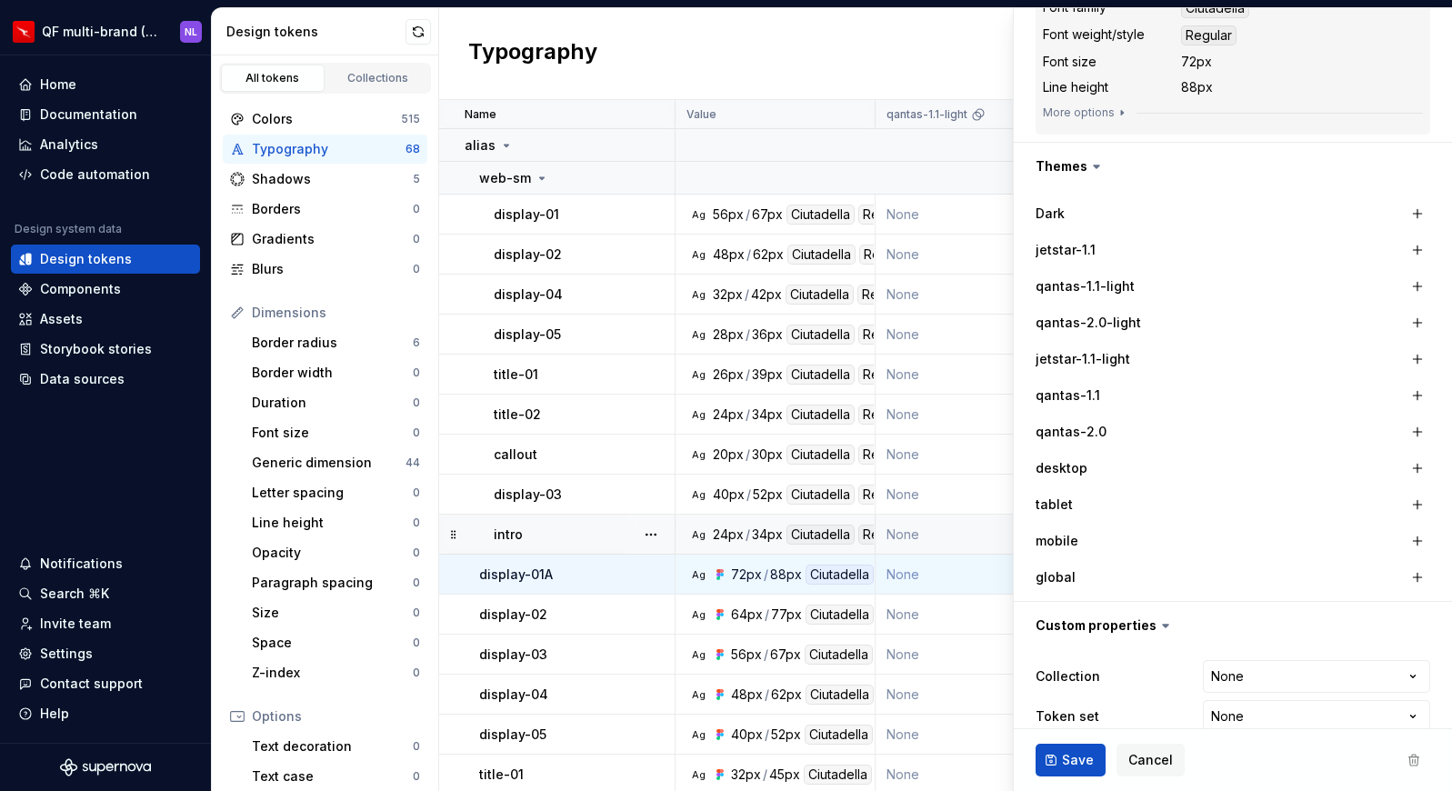
click at [508, 540] on p "intro" at bounding box center [508, 534] width 29 height 18
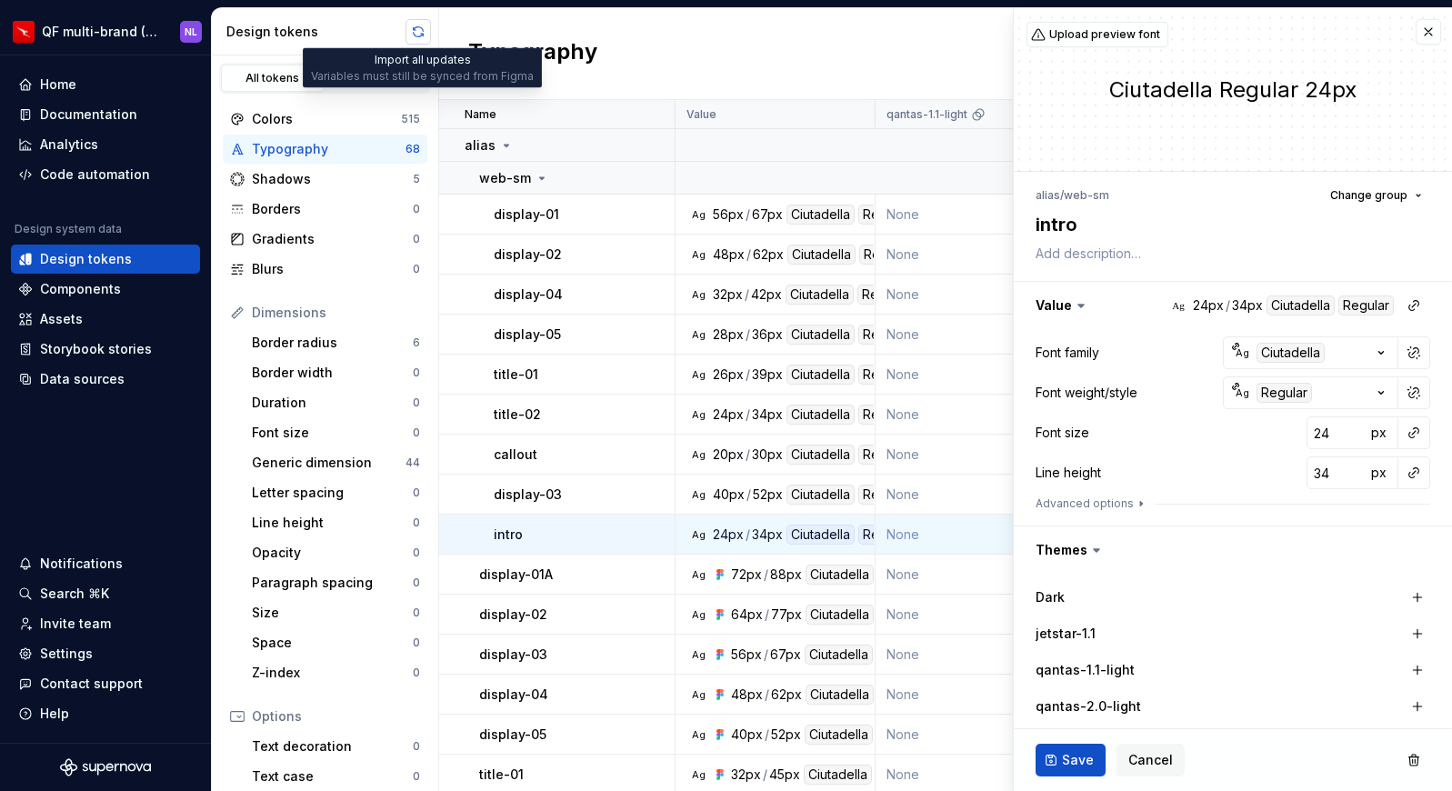
click at [411, 33] on button "button" at bounding box center [417, 31] width 25 height 25
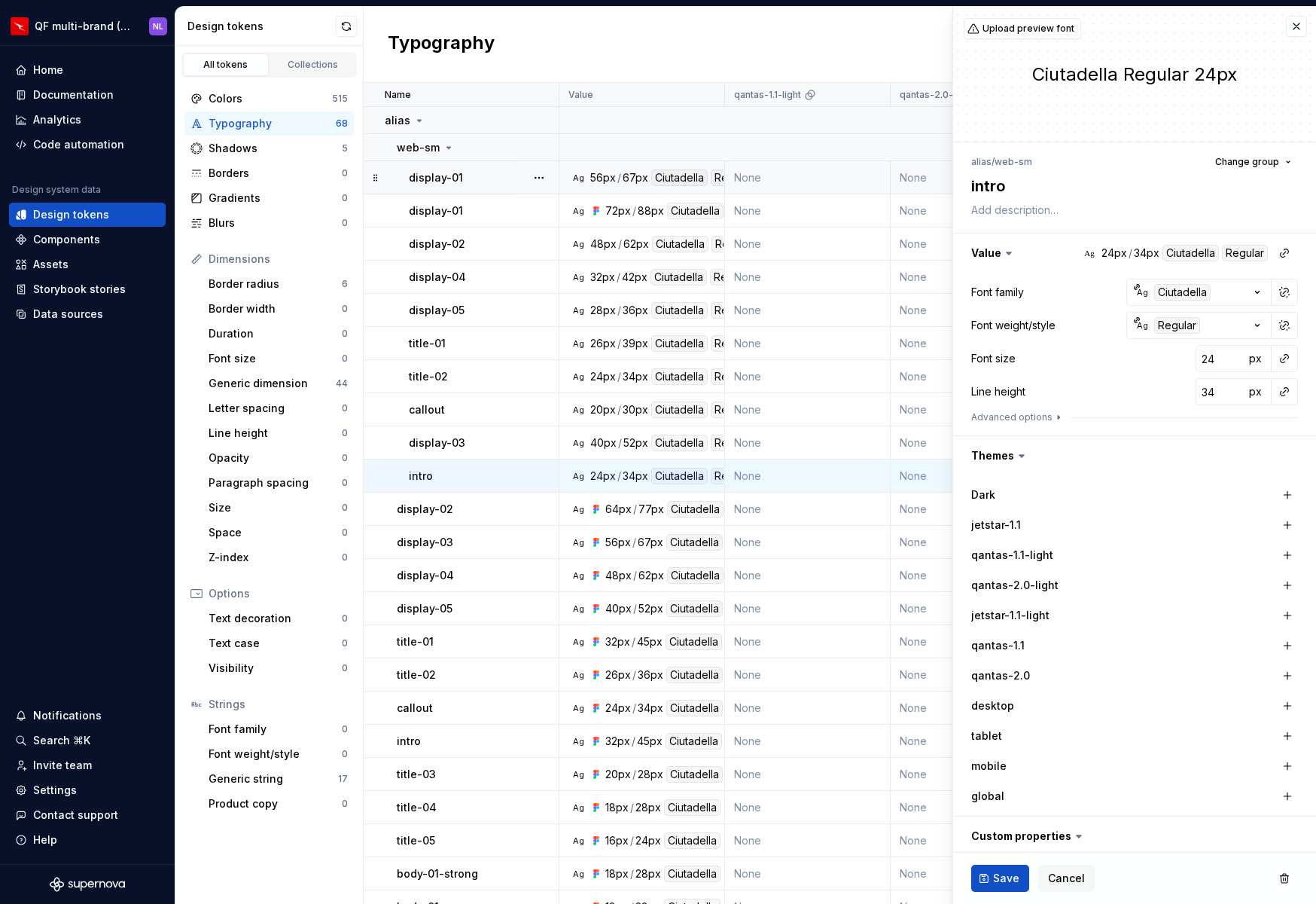
click at [499, 181] on div "display-01" at bounding box center [484, 177] width 149 height 15
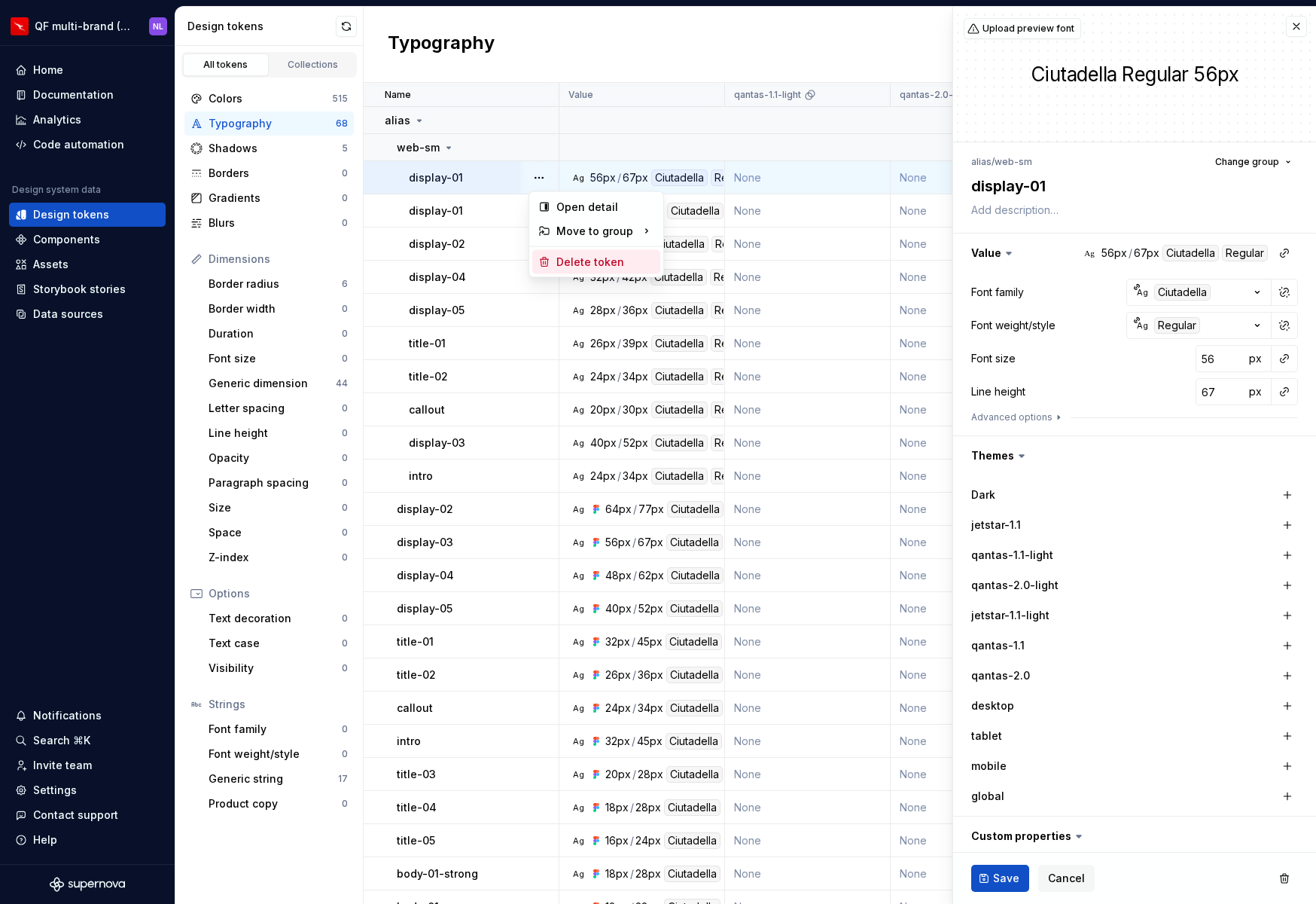
click at [579, 262] on div "Delete token" at bounding box center [605, 262] width 98 height 15
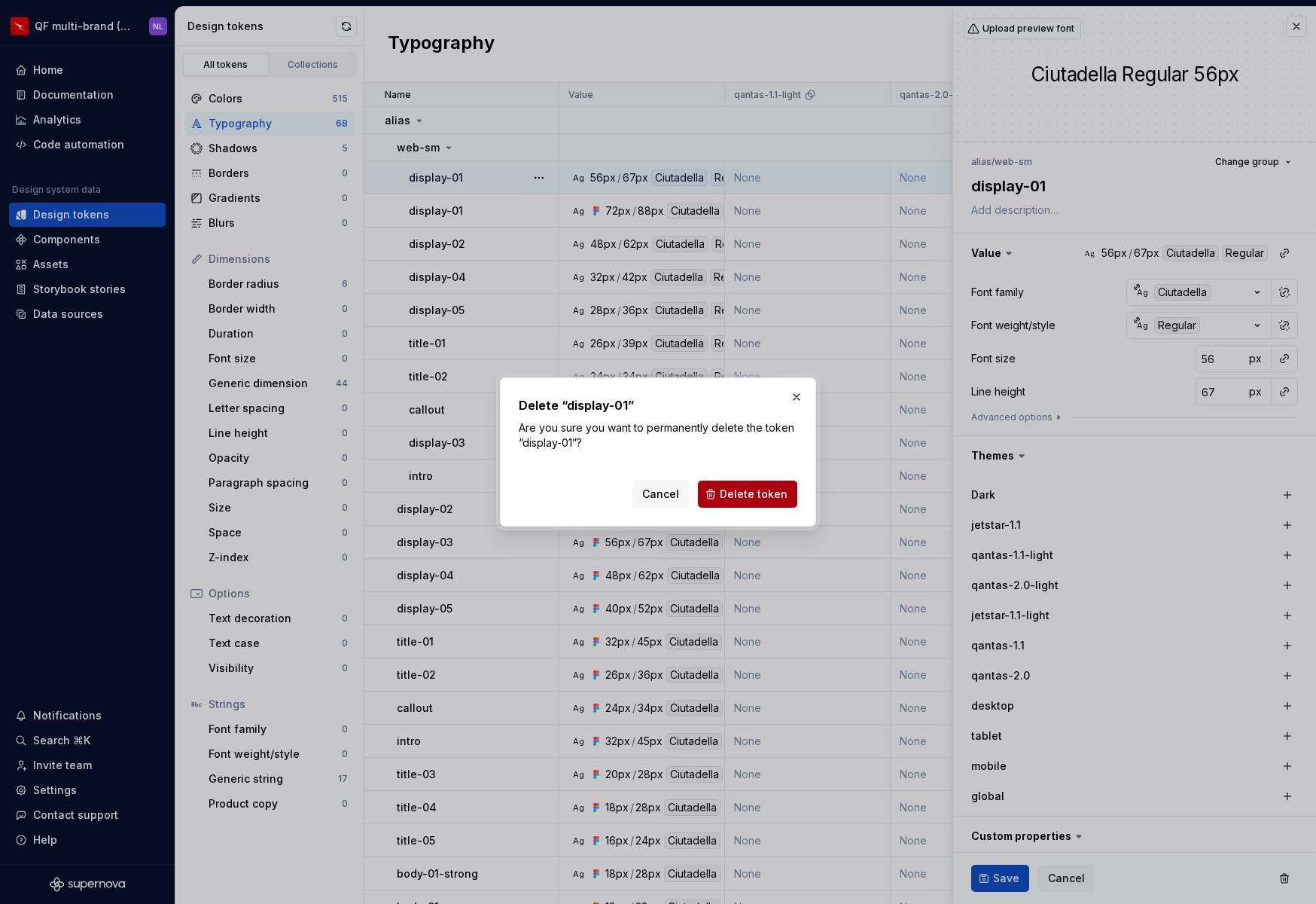
click at [761, 495] on span "Delete token" at bounding box center [754, 494] width 68 height 15
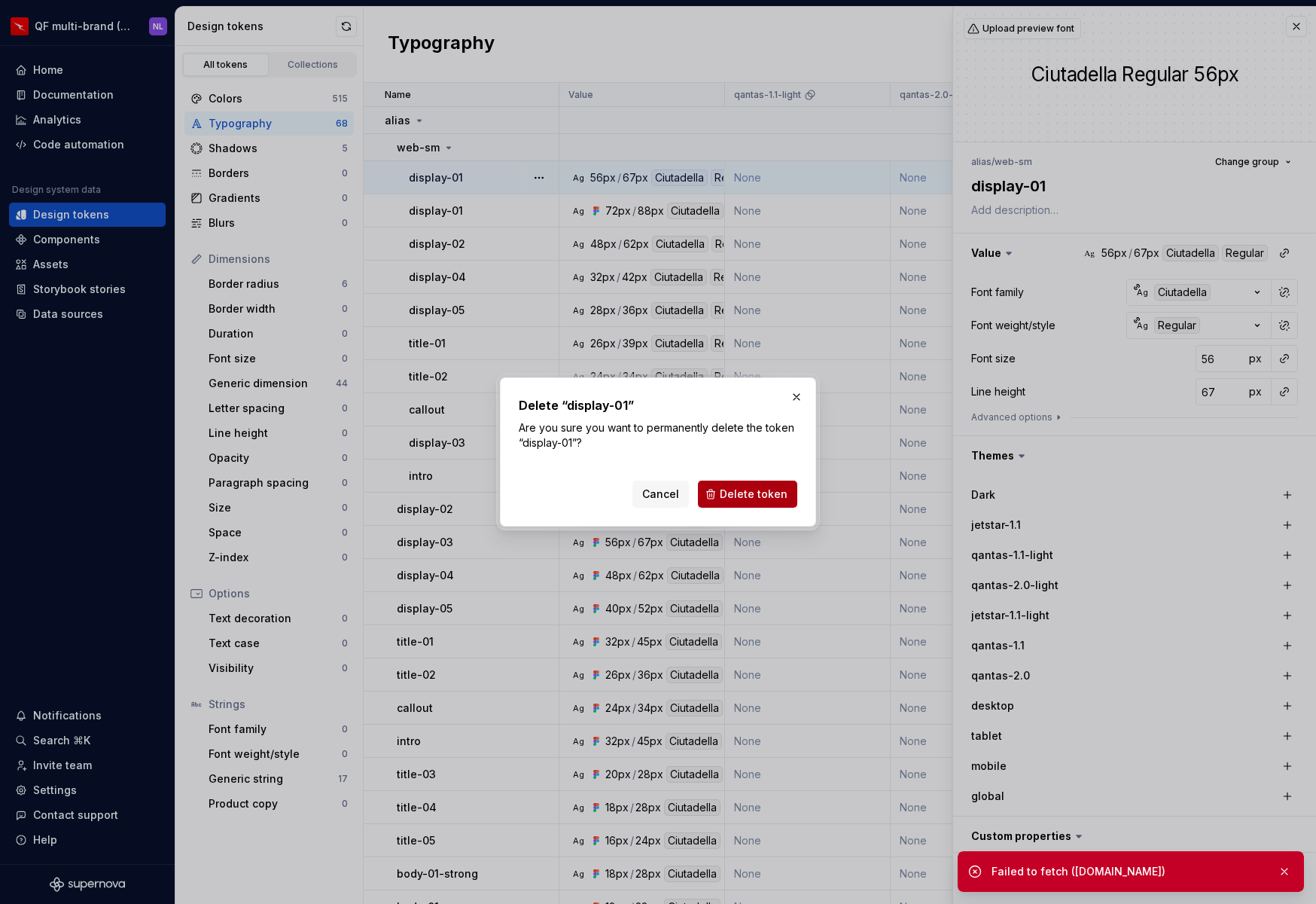
click at [759, 500] on span "Delete token" at bounding box center [754, 494] width 68 height 15
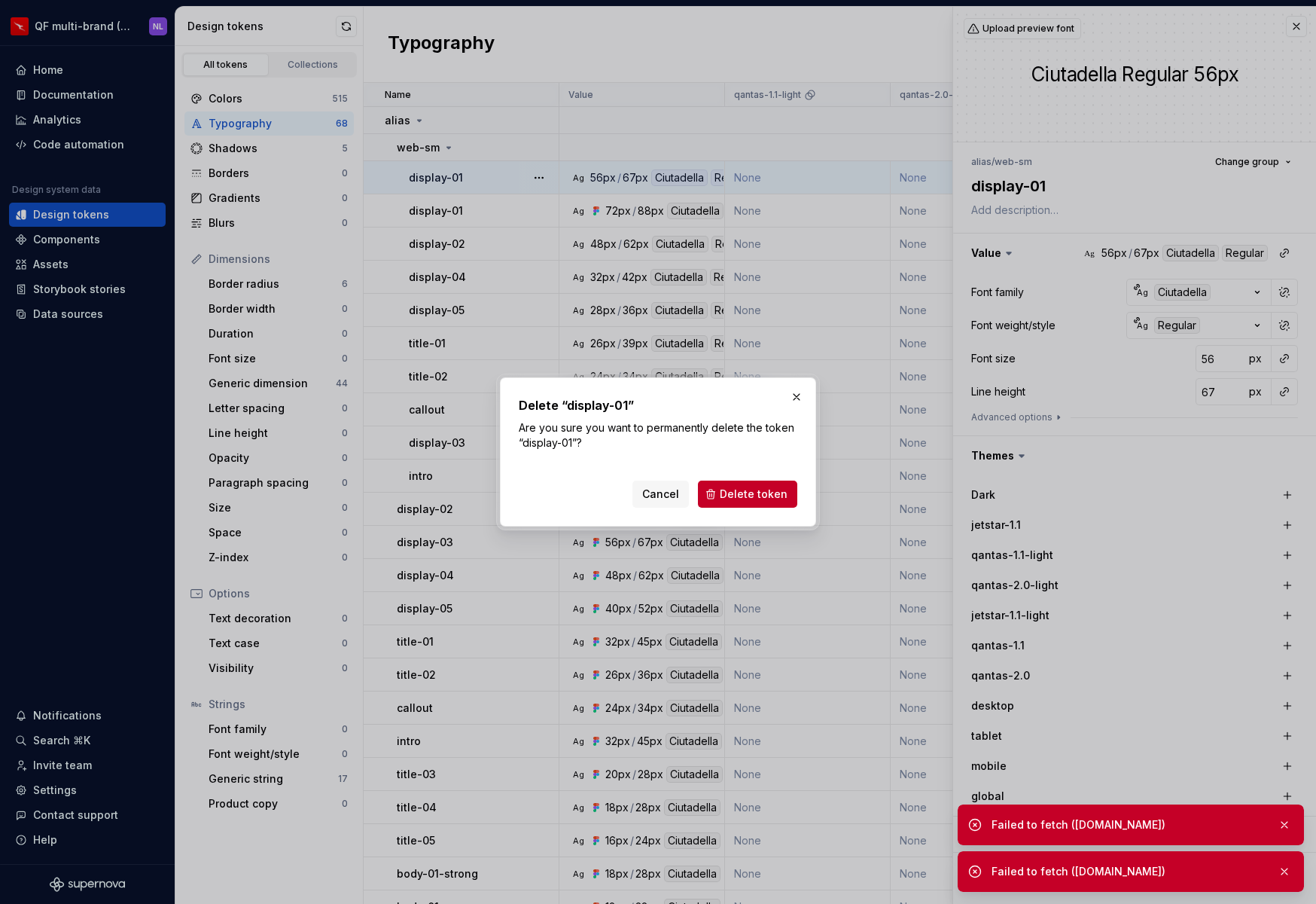
click at [1202, 655] on button "button" at bounding box center [1285, 871] width 20 height 21
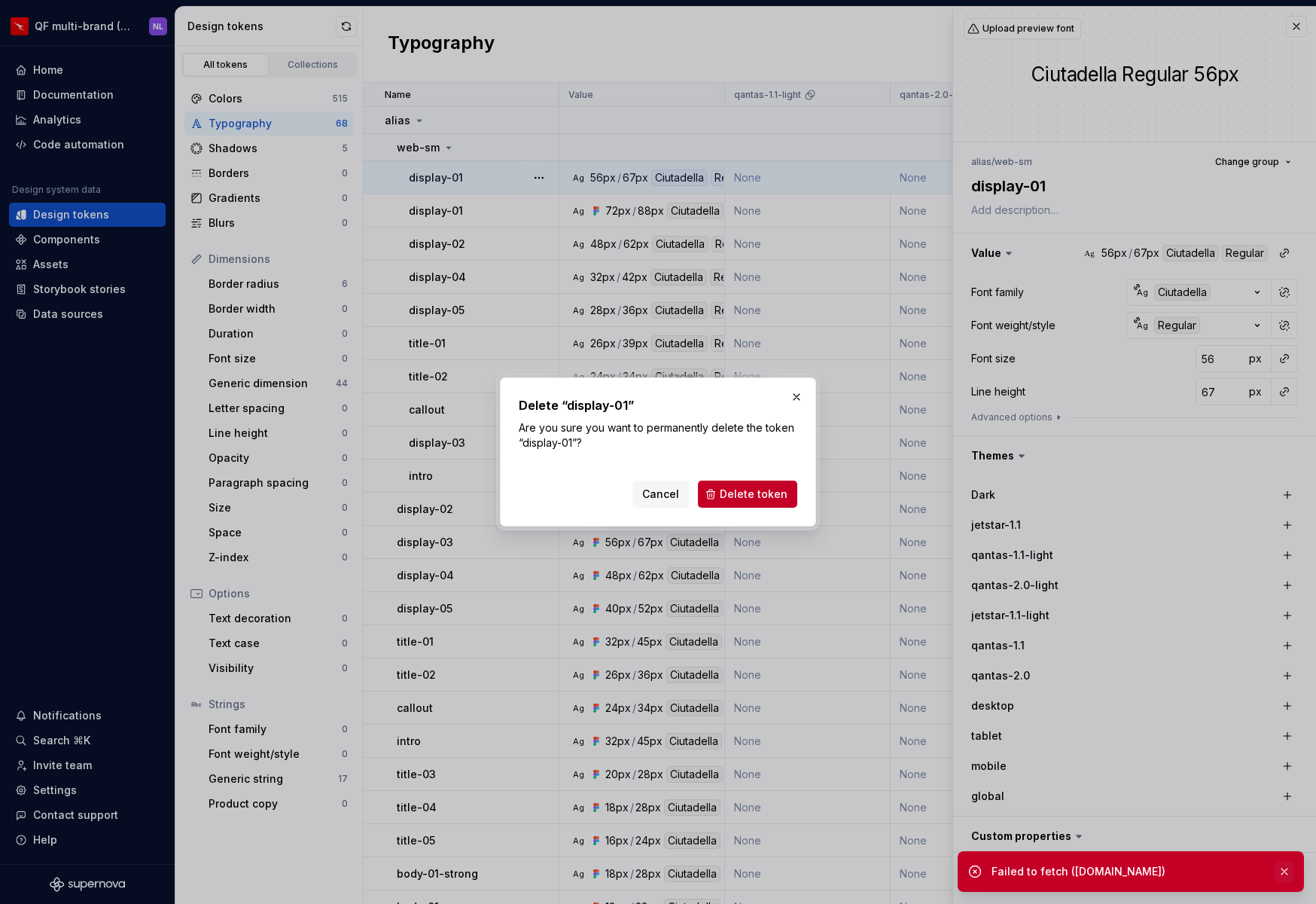
click at [1202, 655] on button "button" at bounding box center [1285, 871] width 20 height 21
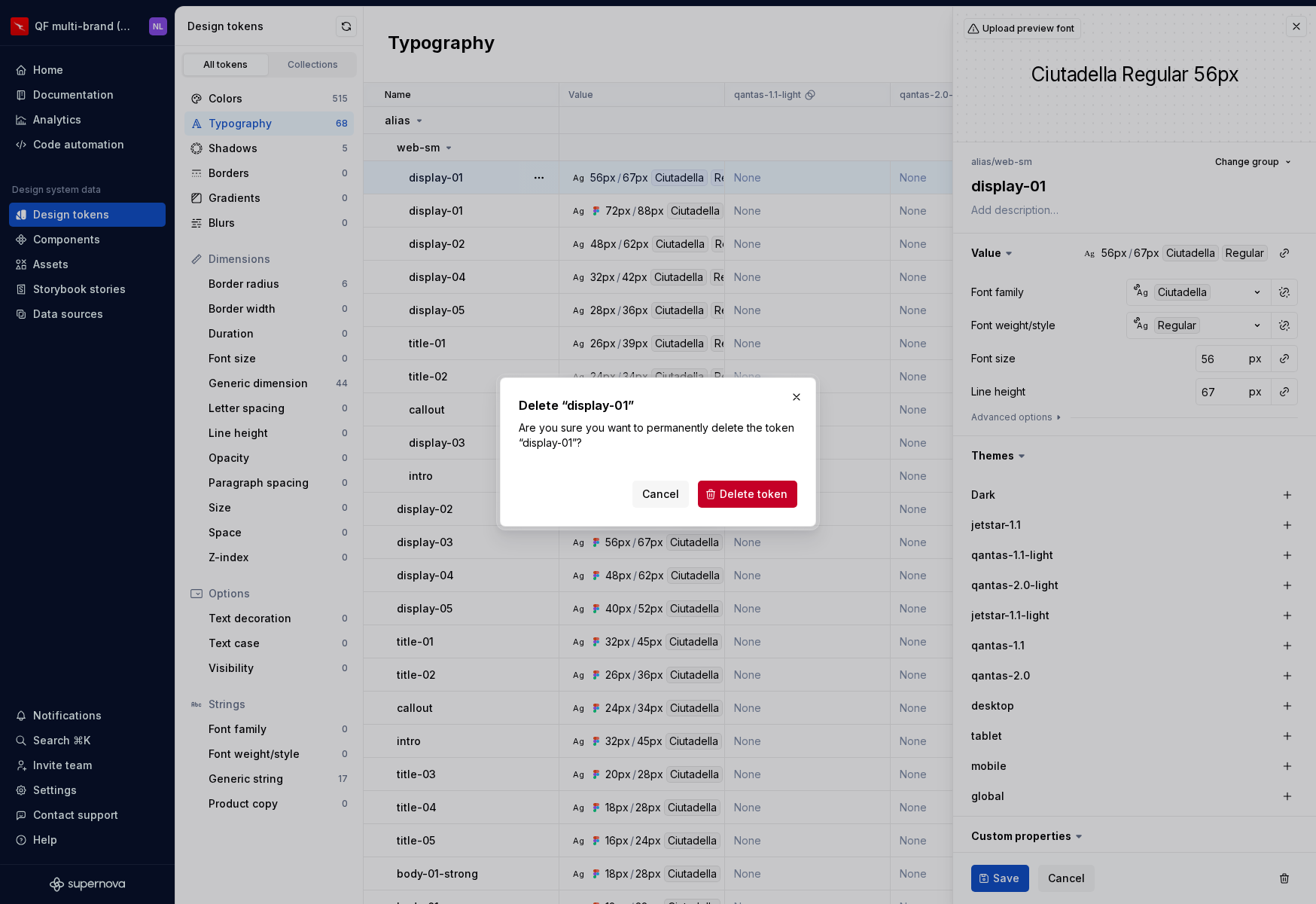
type textarea "*"
click at [655, 485] on button "Cancel" at bounding box center [661, 494] width 56 height 27
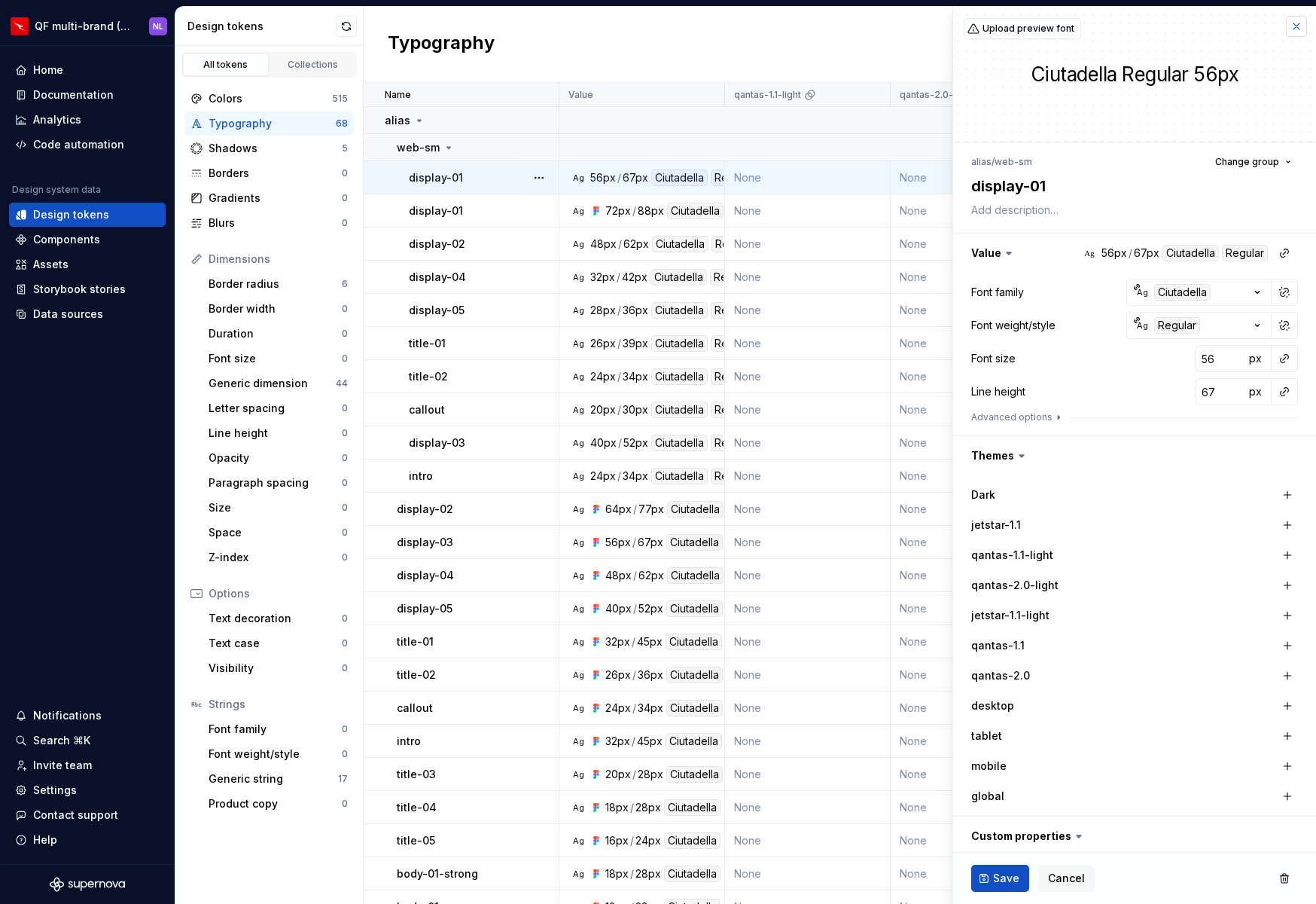
click at [1202, 25] on button "button" at bounding box center [1296, 26] width 21 height 21
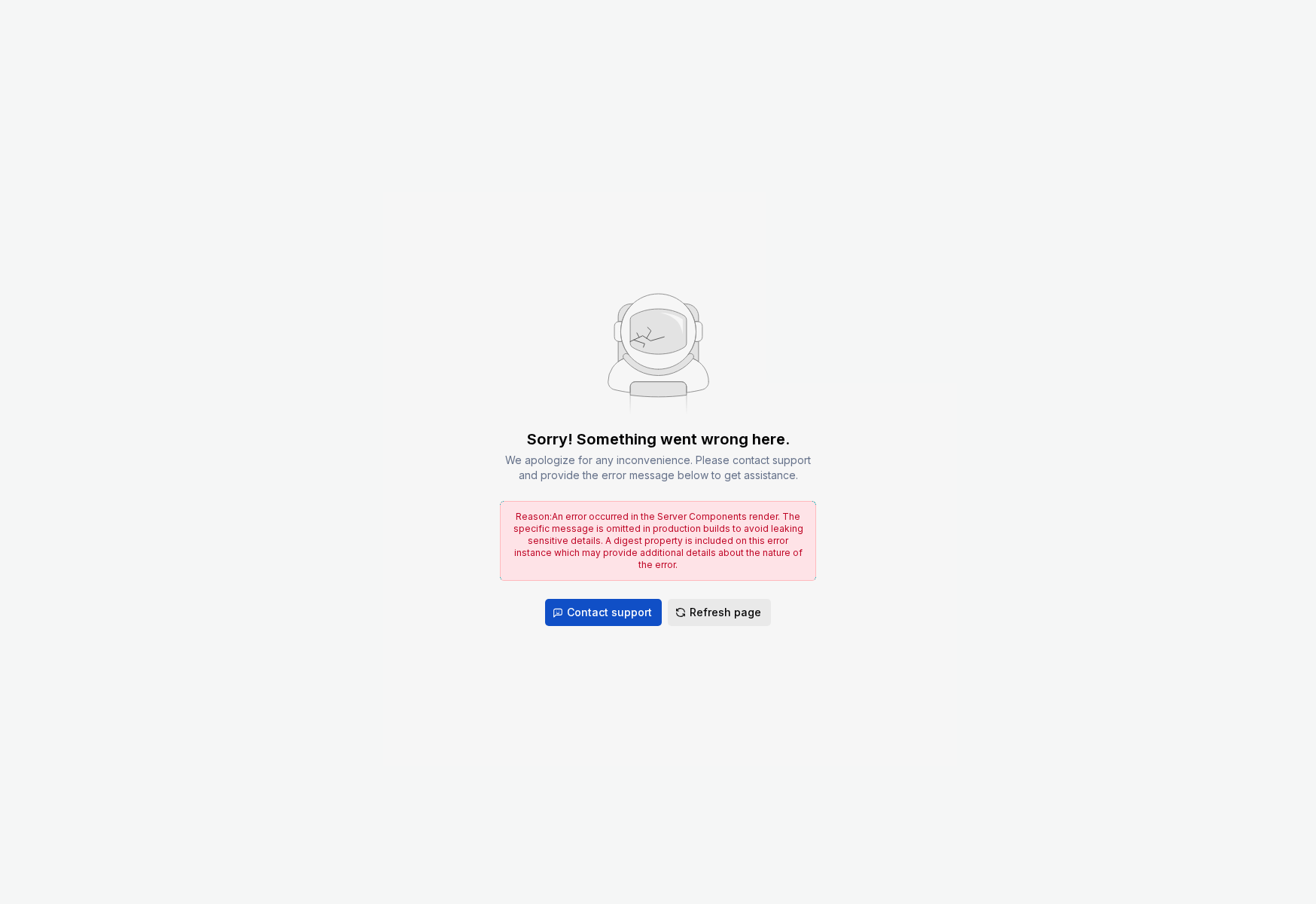
click at [713, 613] on button "Refresh page" at bounding box center [719, 612] width 104 height 27
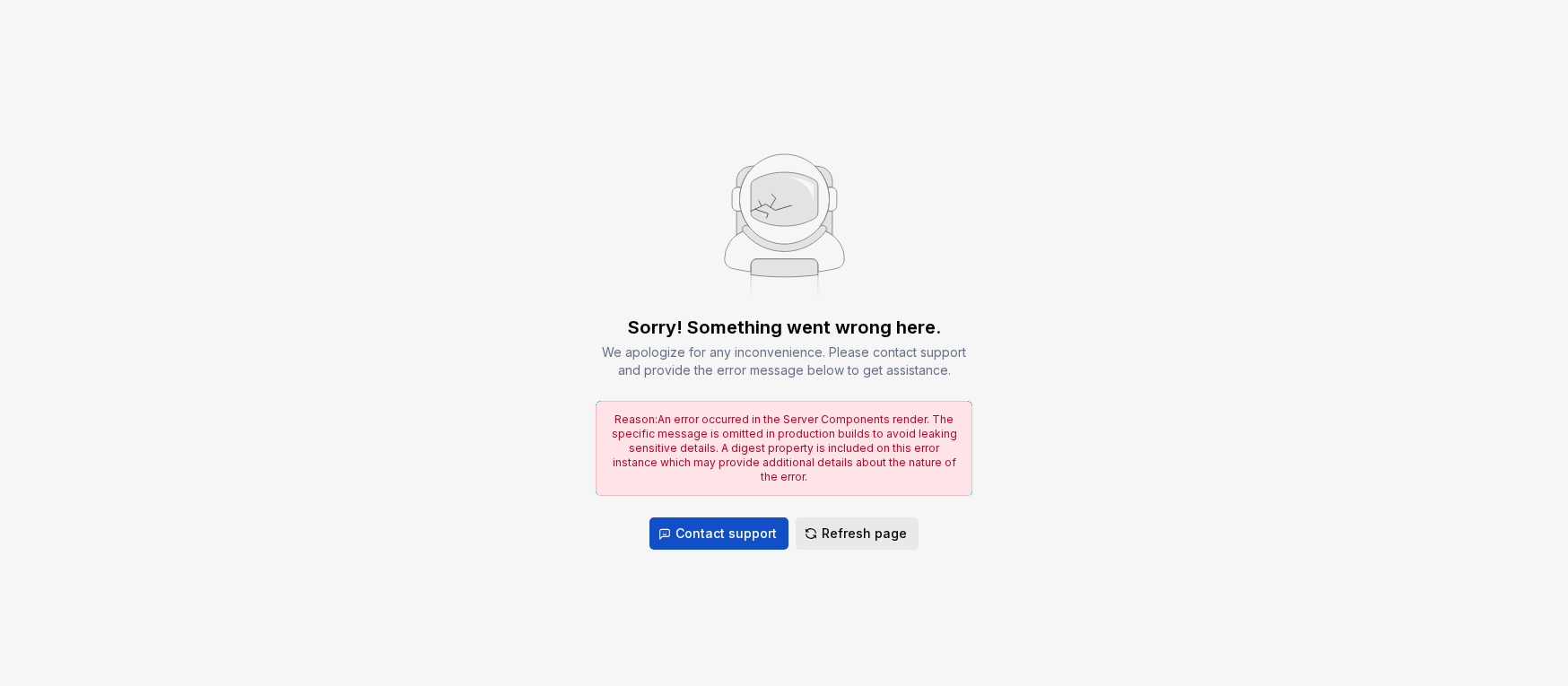
click at [872, 534] on span "Refresh page" at bounding box center [864, 534] width 85 height 18
click at [872, 536] on button "Refresh page" at bounding box center [857, 534] width 123 height 33
